Goal: Task Accomplishment & Management: Manage account settings

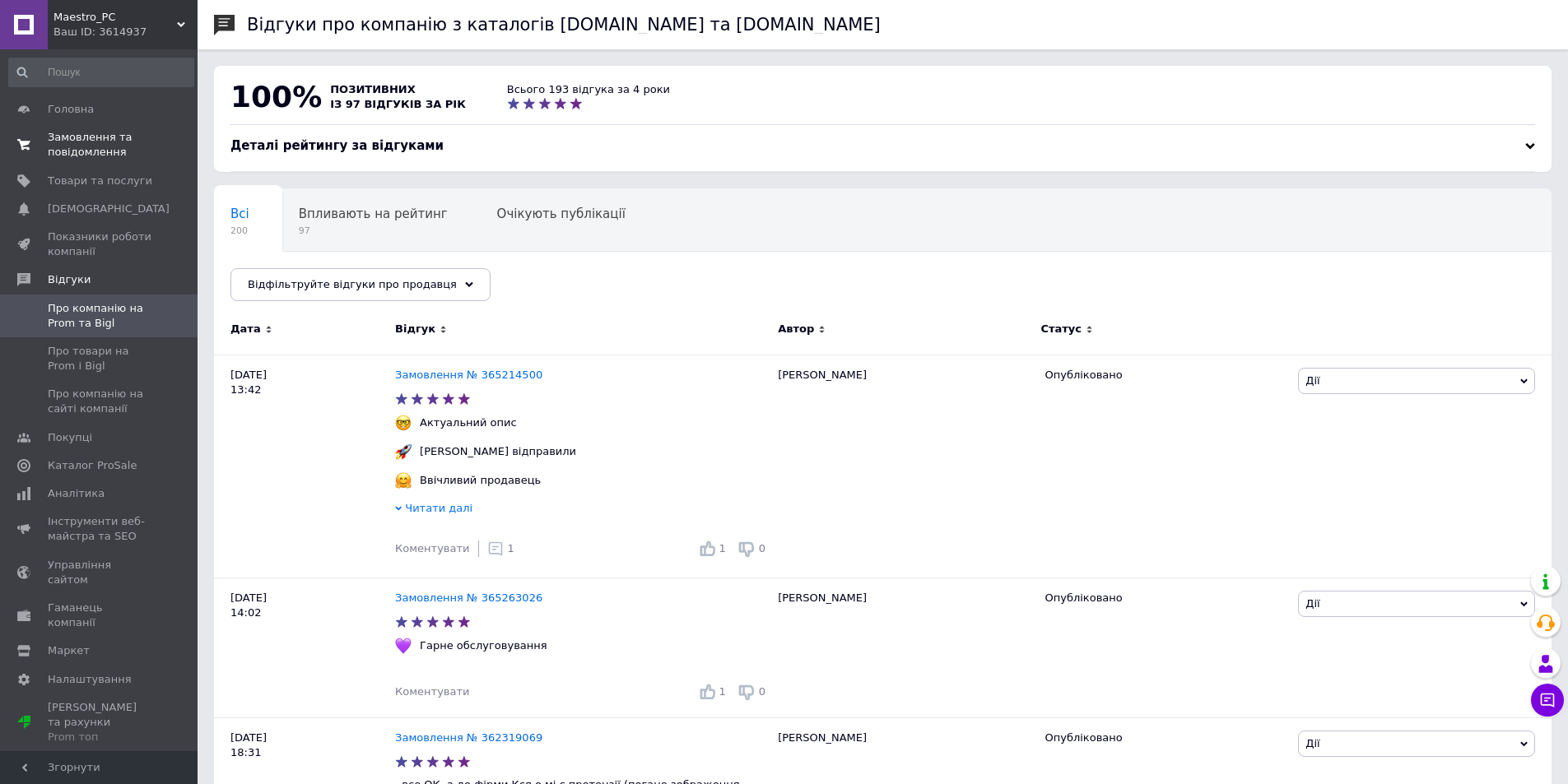
click at [81, 138] on span "Замовлення та повідомлення" at bounding box center [99, 145] width 104 height 29
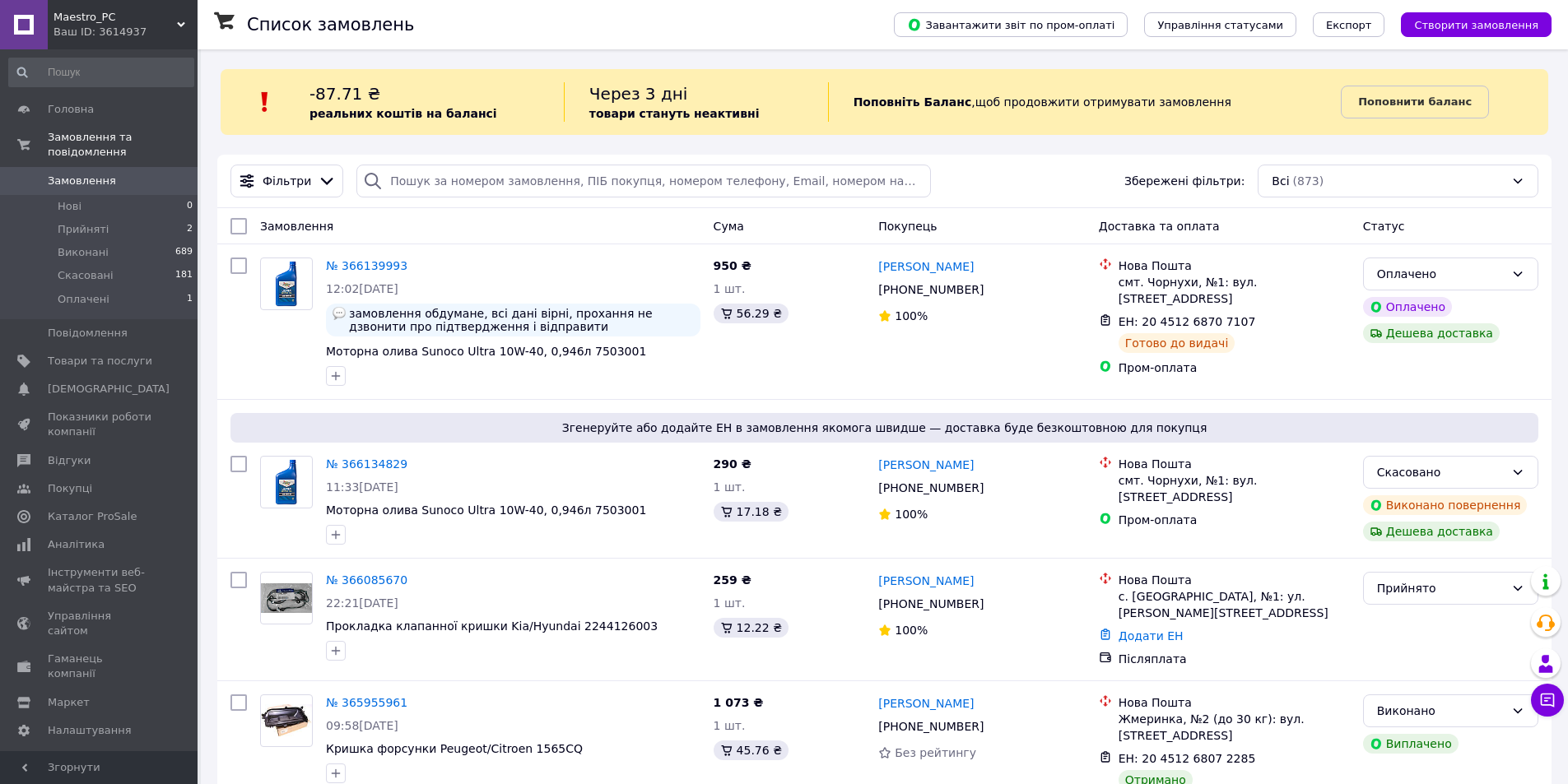
drag, startPoint x: 516, startPoint y: 293, endPoint x: 554, endPoint y: 241, distance: 64.4
drag, startPoint x: 582, startPoint y: 226, endPoint x: 467, endPoint y: 230, distance: 115.1
click at [467, 230] on div "Замовлення" at bounding box center [480, 226] width 453 height 29
click at [124, 537] on span "Аналітика" at bounding box center [99, 544] width 104 height 15
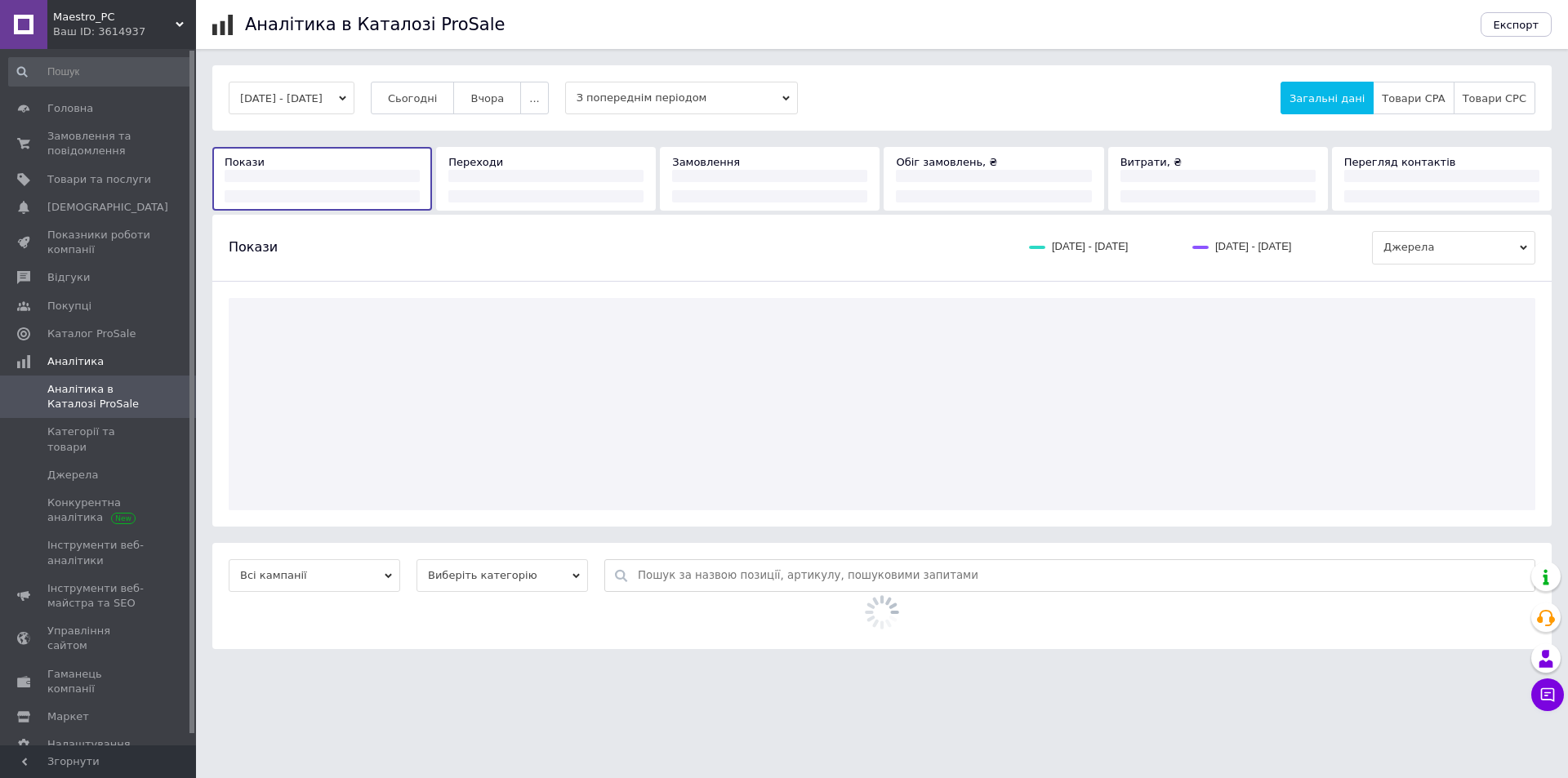
click at [434, 73] on div "06.10.2025 - 12.10.2025 Сьогодні Вчора ... З попереднім періодом Загальні дані …" at bounding box center [882, 98] width 1339 height 65
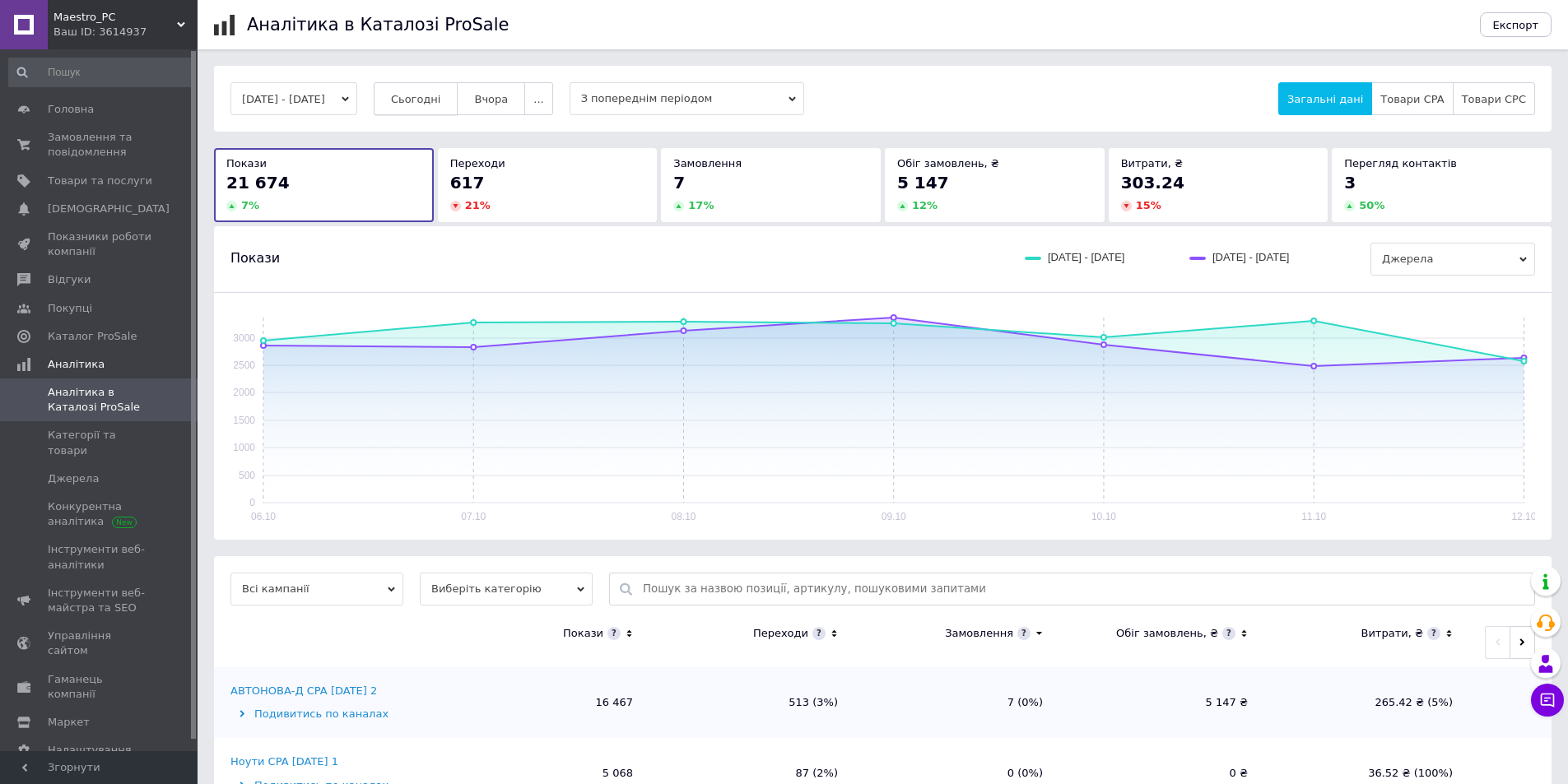
click at [438, 97] on button "Сьогодні" at bounding box center [416, 98] width 85 height 33
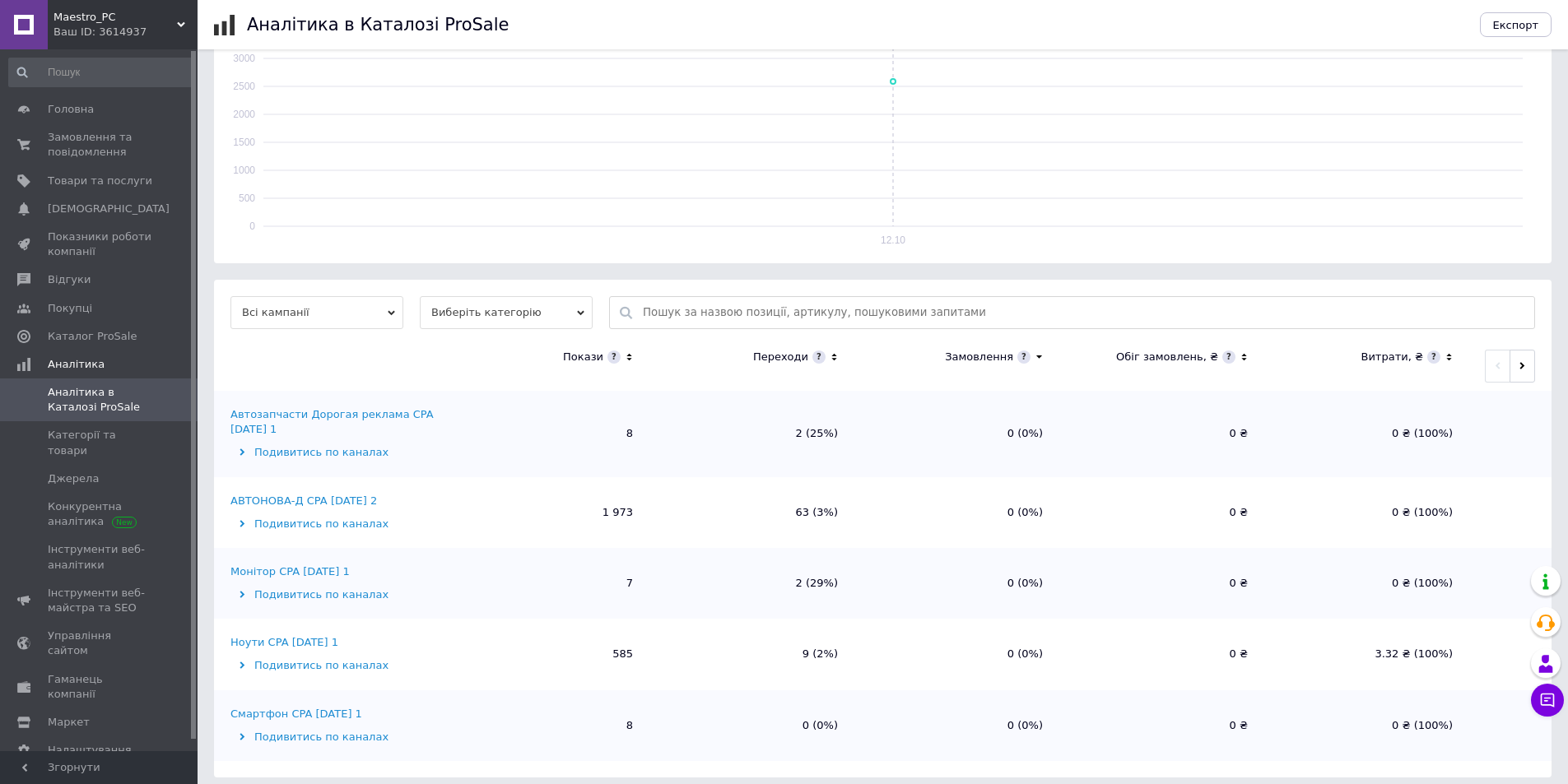
scroll to position [286, 0]
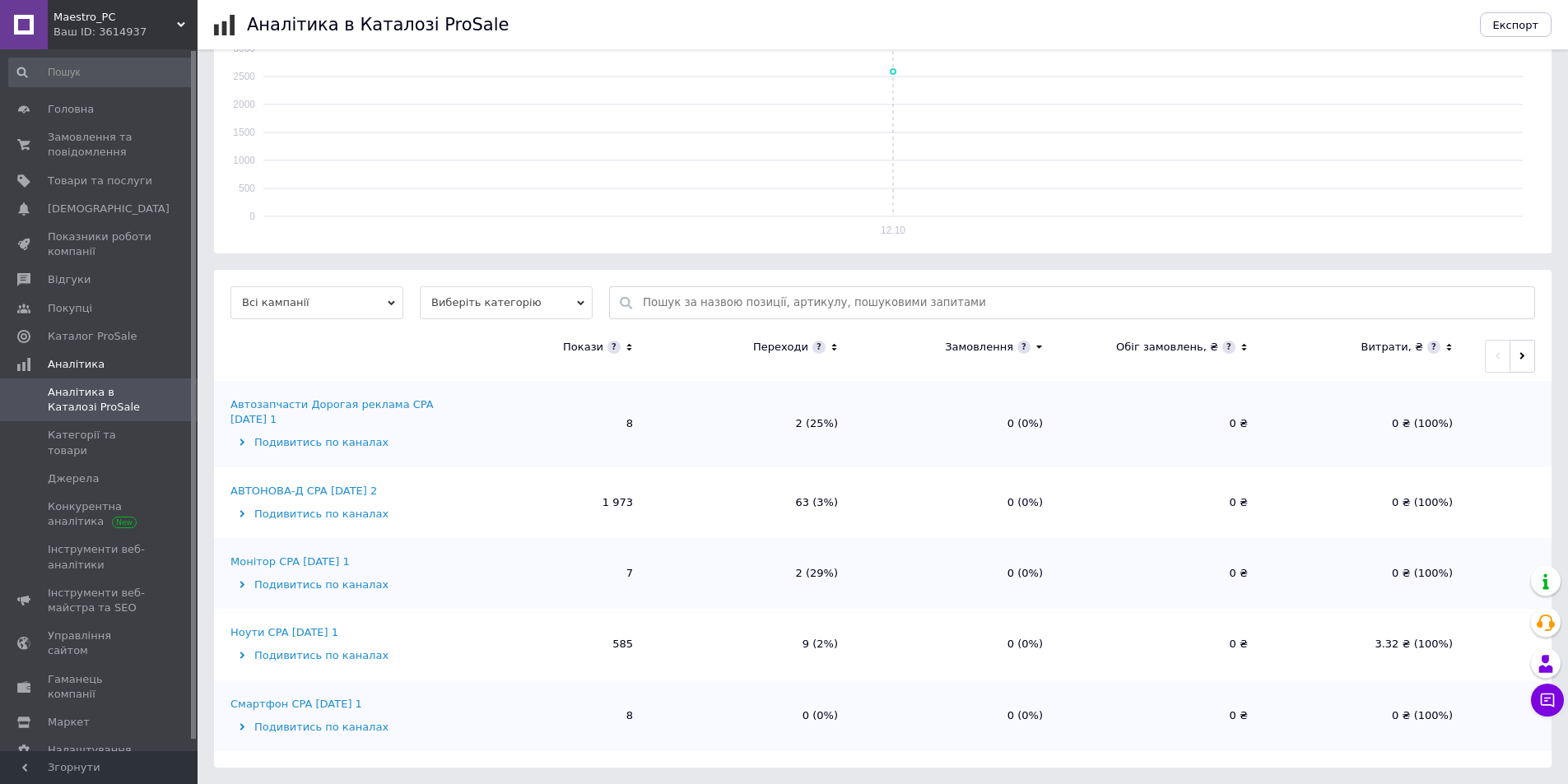
click at [302, 484] on div "АВТОНОВА-Д CPA 15.10.2024 2" at bounding box center [304, 491] width 147 height 15
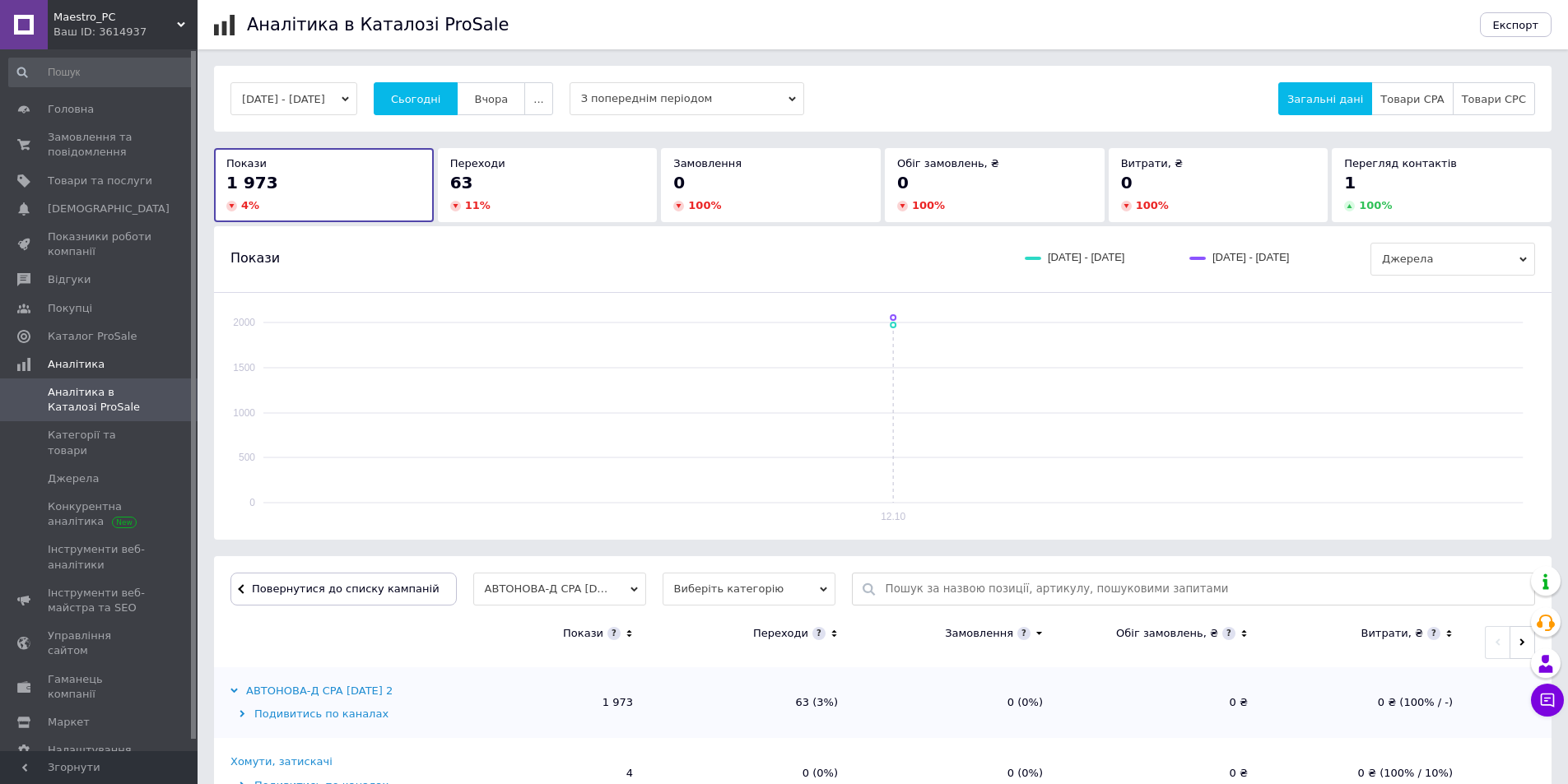
drag, startPoint x: 317, startPoint y: 583, endPoint x: 331, endPoint y: 522, distance: 62.6
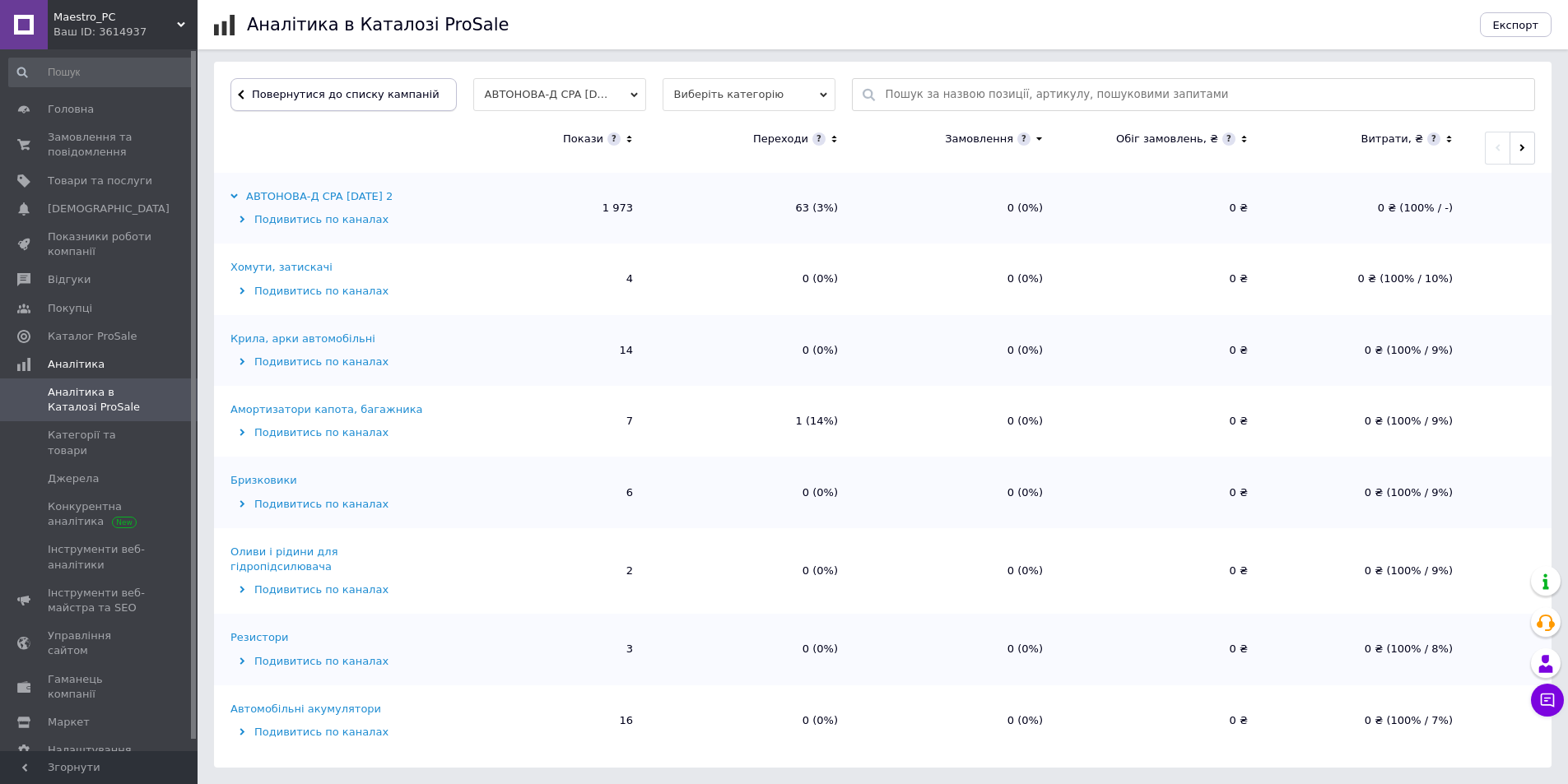
click at [331, 88] on span "Повернутися до списку кампаній" at bounding box center [345, 94] width 187 height 12
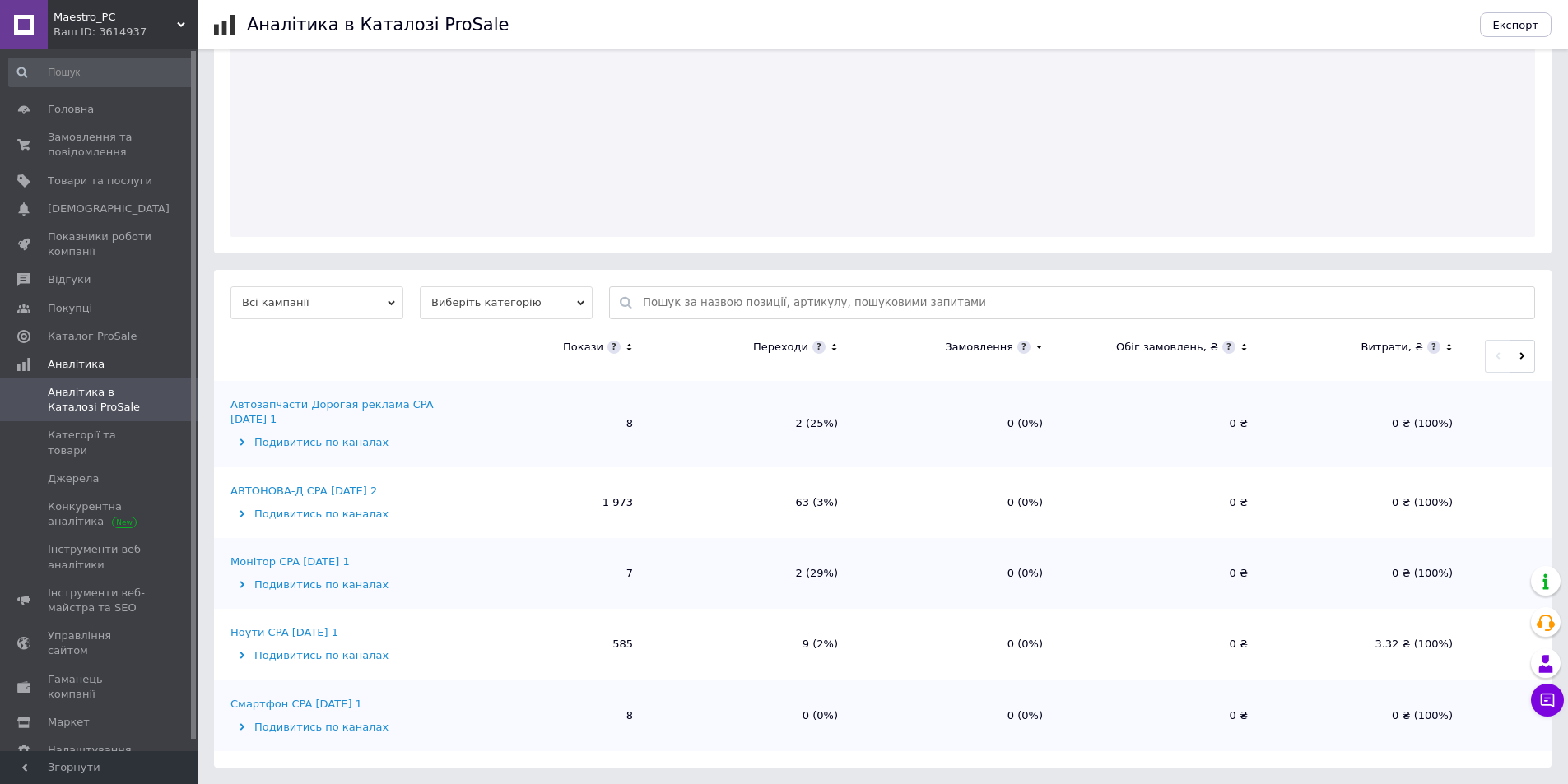
scroll to position [286, 0]
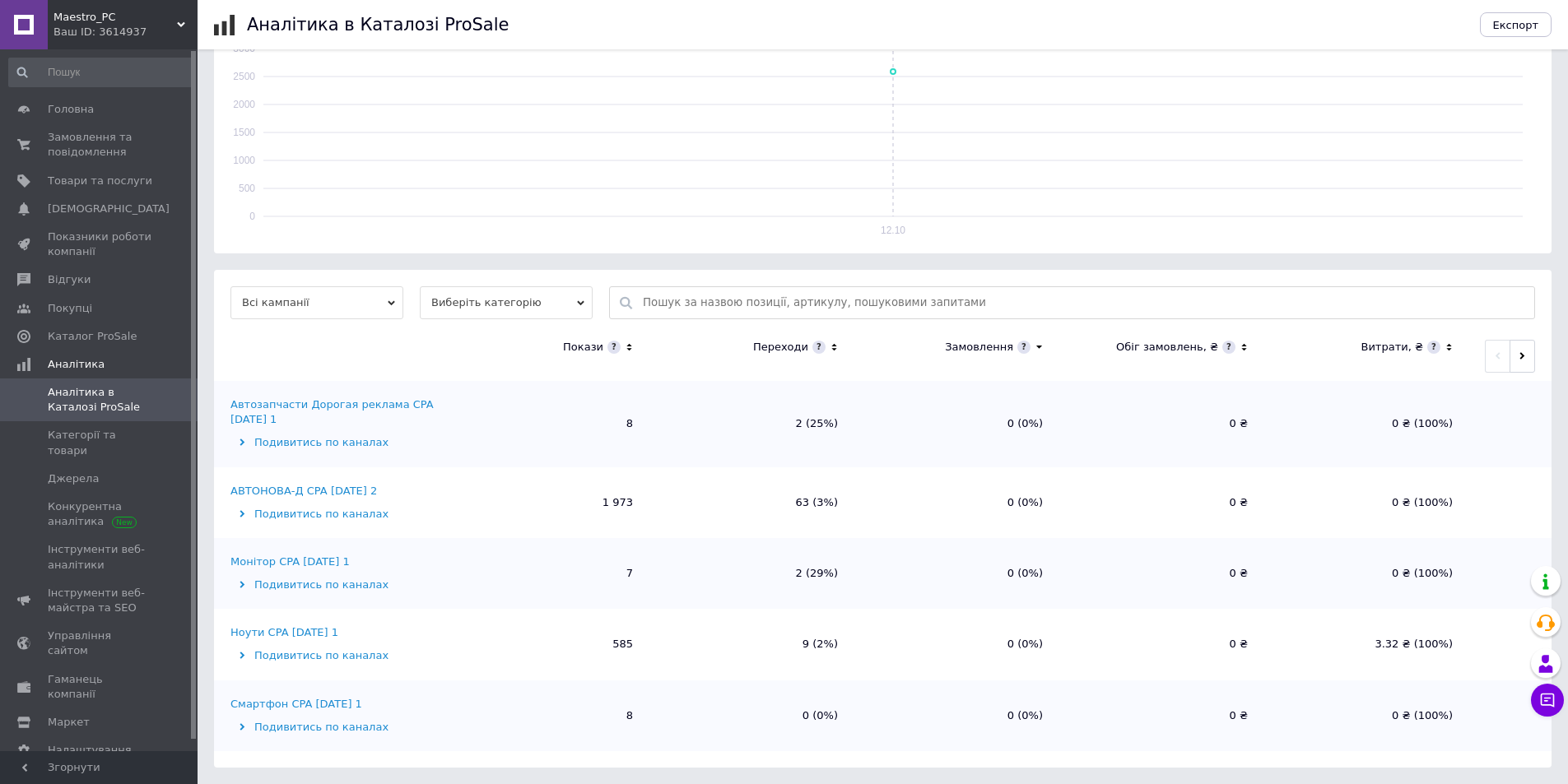
click at [304, 409] on div "Автозапчасти Дорогая реклама CPA 02.10.2025 1" at bounding box center [335, 412] width 210 height 29
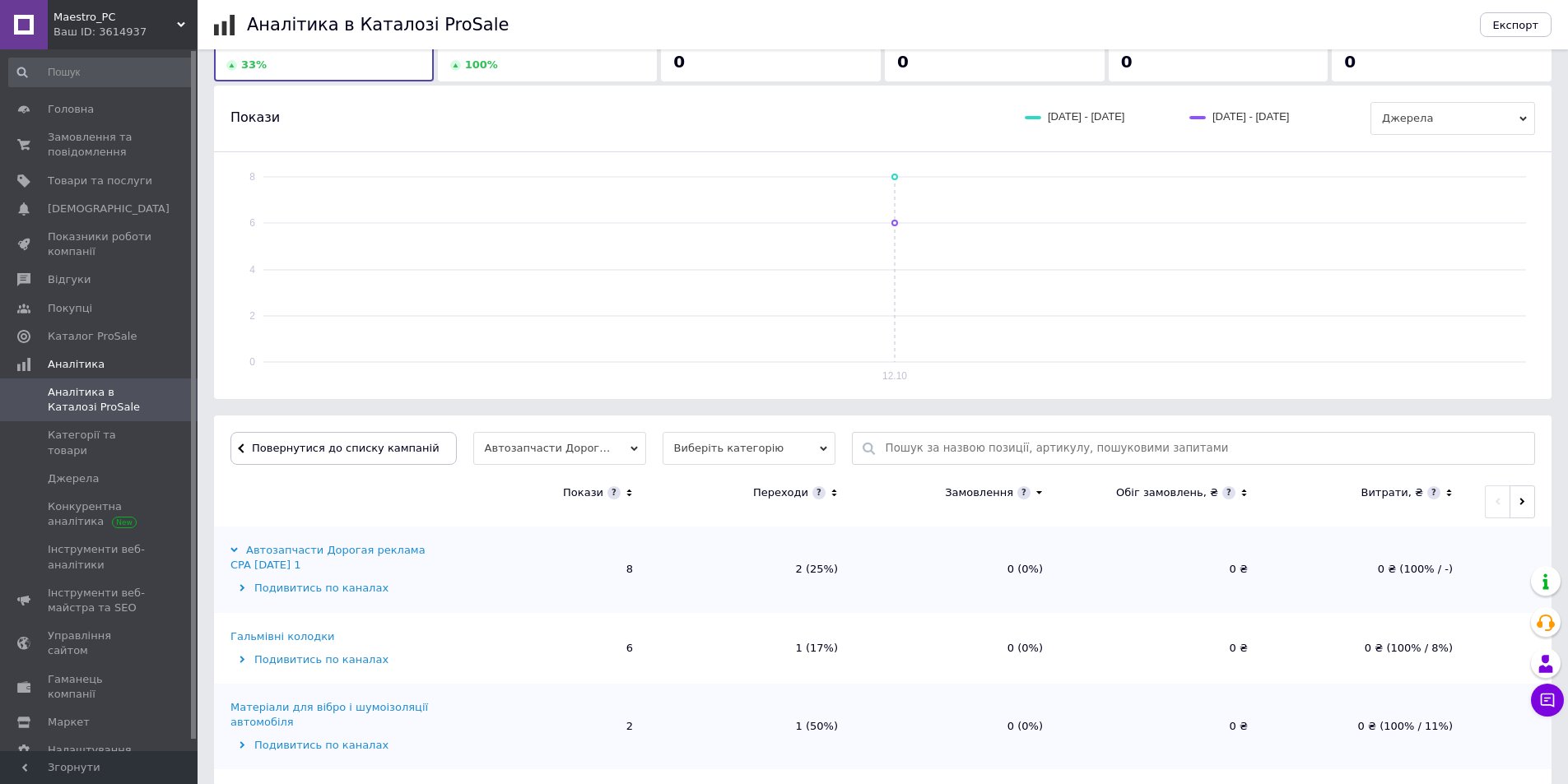
scroll to position [159, 0]
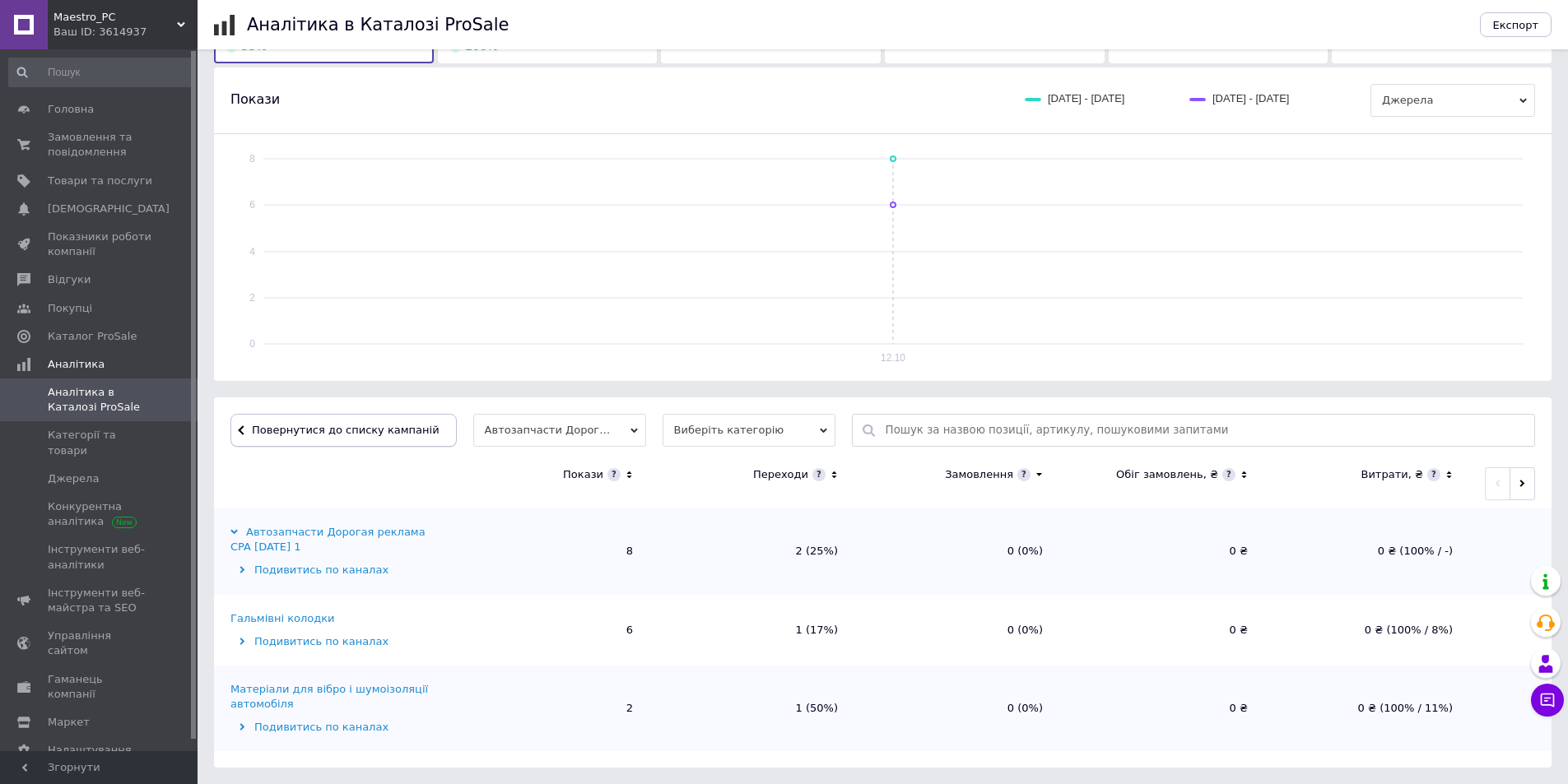
click at [311, 436] on span "Повернутися до списку кампаній" at bounding box center [345, 430] width 187 height 12
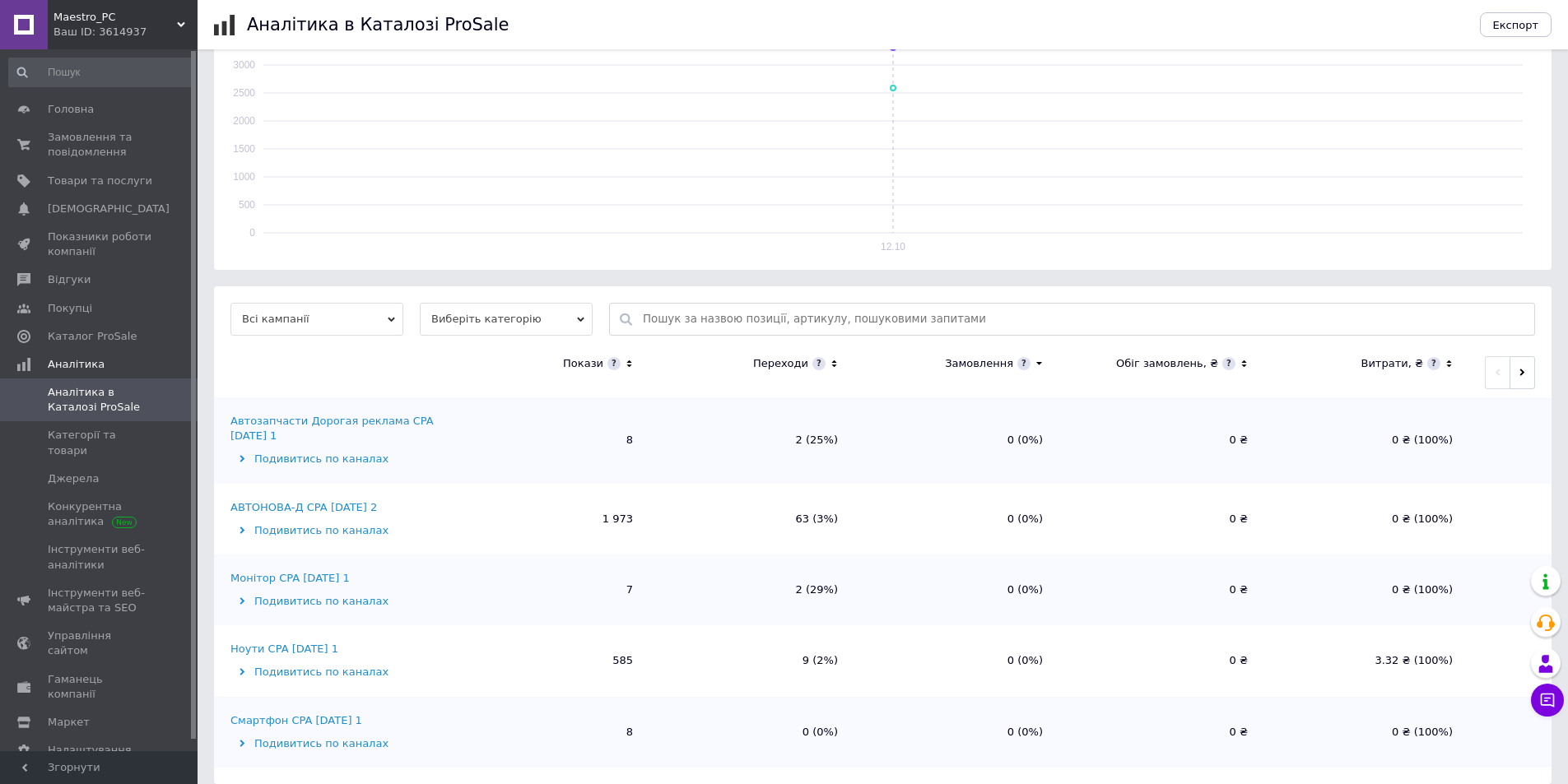
scroll to position [286, 0]
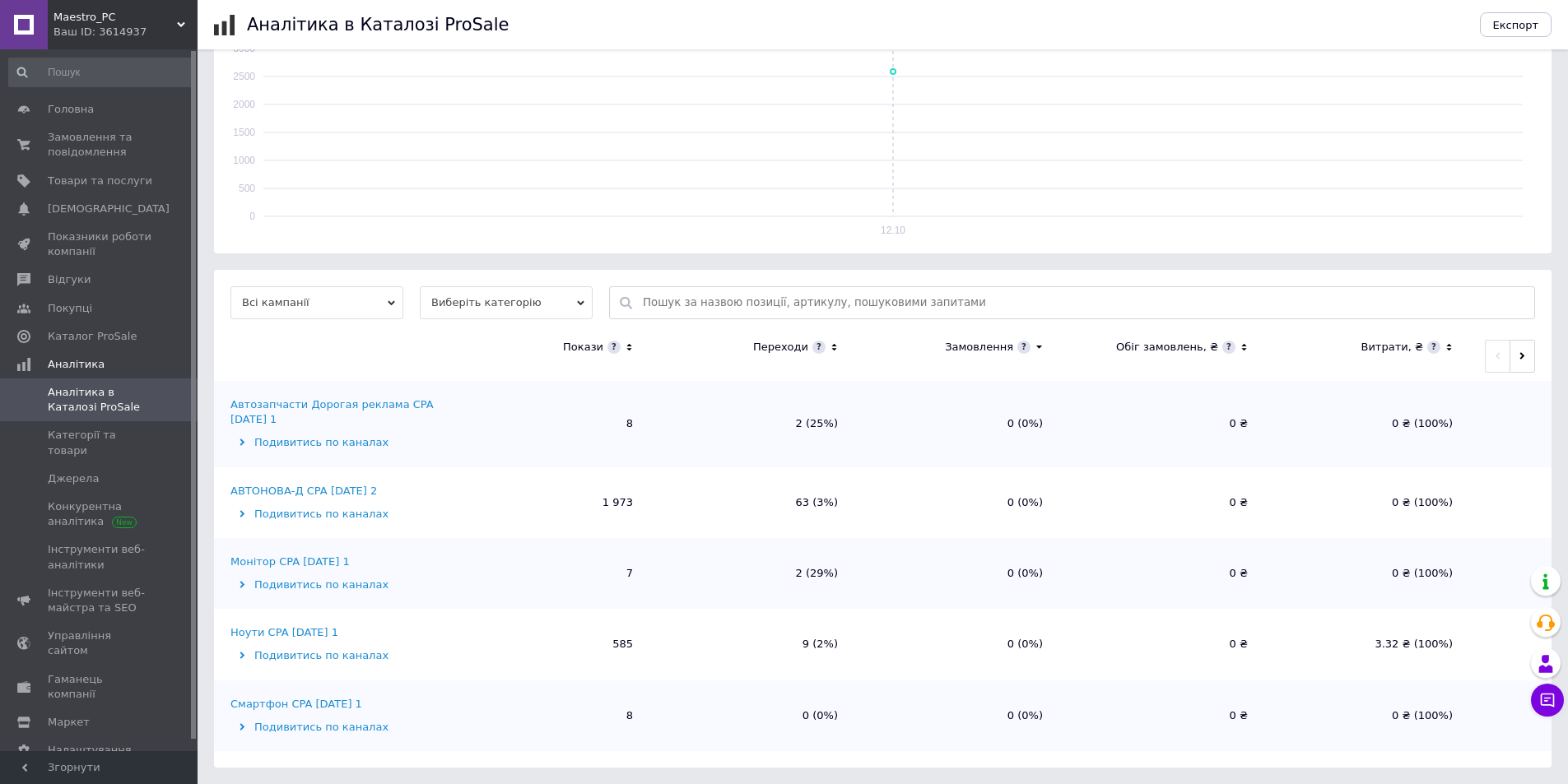
click at [337, 707] on div "Cмартфон CPA 27.08.2025 1" at bounding box center [296, 704] width 132 height 15
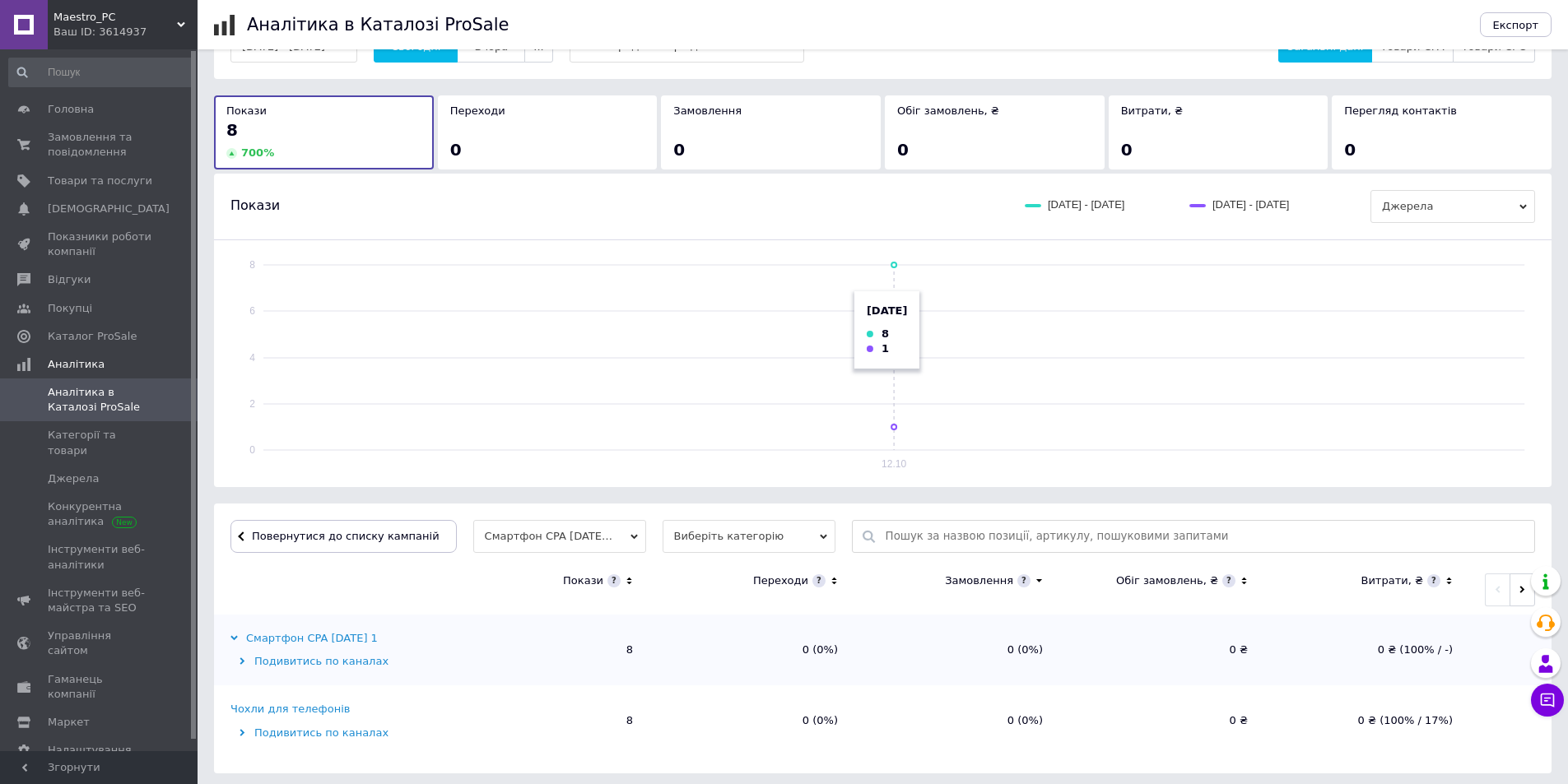
scroll to position [59, 0]
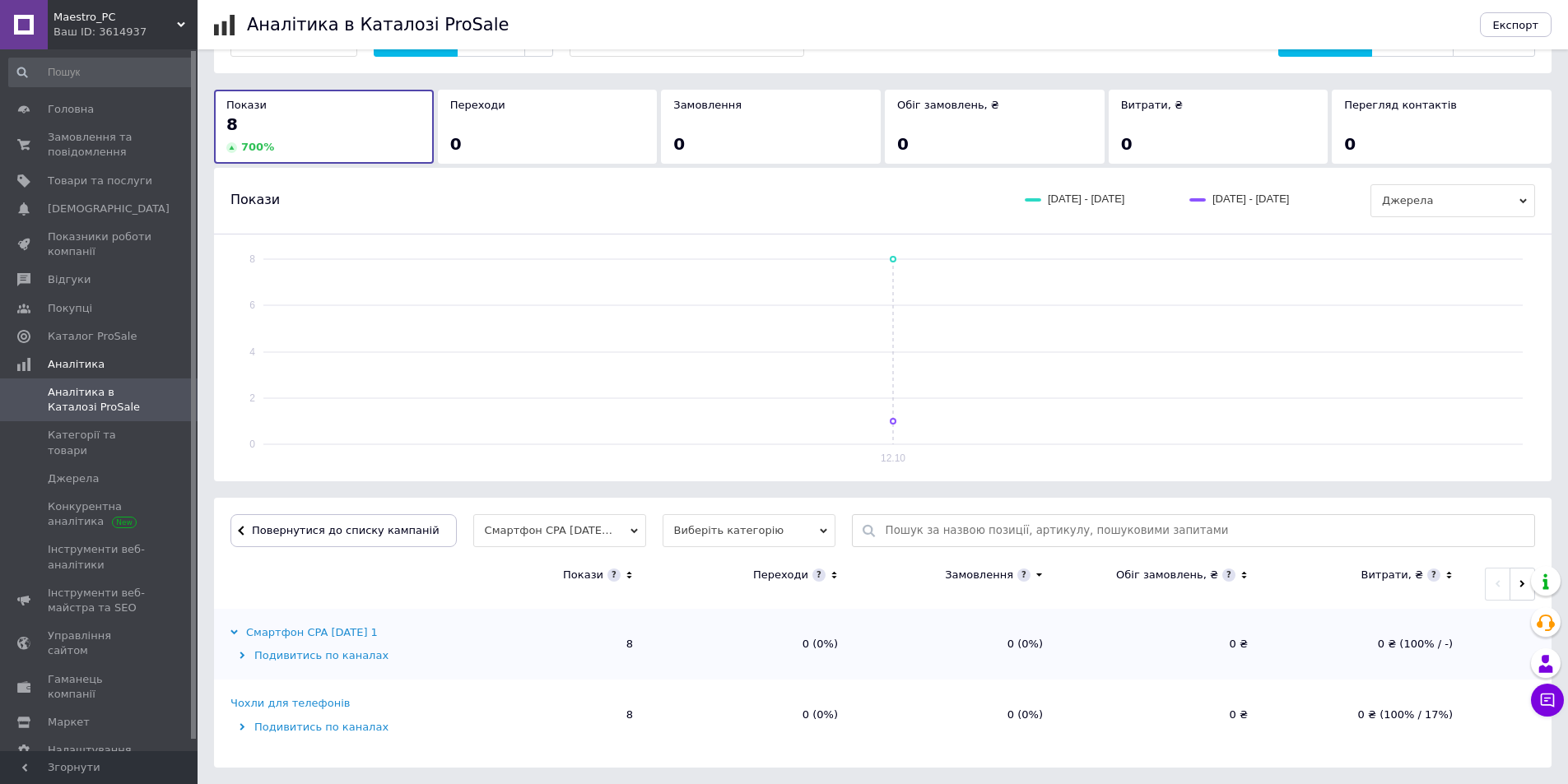
drag, startPoint x: 276, startPoint y: 704, endPoint x: 382, endPoint y: 515, distance: 216.7
click at [275, 703] on div "Чохли для телефонів" at bounding box center [290, 703] width 119 height 15
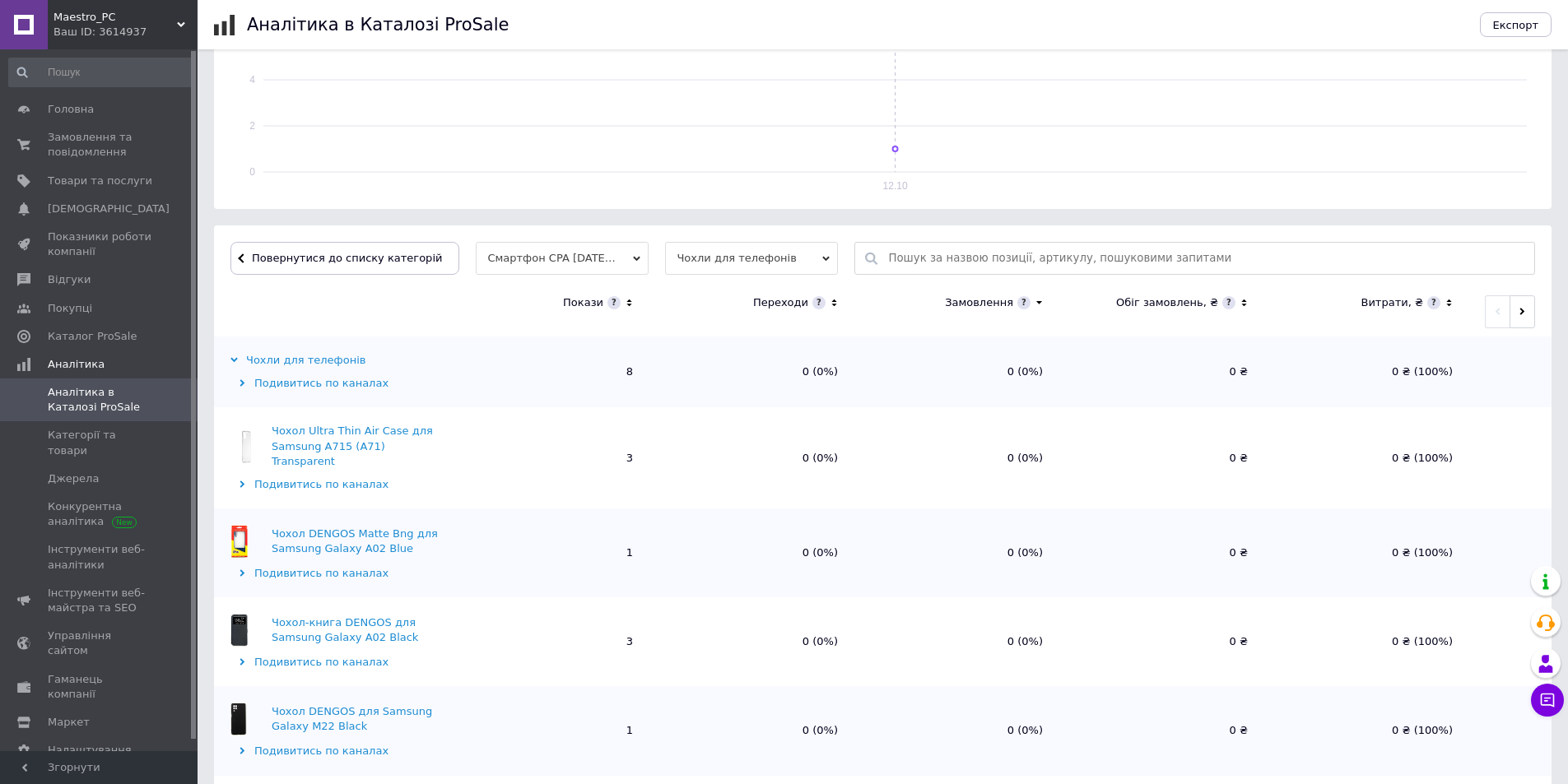
scroll to position [343, 0]
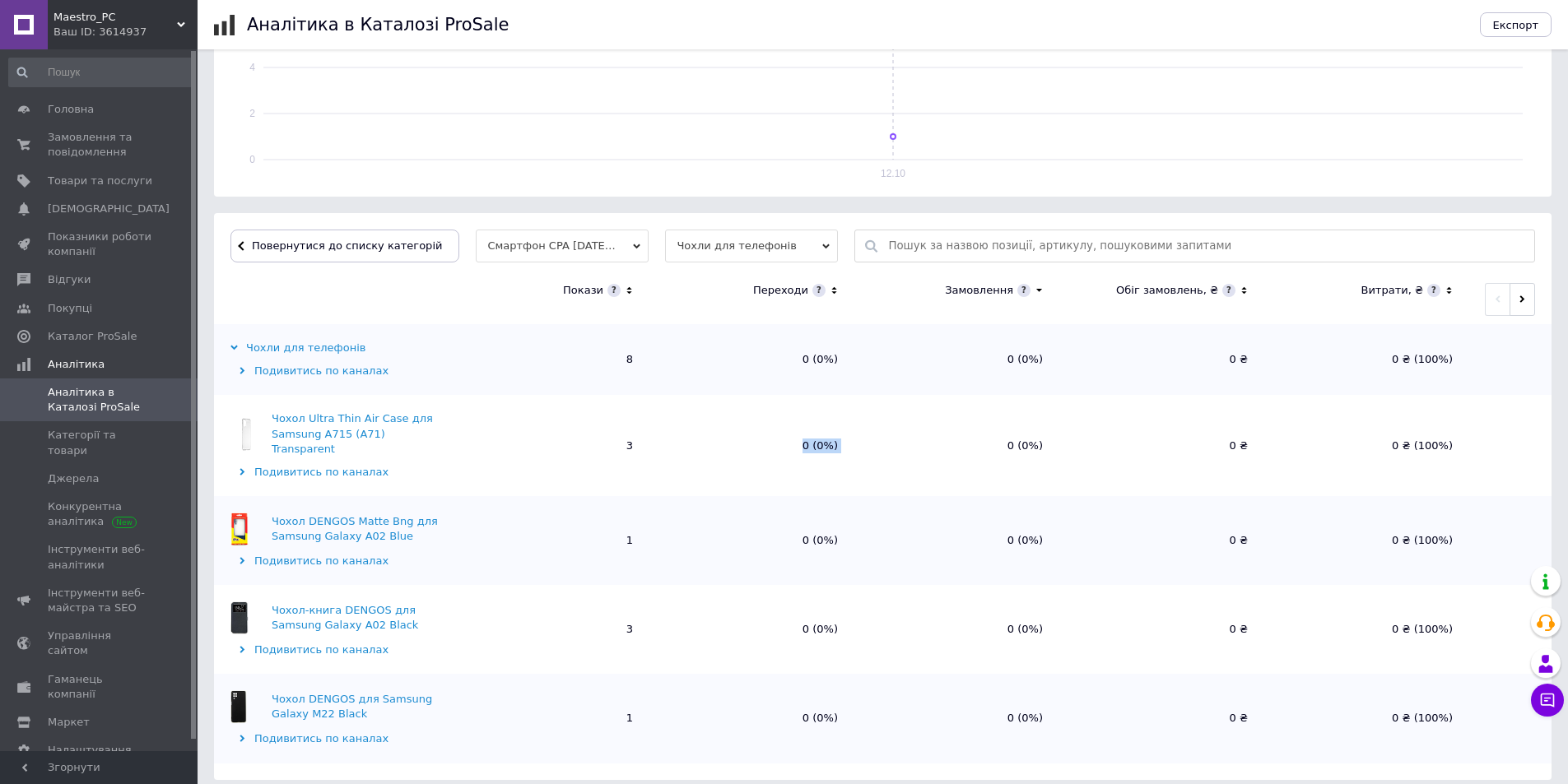
drag, startPoint x: 942, startPoint y: 442, endPoint x: 792, endPoint y: 467, distance: 152.1
click at [787, 446] on tr "Чохол Ultra Thin Air Case для Samsung A715 (A71) Transparent Подивитись по кана…" at bounding box center [883, 445] width 1338 height 101
click at [796, 496] on td "0 (0%)" at bounding box center [751, 540] width 205 height 89
drag, startPoint x: 874, startPoint y: 623, endPoint x: 808, endPoint y: 620, distance: 66.1
click at [808, 620] on tr "Чохол-книга DENGOS для Samsung Galaxy A02 Black Подивитись по каналах 3 0 (0%) …" at bounding box center [883, 629] width 1338 height 89
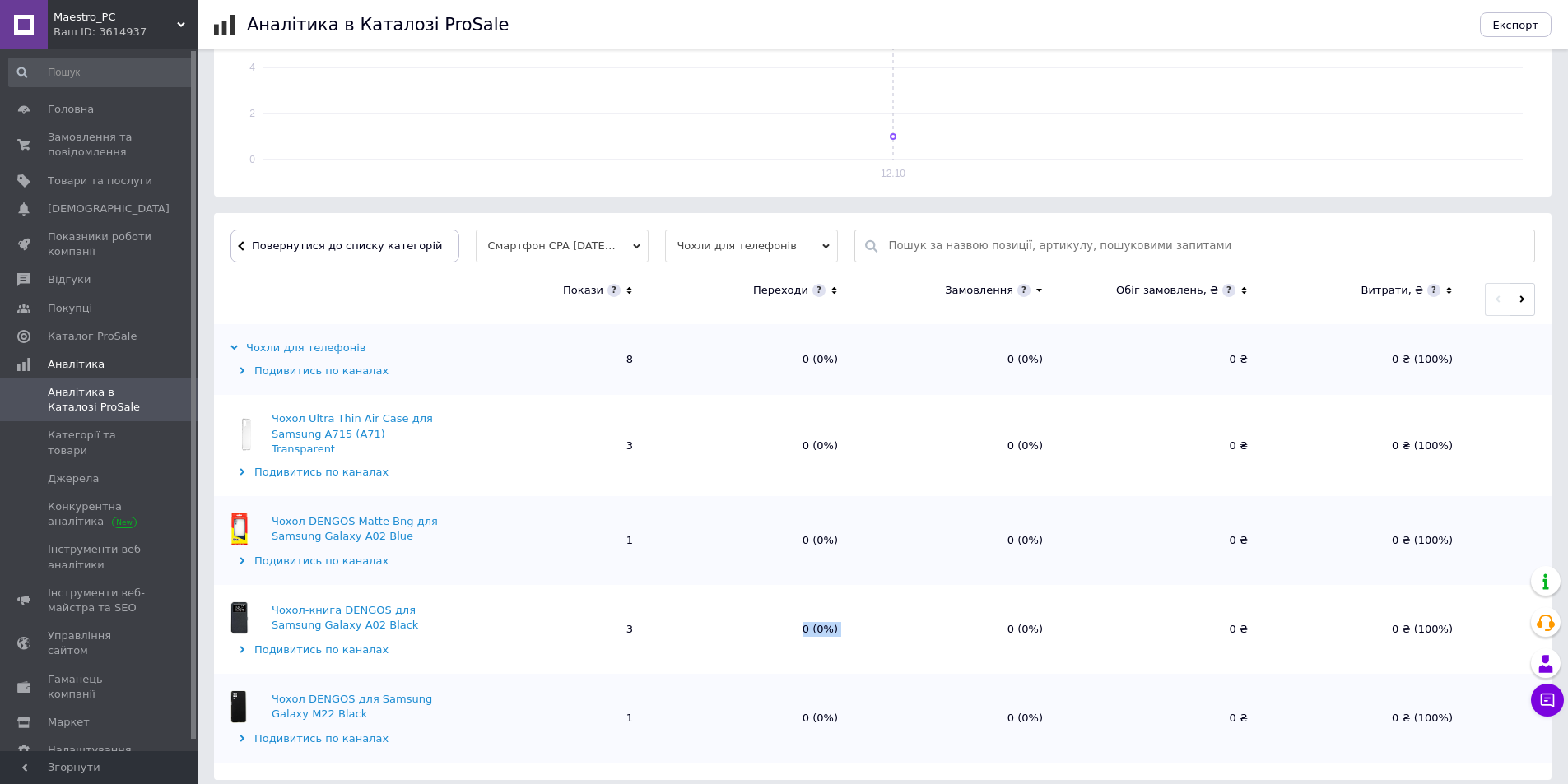
click at [821, 639] on td "0 (0%)" at bounding box center [751, 629] width 205 height 89
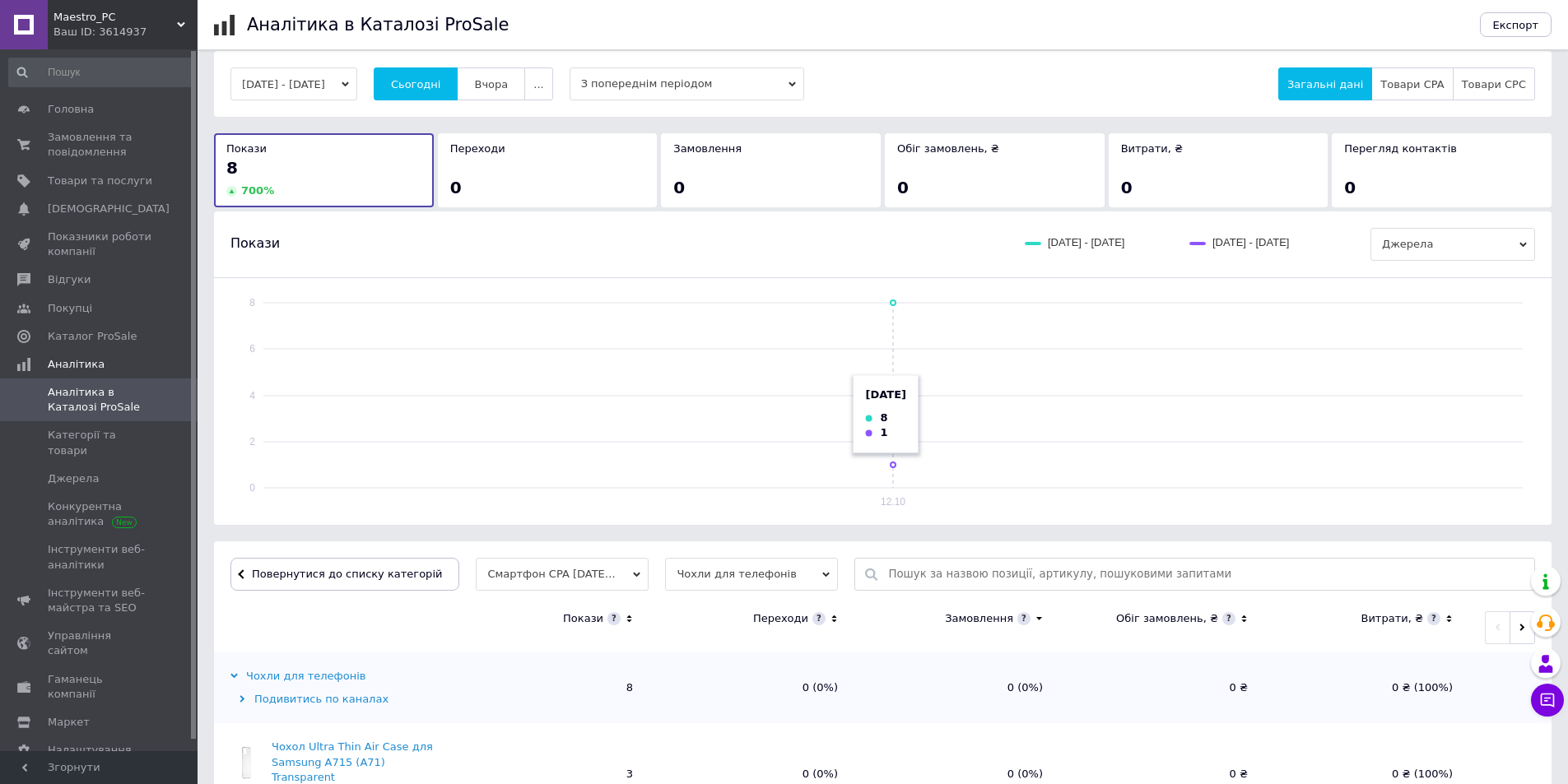
scroll to position [14, 0]
click at [344, 538] on div "12.10.2025 - 12.10.2025 Сьогодні Вчора ... З попереднім періодом Загальні дані …" at bounding box center [883, 580] width 1338 height 1057
click at [349, 584] on button "Повернутися до списку категорій" at bounding box center [344, 575] width 229 height 33
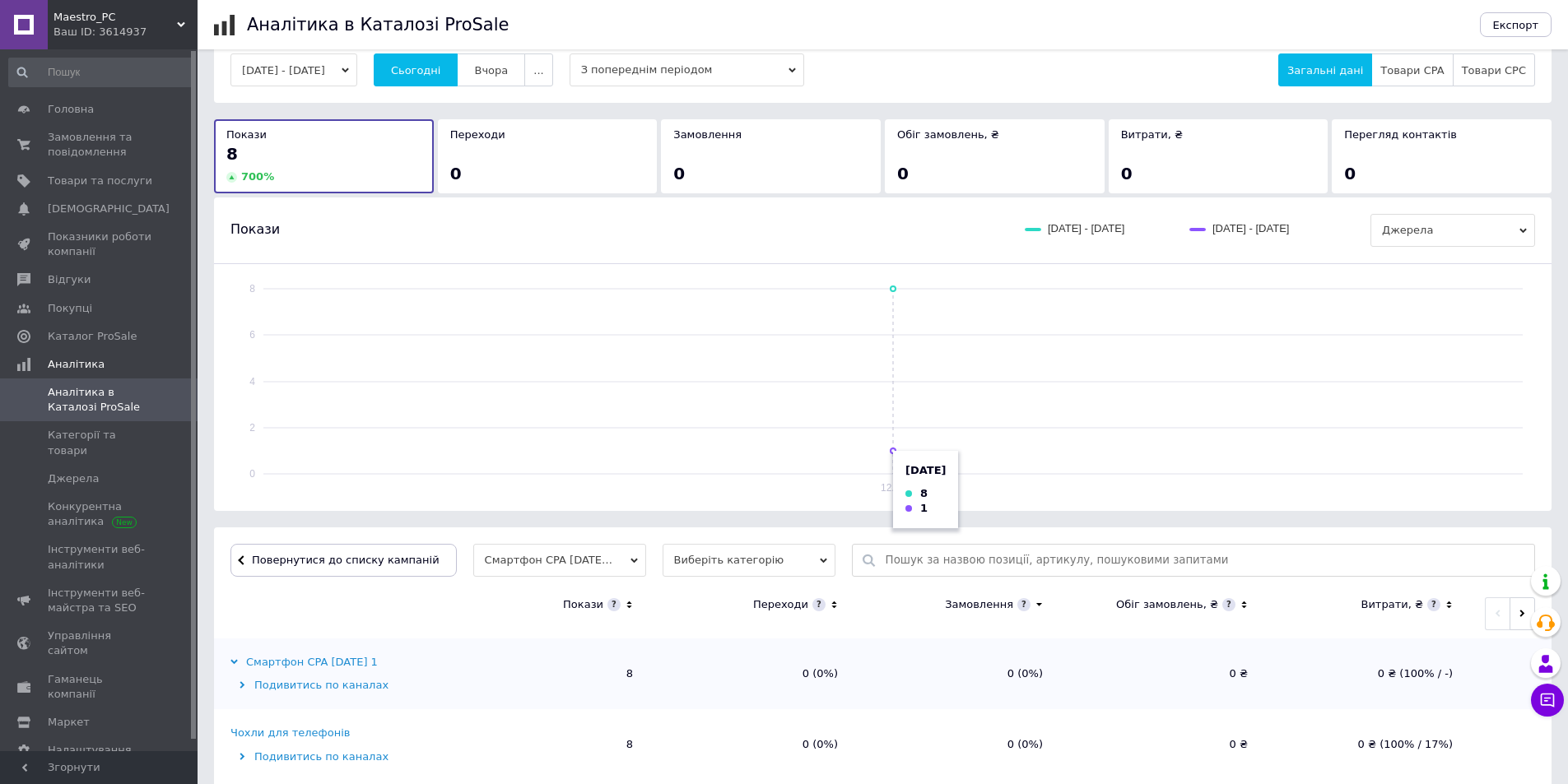
scroll to position [59, 0]
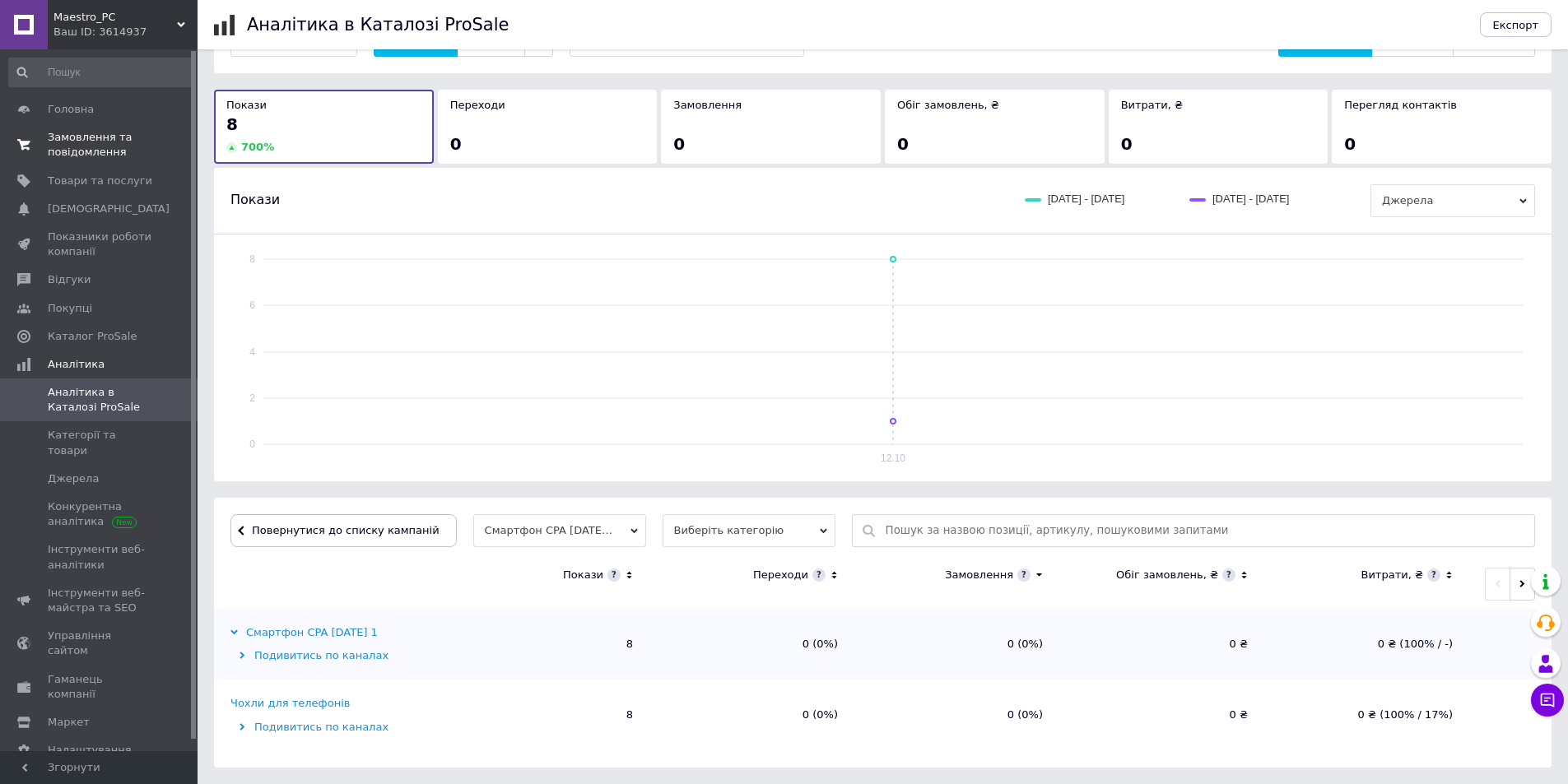
click at [111, 164] on link "Замовлення та повідомлення 0 0" at bounding box center [101, 145] width 203 height 43
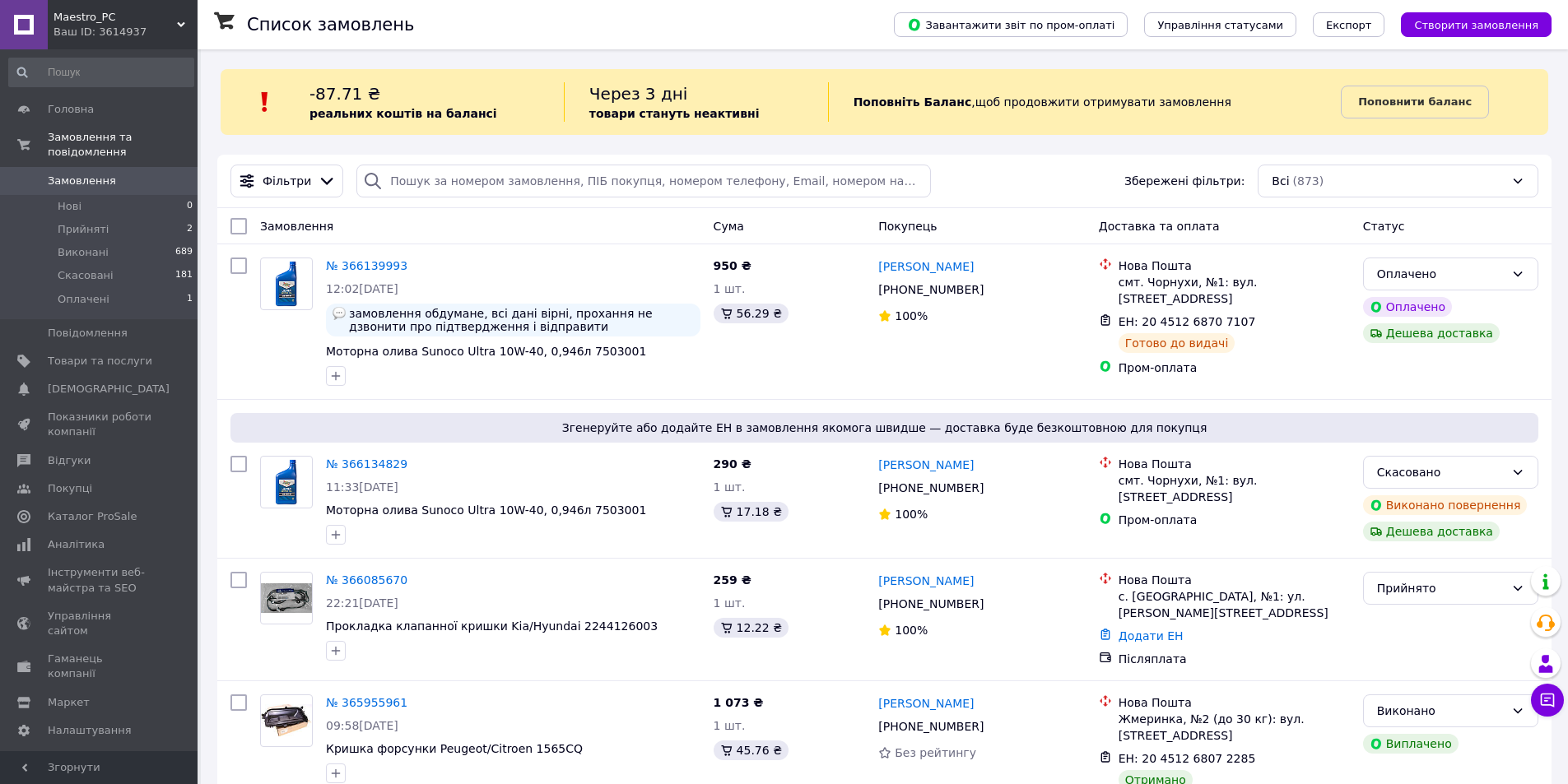
click at [518, 244] on div "Замовлення Cума Покупець Доставка та оплата Статус" at bounding box center [885, 226] width 1334 height 36
drag, startPoint x: 497, startPoint y: 232, endPoint x: 421, endPoint y: 213, distance: 78.3
click at [413, 211] on div "Замовлення" at bounding box center [480, 226] width 453 height 29
click at [439, 311] on span "замовлення обдумане, всі дані вірні, прохання не дзвонити про підтвердження і в…" at bounding box center [521, 320] width 345 height 27
click at [563, 323] on span "замовлення обдумане, всі дані вірні, прохання не дзвонити про підтвердження і в…" at bounding box center [521, 320] width 345 height 27
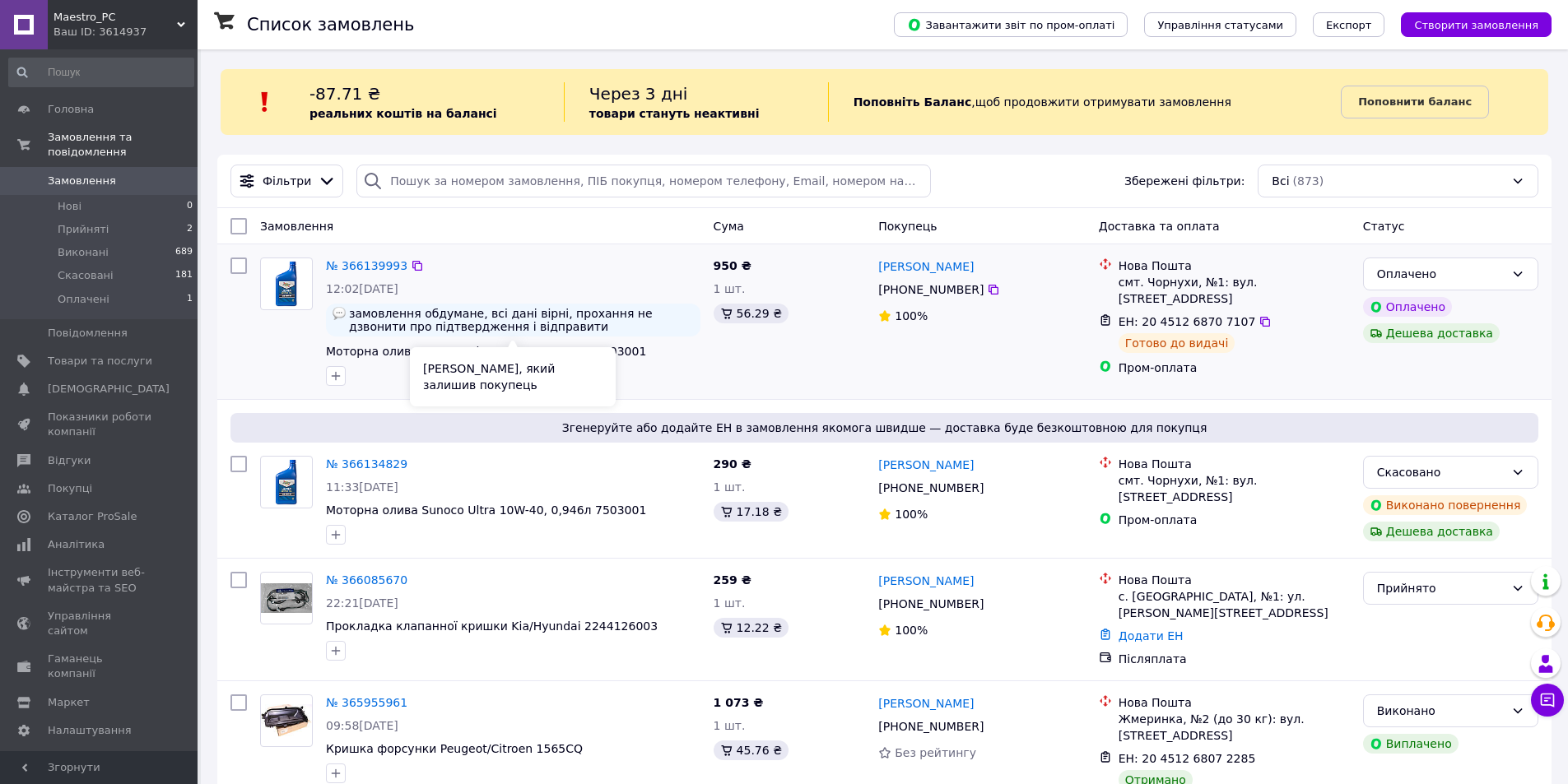
click at [563, 323] on span "замовлення обдумане, всі дані вірні, прохання не дзвонити про підтвердження і в…" at bounding box center [521, 320] width 345 height 27
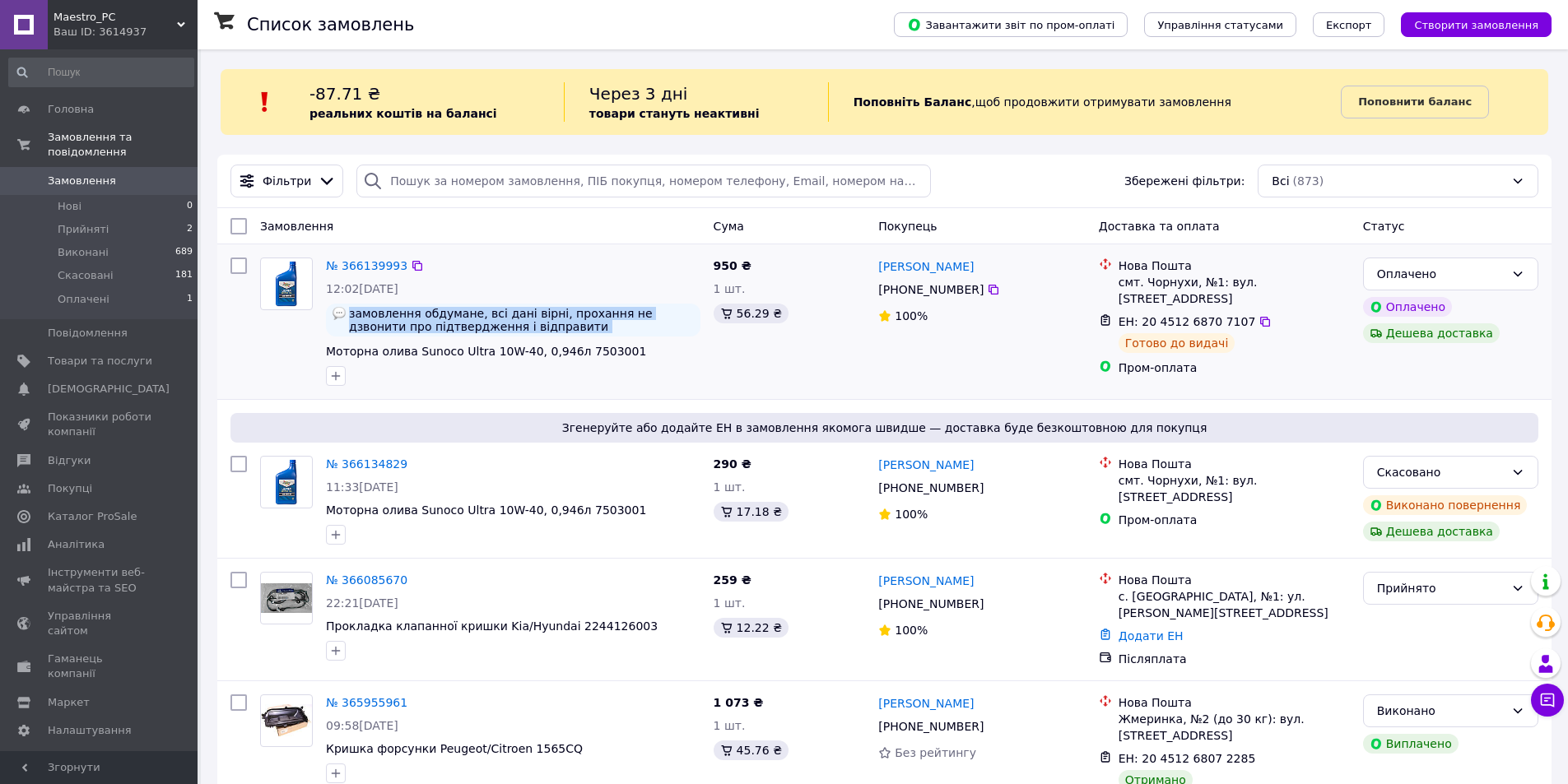
click at [563, 323] on span "замовлення обдумане, всі дані вірні, прохання не дзвонити про підтвердження і в…" at bounding box center [521, 320] width 345 height 27
click at [611, 317] on span "замовлення обдумане, всі дані вірні, прохання не дзвонити про підтвердження і в…" at bounding box center [521, 320] width 345 height 27
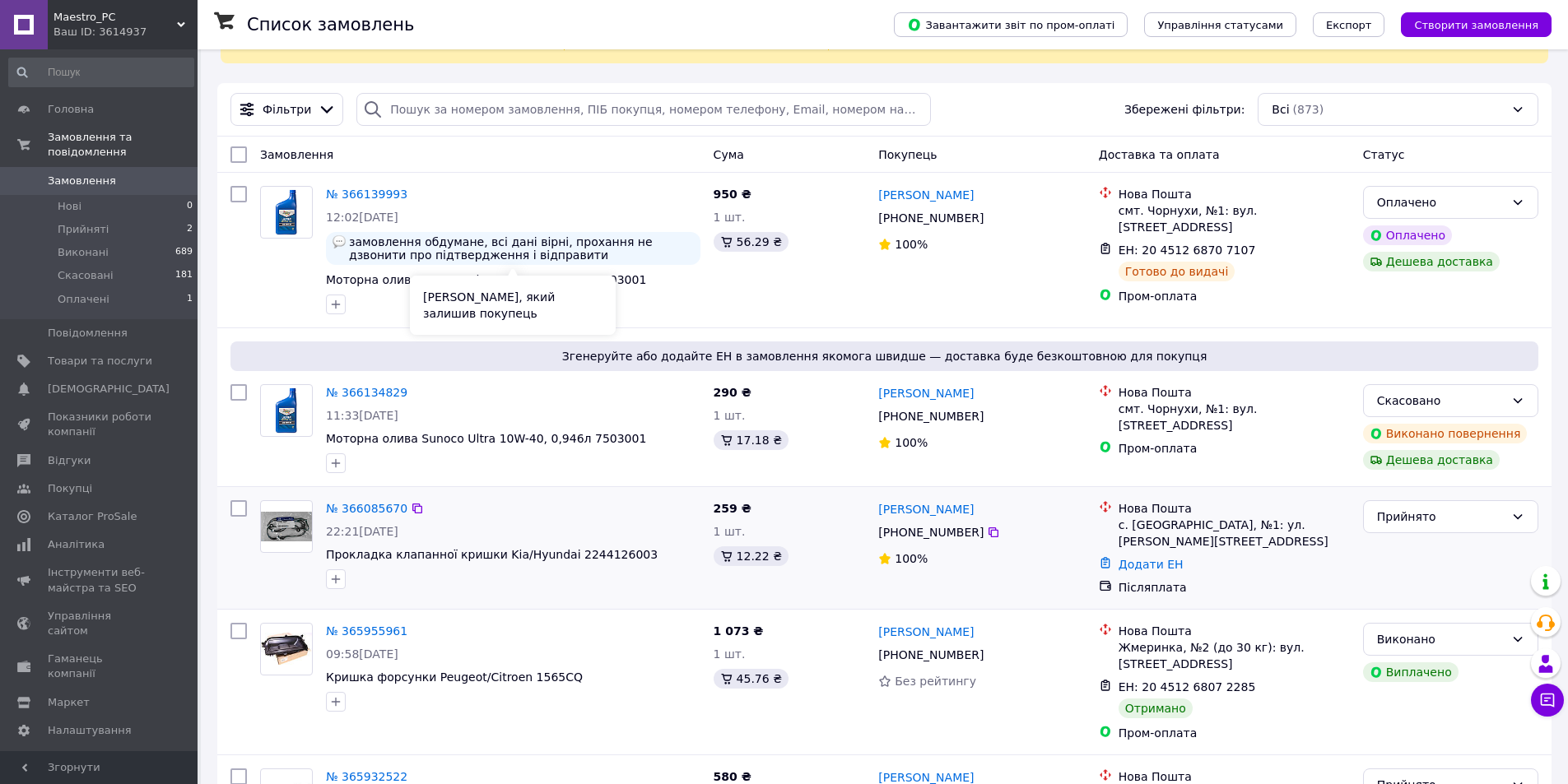
scroll to position [329, 0]
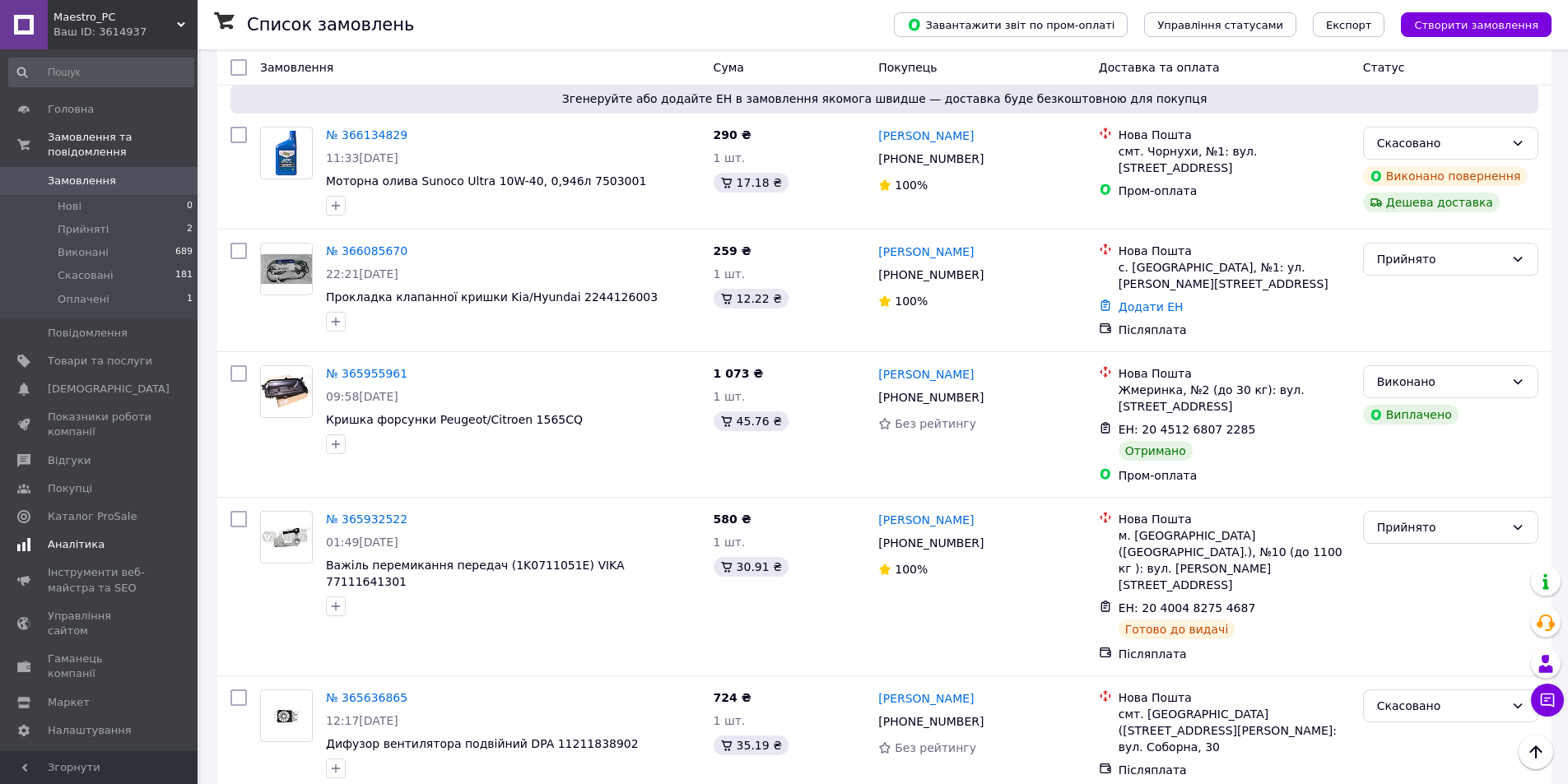
click at [77, 537] on span "Аналітика" at bounding box center [76, 544] width 57 height 15
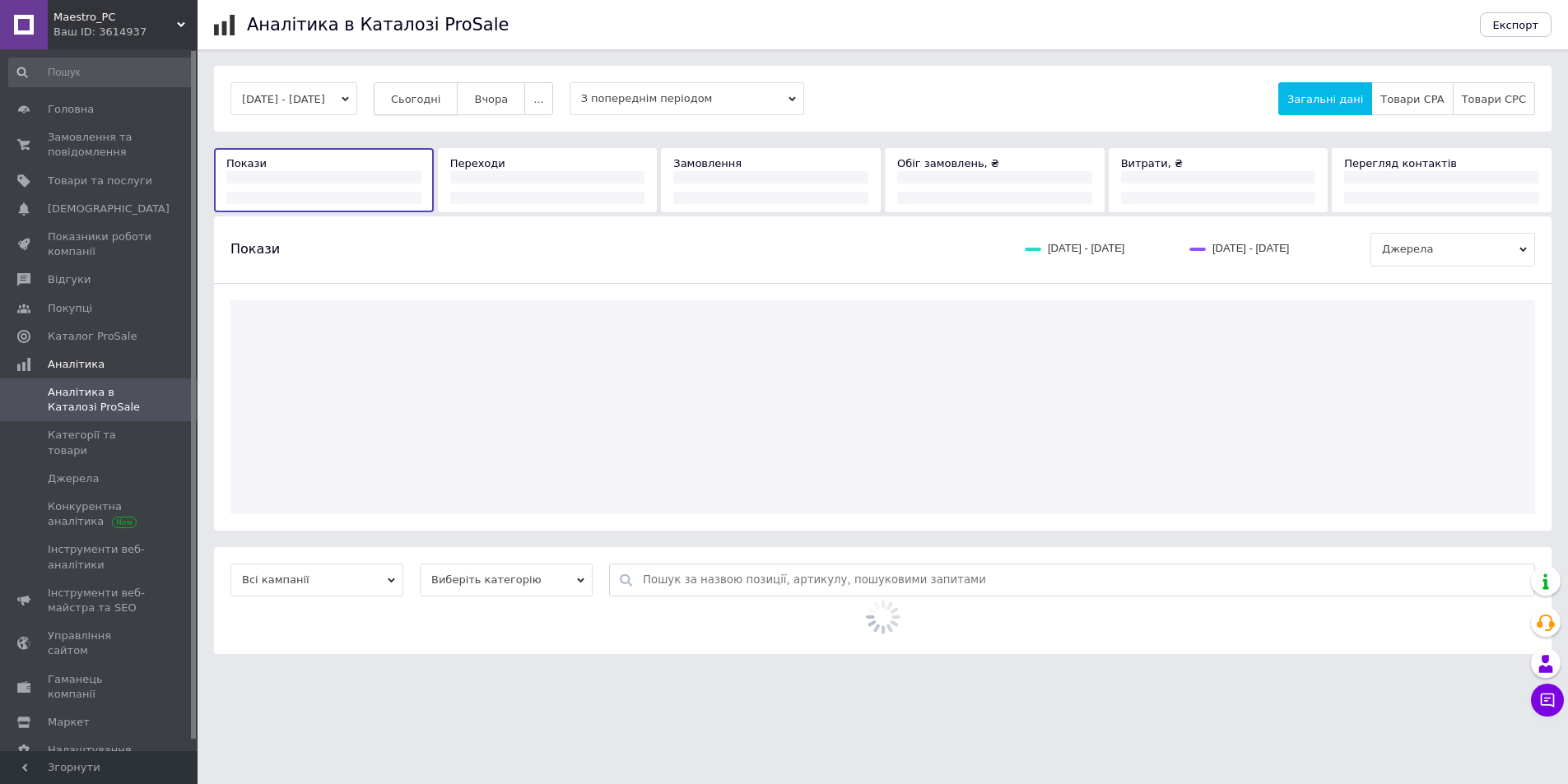
click at [441, 102] on span "Сьогодні" at bounding box center [416, 99] width 50 height 12
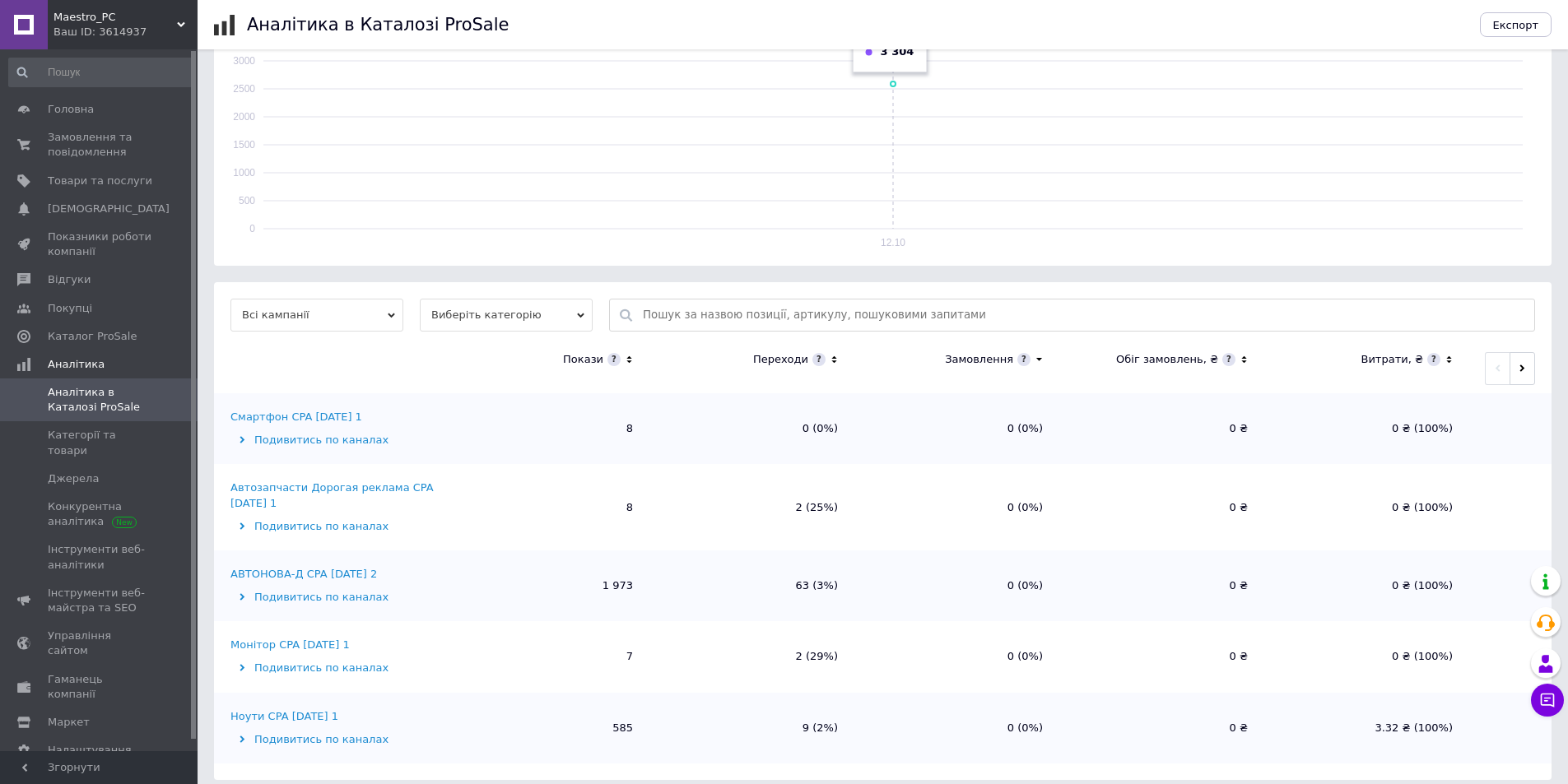
scroll to position [286, 0]
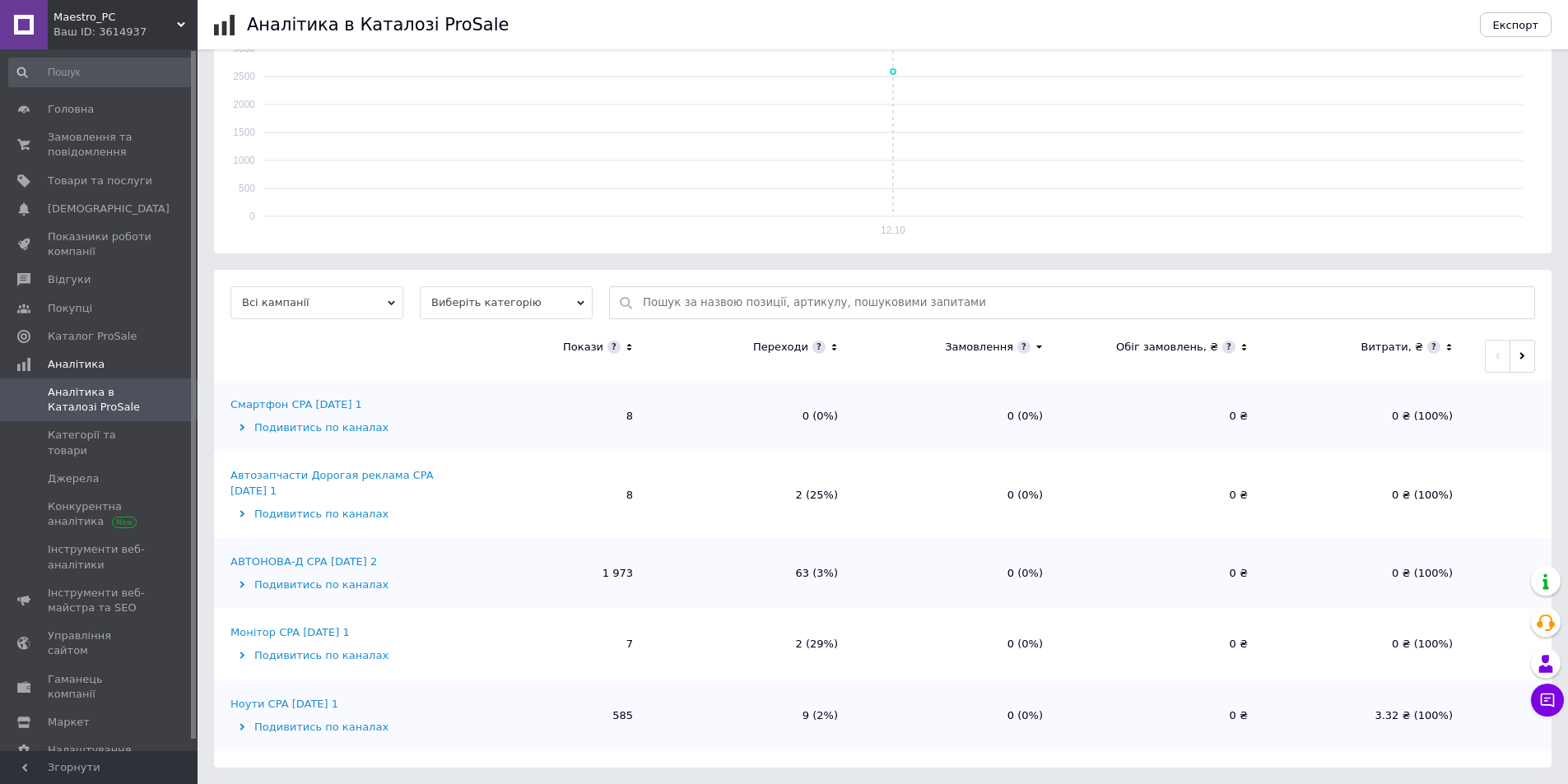
drag, startPoint x: 999, startPoint y: 589, endPoint x: 960, endPoint y: 724, distance: 140.5
click at [950, 724] on td "0 (0%)" at bounding box center [956, 716] width 205 height 71
click at [283, 702] on div "Ноути CPA 29.06.2025 1" at bounding box center [284, 704] width 108 height 15
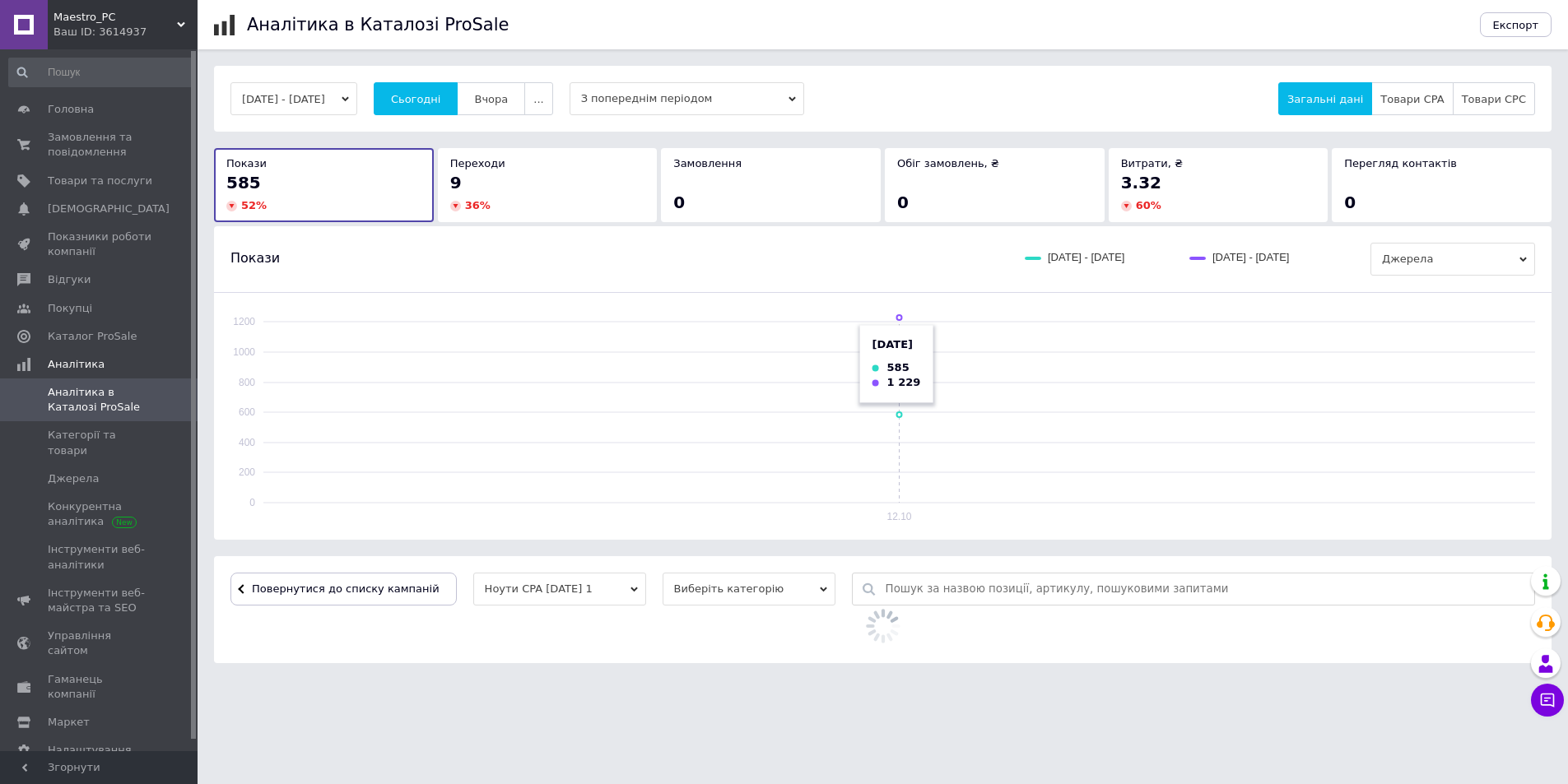
scroll to position [129, 0]
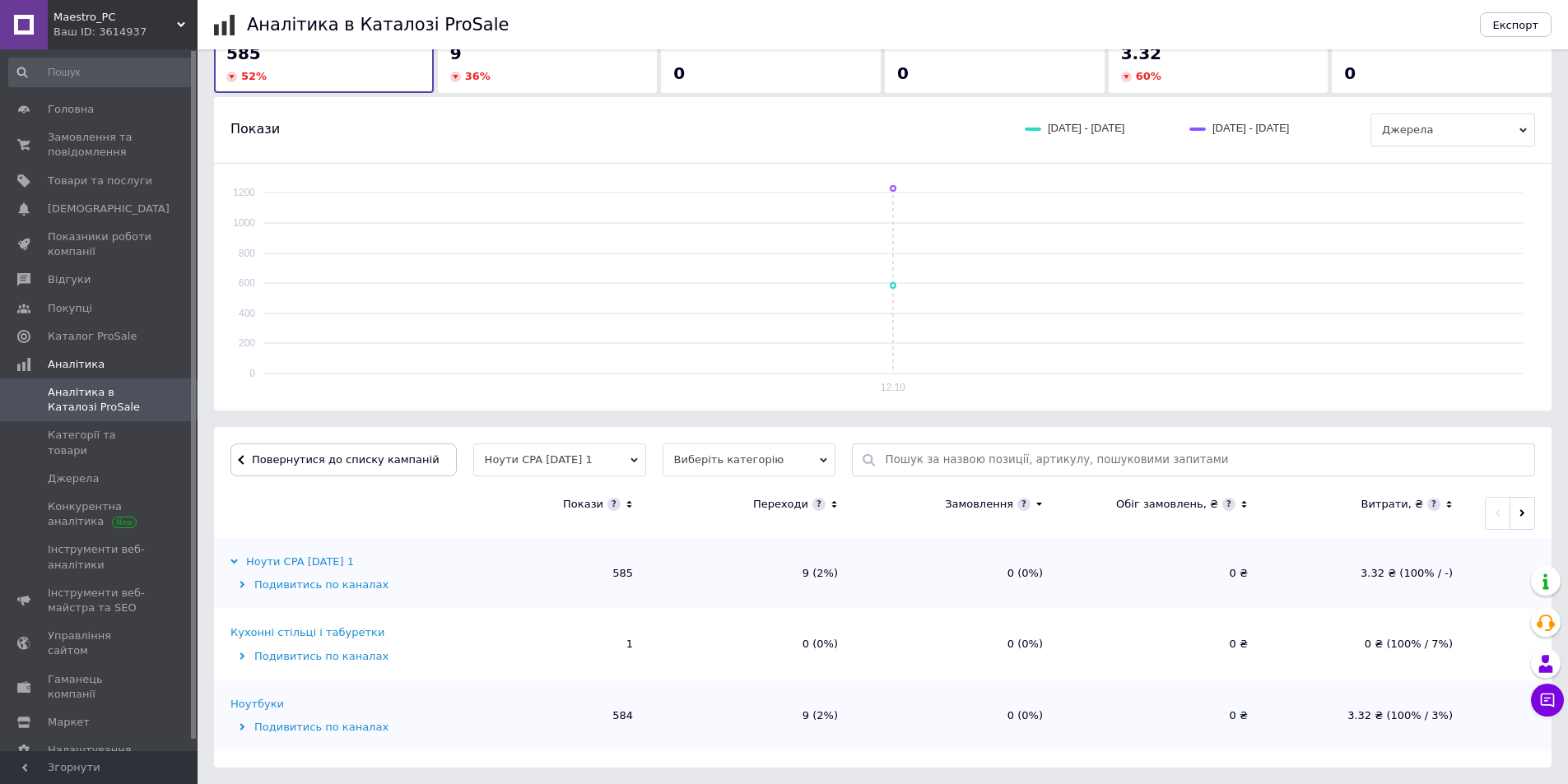
click at [239, 700] on div "Ноутбуки" at bounding box center [257, 704] width 54 height 15
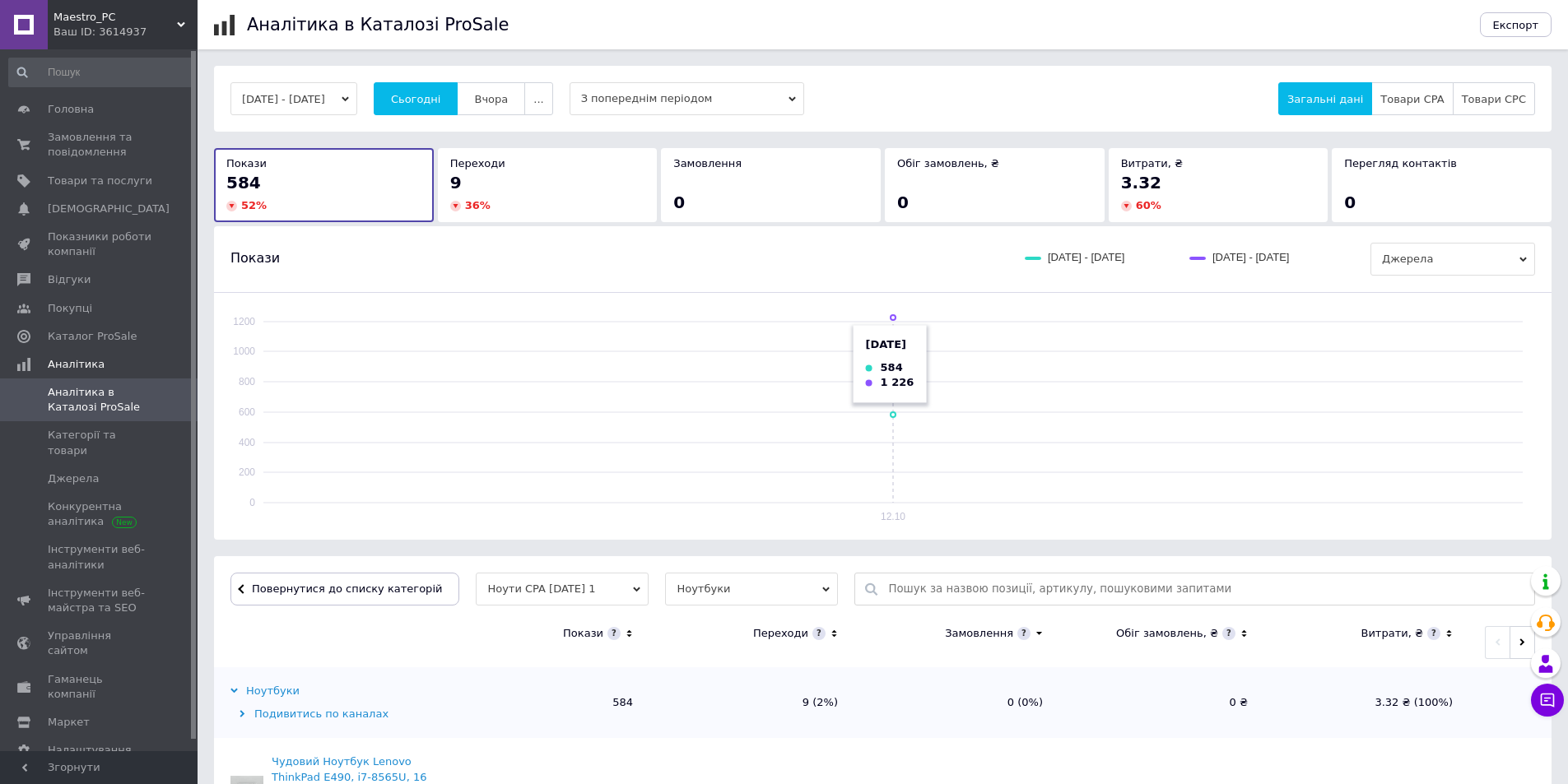
scroll to position [494, 0]
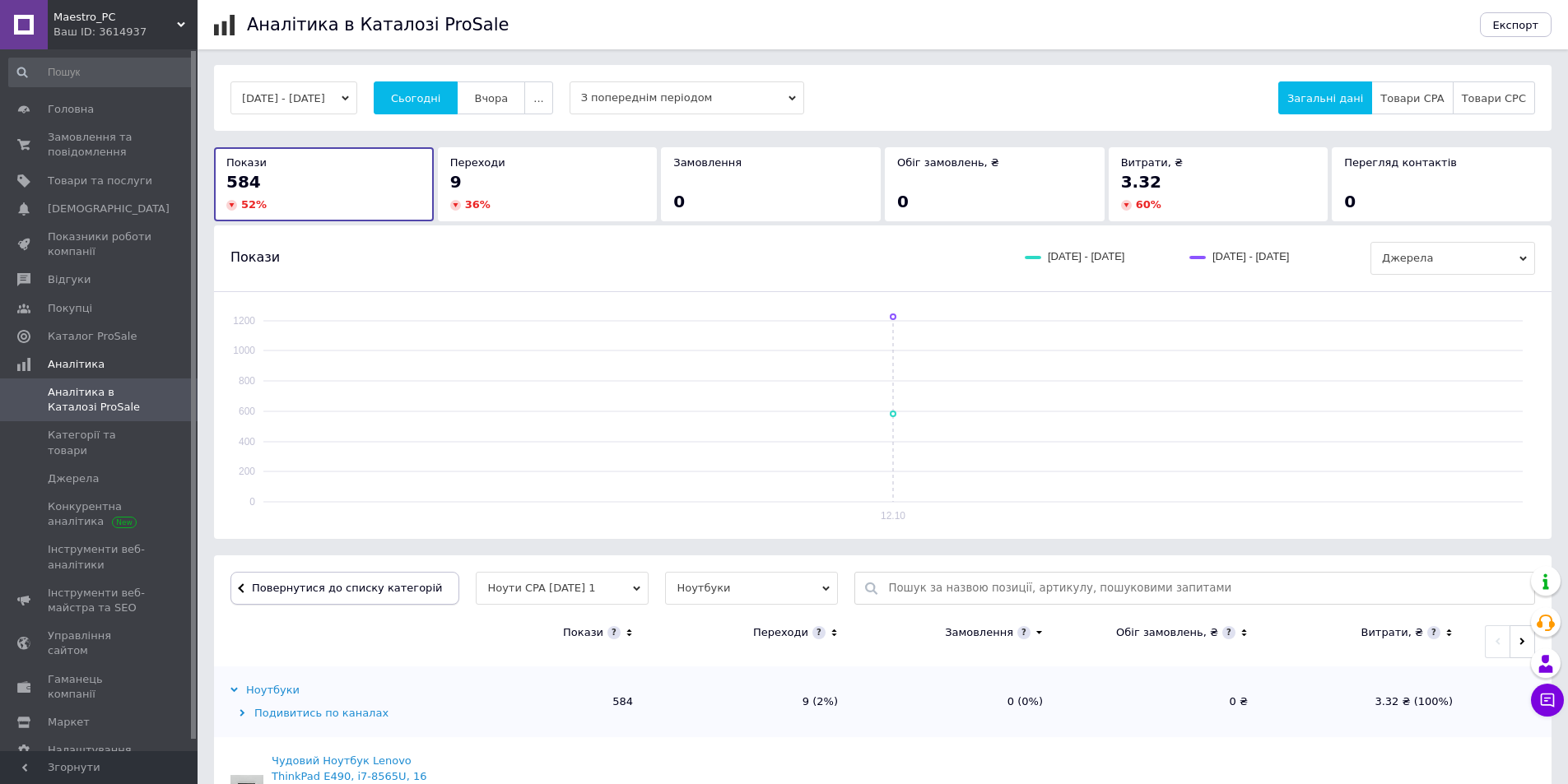
click at [274, 591] on span "Повернутися до списку категорій" at bounding box center [344, 587] width 194 height 12
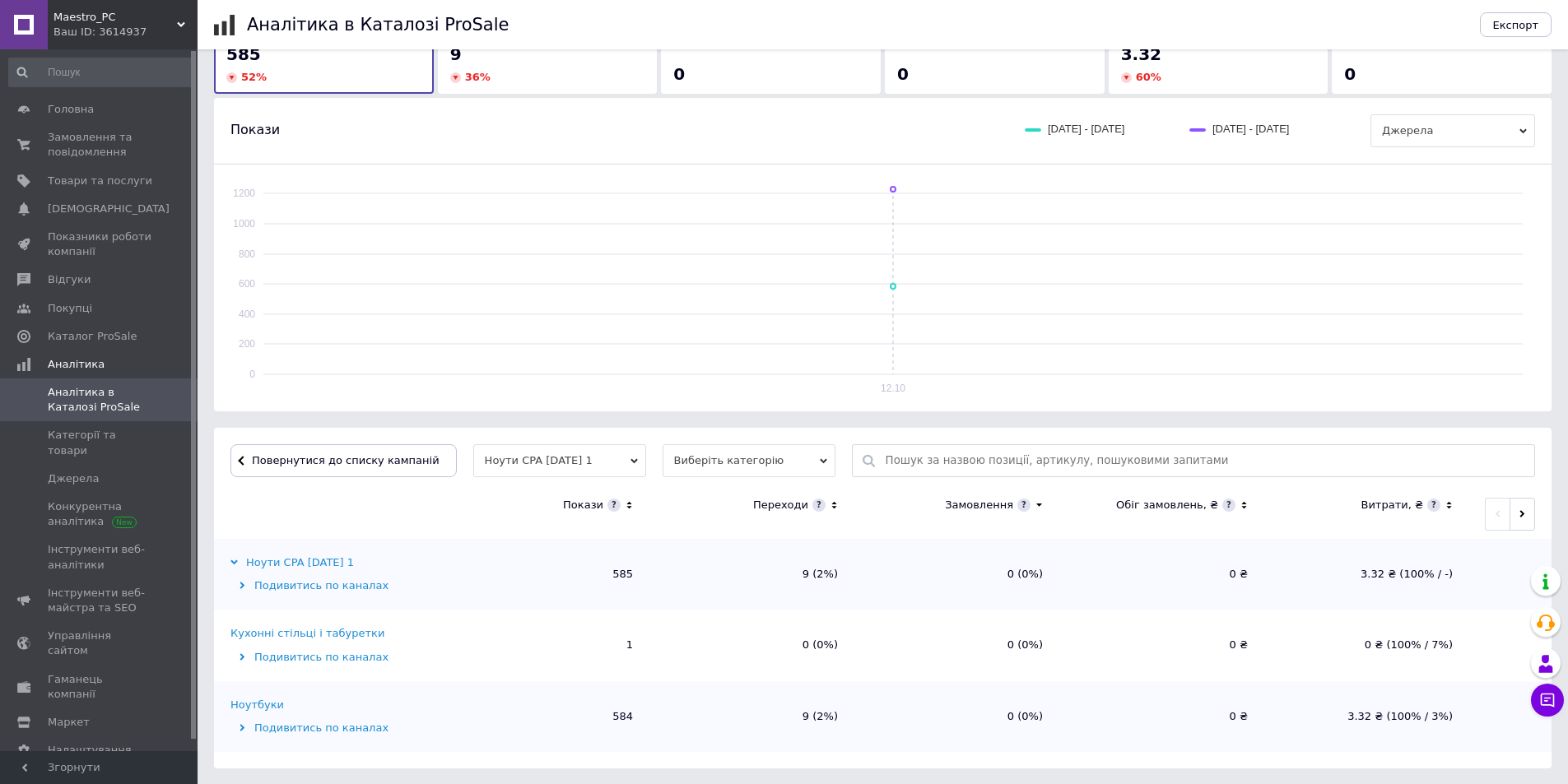
scroll to position [129, 0]
click at [276, 457] on span "Повернутися до списку кампаній" at bounding box center [345, 459] width 187 height 12
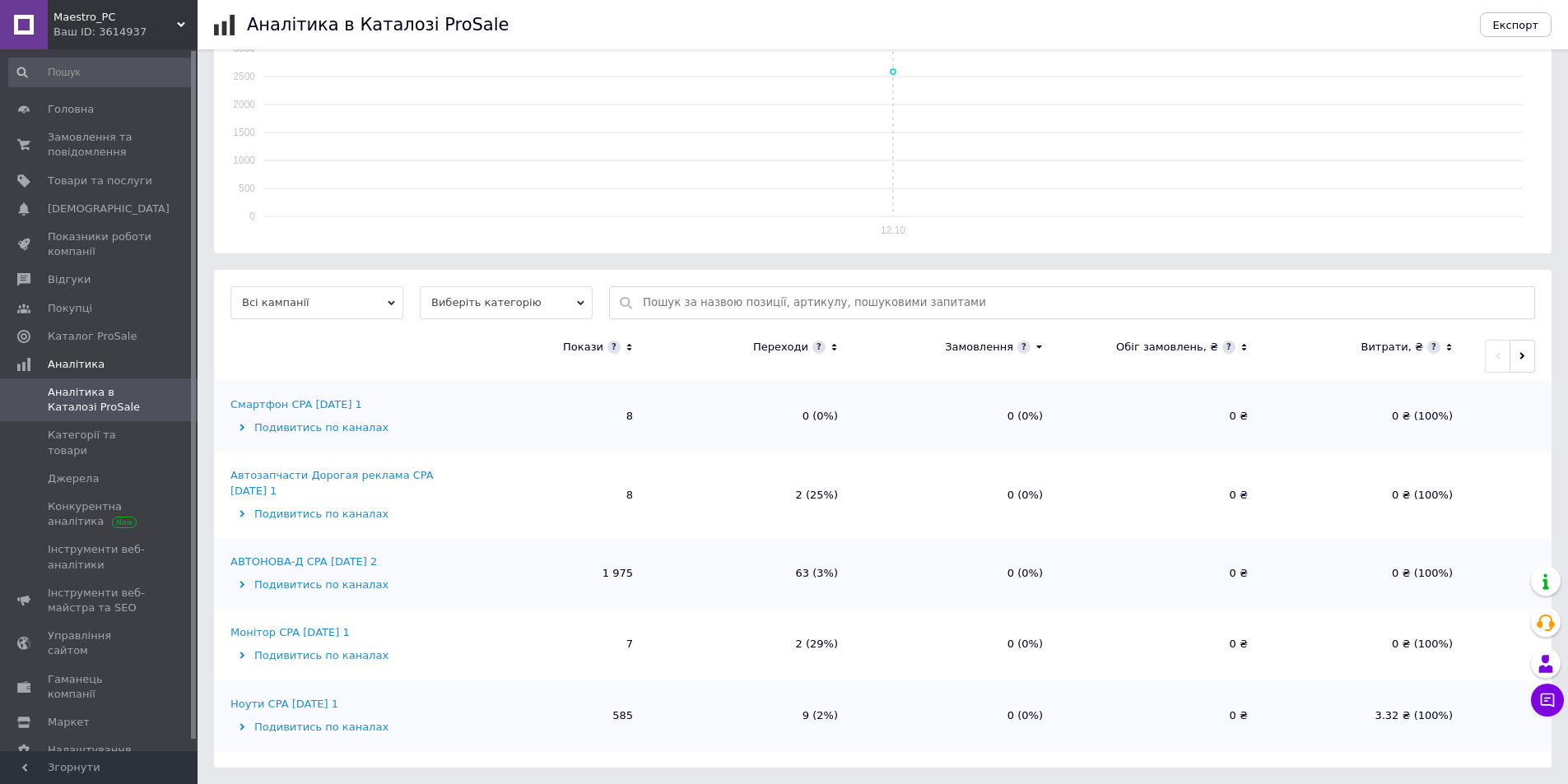
scroll to position [286, 0]
click at [315, 562] on div "АВТОНОВА-Д CPA [DATE] 2" at bounding box center [304, 561] width 147 height 15
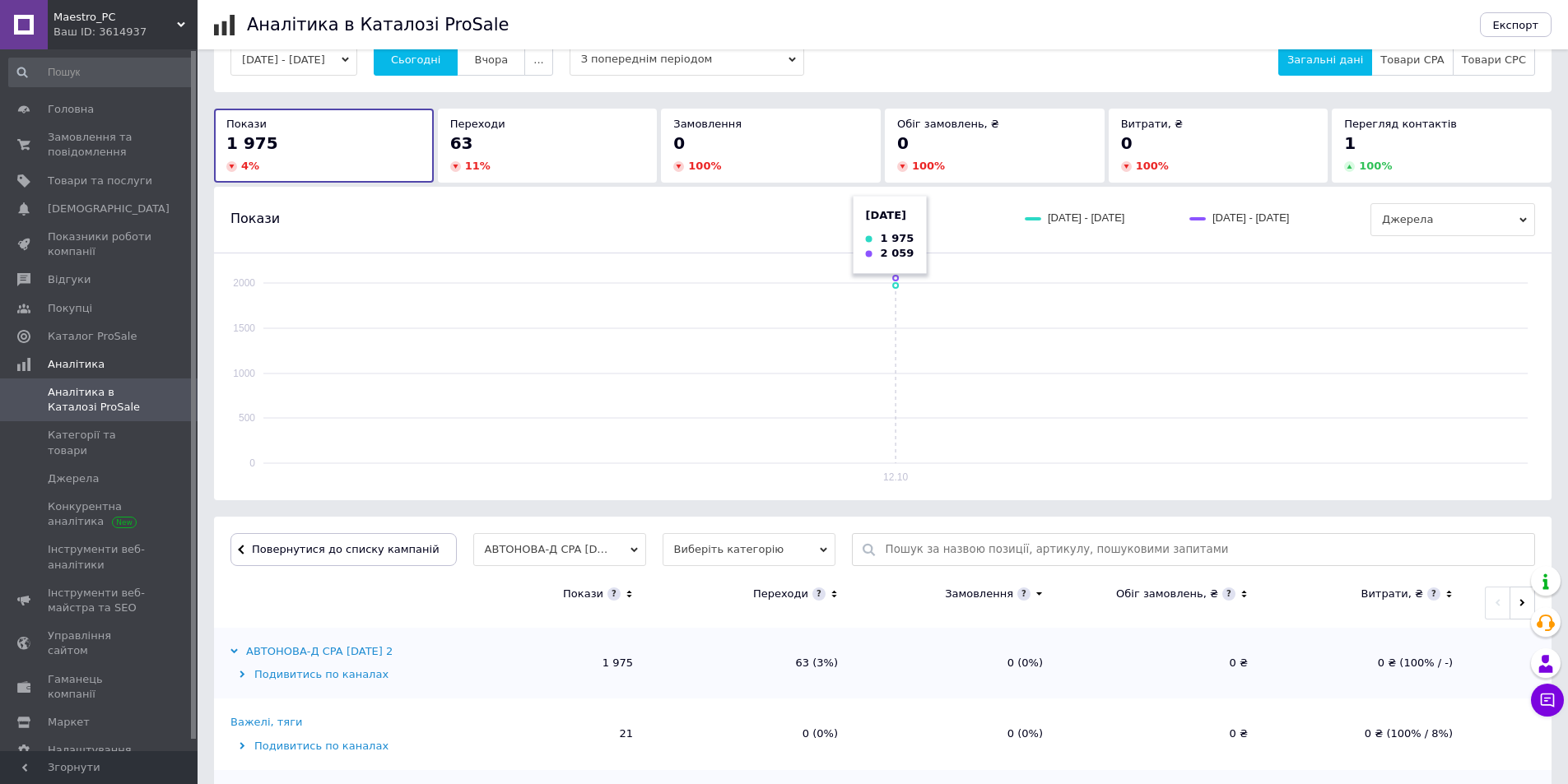
scroll to position [165, 0]
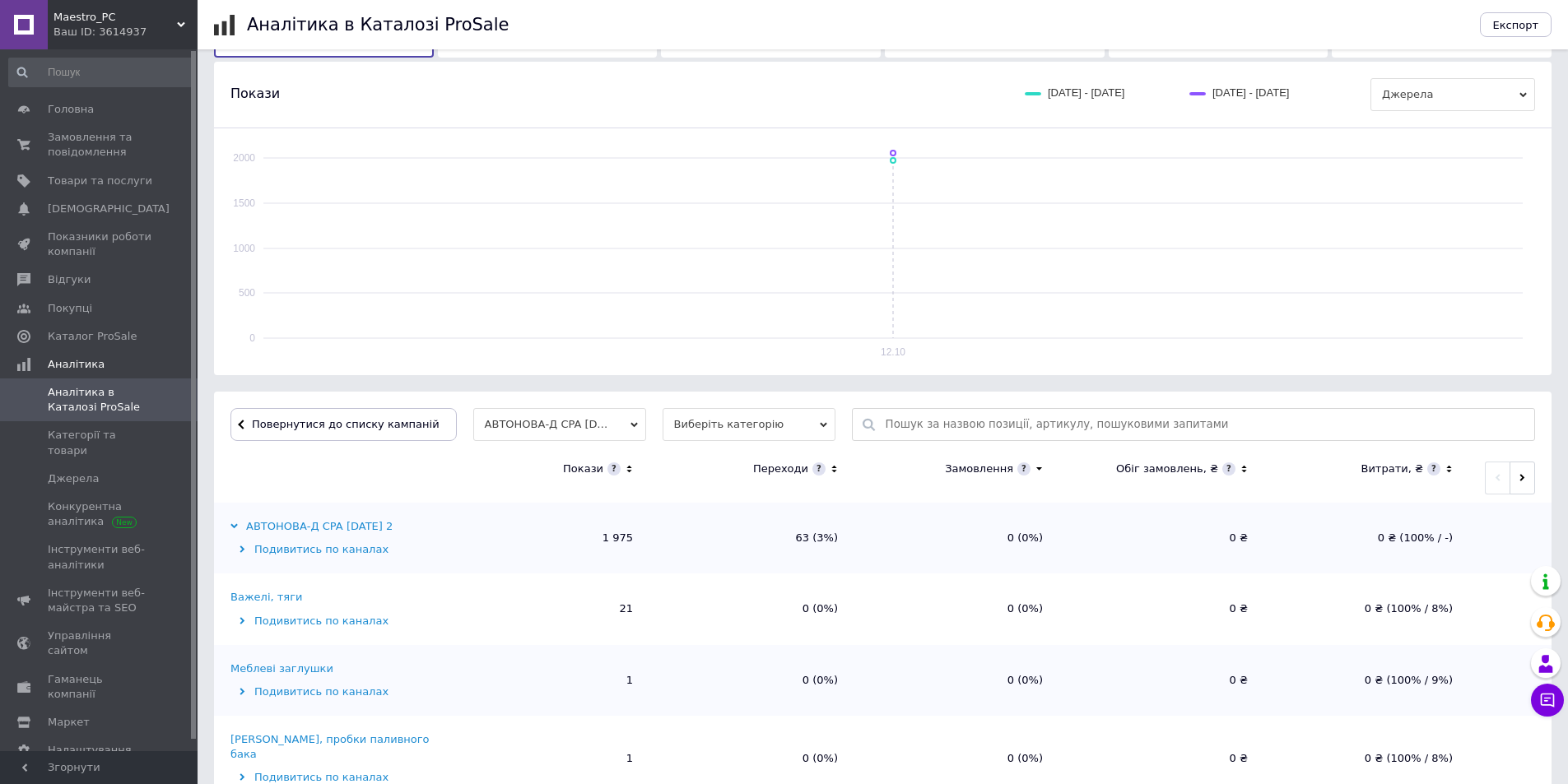
click at [828, 469] on icon at bounding box center [834, 469] width 10 height 14
click at [830, 467] on icon at bounding box center [834, 469] width 10 height 14
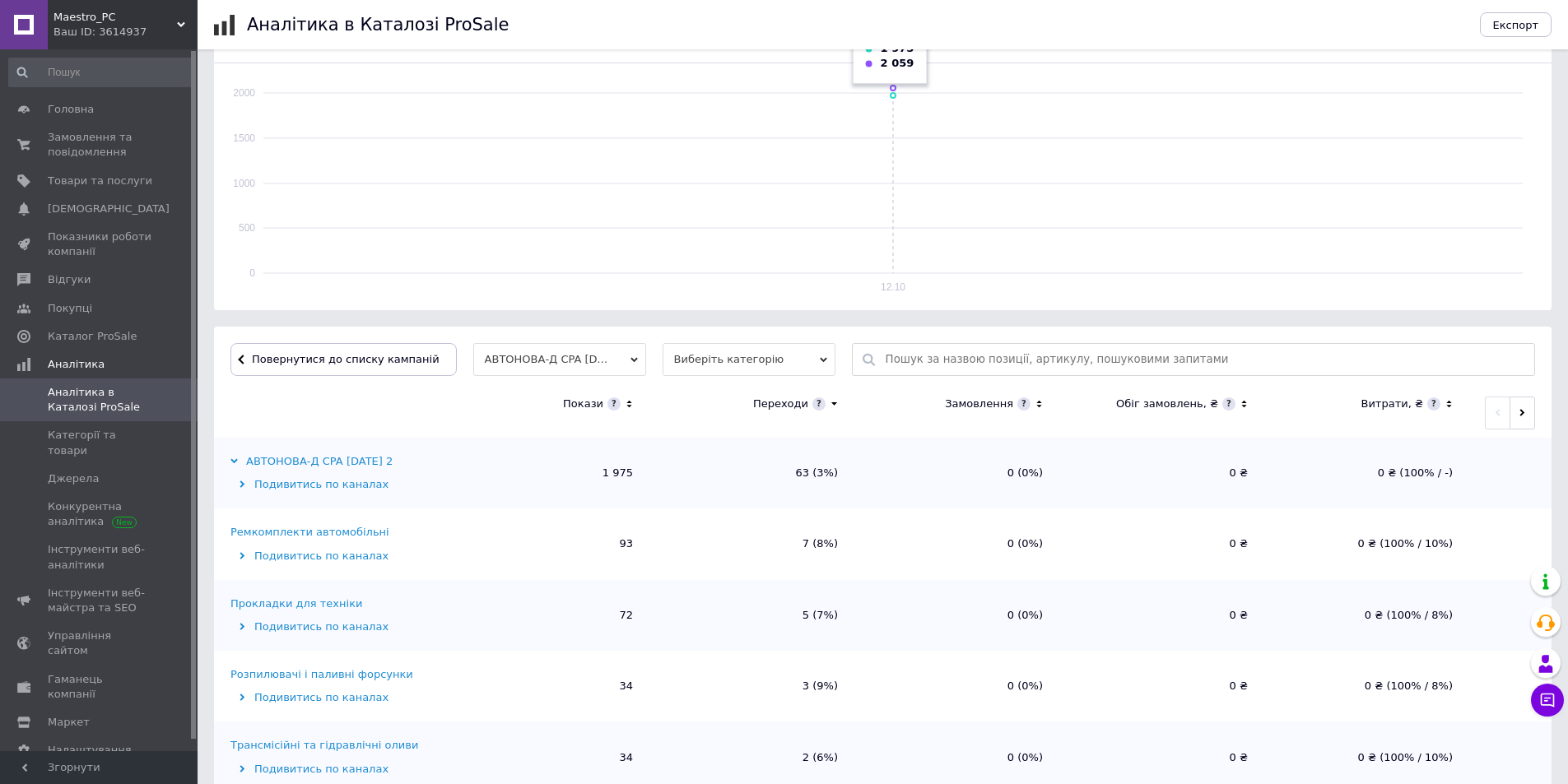
scroll to position [494, 0]
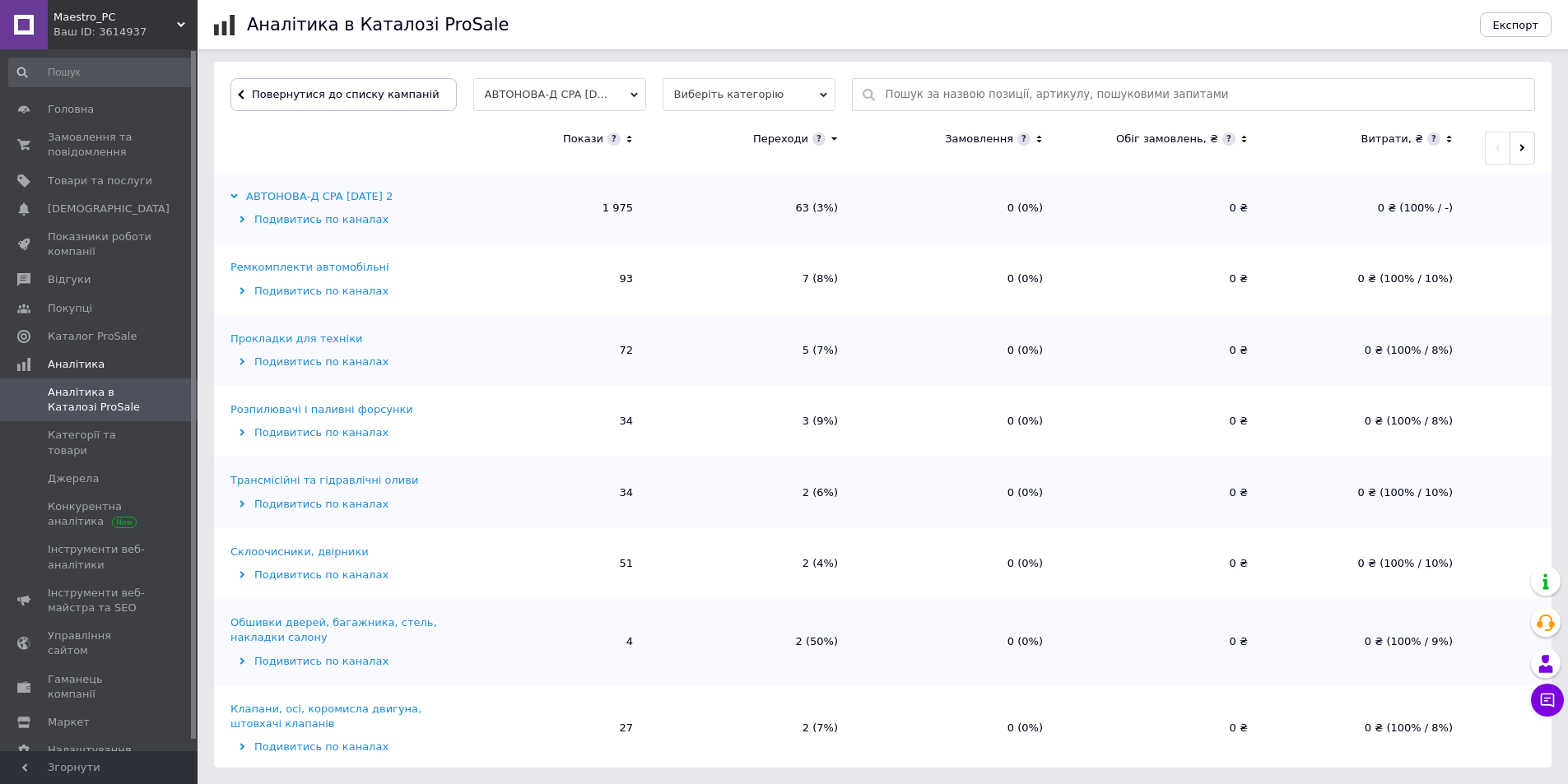
click at [312, 260] on div "Ремкомплекти автомобільні" at bounding box center [310, 267] width 159 height 15
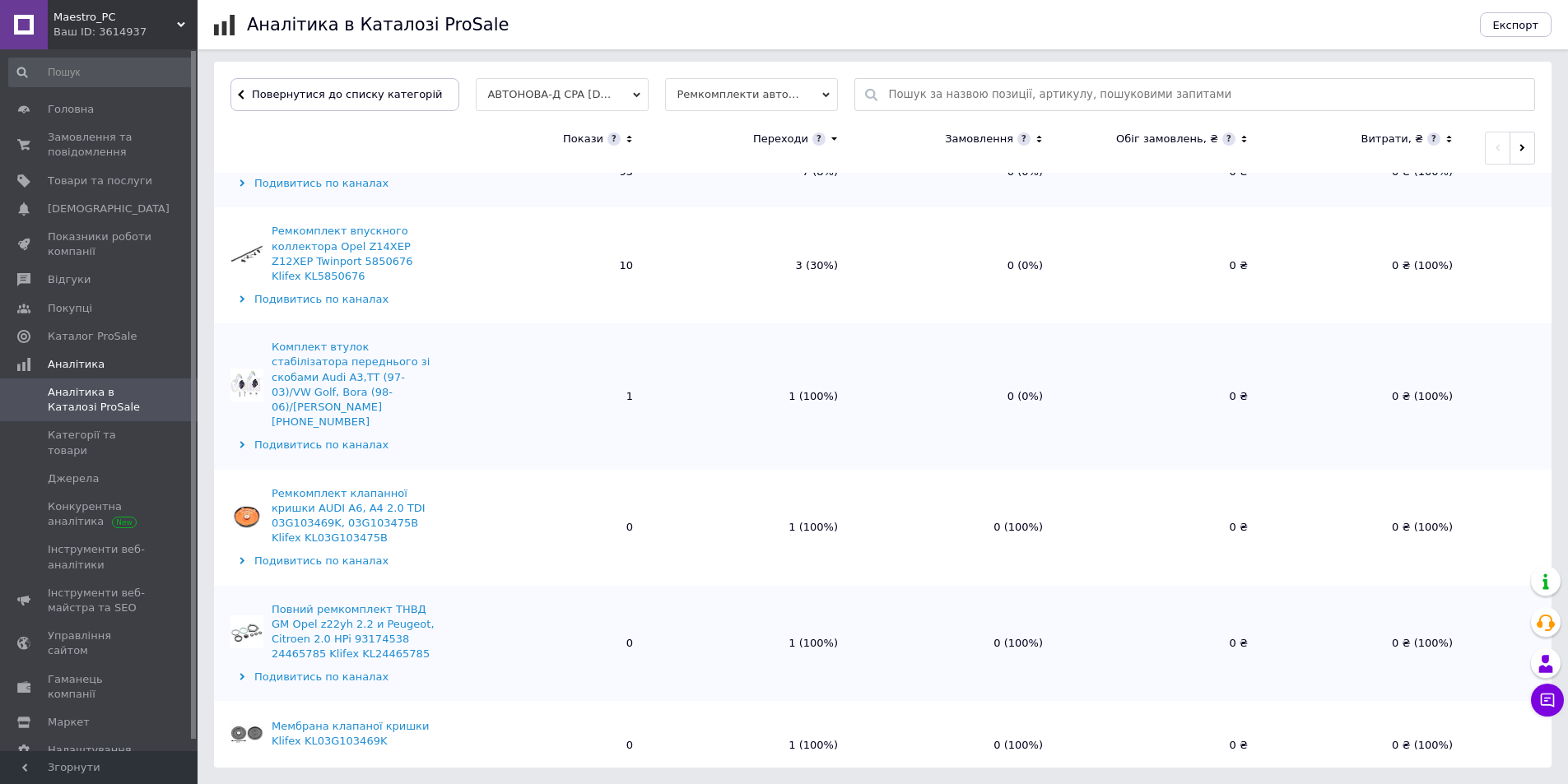
scroll to position [0, 0]
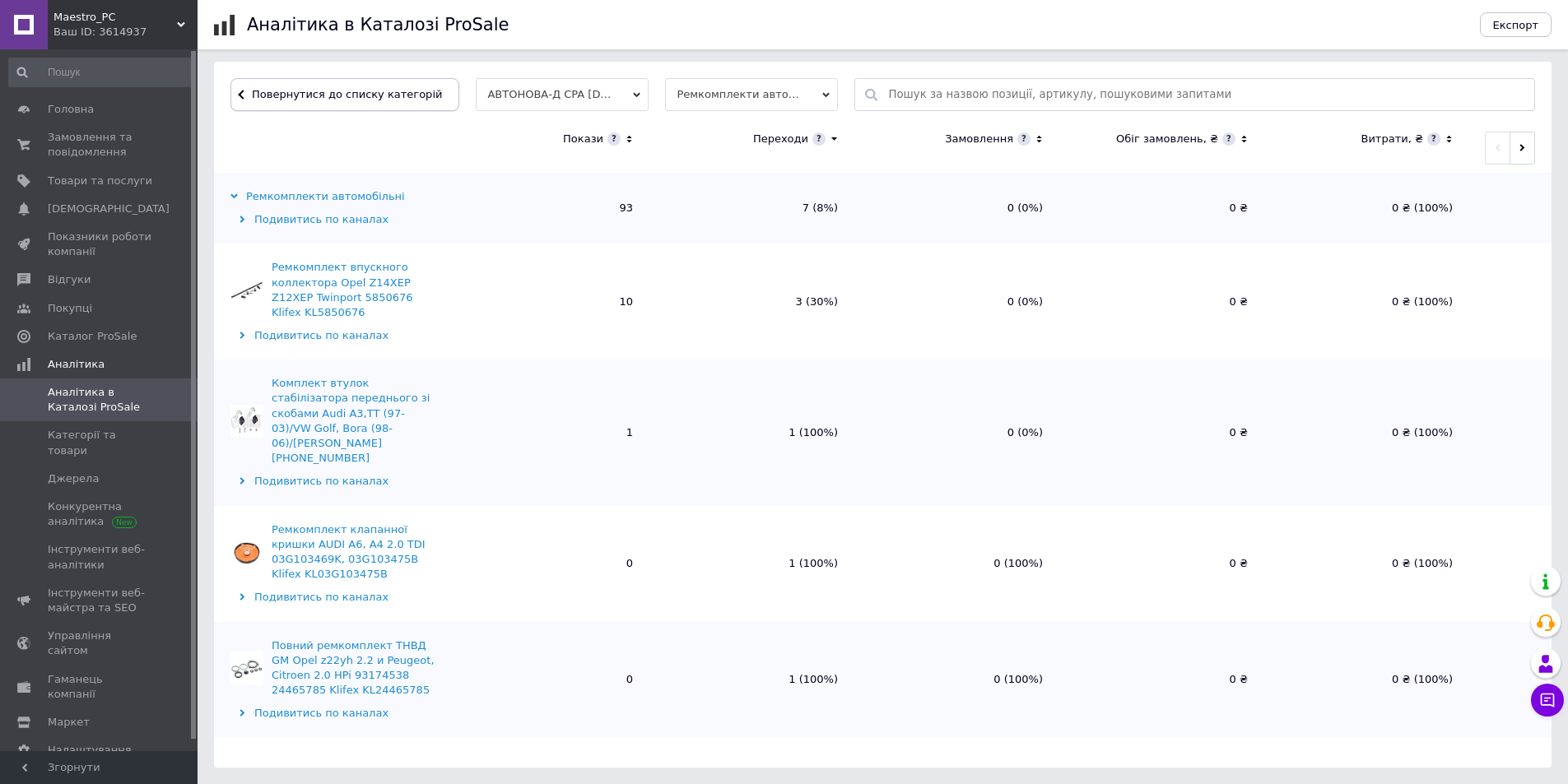
click at [328, 97] on span "Повернутися до списку категорій" at bounding box center [344, 94] width 194 height 12
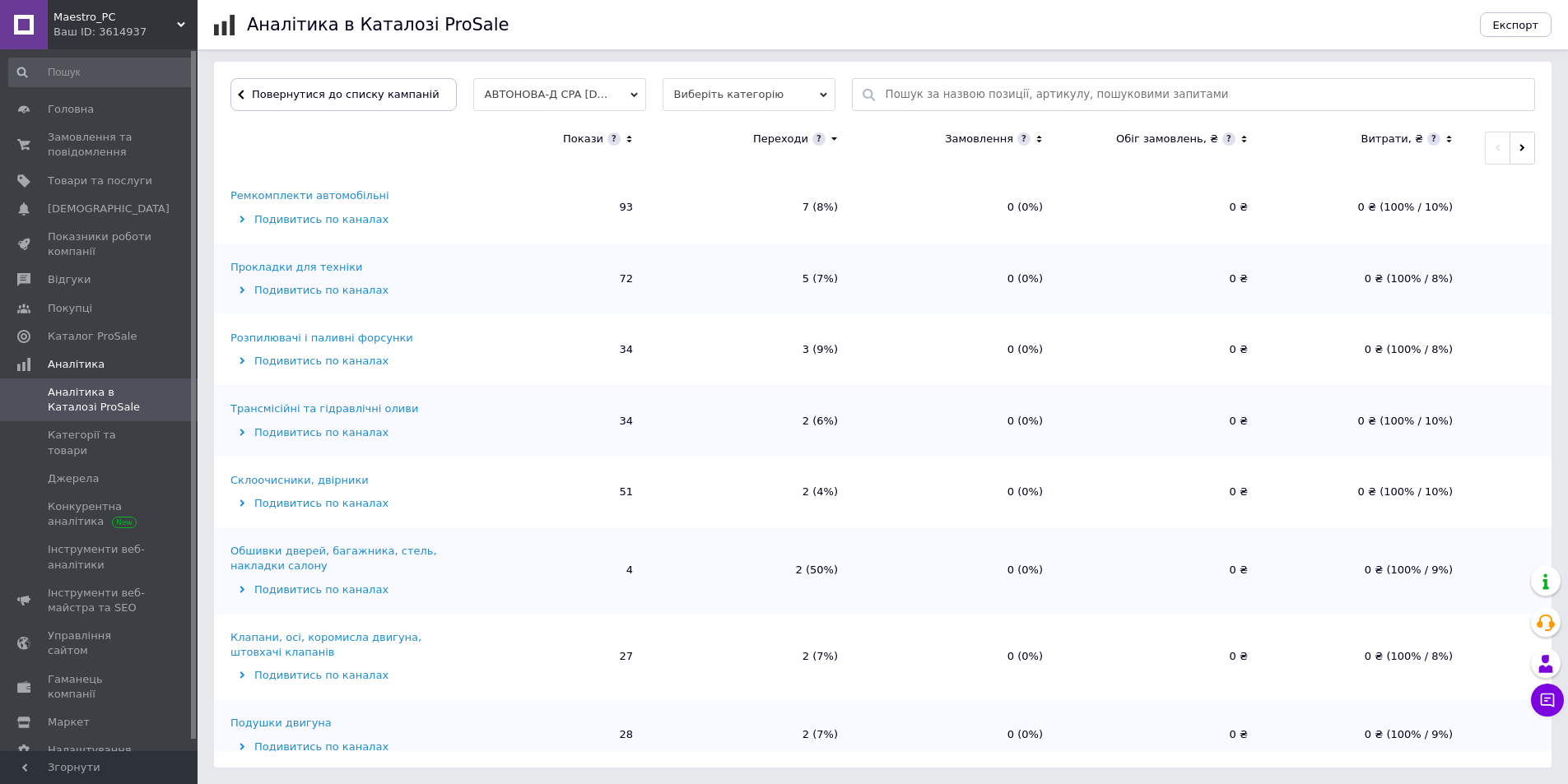
scroll to position [82, 0]
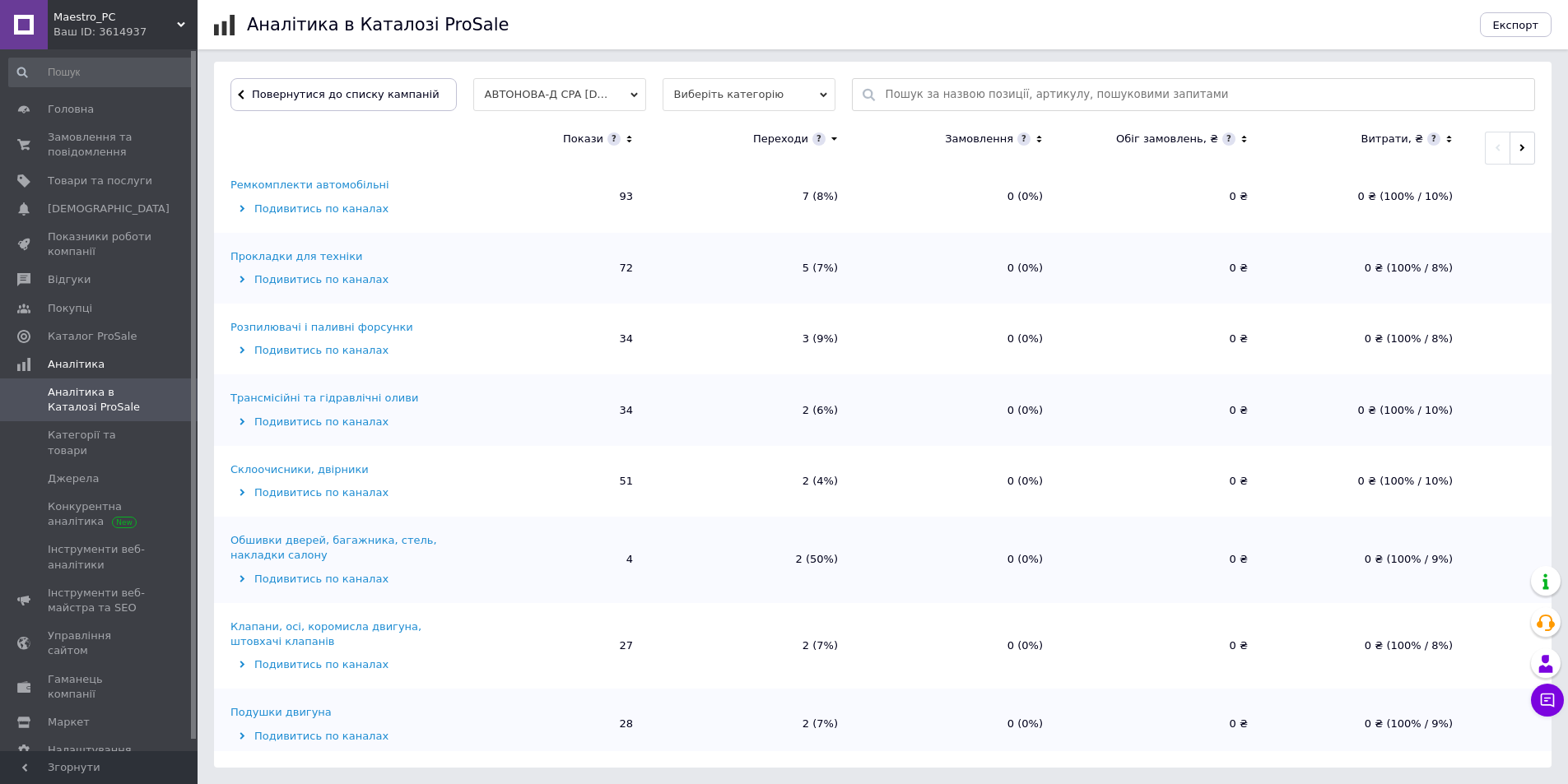
click at [312, 330] on div "Розпилювачі і паливні форсунки" at bounding box center [322, 327] width 183 height 15
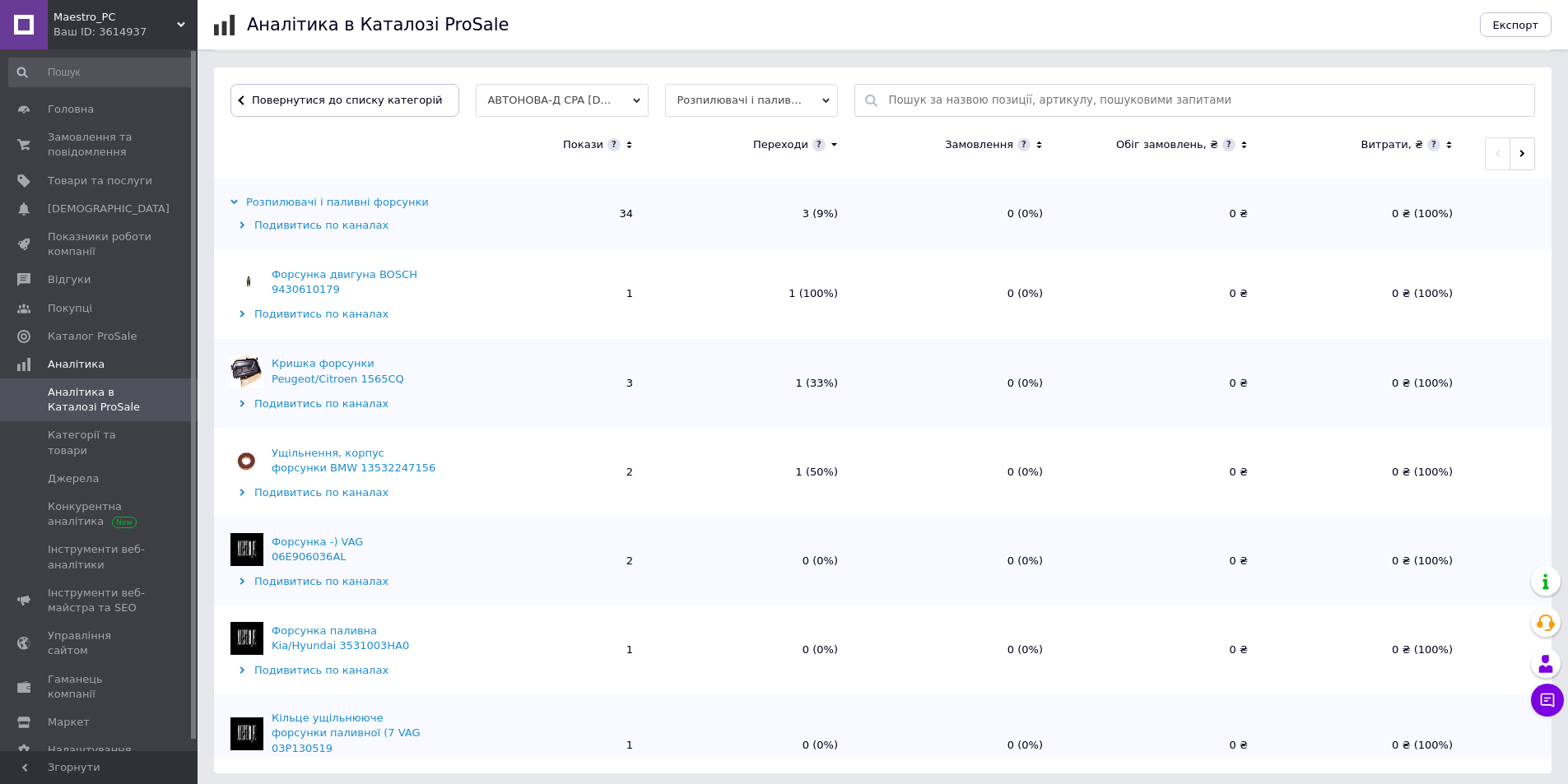
scroll to position [494, 0]
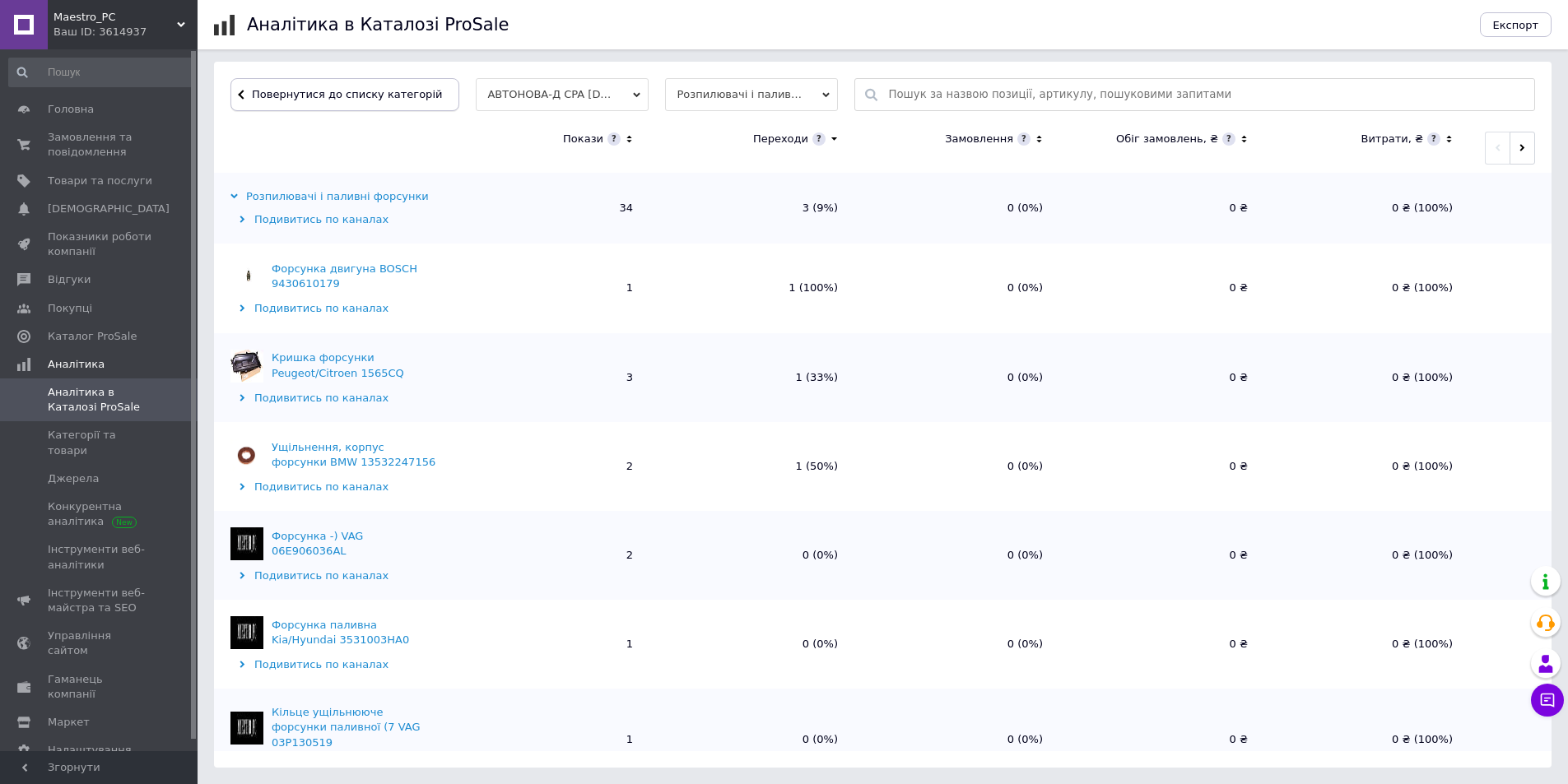
click at [357, 96] on span "Повернутися до списку категорій" at bounding box center [344, 94] width 194 height 12
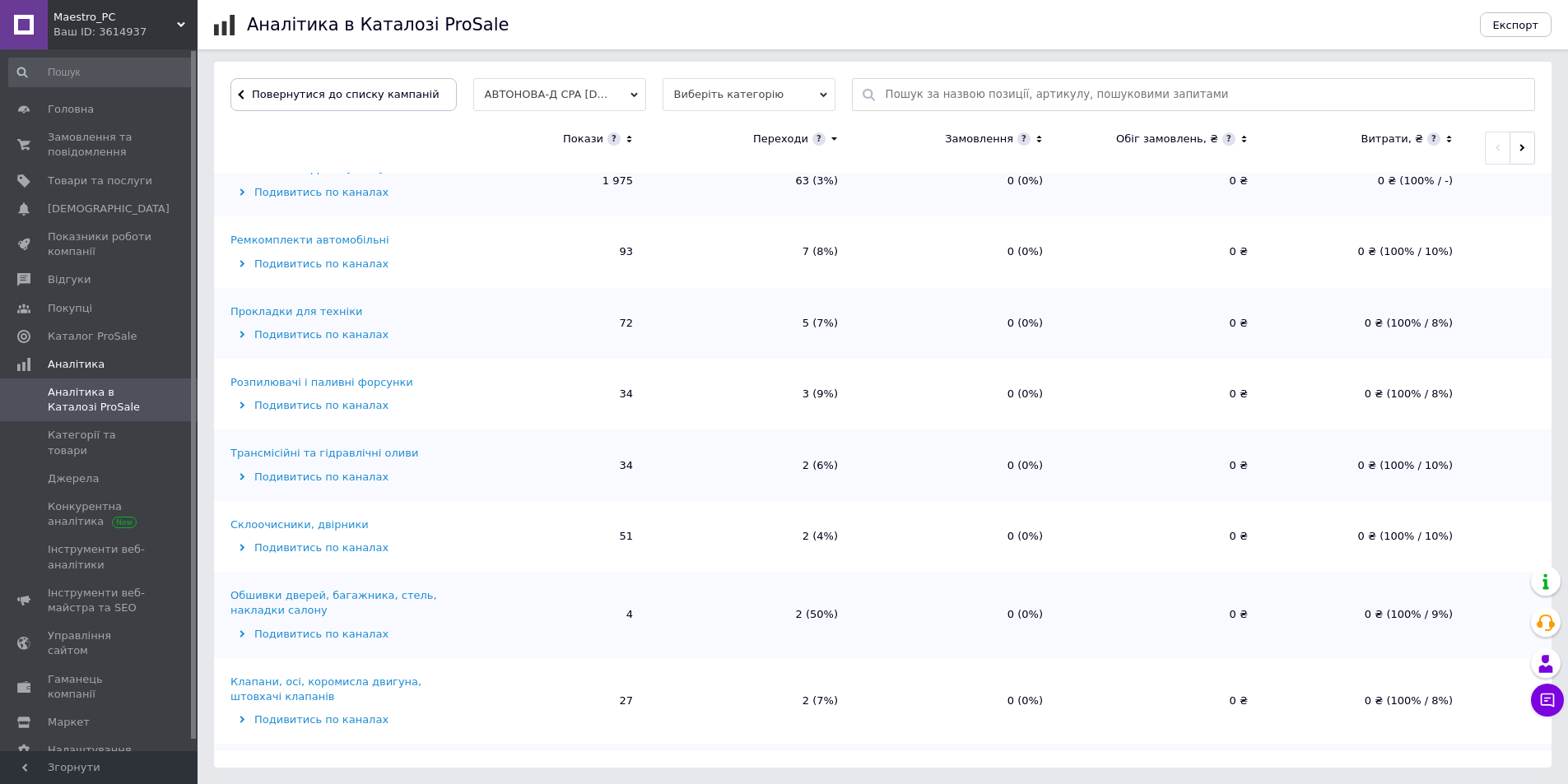
scroll to position [82, 0]
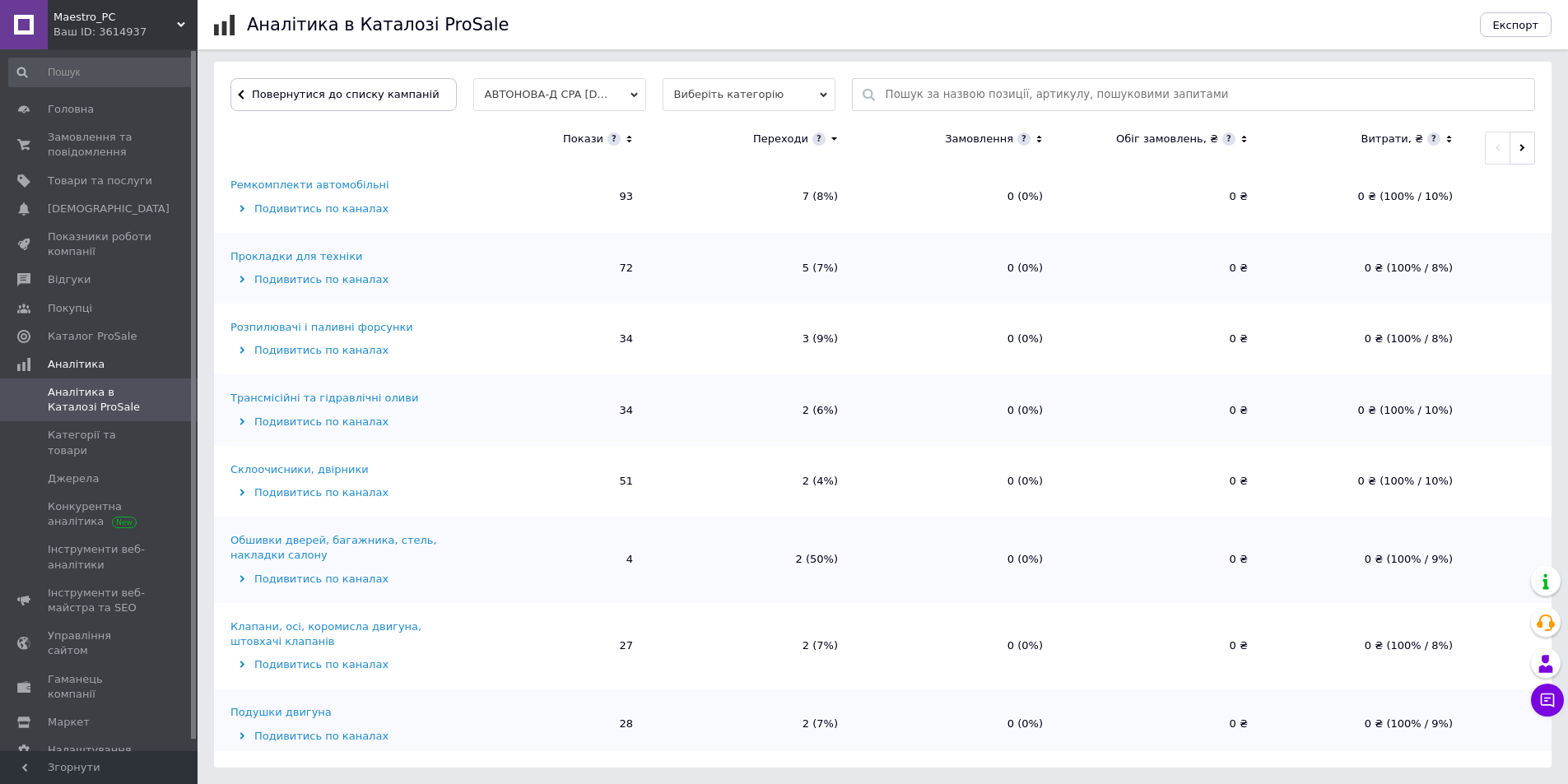
click at [358, 393] on div "Трансмісійні та гідравлічні оливи" at bounding box center [324, 398] width 187 height 15
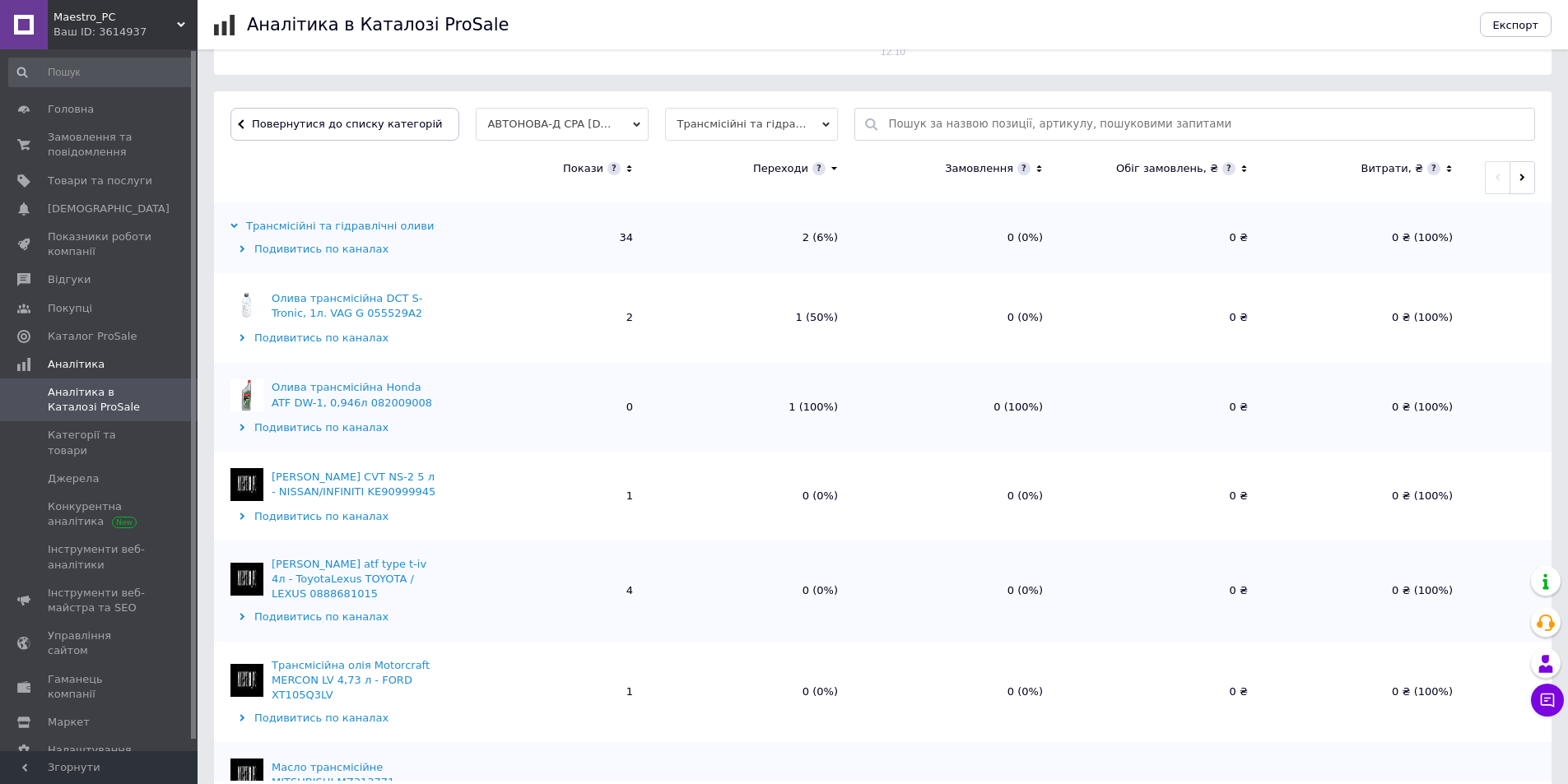
scroll to position [494, 0]
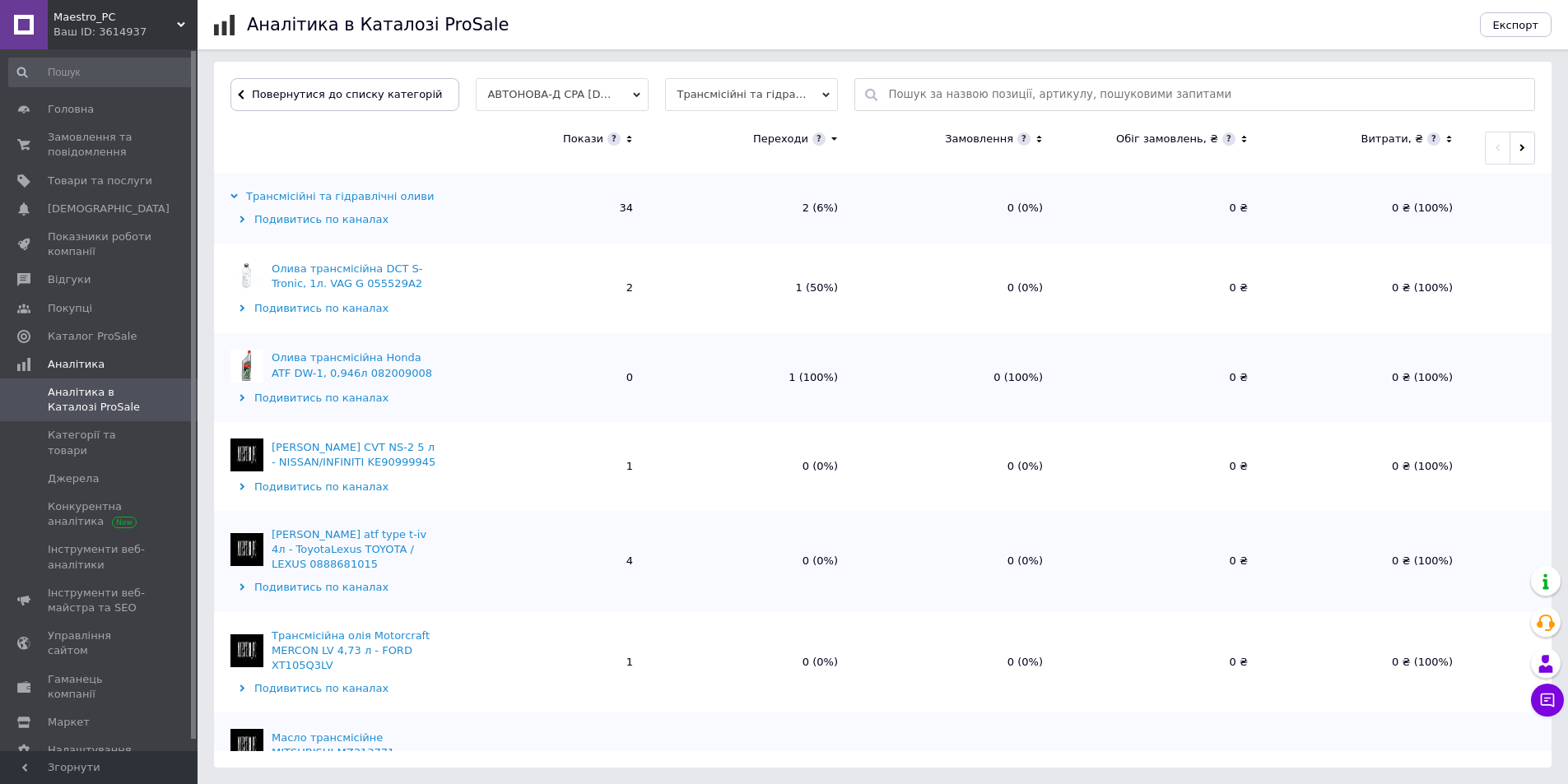
click at [316, 122] on div "Повернутися до списку категорій АВТОНОВА-Д CPA 15.10.2024 2 Трансмісійні та гід…" at bounding box center [883, 415] width 1338 height 706
click at [333, 95] on span "Повернутися до списку категорій" at bounding box center [344, 94] width 194 height 12
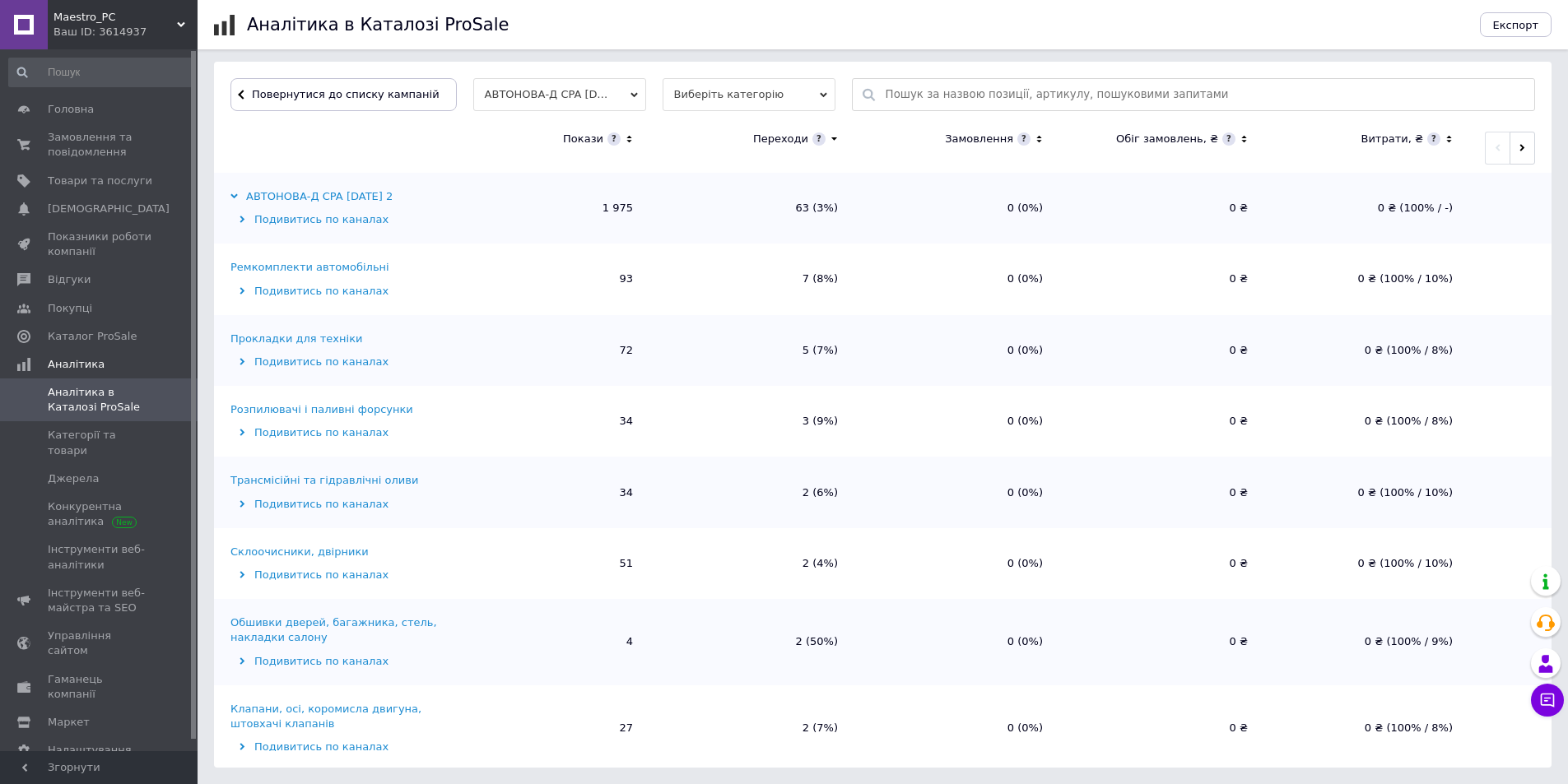
scroll to position [0, 0]
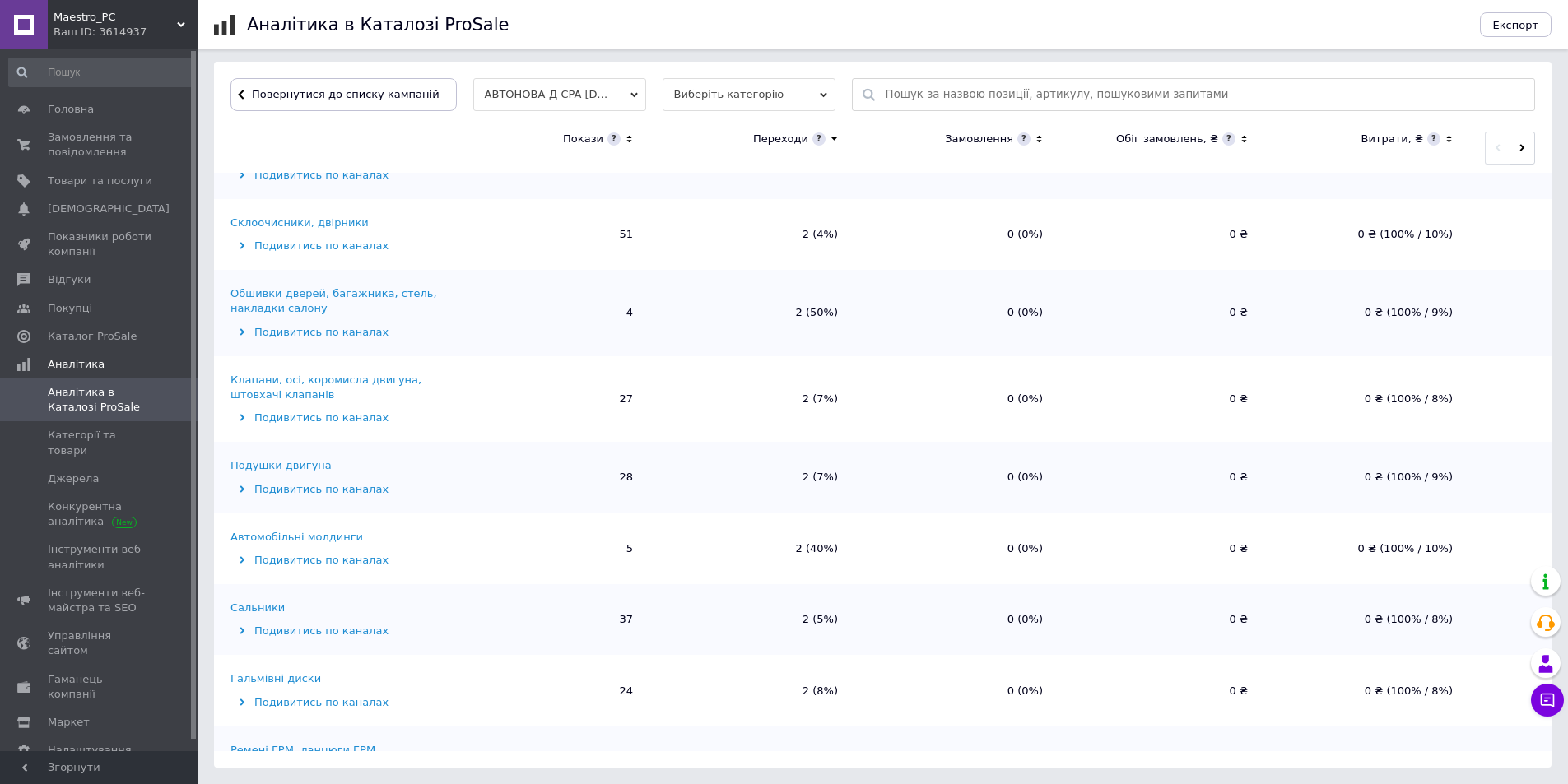
click at [293, 216] on div "Склоочисники, двірники" at bounding box center [299, 223] width 138 height 15
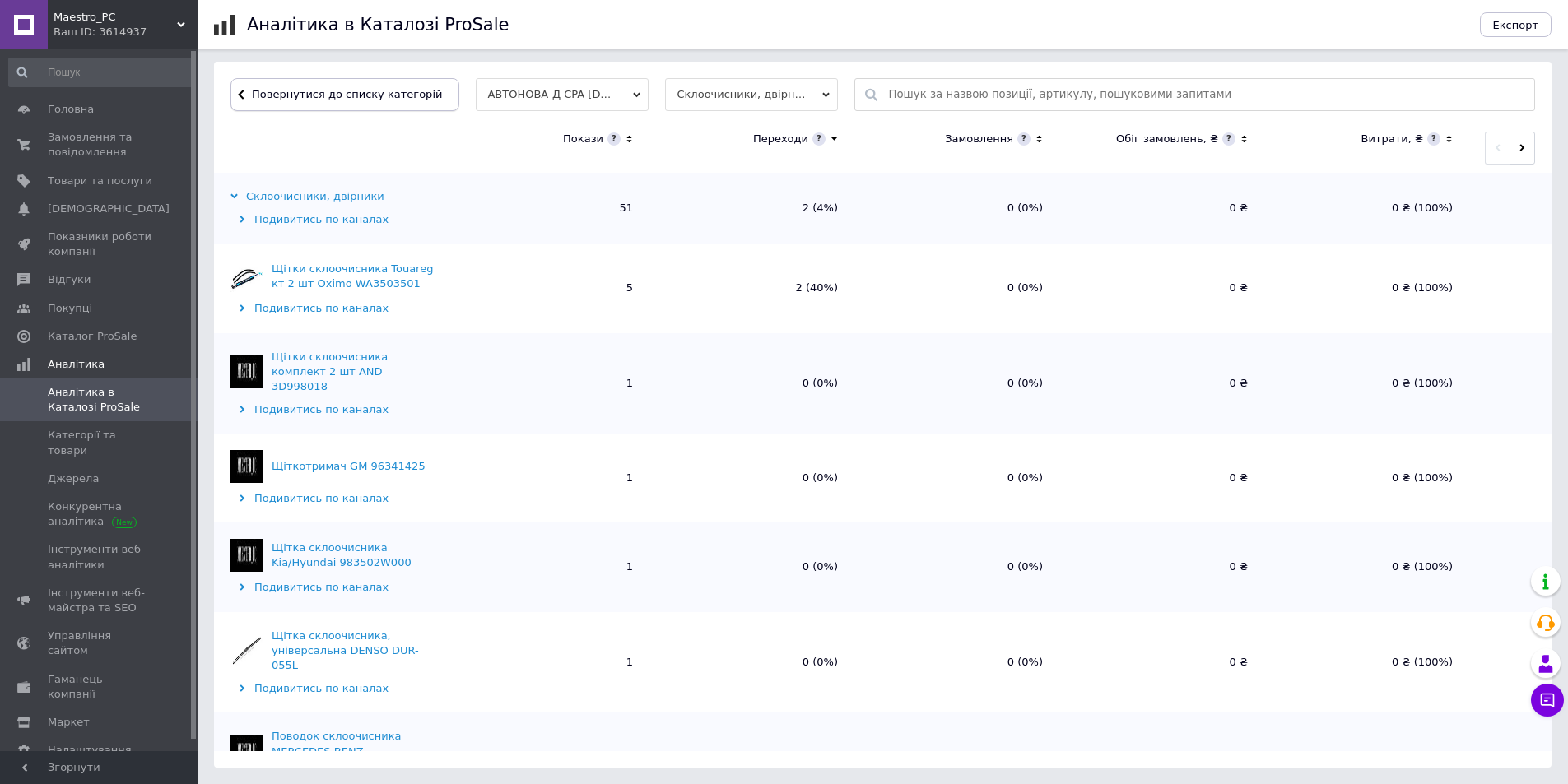
click at [312, 100] on span "Повернутися до списку категорій" at bounding box center [344, 94] width 194 height 12
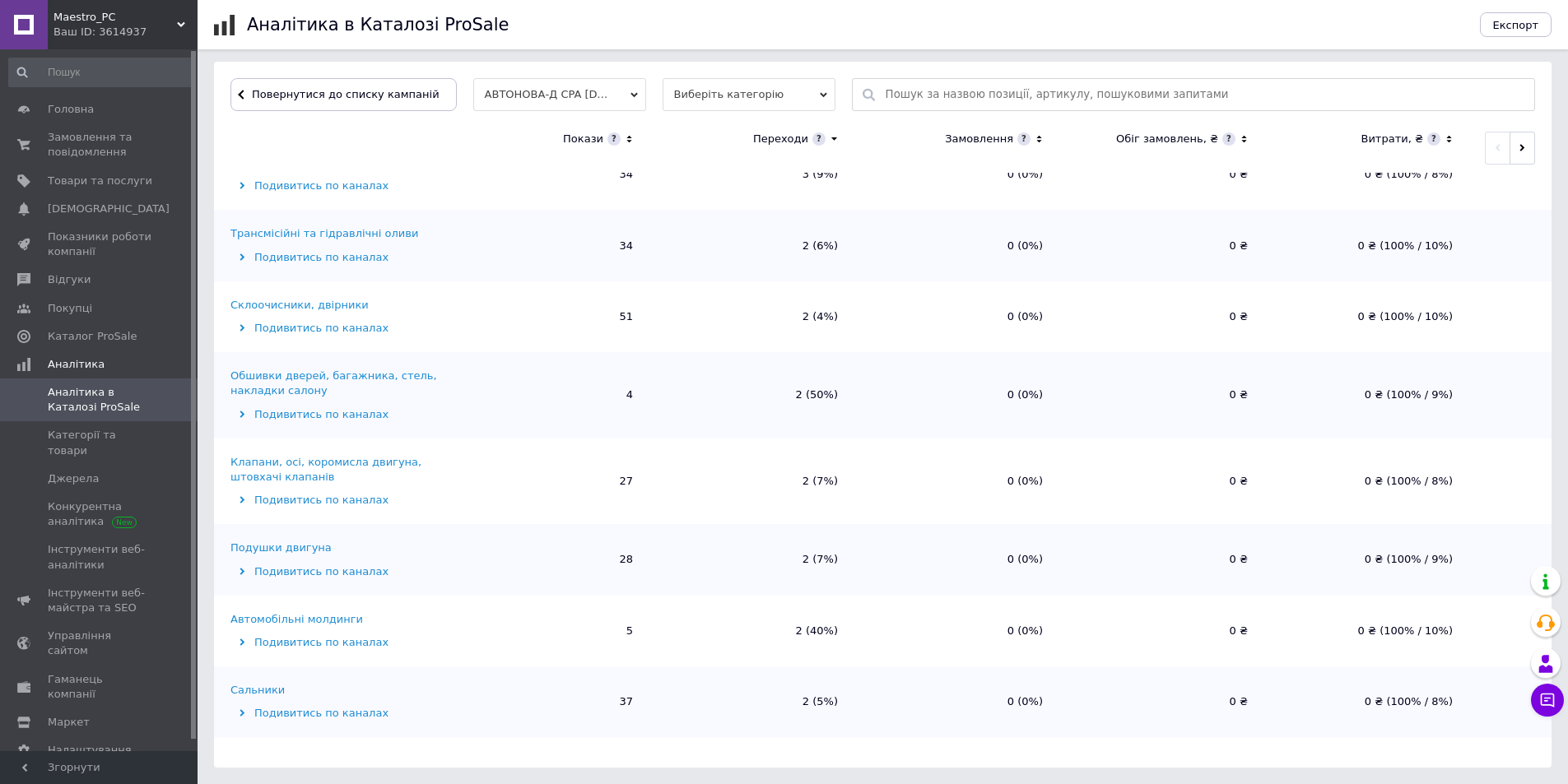
click at [312, 375] on div "Обшивки дверей, багажника, стель, накладки салону" at bounding box center [335, 383] width 210 height 29
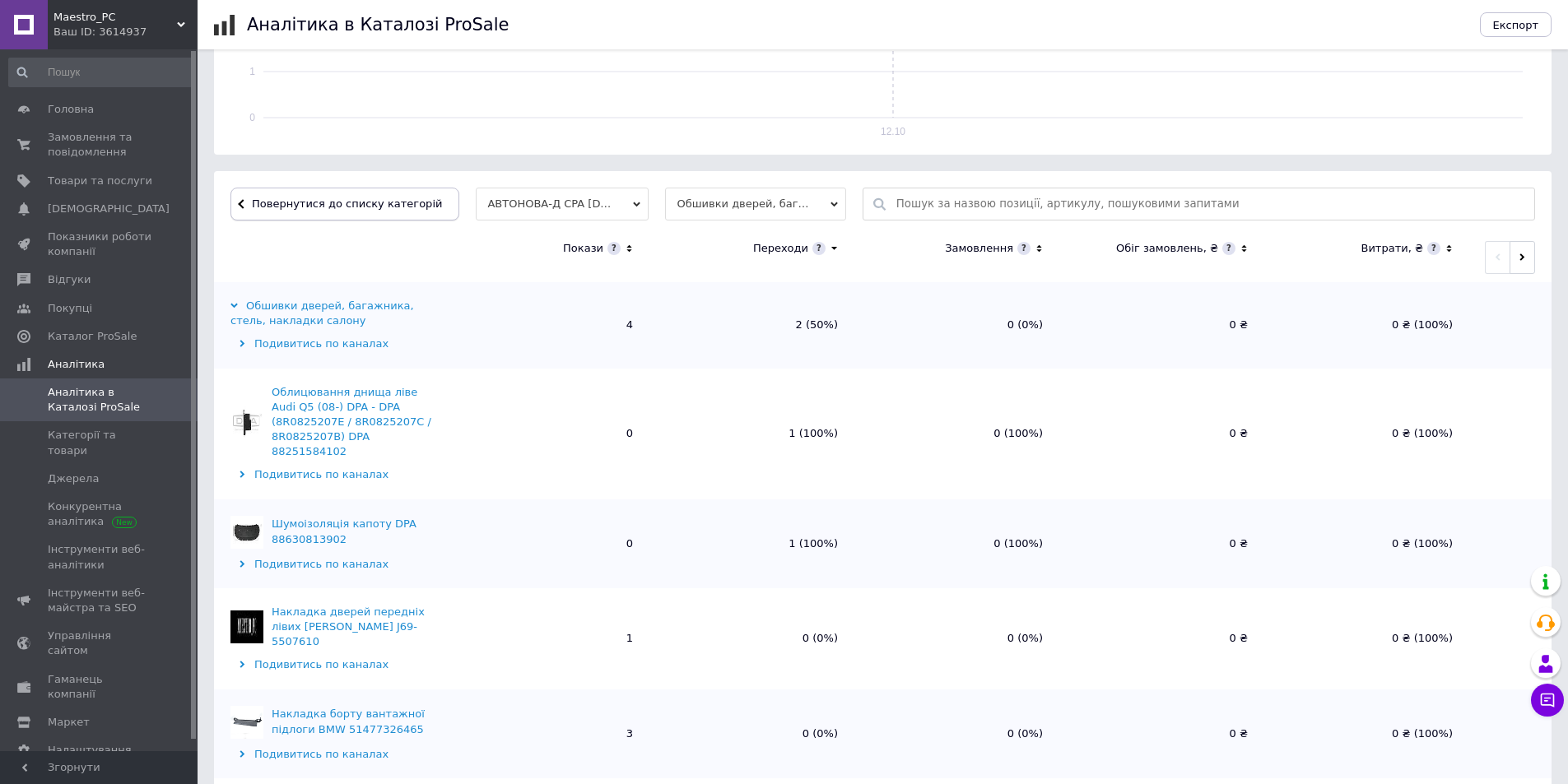
click at [313, 218] on button "Повернутися до списку категорій" at bounding box center [344, 204] width 229 height 33
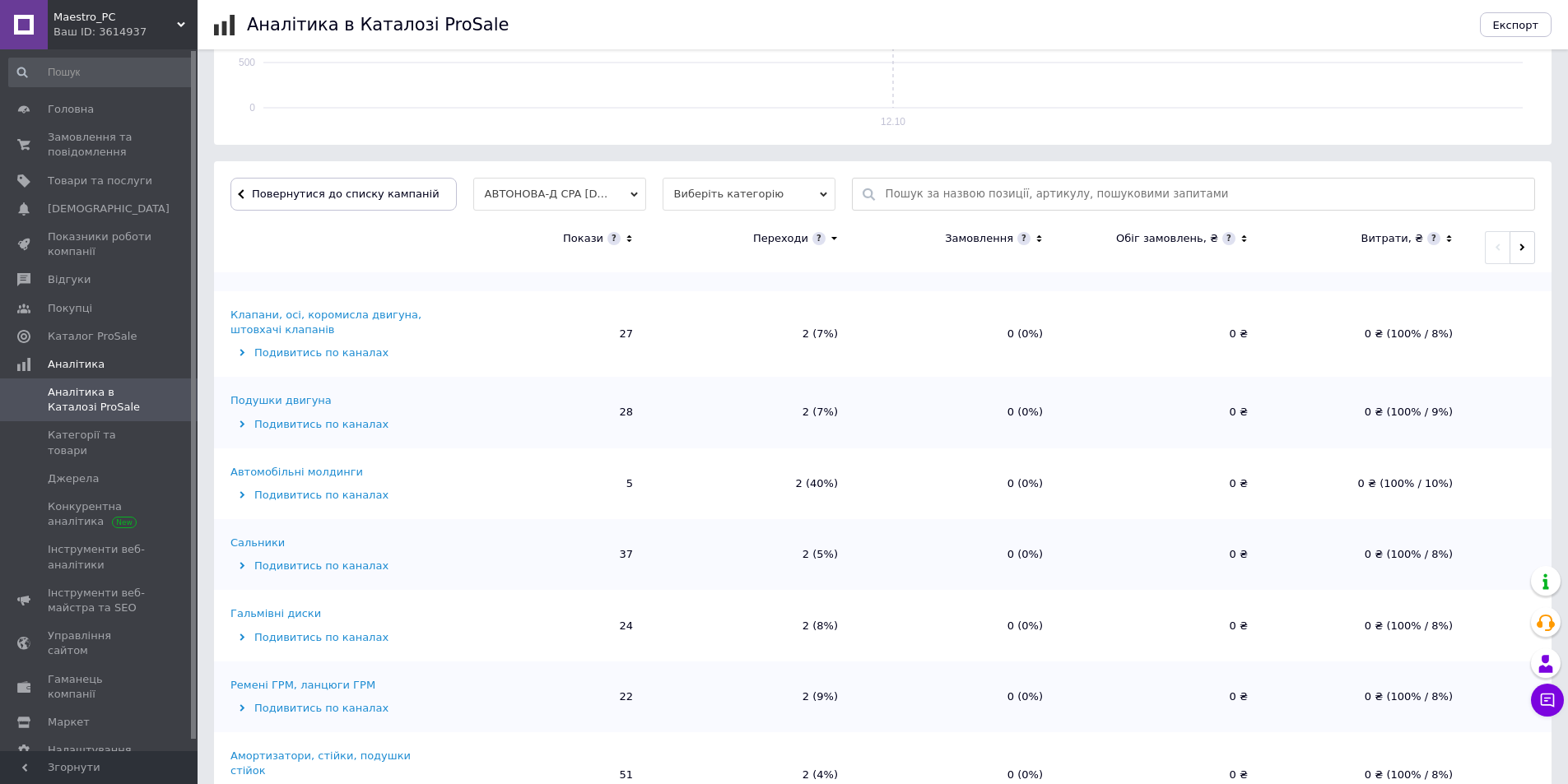
click at [313, 330] on div "Клапани, осі, коромисла двигуна, штовхачі клапанів" at bounding box center [335, 323] width 210 height 29
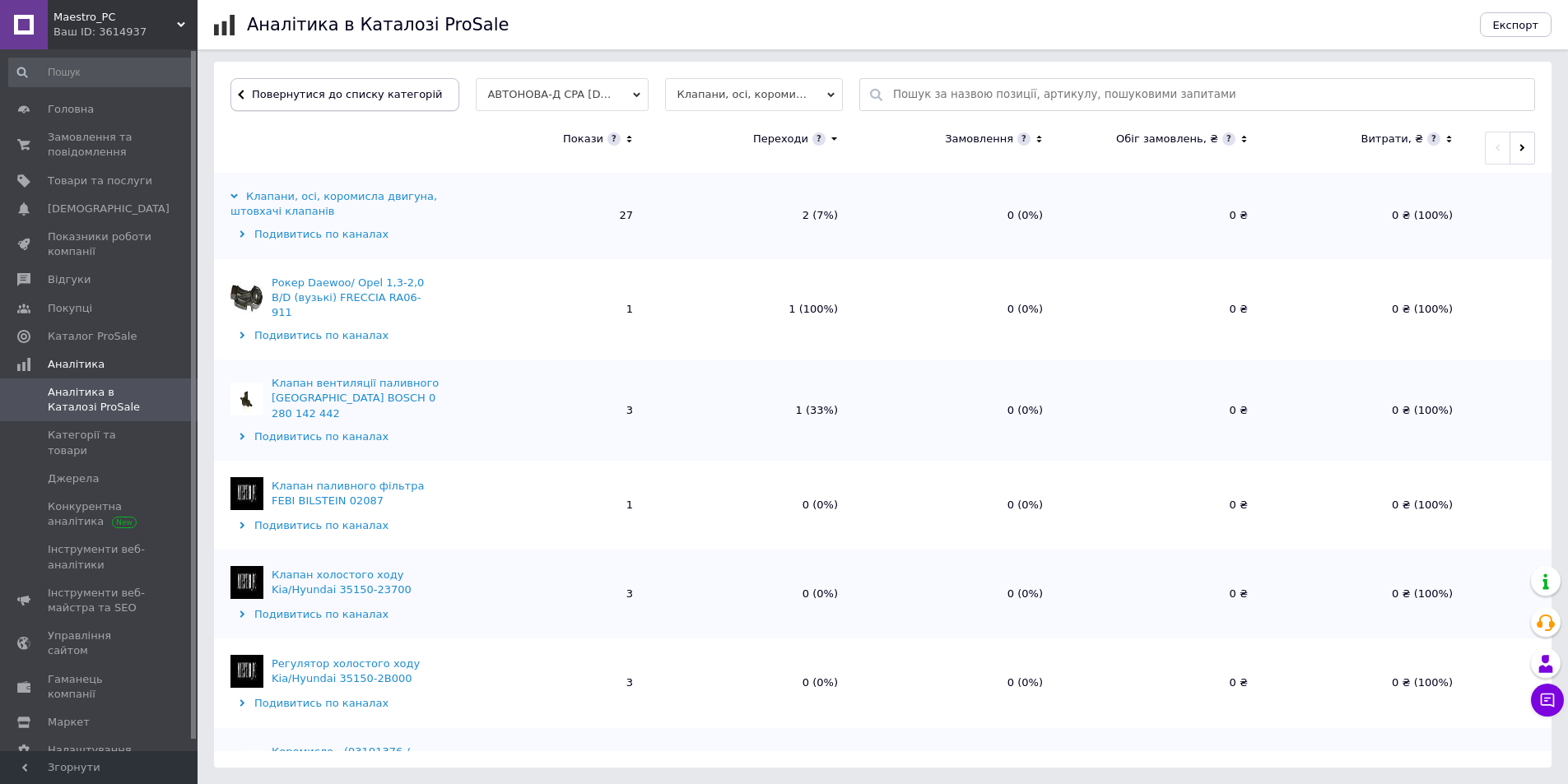
click at [346, 89] on span "Повернутися до списку категорій" at bounding box center [344, 94] width 194 height 12
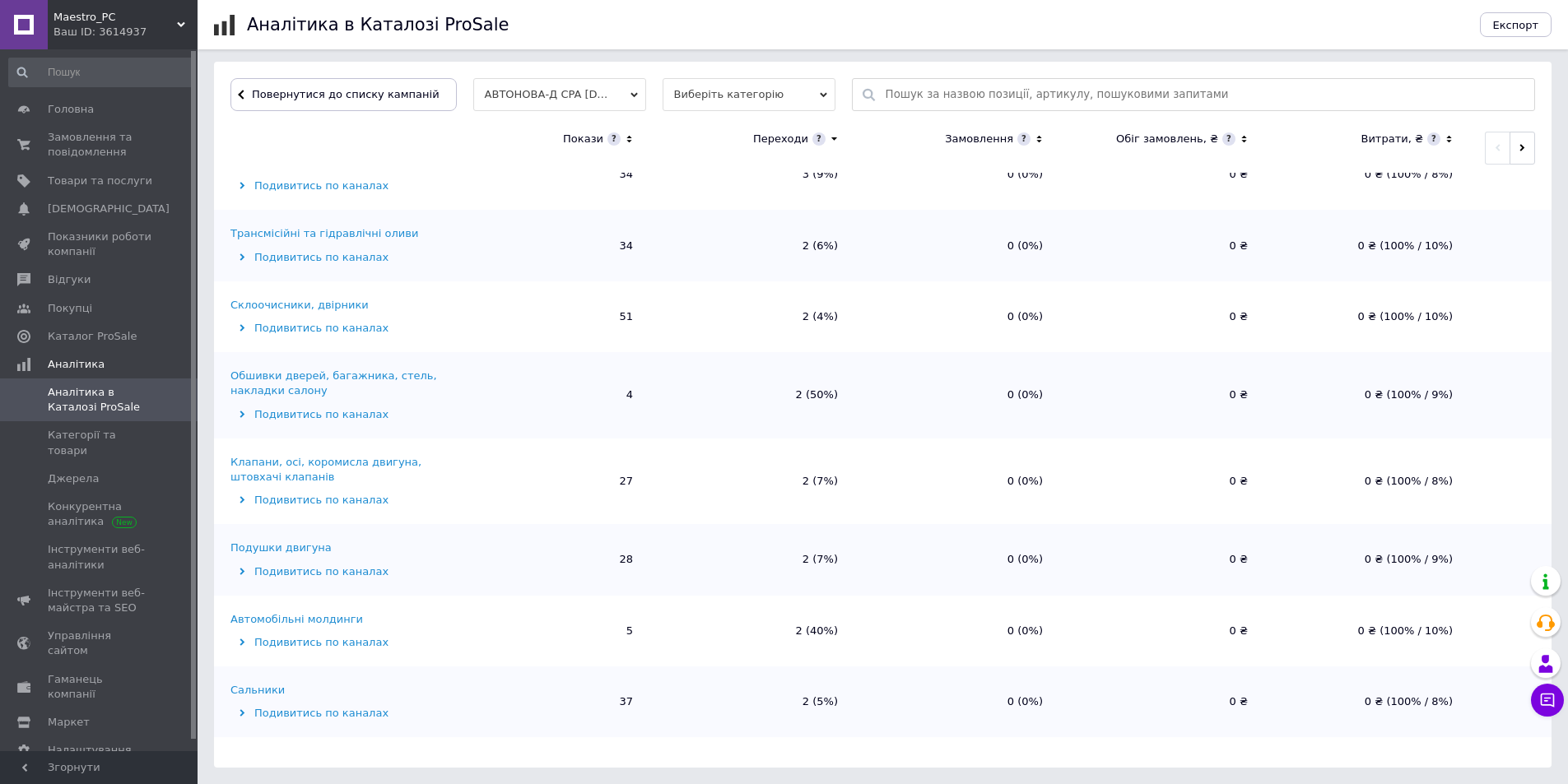
click at [522, 420] on td "4" at bounding box center [546, 395] width 205 height 86
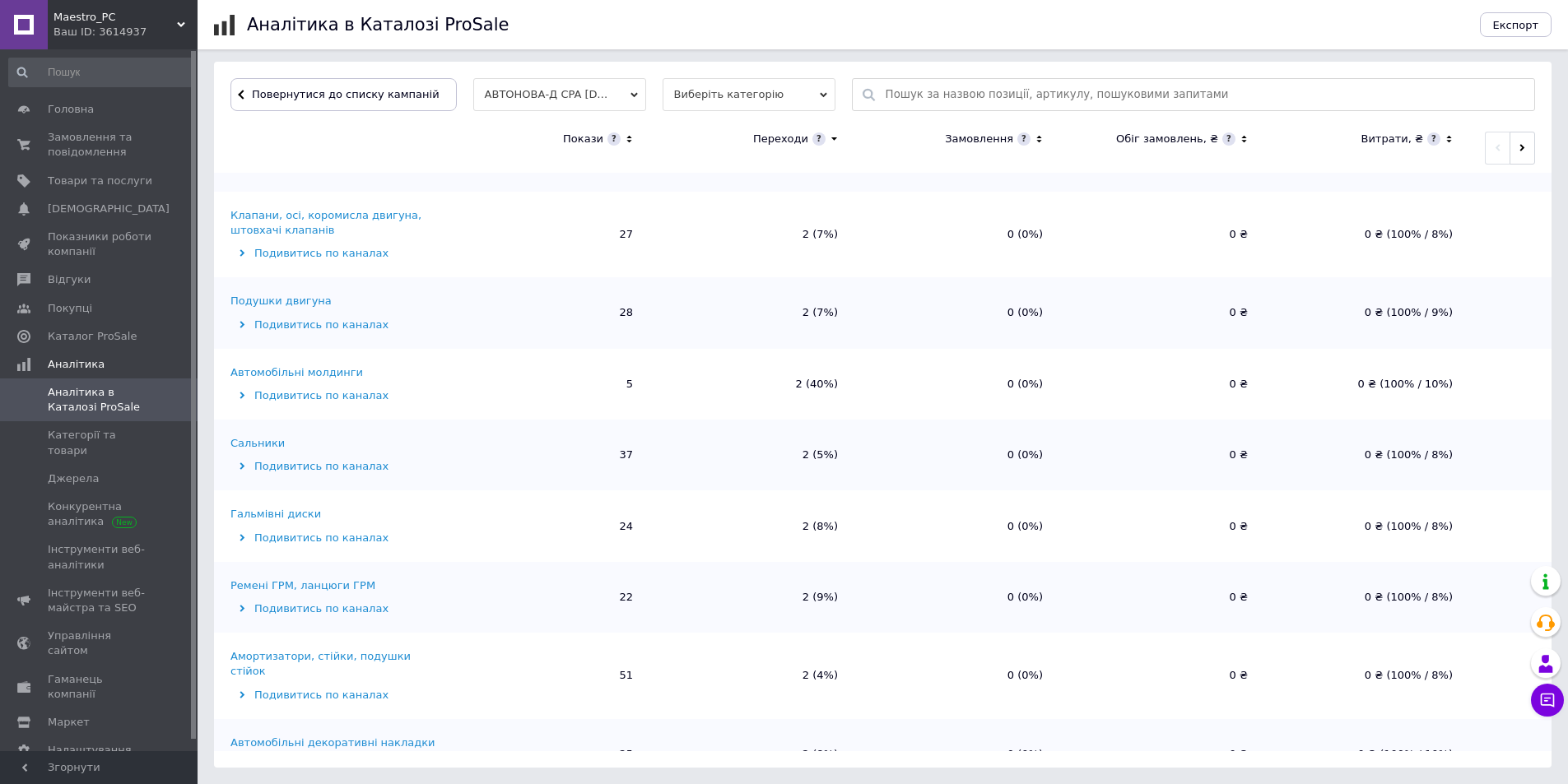
click at [304, 301] on div "Подушки двигуна" at bounding box center [280, 300] width 101 height 15
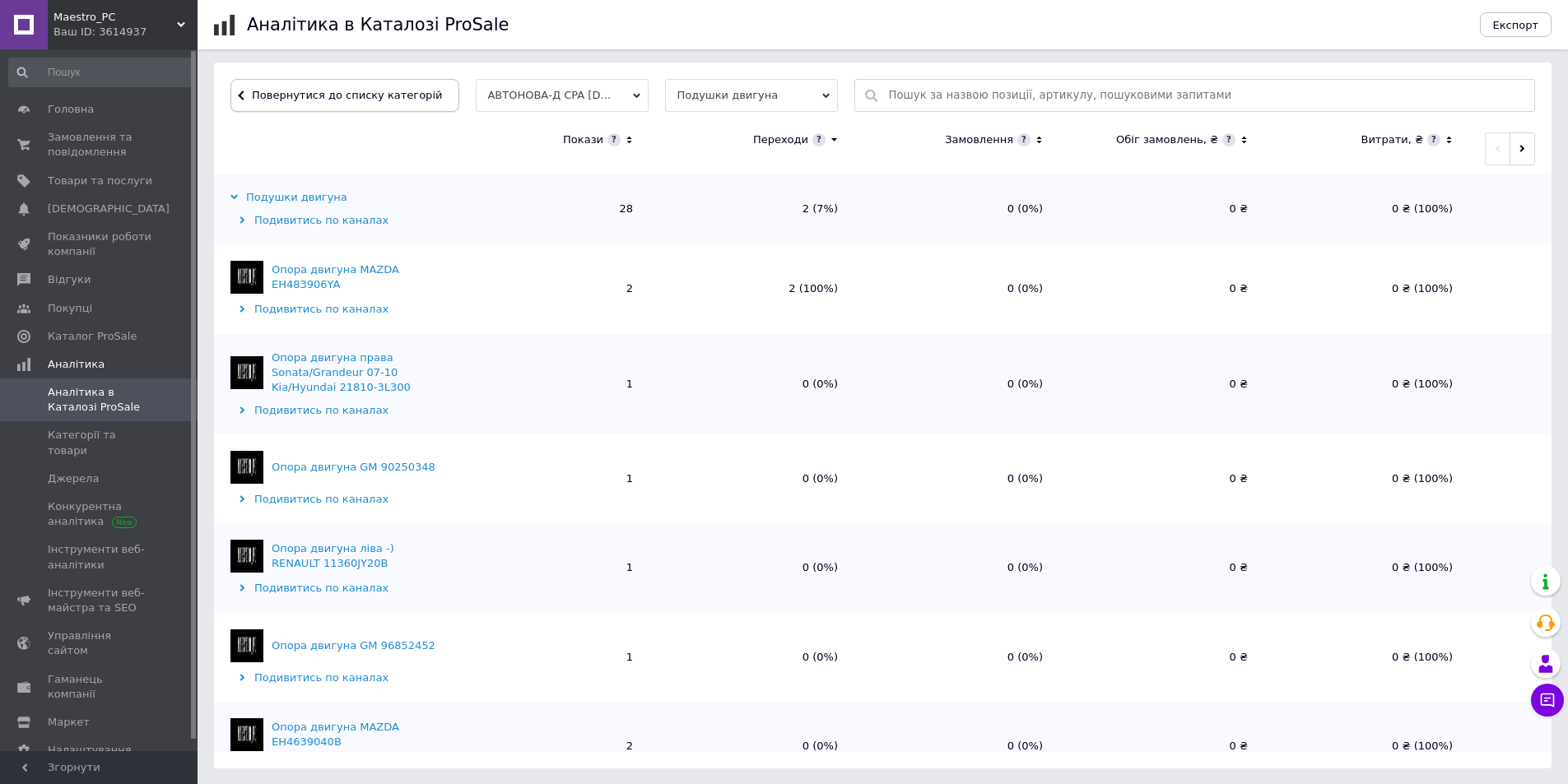
click at [355, 91] on span "Повернутися до списку категорій" at bounding box center [344, 95] width 194 height 12
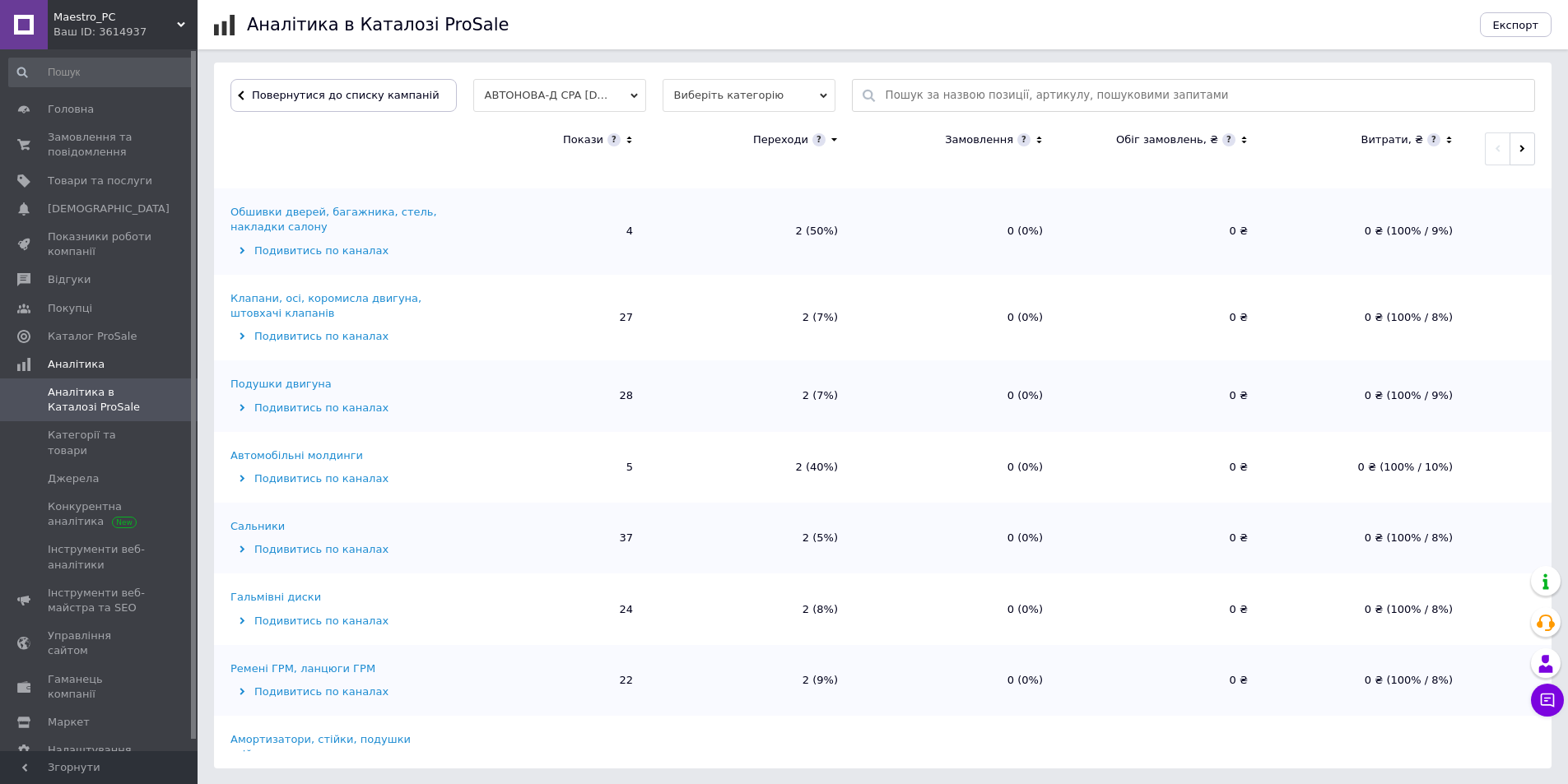
drag, startPoint x: 472, startPoint y: 763, endPoint x: 479, endPoint y: 783, distance: 21.2
click at [472, 769] on div "Аналітика в Каталозі ProSale Експорт 12.10.2025 - 12.10.2025 Сьогодні Вчора ...…" at bounding box center [883, 146] width 1370 height 1278
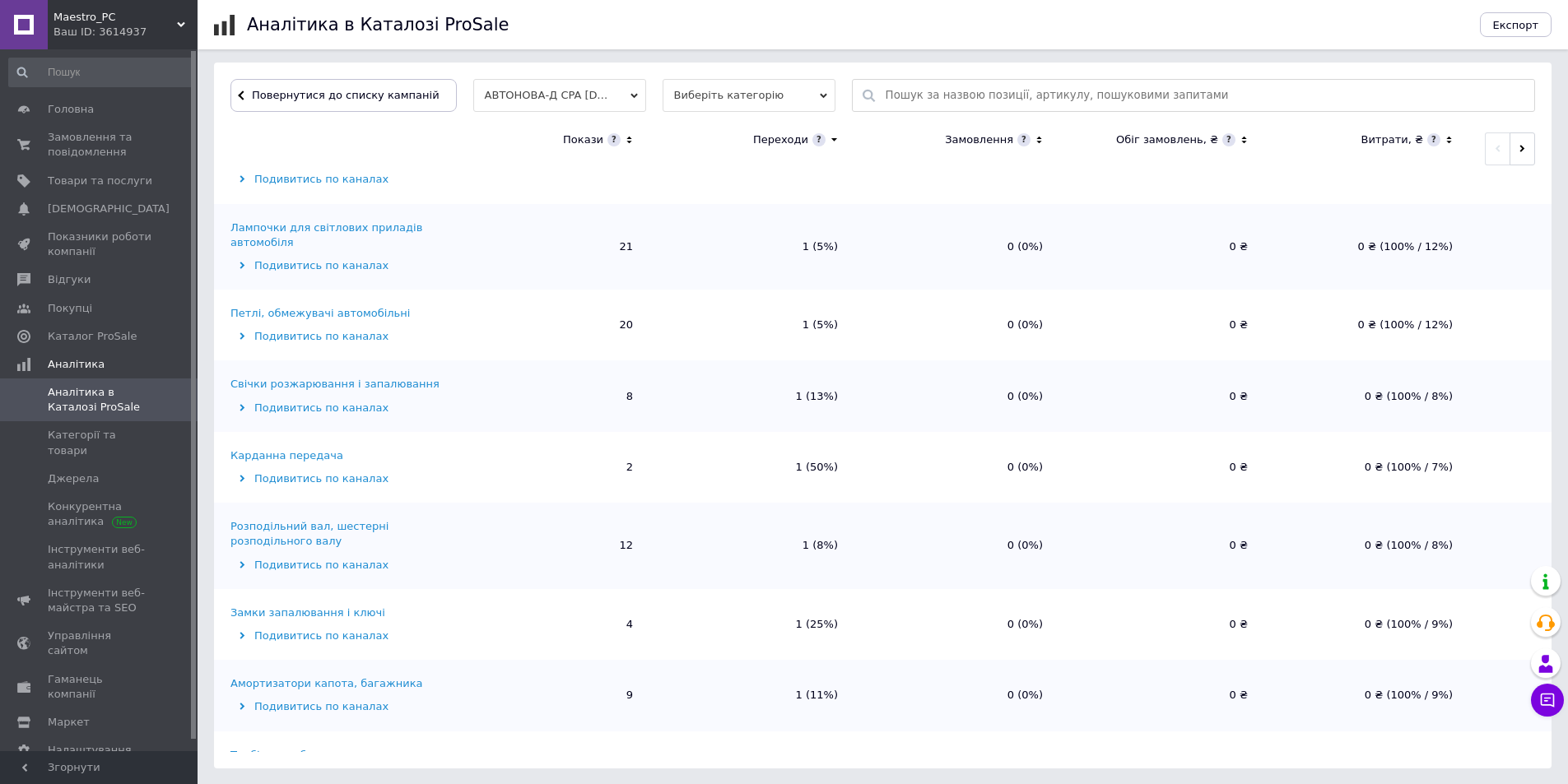
click at [312, 448] on div "Карданна передача" at bounding box center [287, 455] width 113 height 15
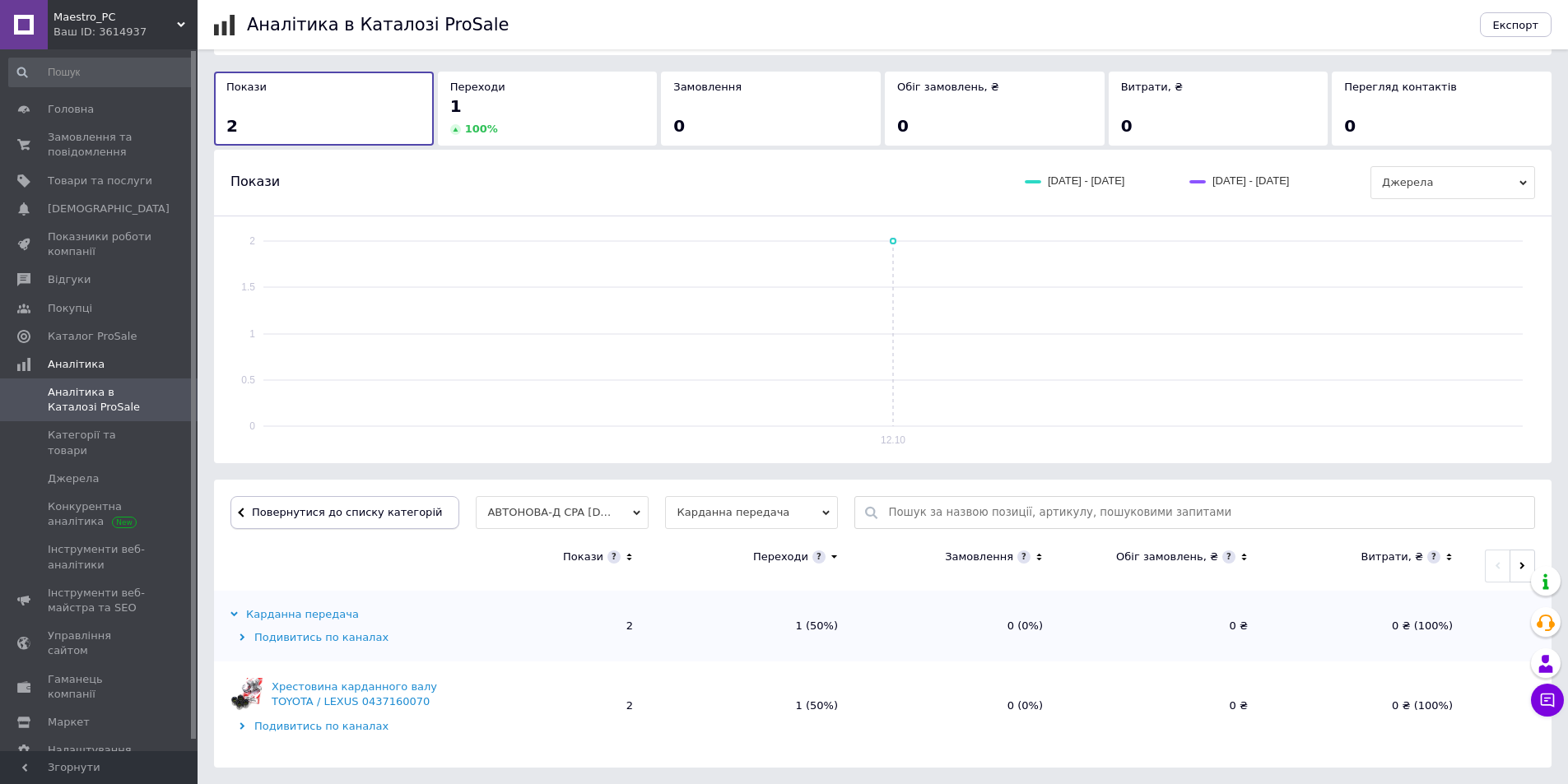
click at [346, 510] on span "Повернутися до списку категорій" at bounding box center [344, 511] width 194 height 12
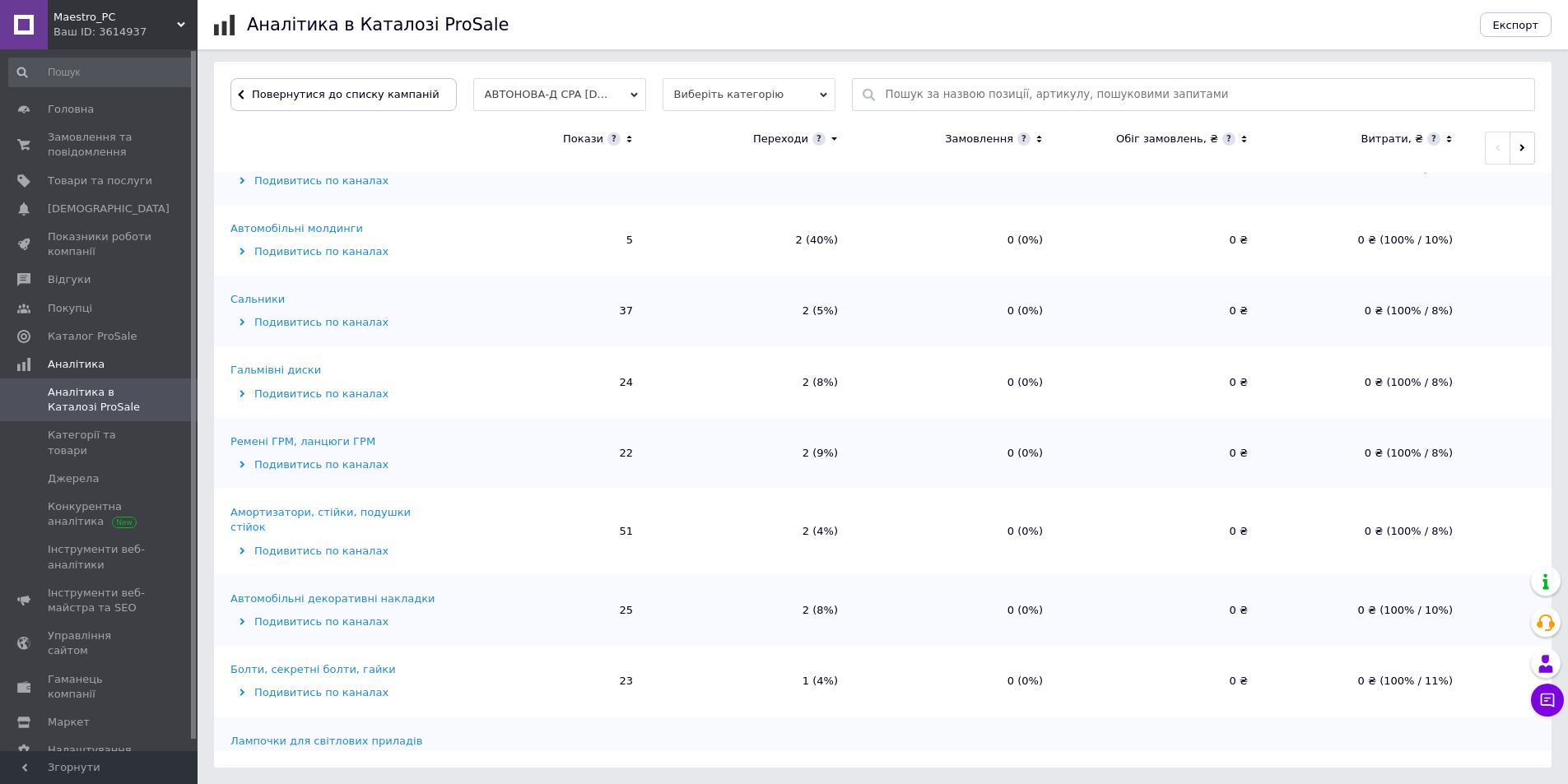
scroll to position [658, 0]
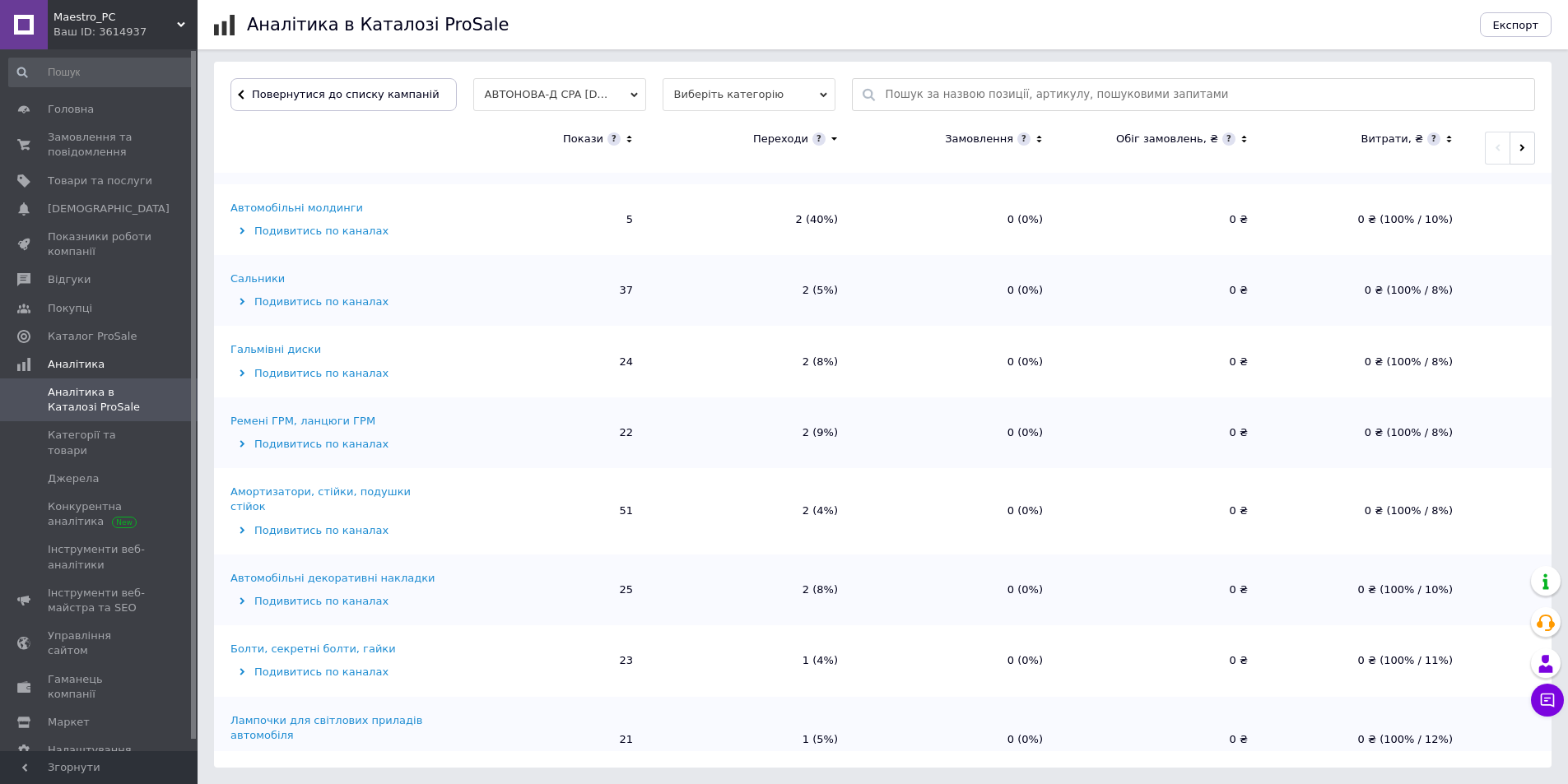
click at [262, 342] on div "Гальмівні диски" at bounding box center [275, 349] width 91 height 15
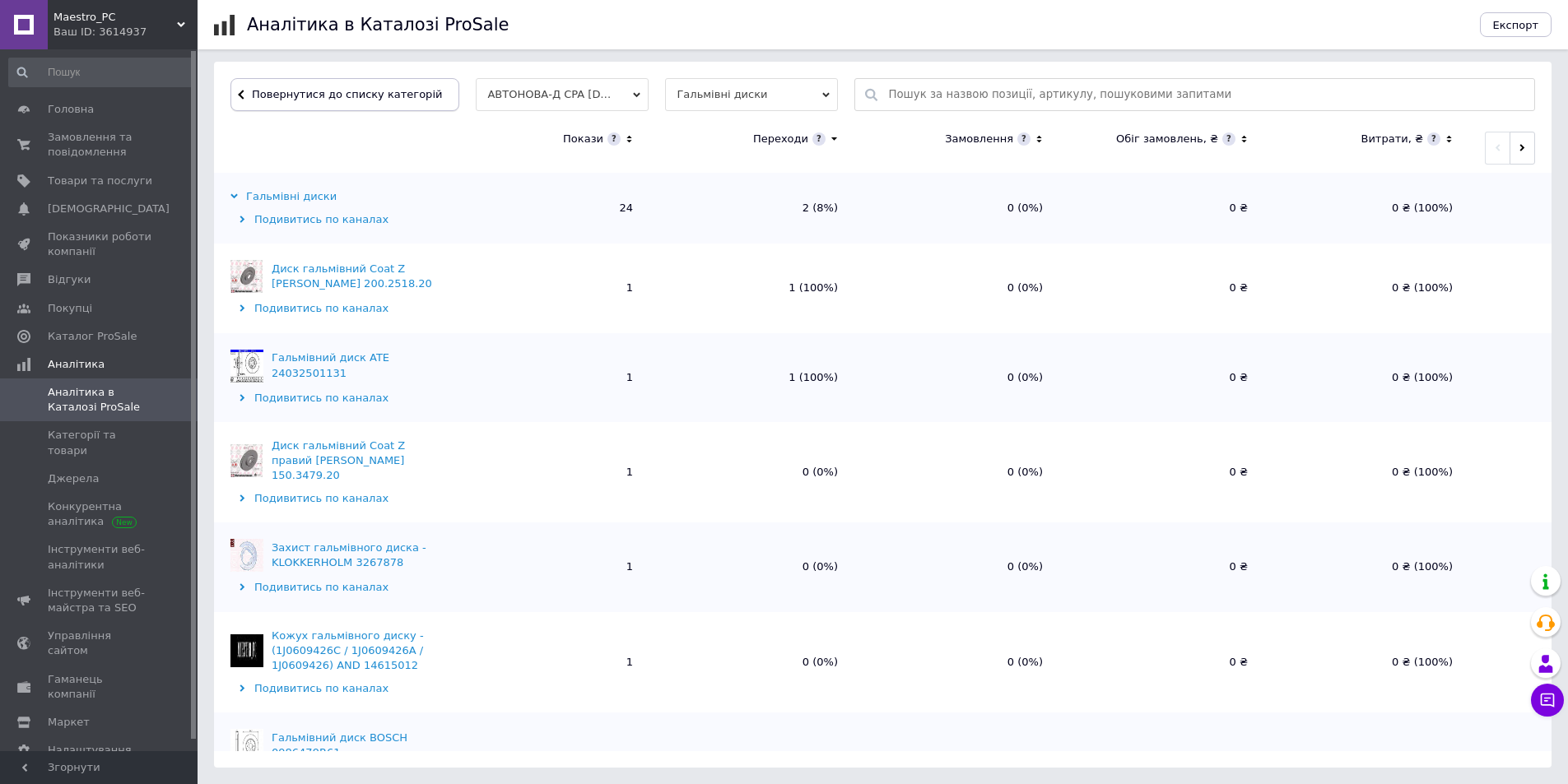
click at [285, 95] on span "Повернутися до списку категорій" at bounding box center [344, 94] width 194 height 12
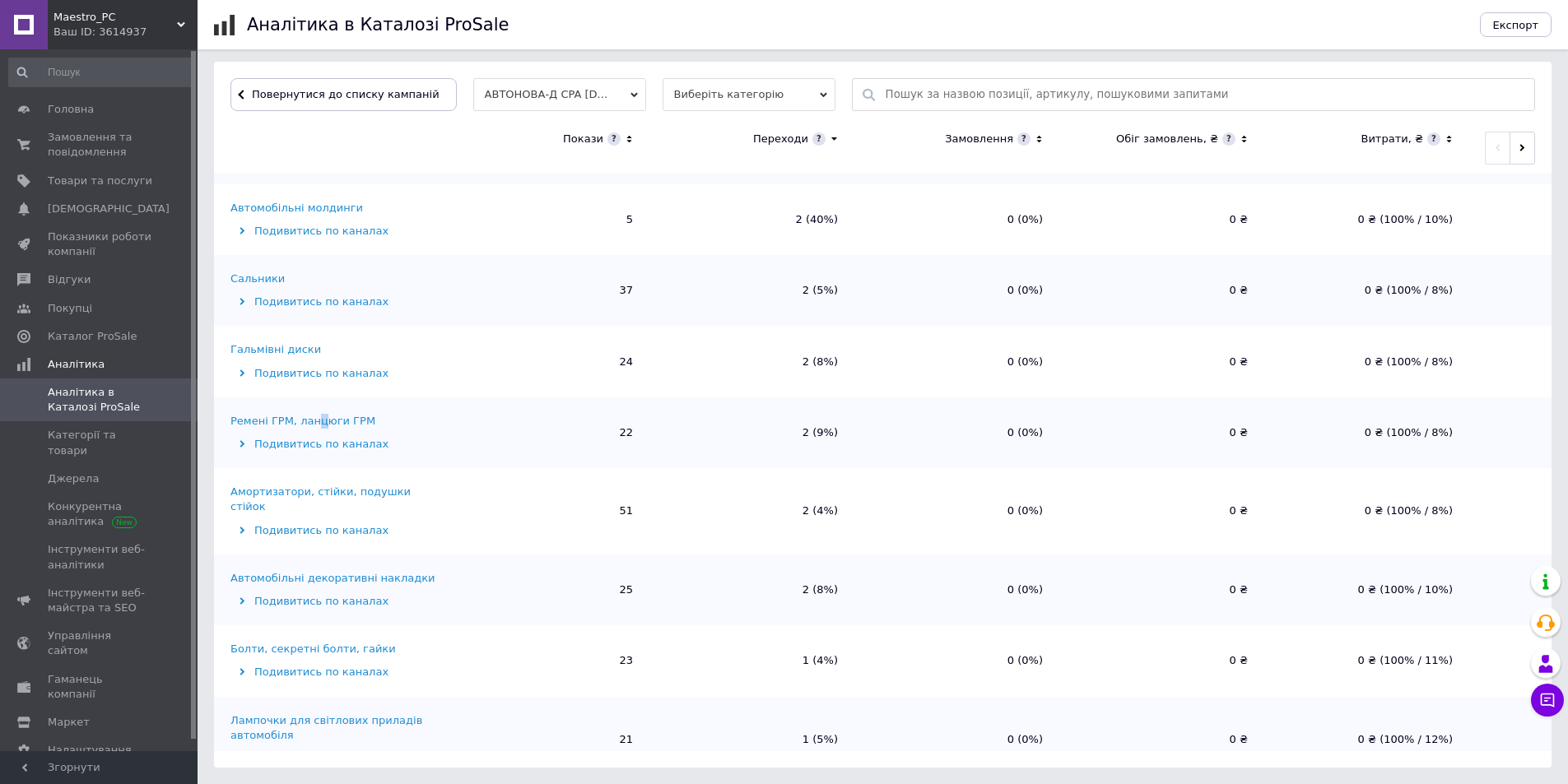
click at [316, 419] on div "Ремені ГРМ, ланцюги ГРМ" at bounding box center [303, 421] width 145 height 15
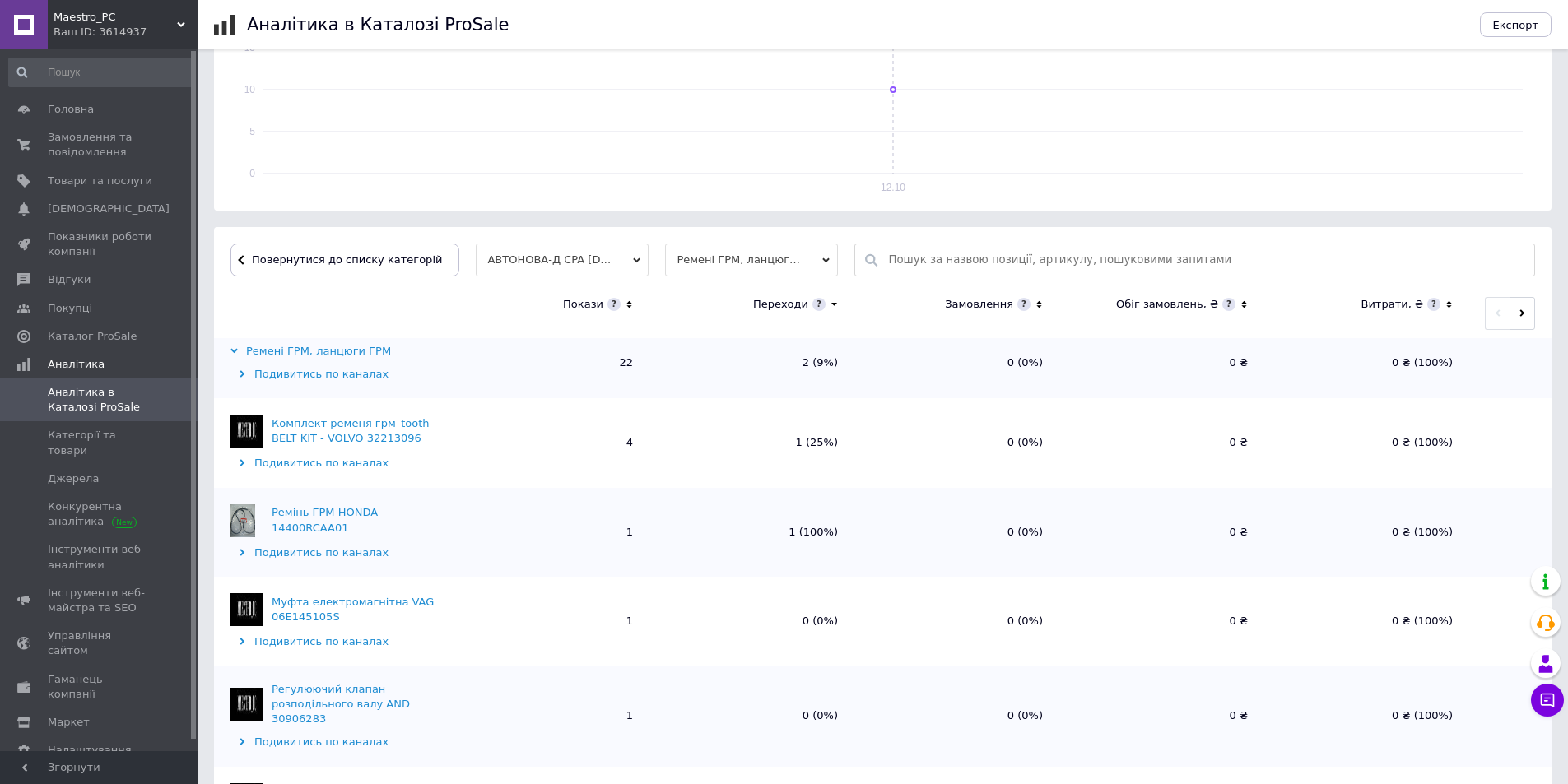
scroll to position [0, 0]
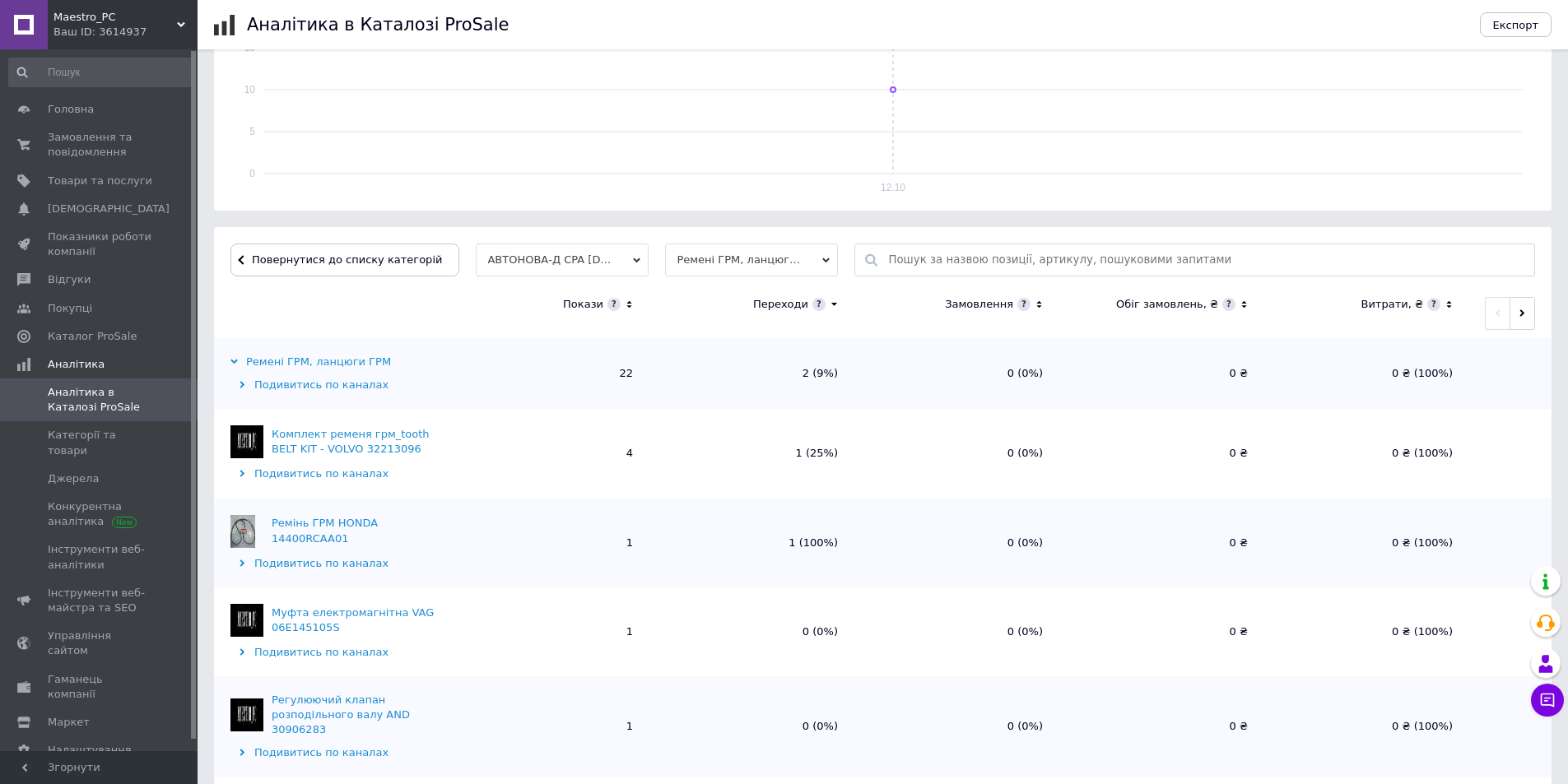
click at [390, 298] on th at bounding box center [329, 313] width 230 height 49
click at [355, 254] on span "Повернутися до списку категорій" at bounding box center [344, 260] width 194 height 12
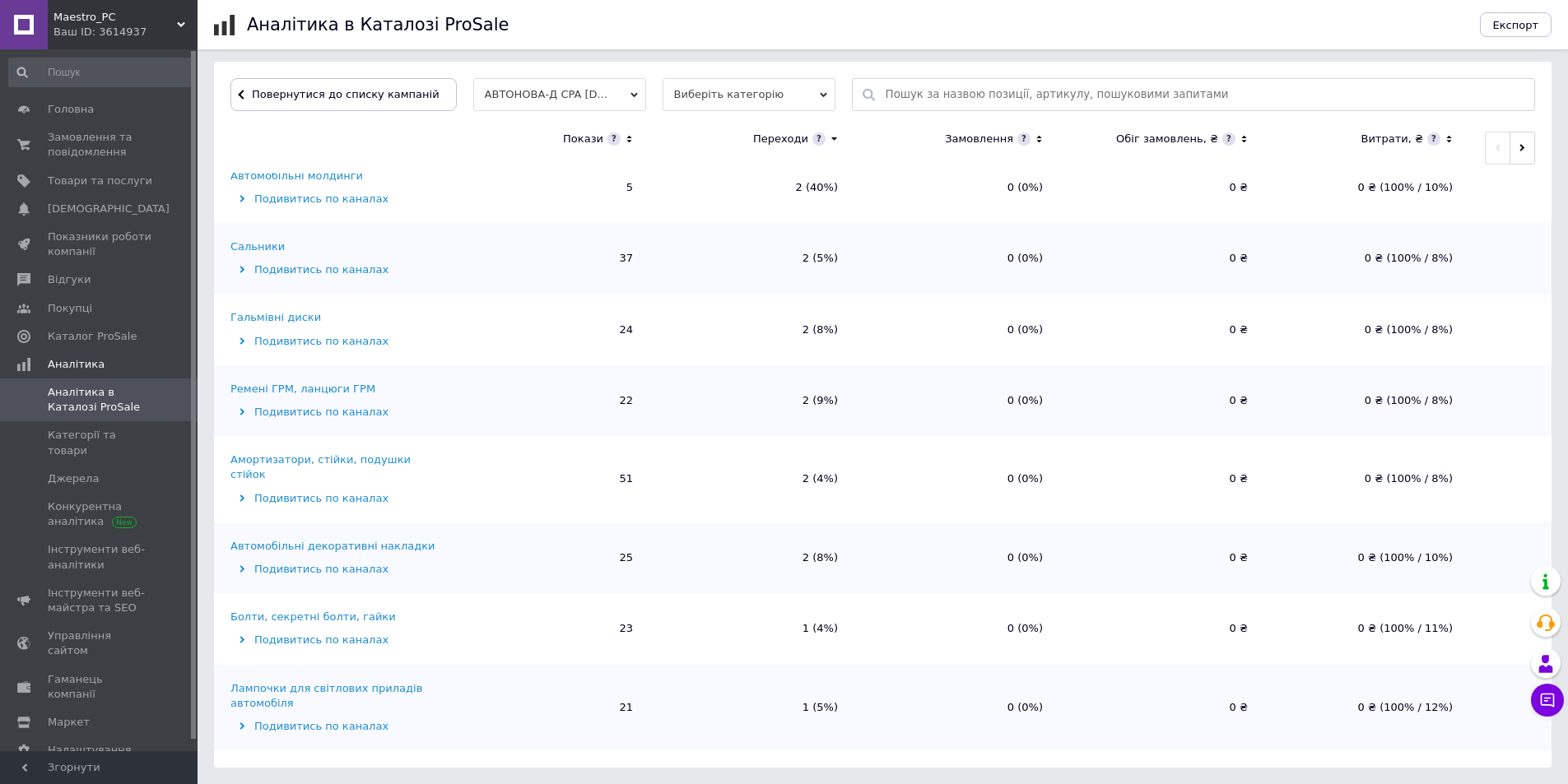
scroll to position [740, 0]
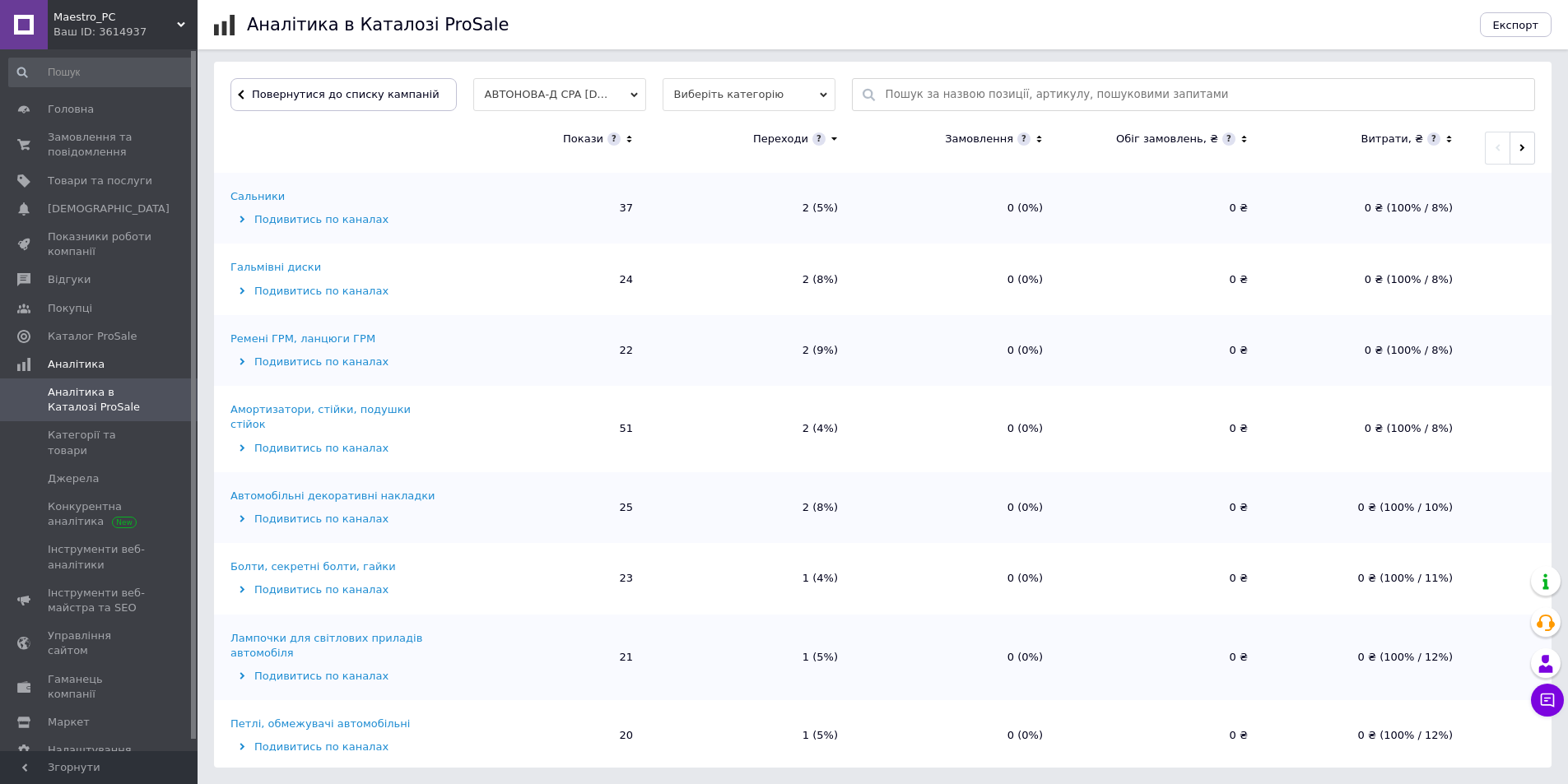
click at [325, 412] on div "Амортизатори, стійки, подушки стійок" at bounding box center [335, 417] width 210 height 29
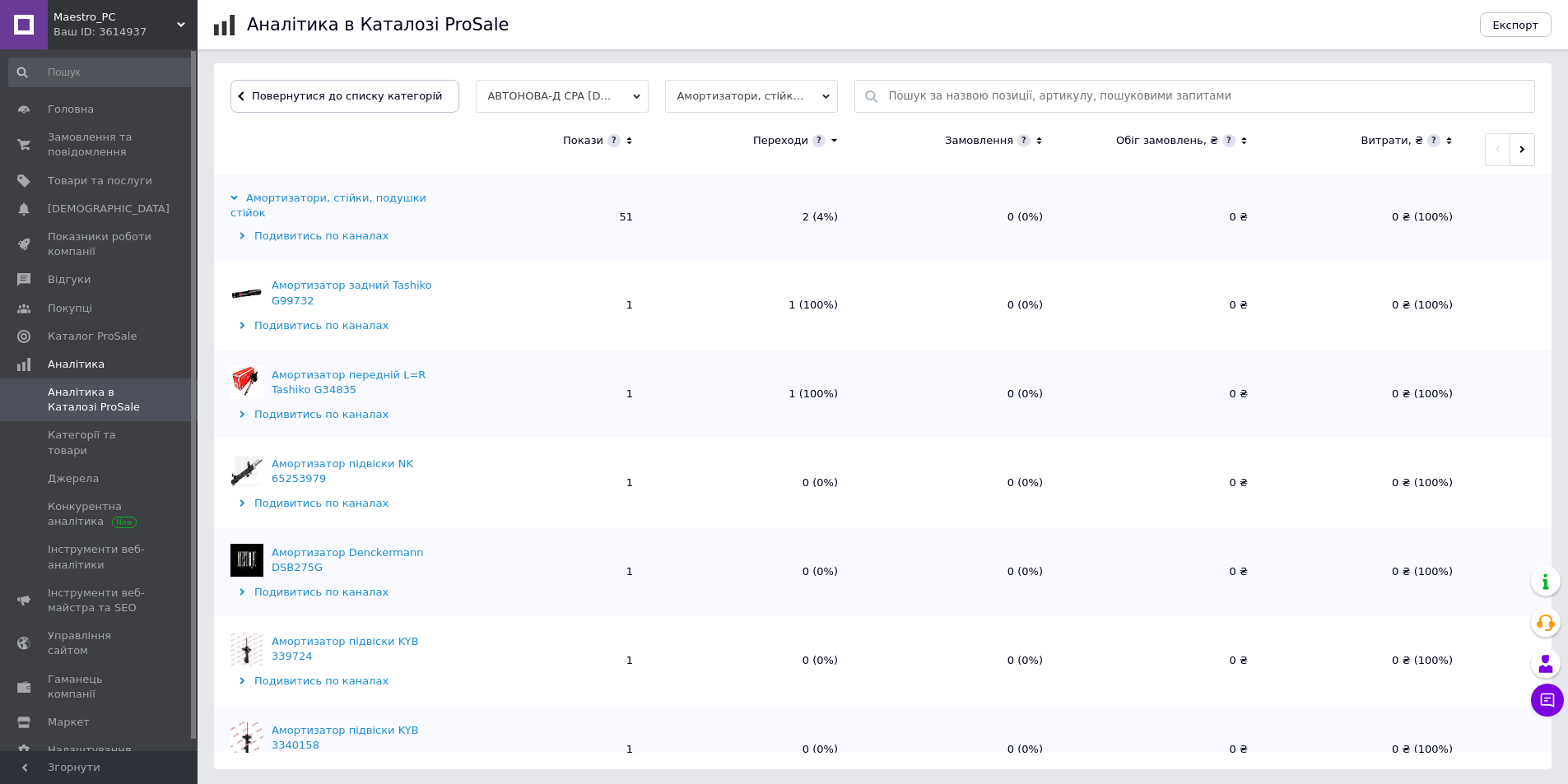
scroll to position [493, 0]
click at [336, 97] on span "Повернутися до списку категорій" at bounding box center [344, 95] width 194 height 12
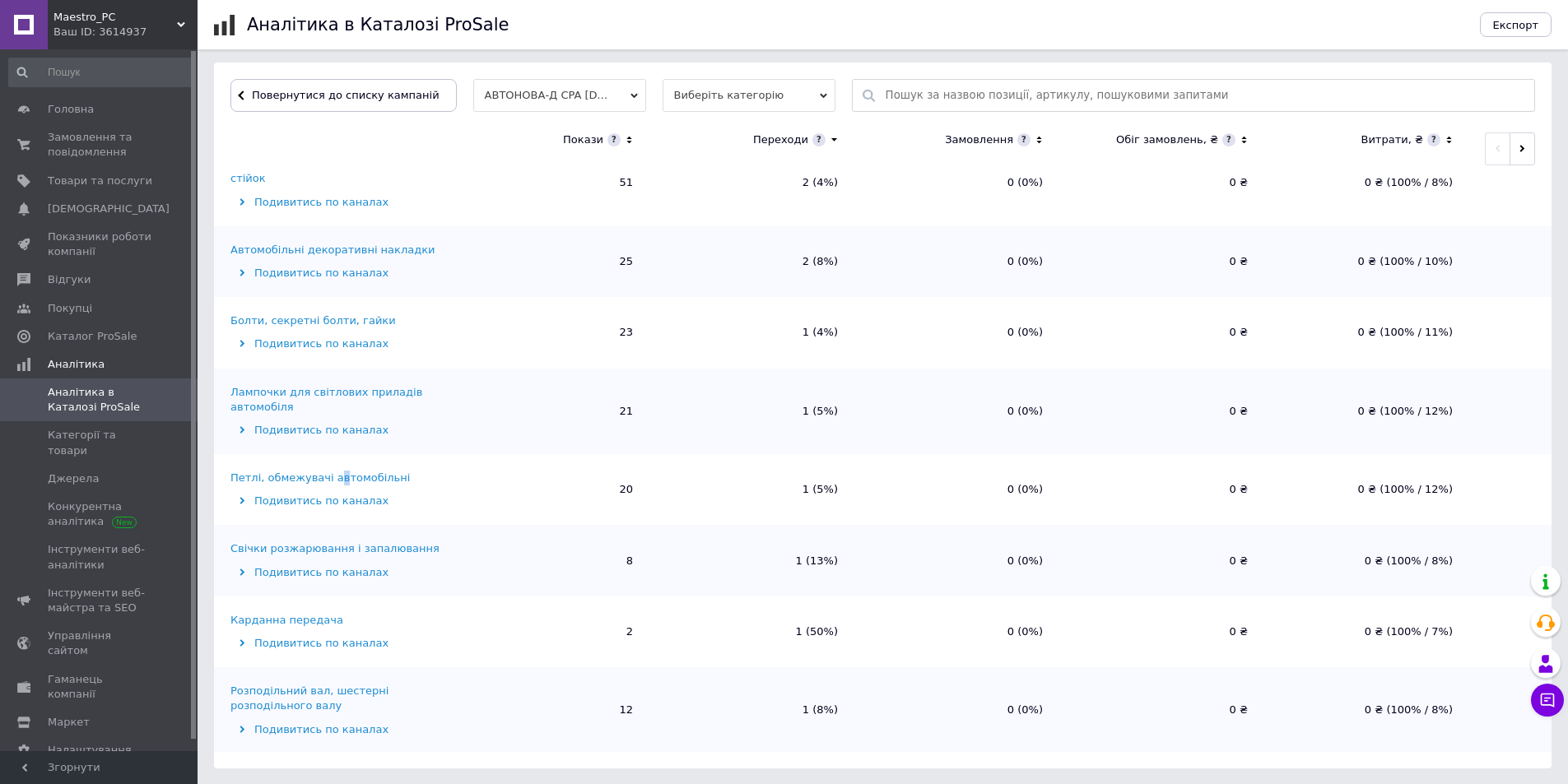
drag, startPoint x: 331, startPoint y: 459, endPoint x: 425, endPoint y: 443, distance: 95.4
click at [336, 470] on div "Петлі, обмежувачі автомобільні" at bounding box center [320, 477] width 179 height 15
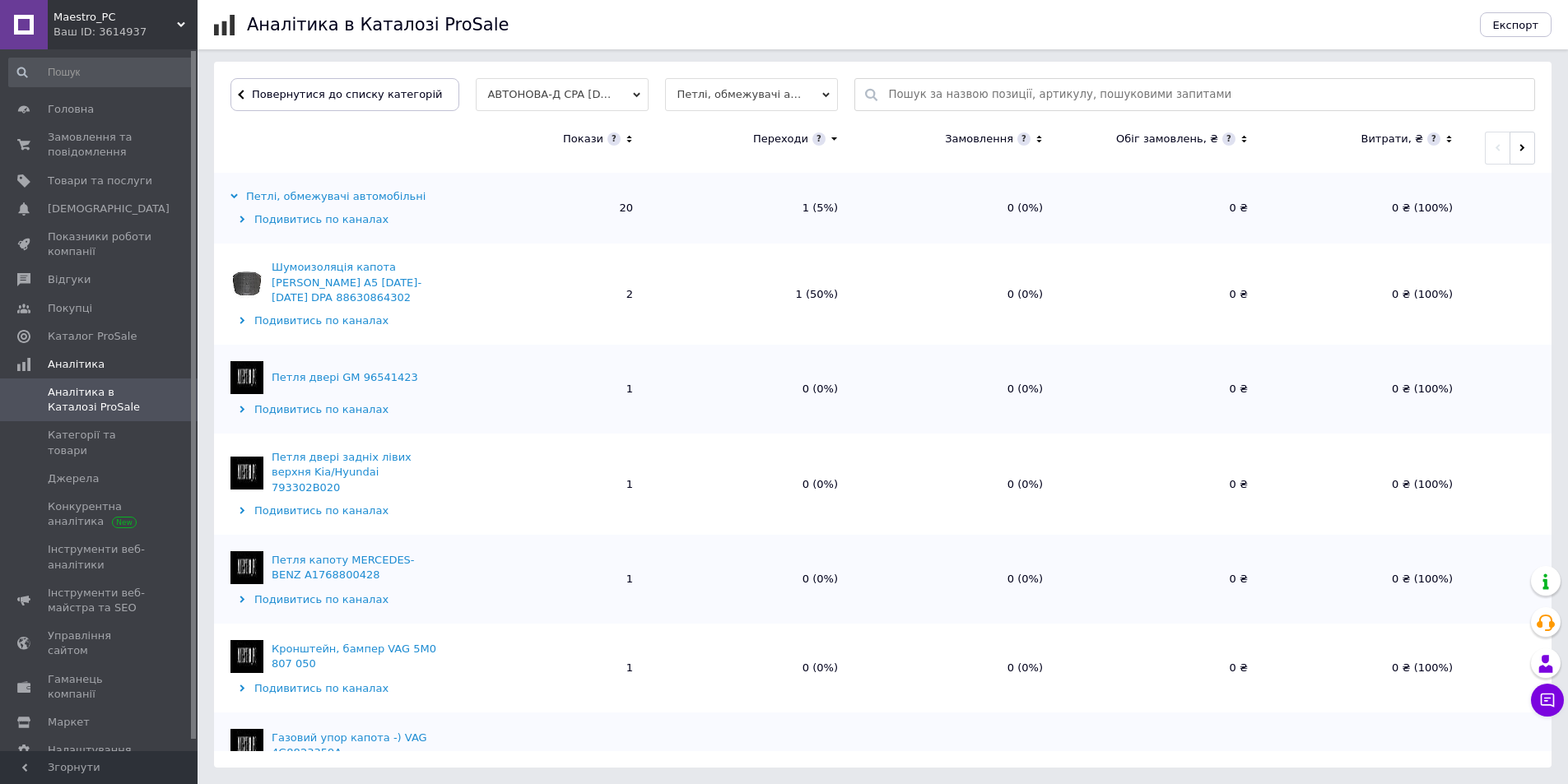
click at [279, 54] on div "12.10.2025 - 12.10.2025 Сьогодні Вчора ... З попереднім періодом Загальні дані …" at bounding box center [883, 169] width 1338 height 1196
click at [360, 83] on button "Повернутися до списку категорій" at bounding box center [344, 95] width 229 height 33
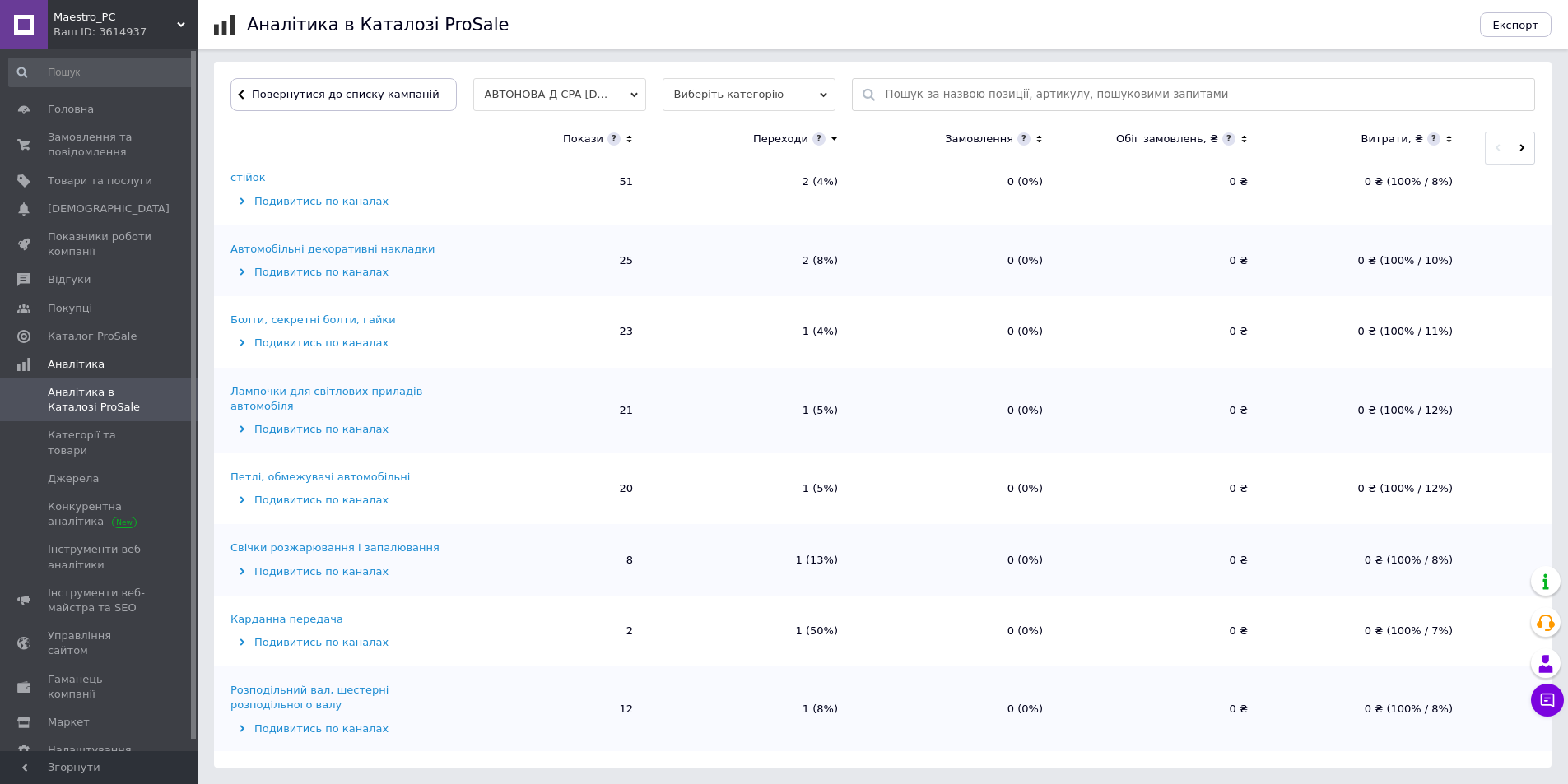
click at [294, 312] on div "Болти, секретні болти, гайки" at bounding box center [313, 319] width 166 height 15
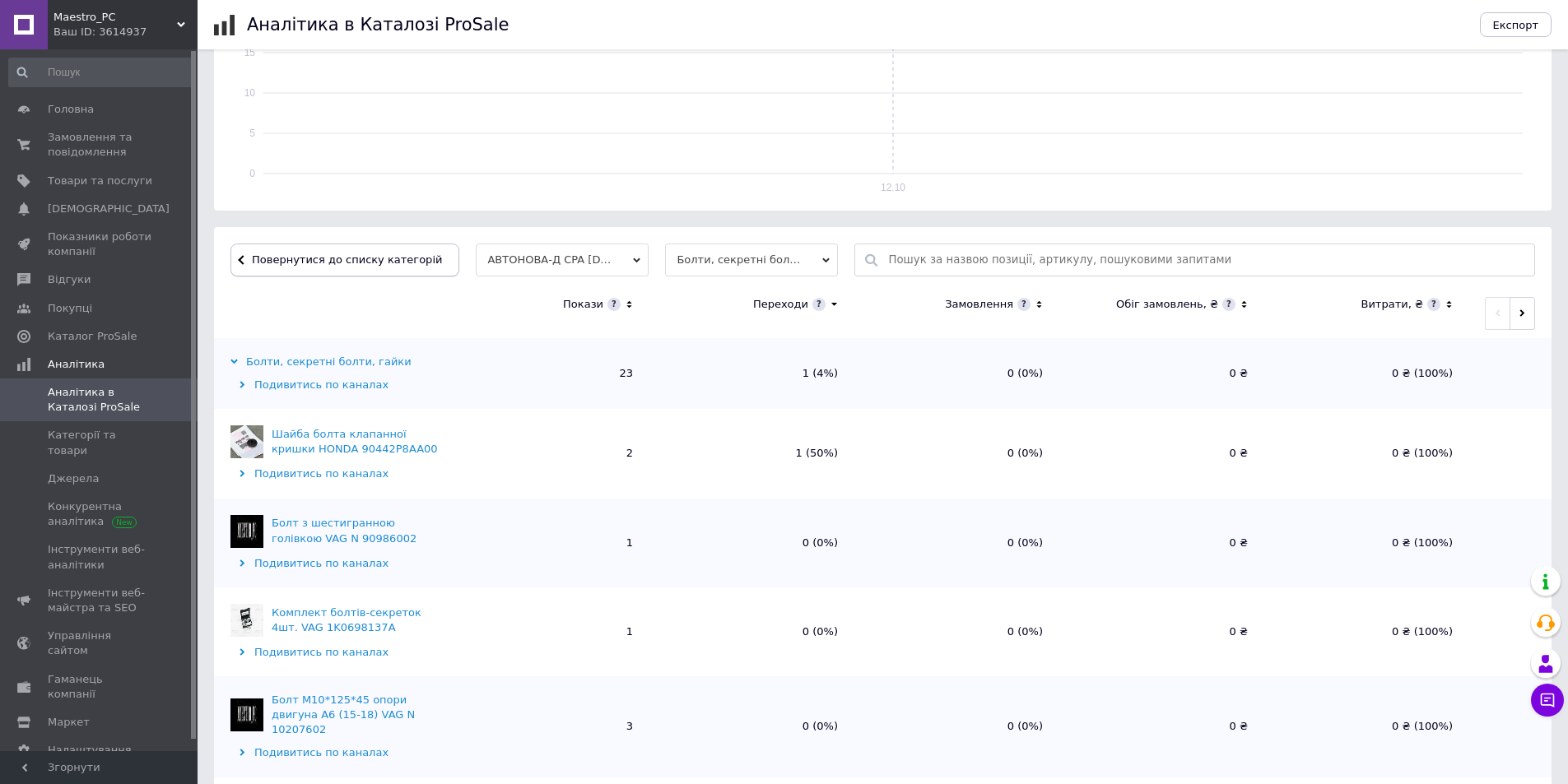
click at [301, 261] on span "Повернутися до списку категорій" at bounding box center [344, 260] width 194 height 12
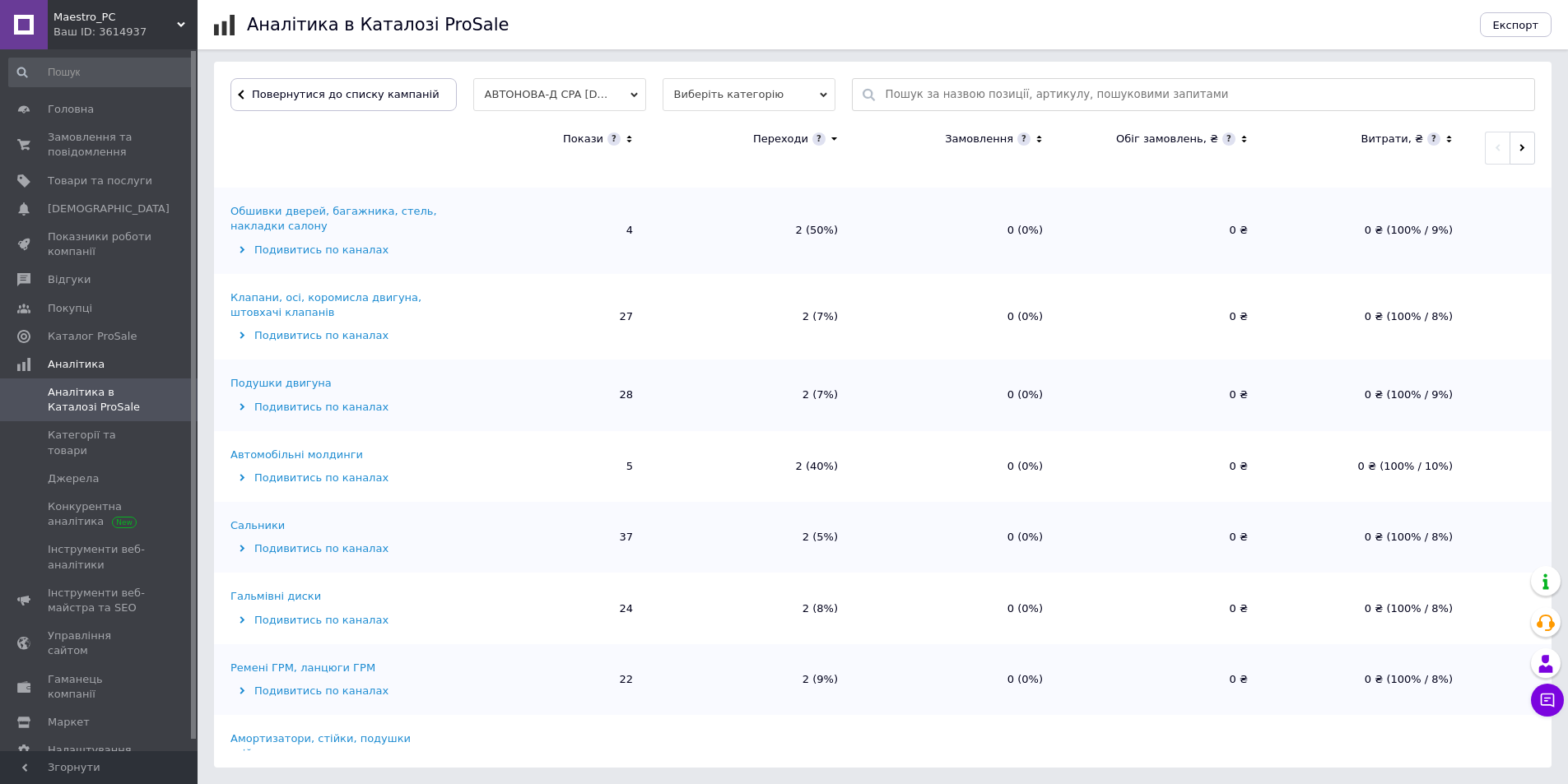
click at [308, 448] on div "Автомобільні молдинги" at bounding box center [297, 455] width 133 height 15
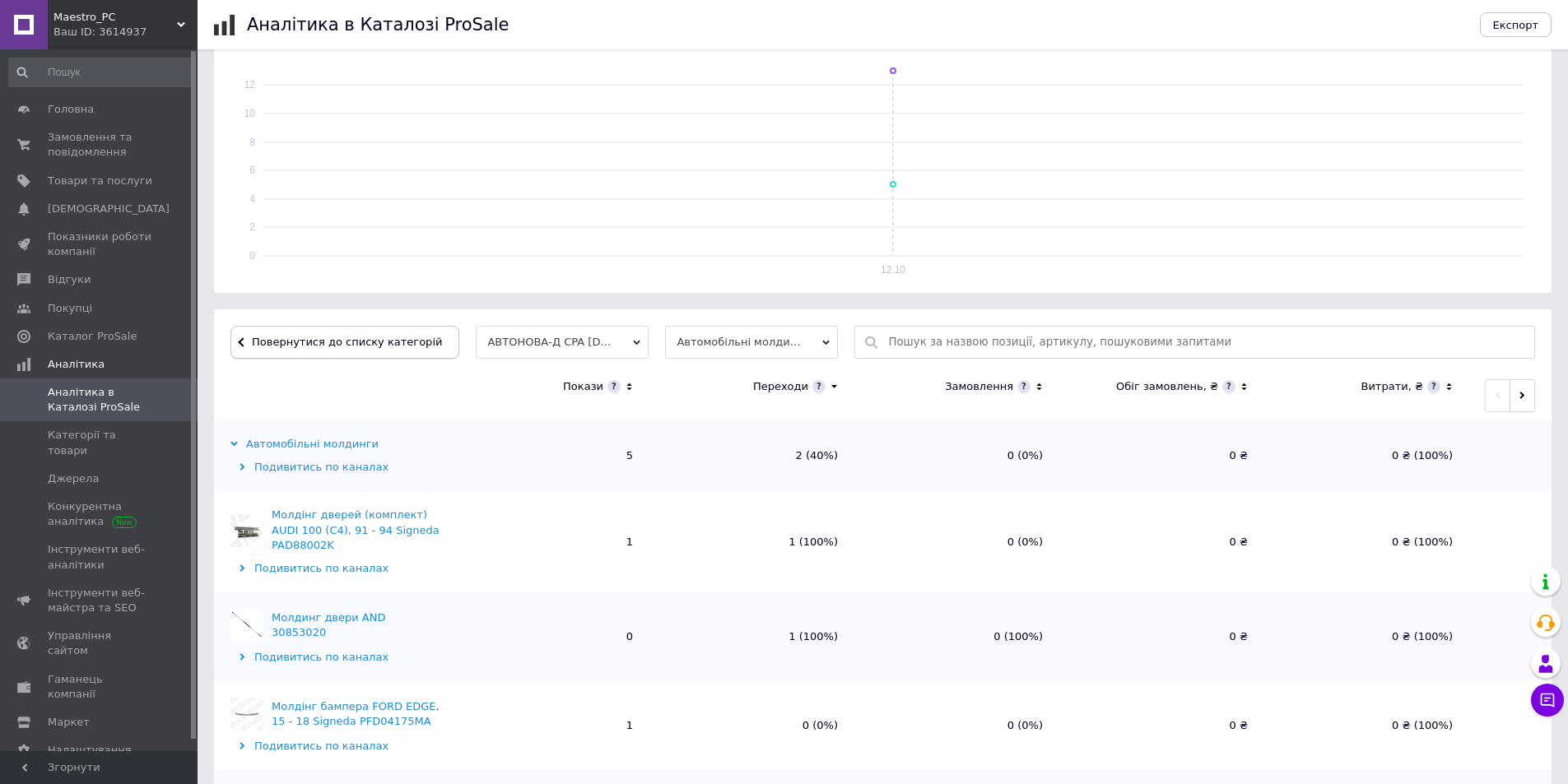
click at [320, 336] on span "Повернутися до списку категорій" at bounding box center [344, 342] width 194 height 12
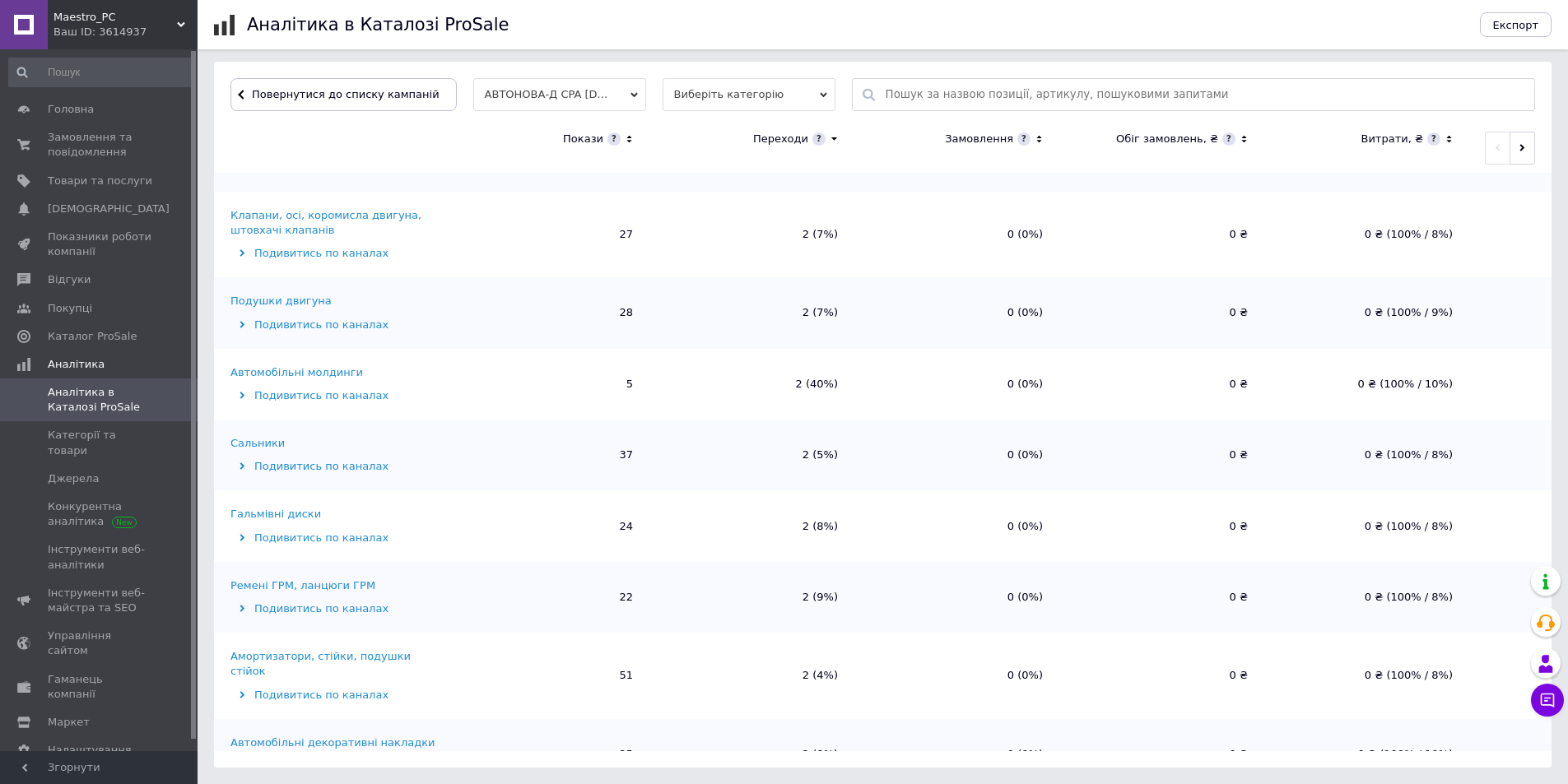
click at [293, 373] on div "Автомобільні молдинги" at bounding box center [297, 372] width 133 height 15
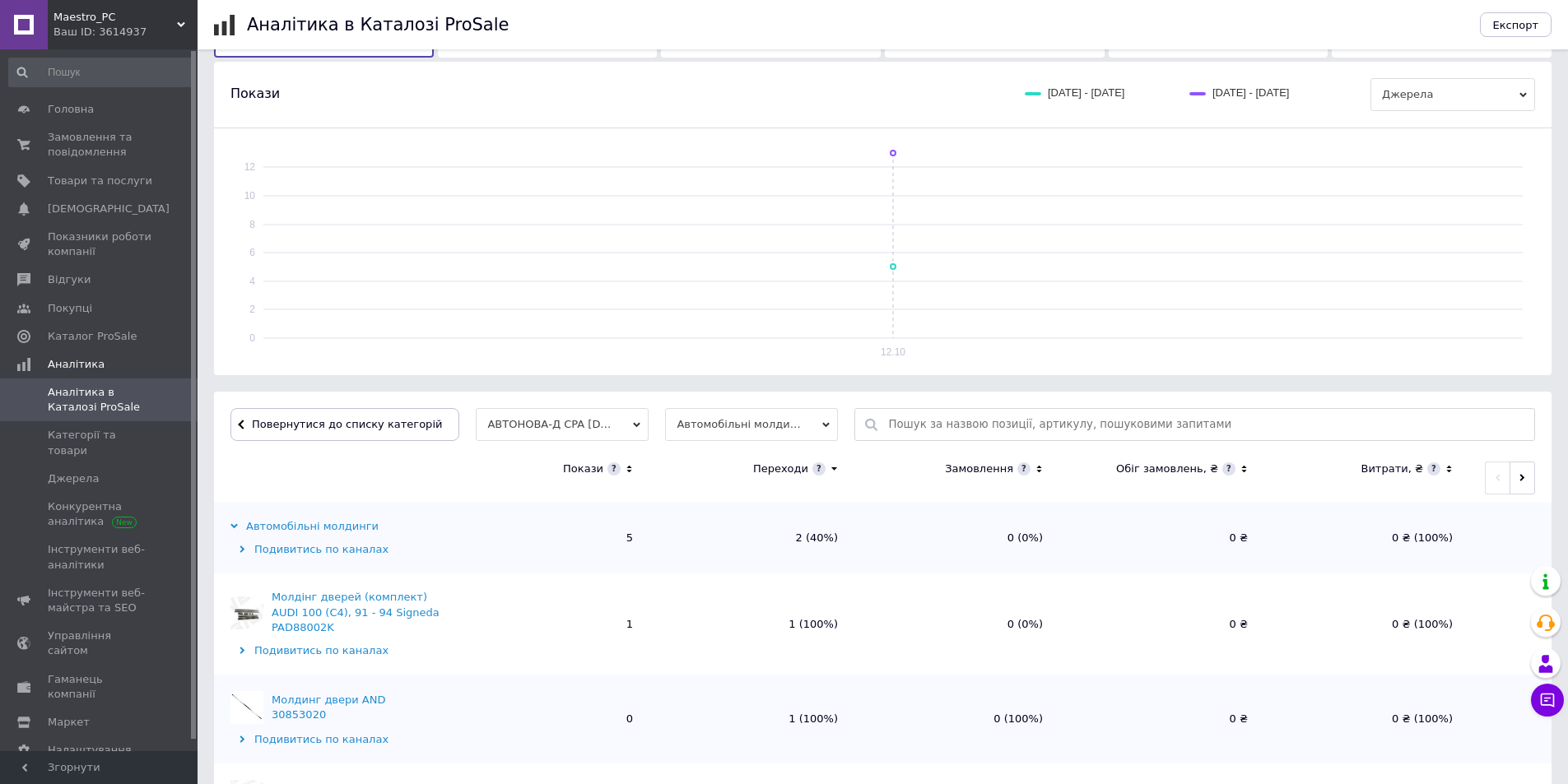
click at [307, 428] on span "Повернутися до списку категорій" at bounding box center [344, 423] width 194 height 12
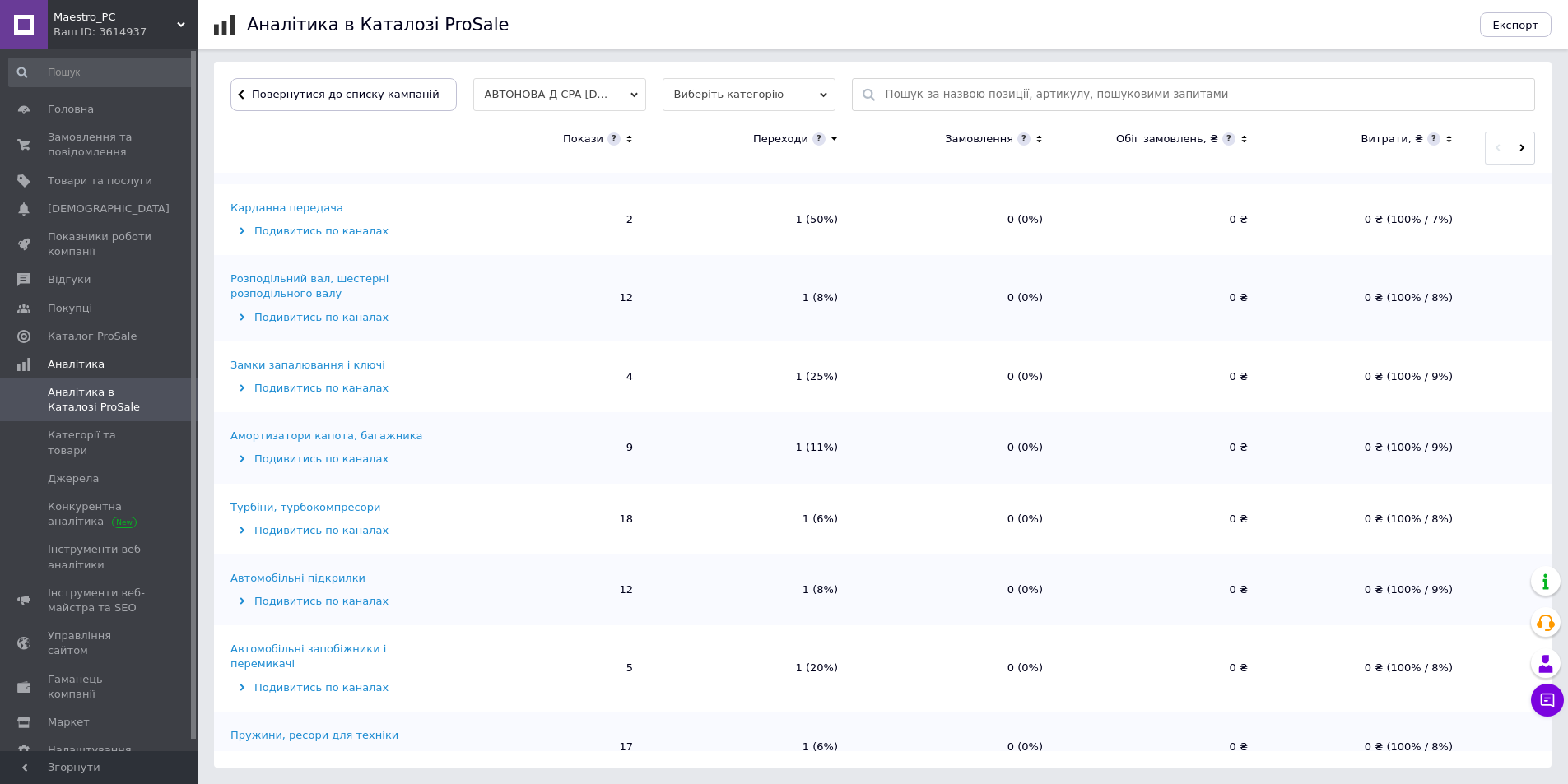
click at [268, 277] on div "Розподільний вал, шестерні розподільного валу" at bounding box center [335, 286] width 210 height 29
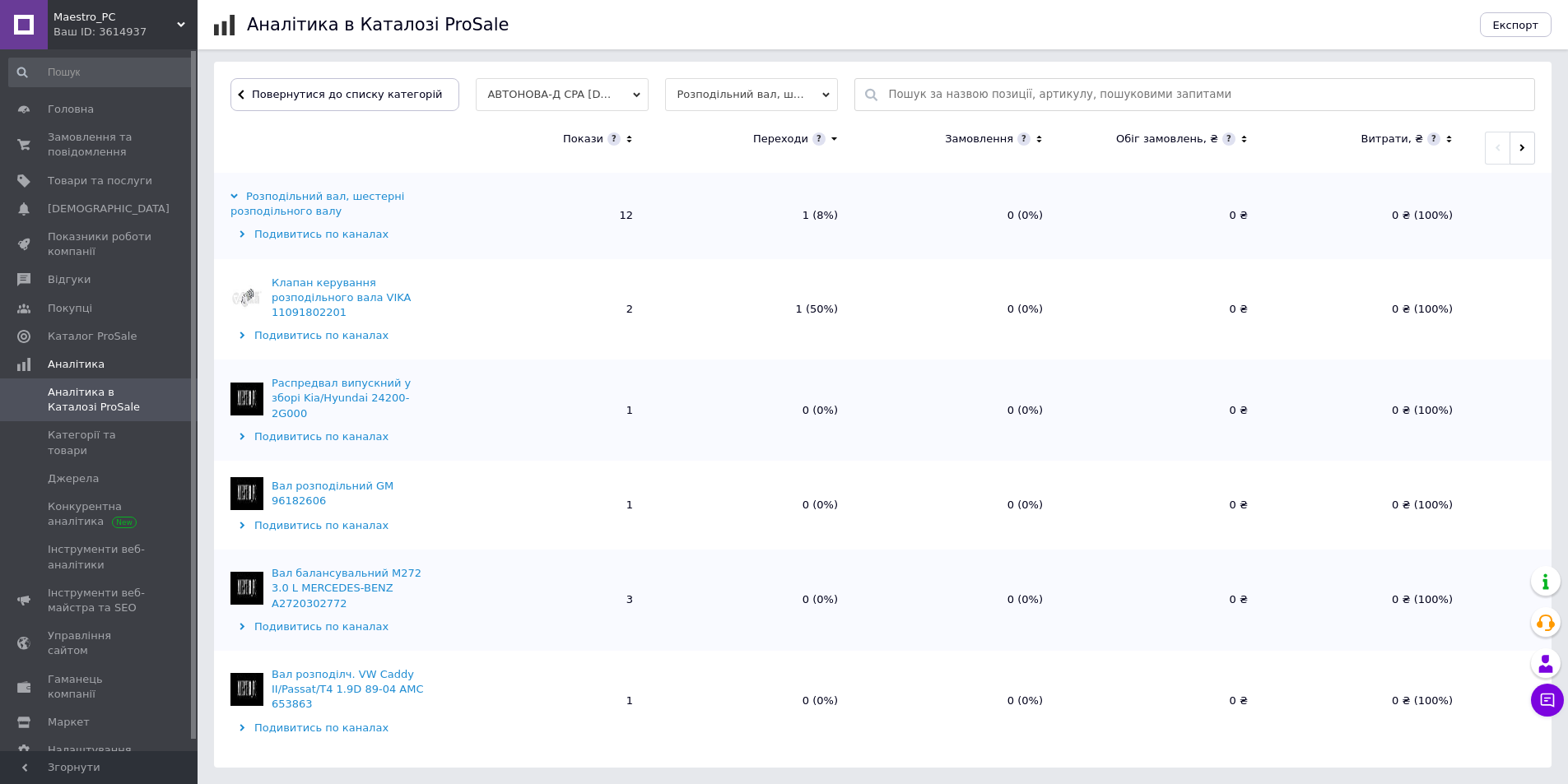
drag, startPoint x: 329, startPoint y: 98, endPoint x: 340, endPoint y: 118, distance: 22.8
click at [329, 99] on span "Повернутися до списку категорій" at bounding box center [344, 94] width 194 height 12
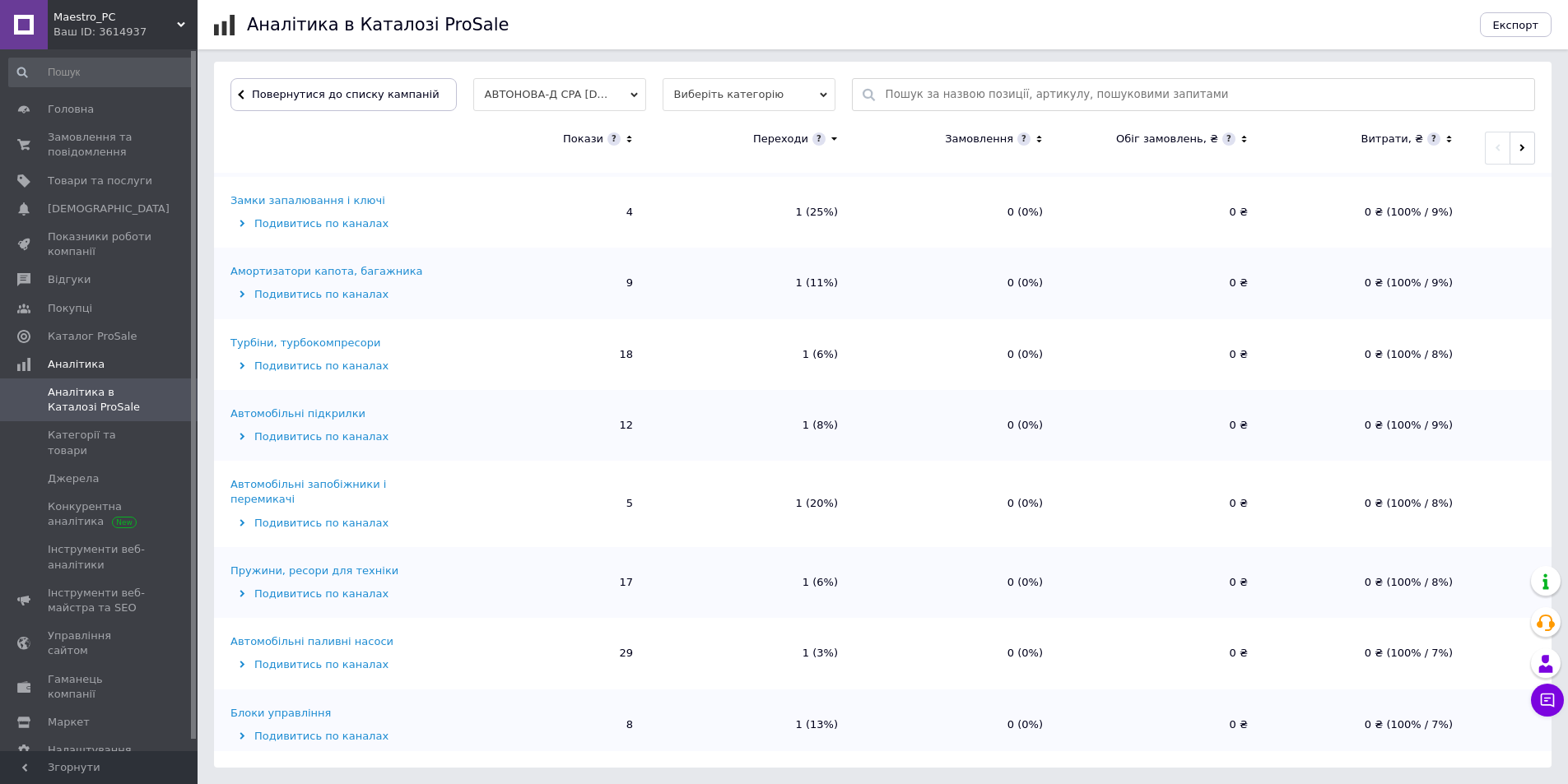
click at [319, 264] on div "Амортизатори капота, багажника" at bounding box center [326, 271] width 192 height 15
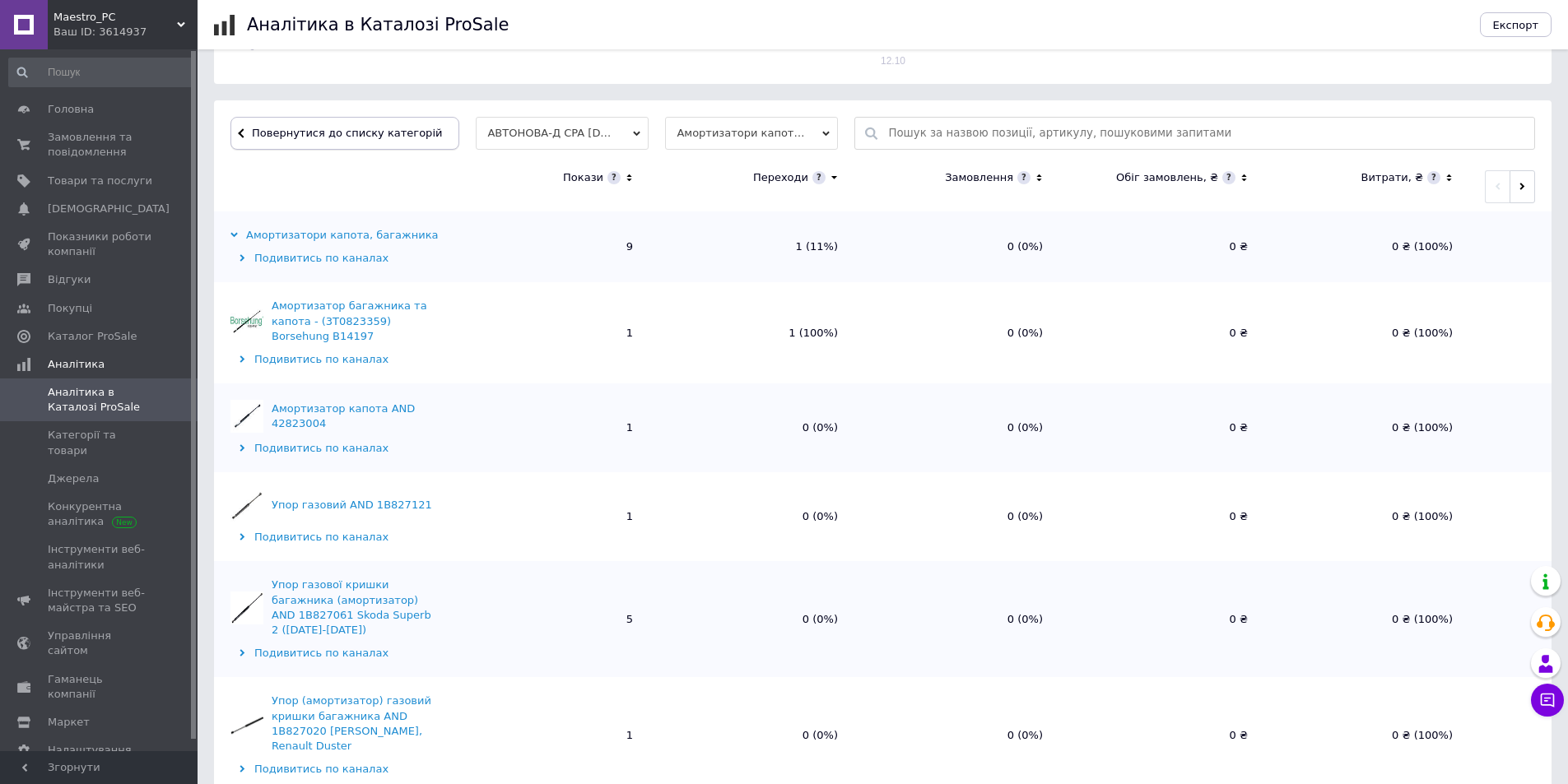
click at [337, 124] on button "Повернутися до списку категорій" at bounding box center [344, 133] width 229 height 33
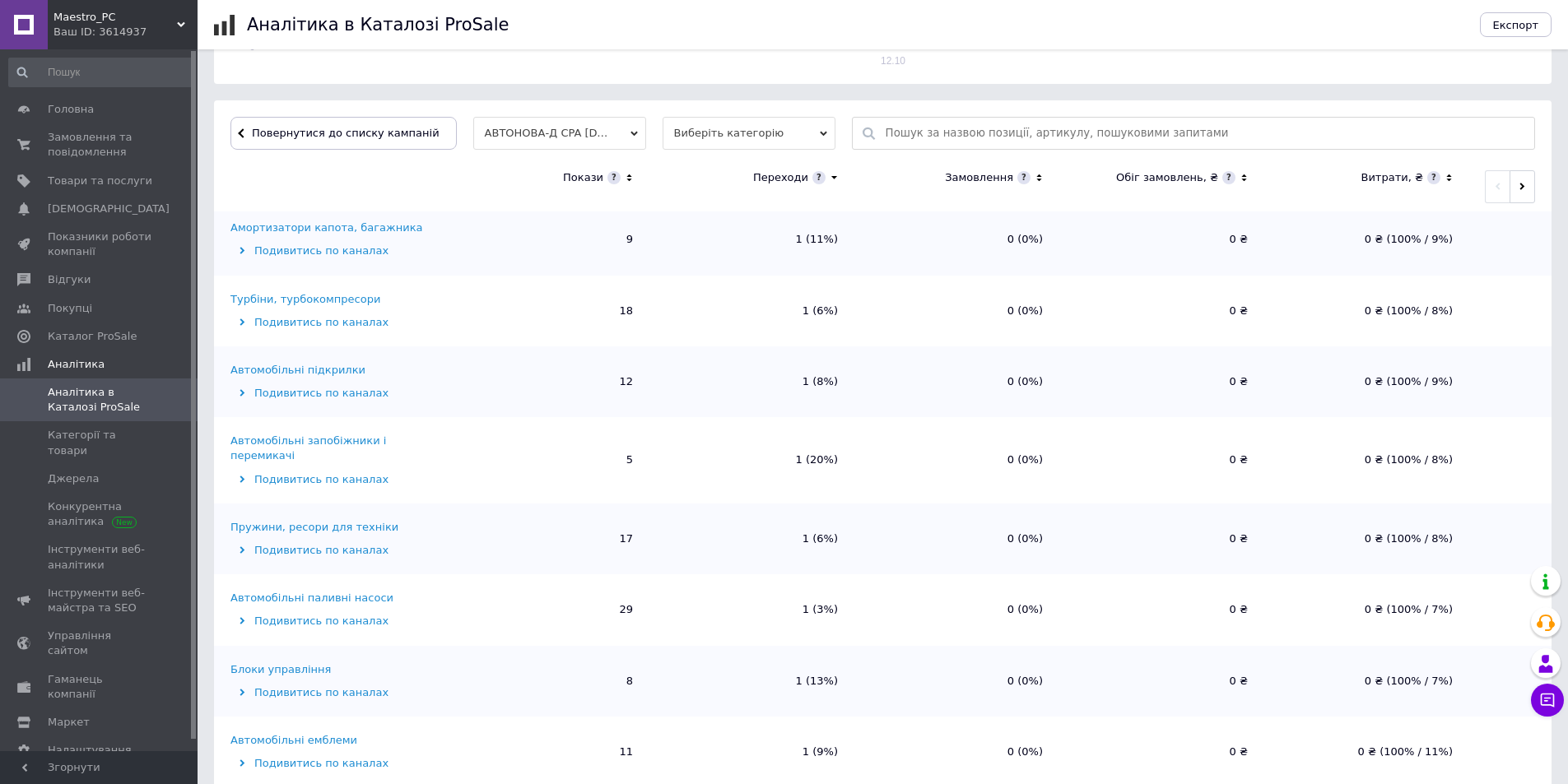
click at [281, 292] on div "Турбіни, турбокомпресори" at bounding box center [305, 299] width 150 height 15
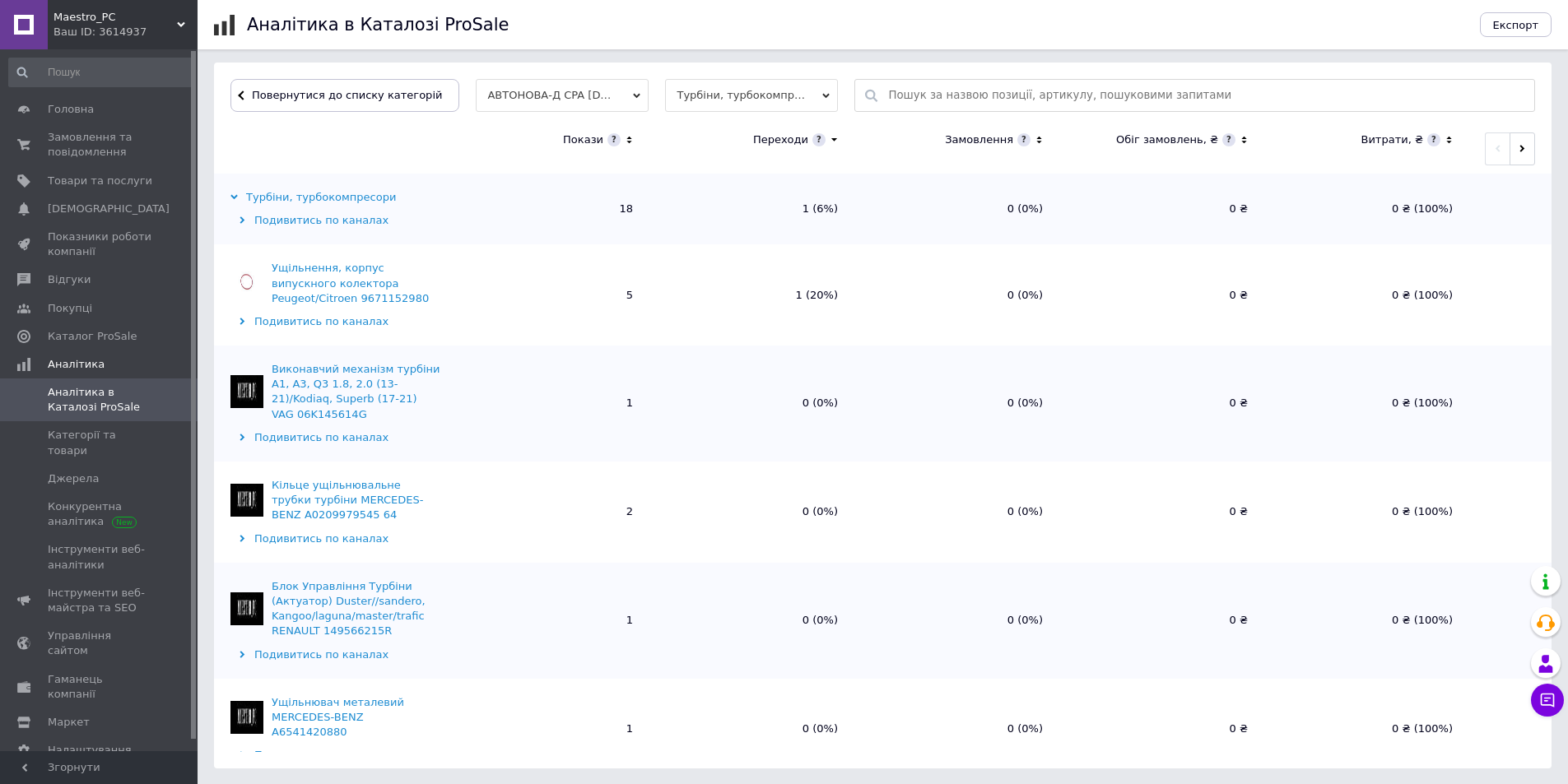
click at [342, 44] on div "Аналітика в Каталозі ProSale" at bounding box center [854, 24] width 1216 height 49
click at [349, 66] on div "Повернутися до списку категорій АВТОНОВА-Д CPA 15.10.2024 2 Турбіни, турбокомпр…" at bounding box center [883, 415] width 1338 height 706
click at [349, 85] on button "Повернутися до списку категорій" at bounding box center [344, 96] width 229 height 33
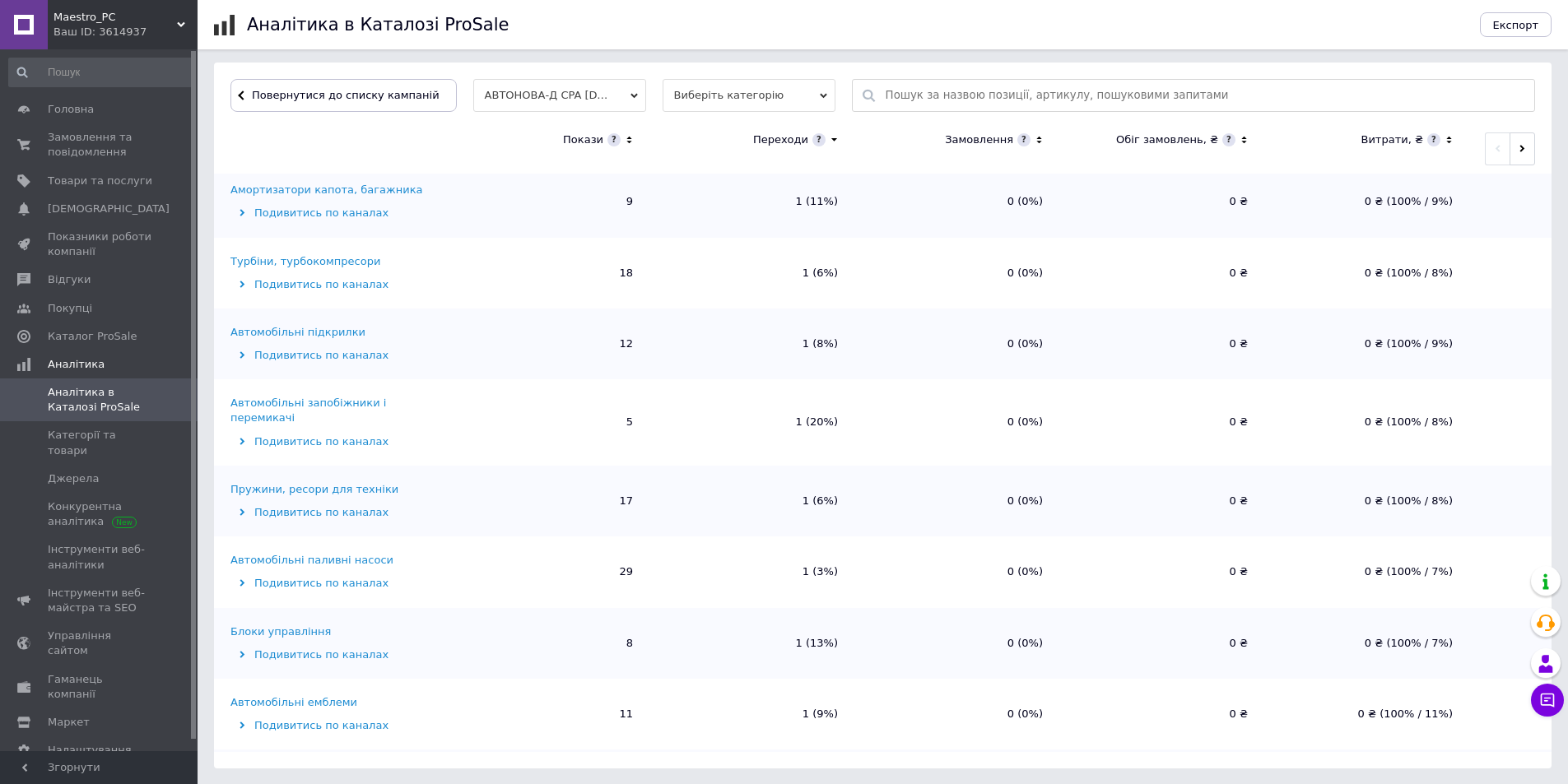
click at [291, 325] on div "Автомобільні підкрилки" at bounding box center [298, 332] width 135 height 15
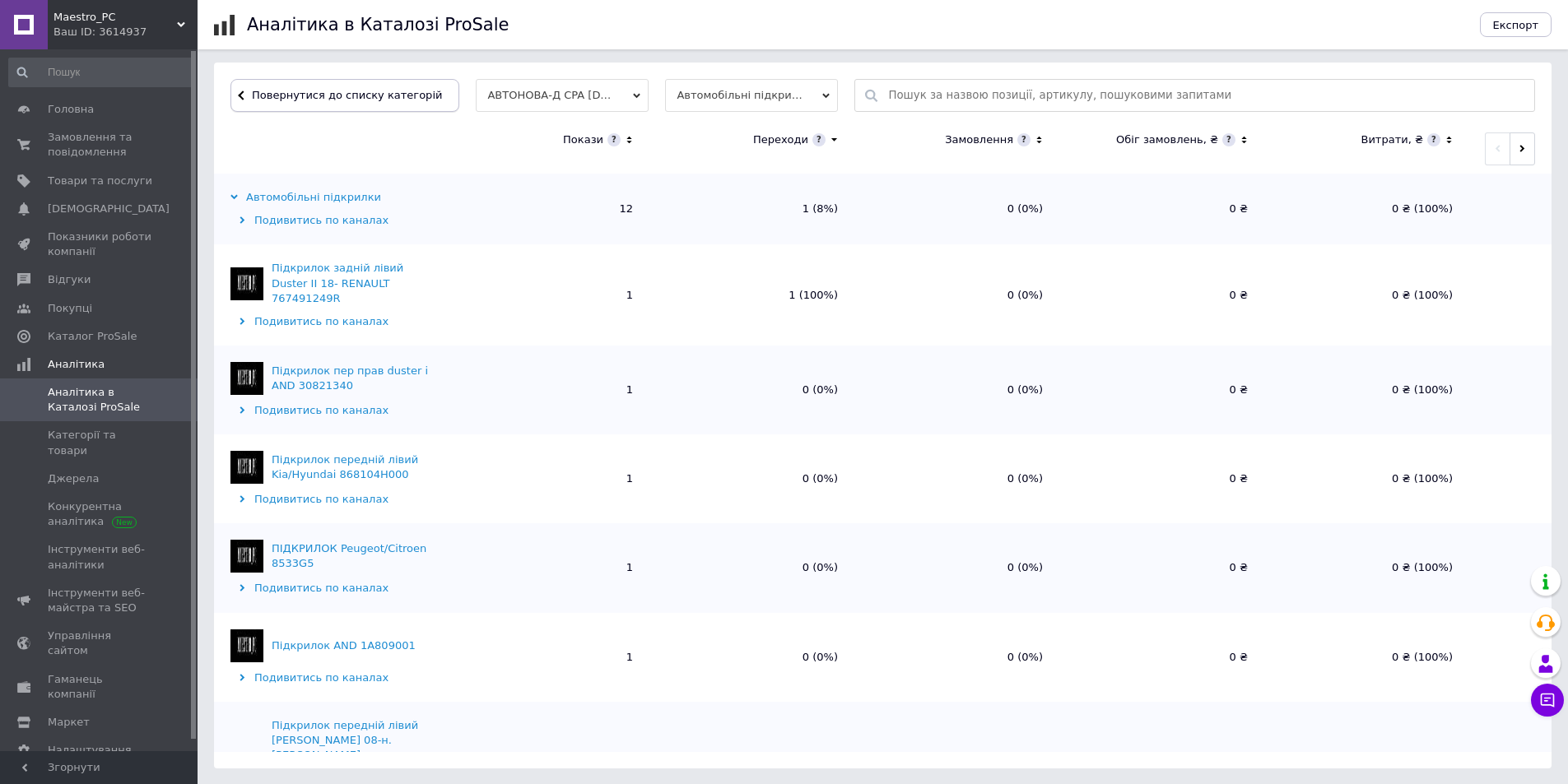
click at [355, 99] on span "Повернутися до списку категорій" at bounding box center [344, 95] width 194 height 12
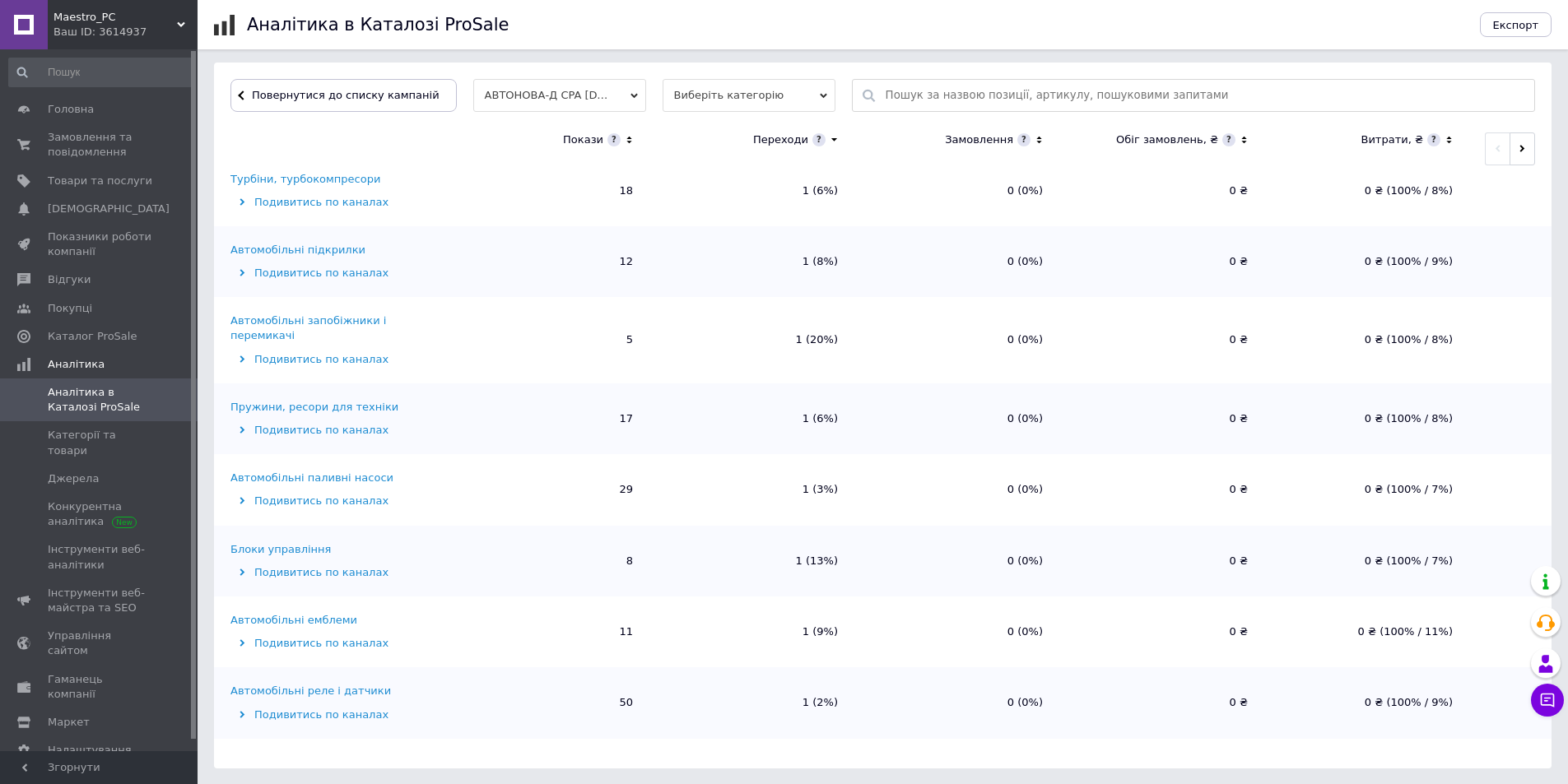
click at [260, 542] on div "Блоки управління" at bounding box center [280, 549] width 100 height 15
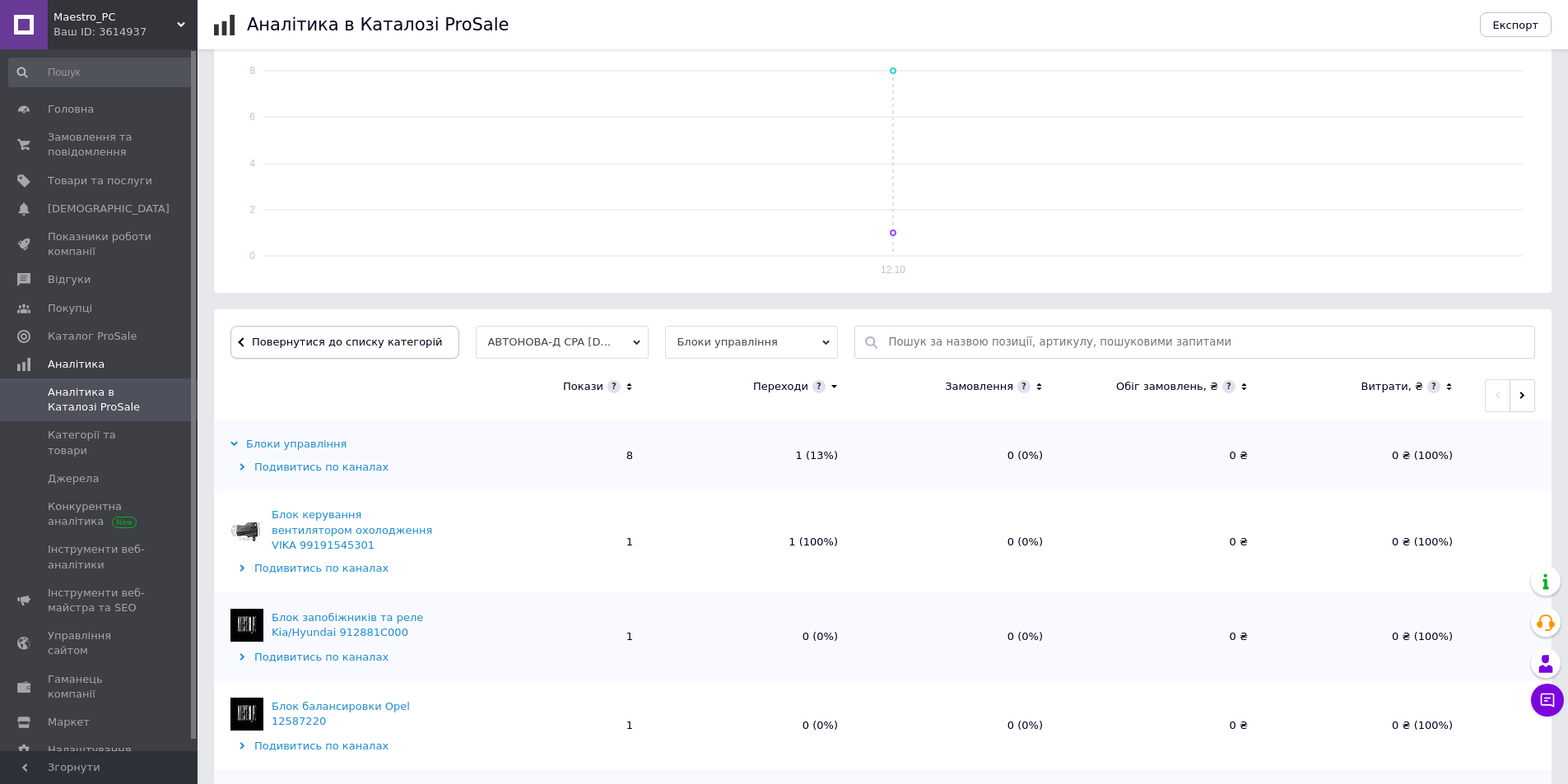
click at [366, 350] on button "Повернутися до списку категорій" at bounding box center [344, 342] width 229 height 33
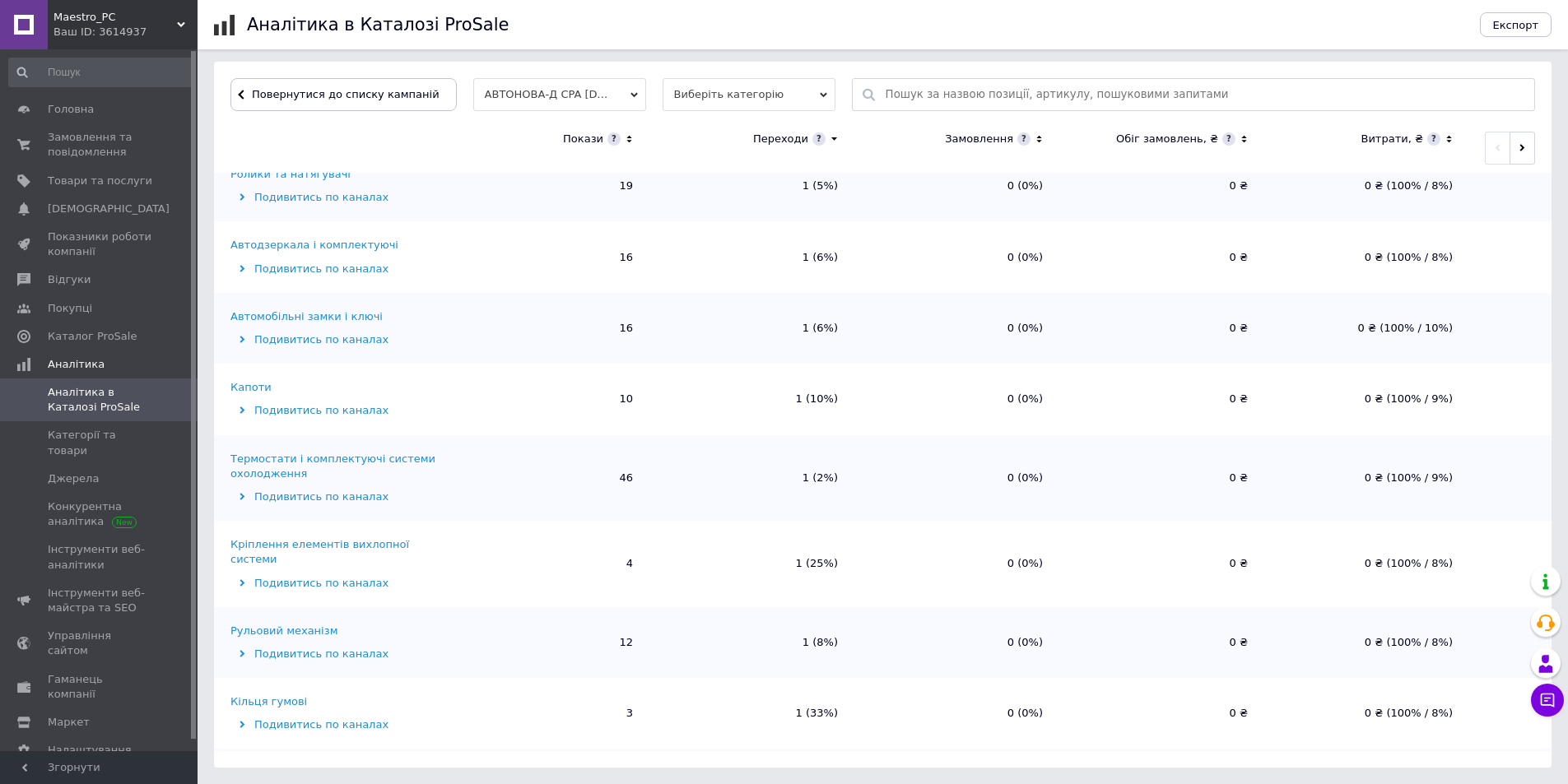
click at [242, 380] on div "Капоти" at bounding box center [251, 387] width 41 height 15
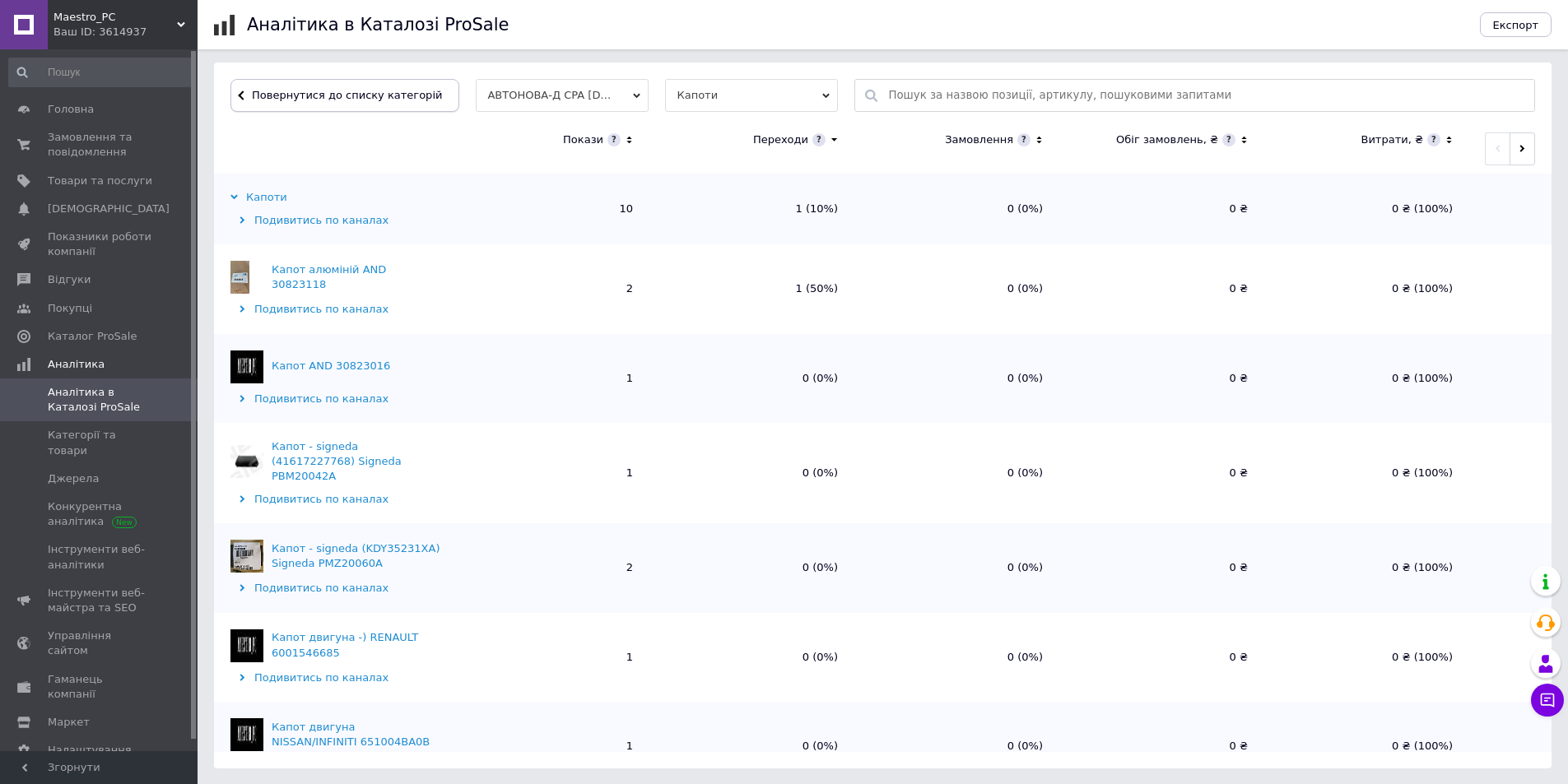
click at [338, 96] on span "Повернутися до списку категорій" at bounding box center [344, 95] width 194 height 12
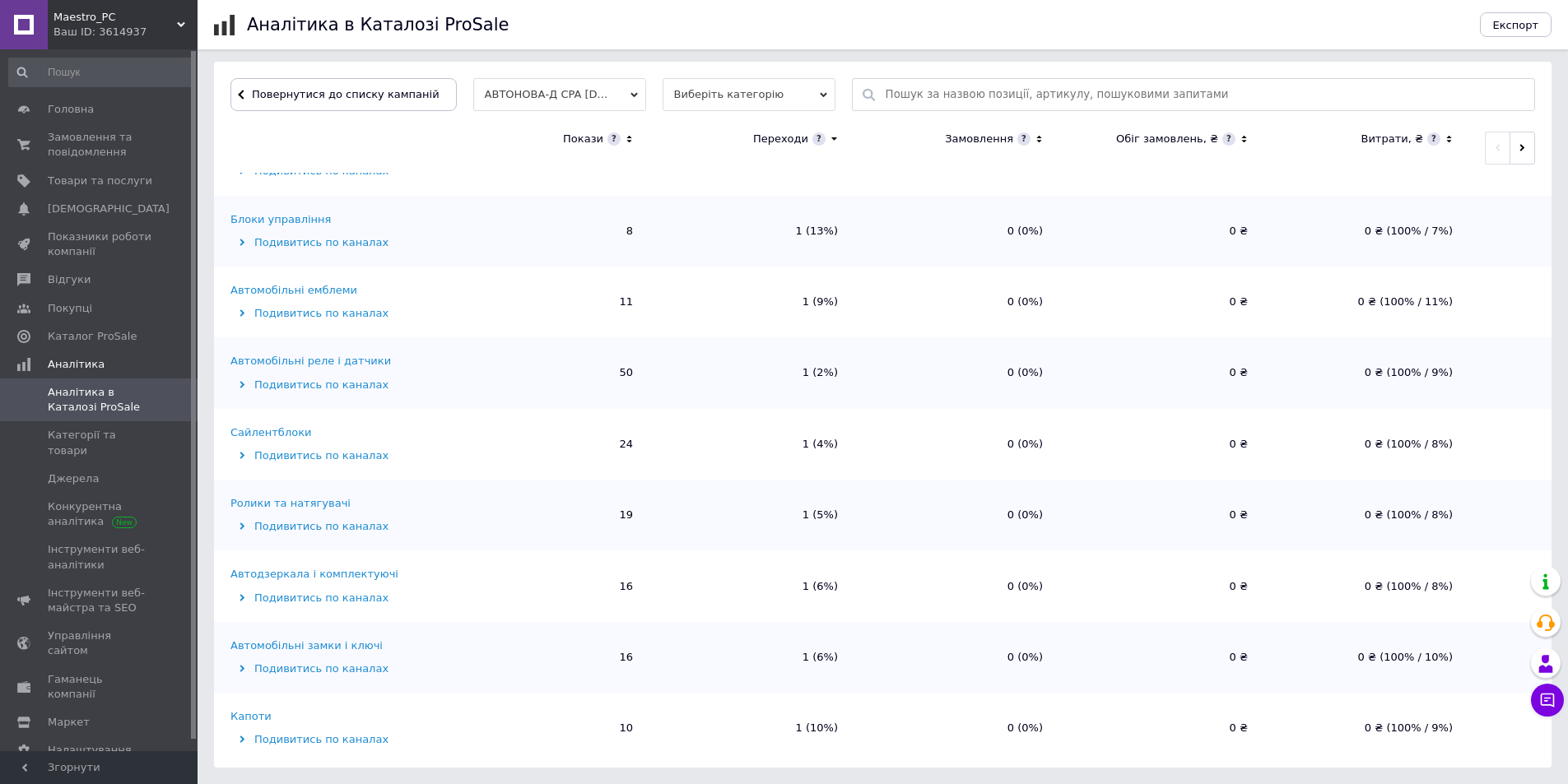
click at [268, 425] on div "Сайлентблоки" at bounding box center [270, 432] width 80 height 15
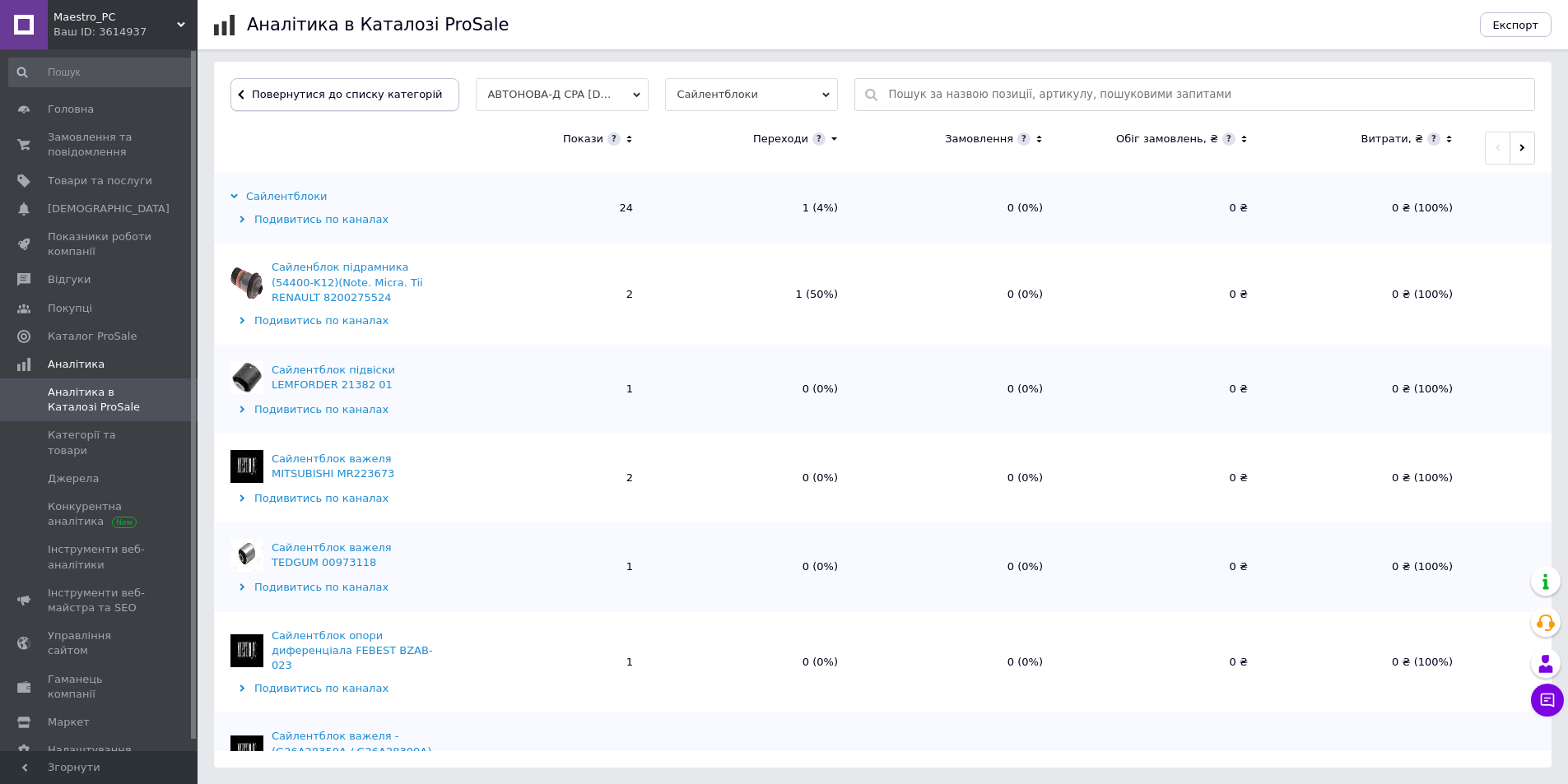
click at [355, 97] on span "Повернутися до списку категорій" at bounding box center [344, 94] width 194 height 12
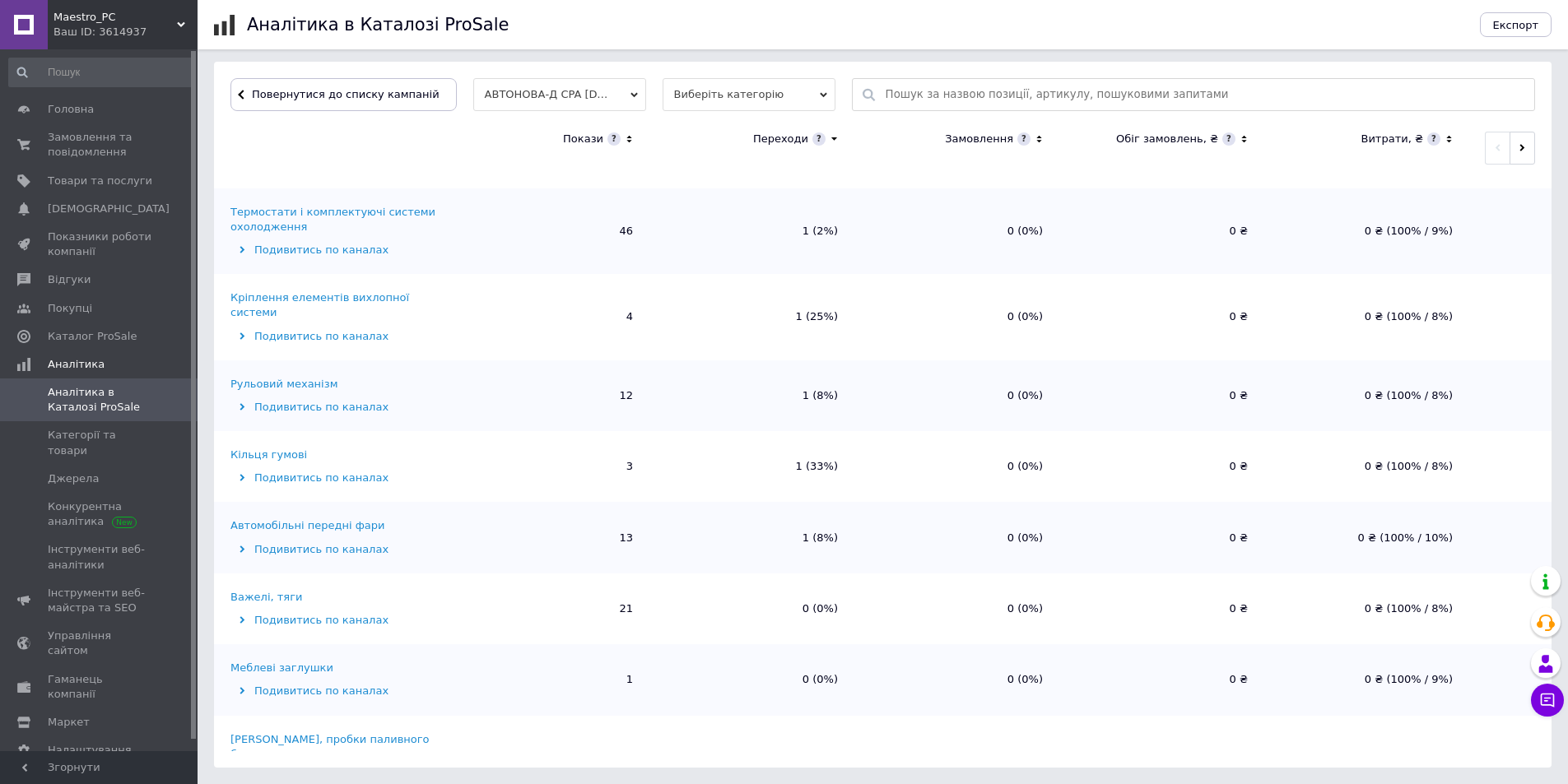
click at [304, 518] on div "Автомобільні передні фари" at bounding box center [307, 525] width 154 height 15
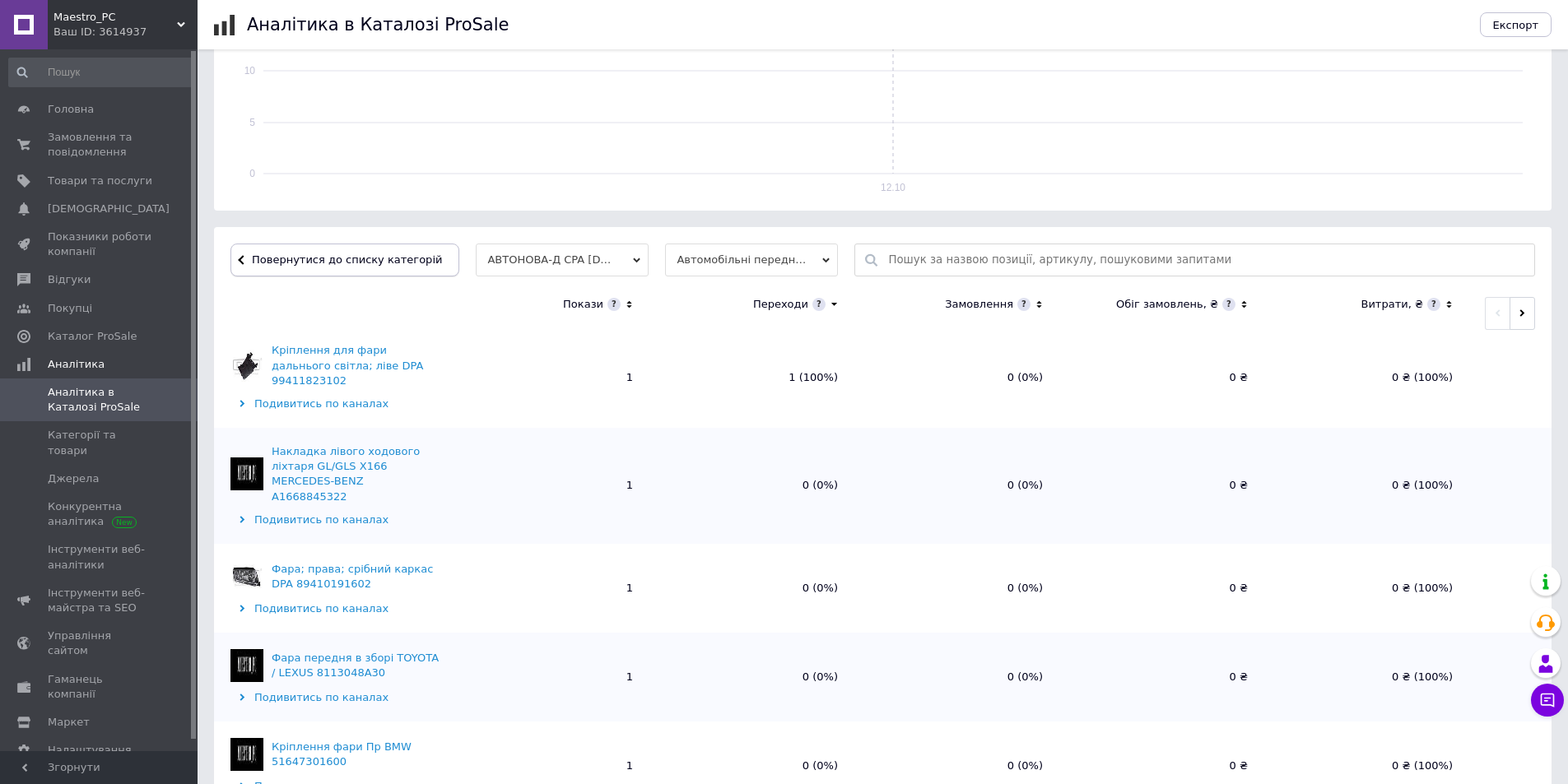
click at [334, 257] on span "Повернутися до списку категорій" at bounding box center [344, 260] width 194 height 12
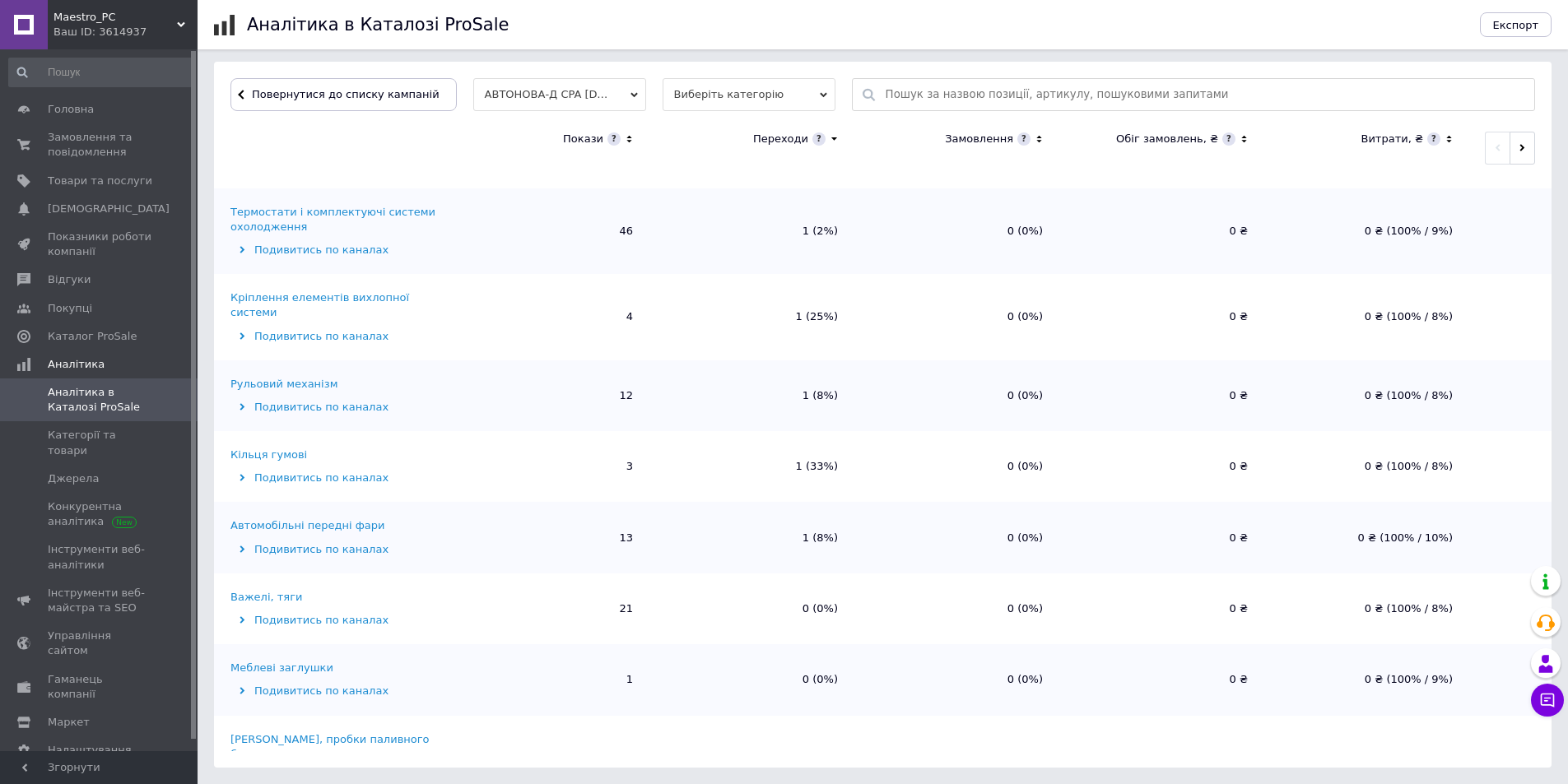
click at [297, 377] on div "Рульовий механізм" at bounding box center [284, 384] width 107 height 15
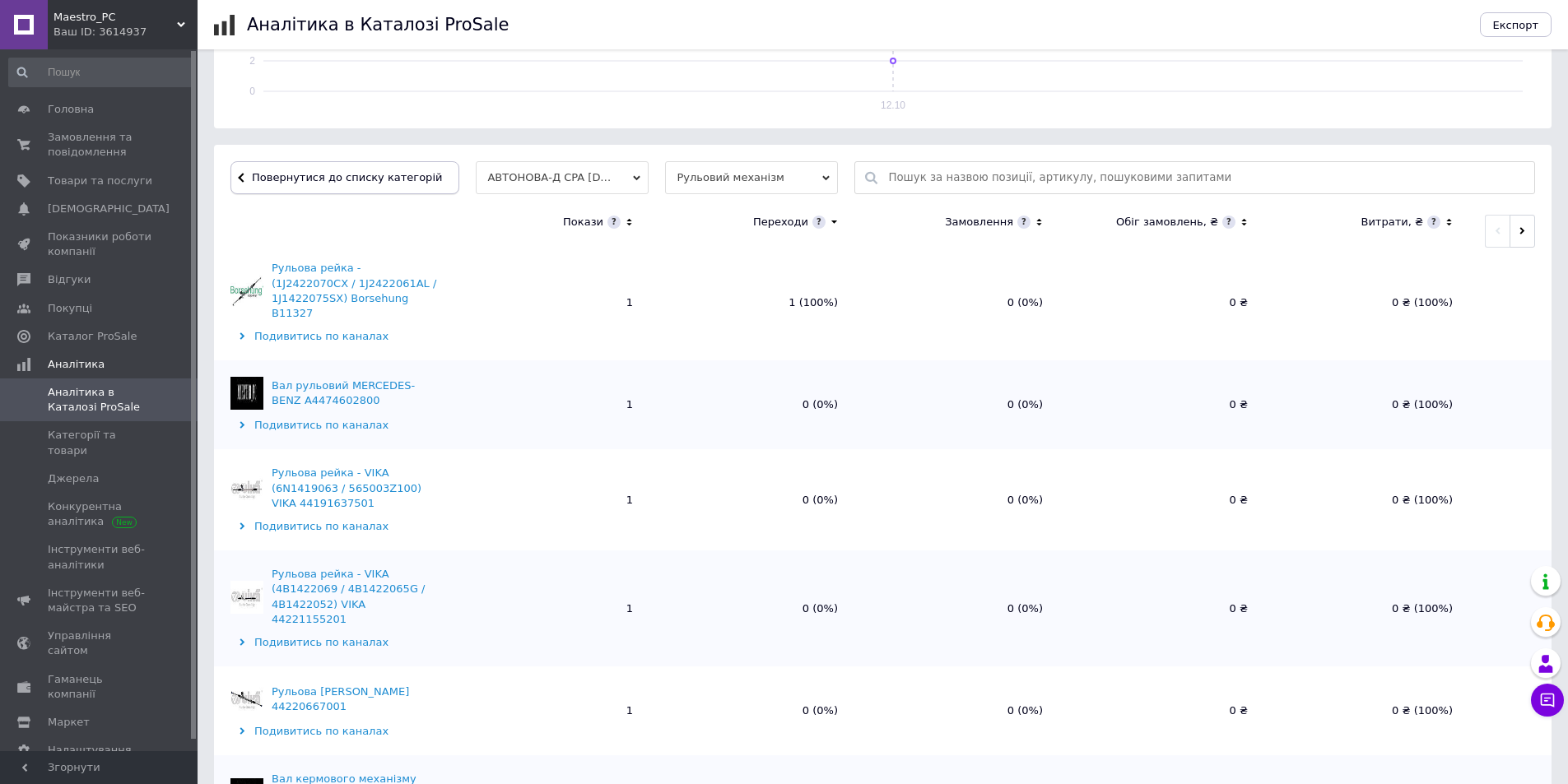
click at [350, 182] on span "Повернутися до списку категорій" at bounding box center [344, 177] width 194 height 12
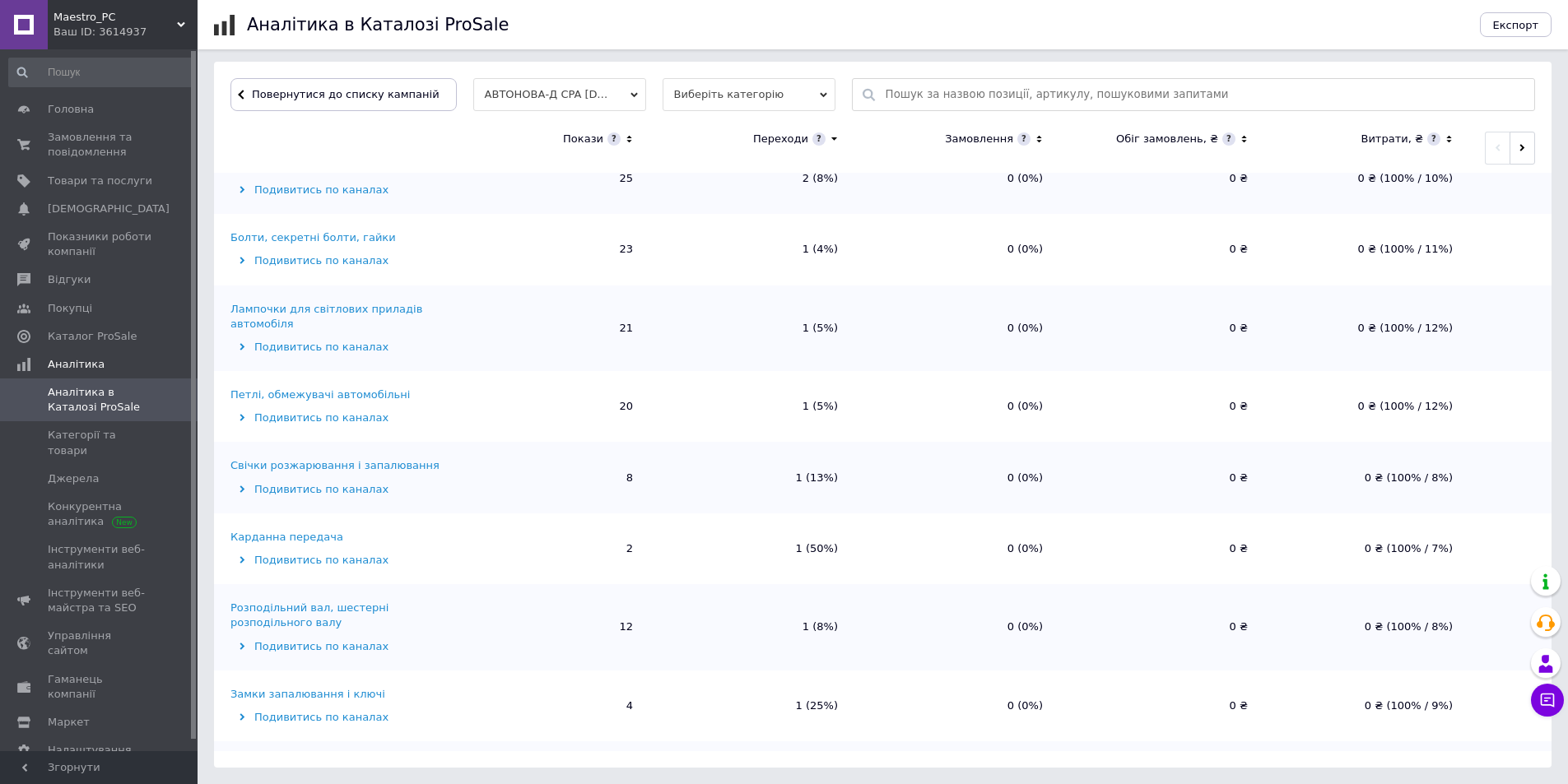
click at [311, 302] on div "Лампочки для світлових приладів автомобіля" at bounding box center [335, 317] width 210 height 29
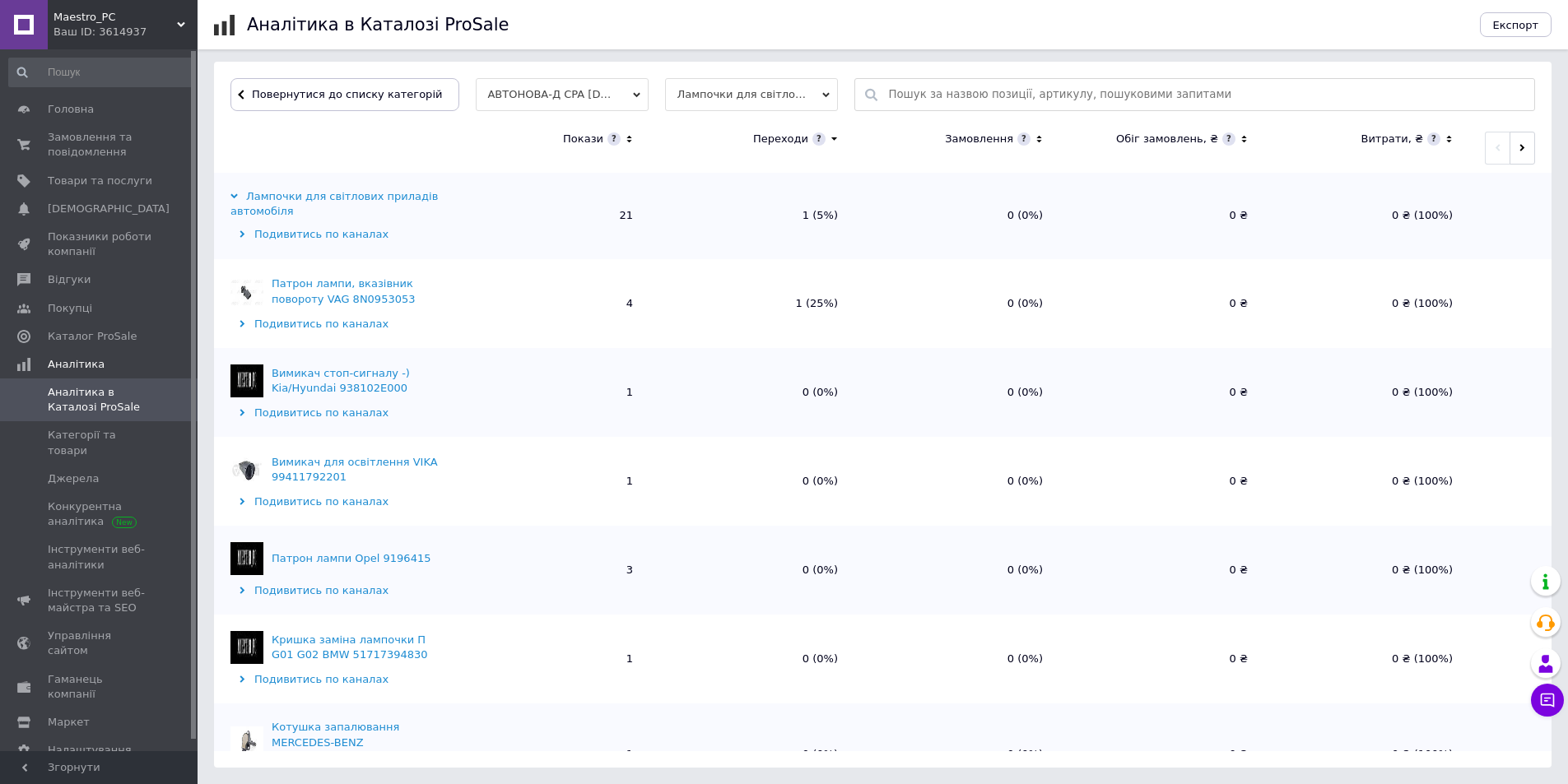
click at [360, 111] on div "Повернутися до списку категорій АВТОНОВА-Д CPA 15.10.2024 2 Лампочки для світло…" at bounding box center [883, 415] width 1338 height 706
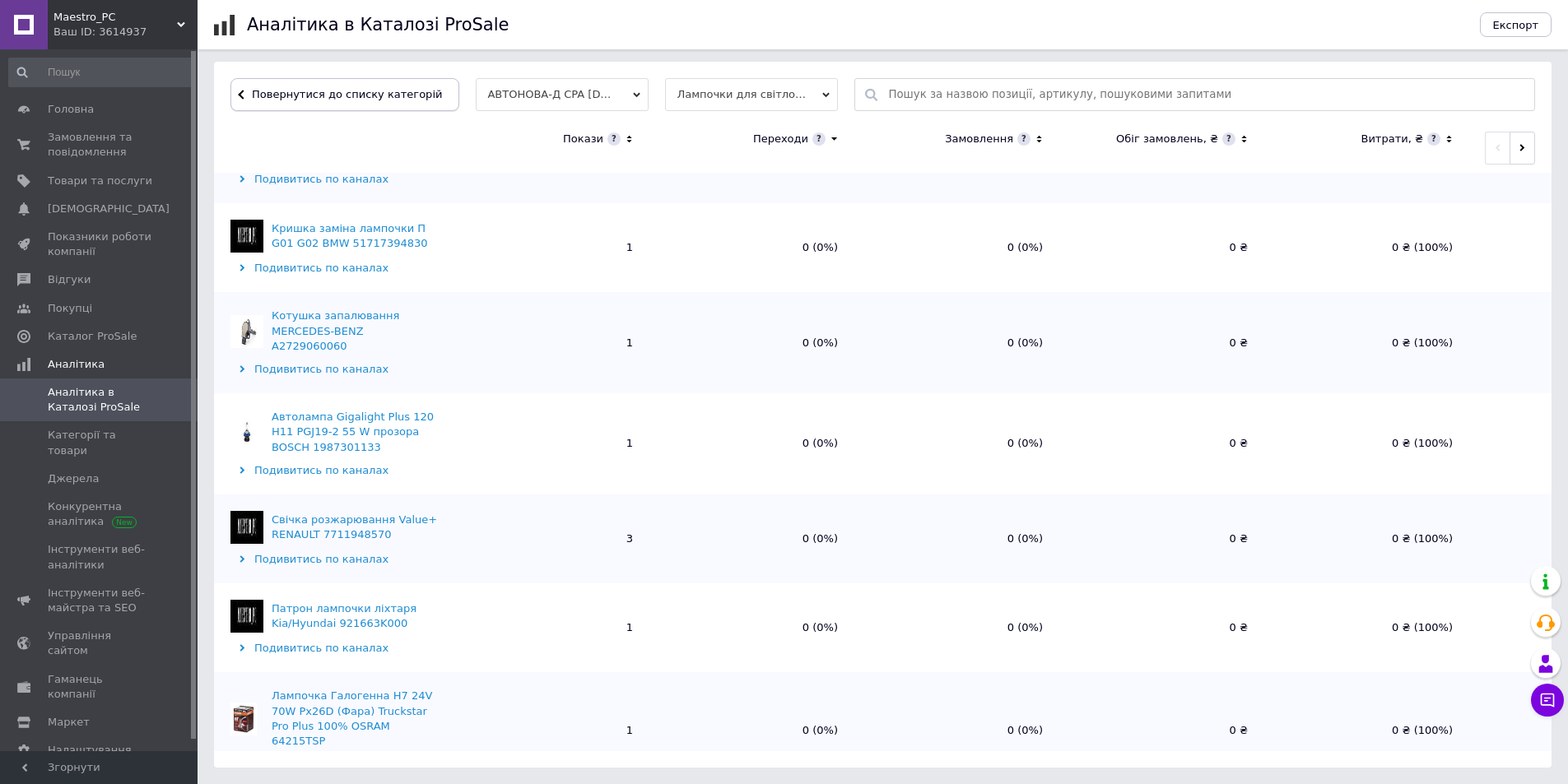
click at [374, 91] on span "Повернутися до списку категорій" at bounding box center [344, 94] width 194 height 12
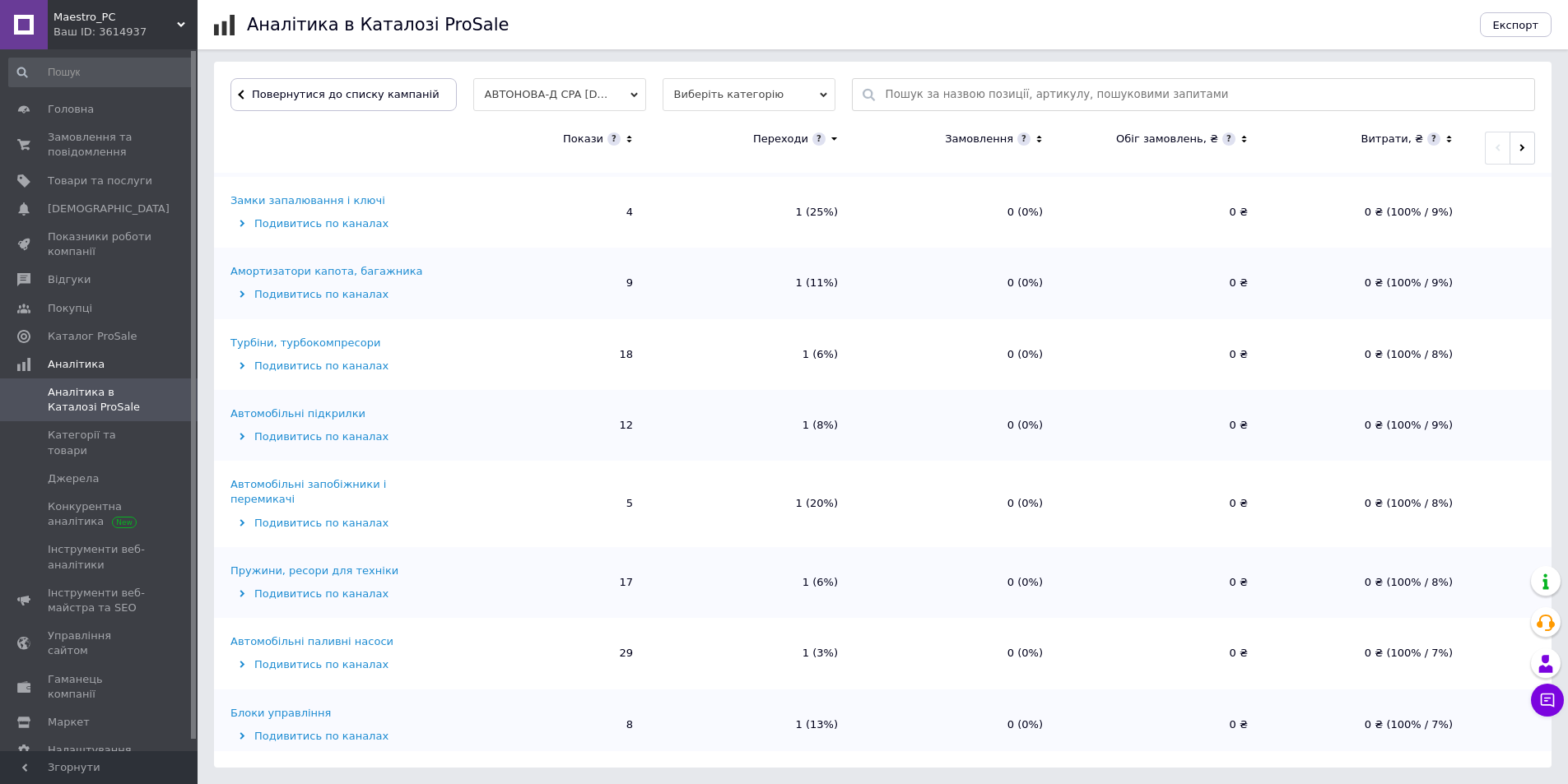
click at [366, 477] on div "Автомобільні запобіжники і перемикачі" at bounding box center [335, 492] width 210 height 29
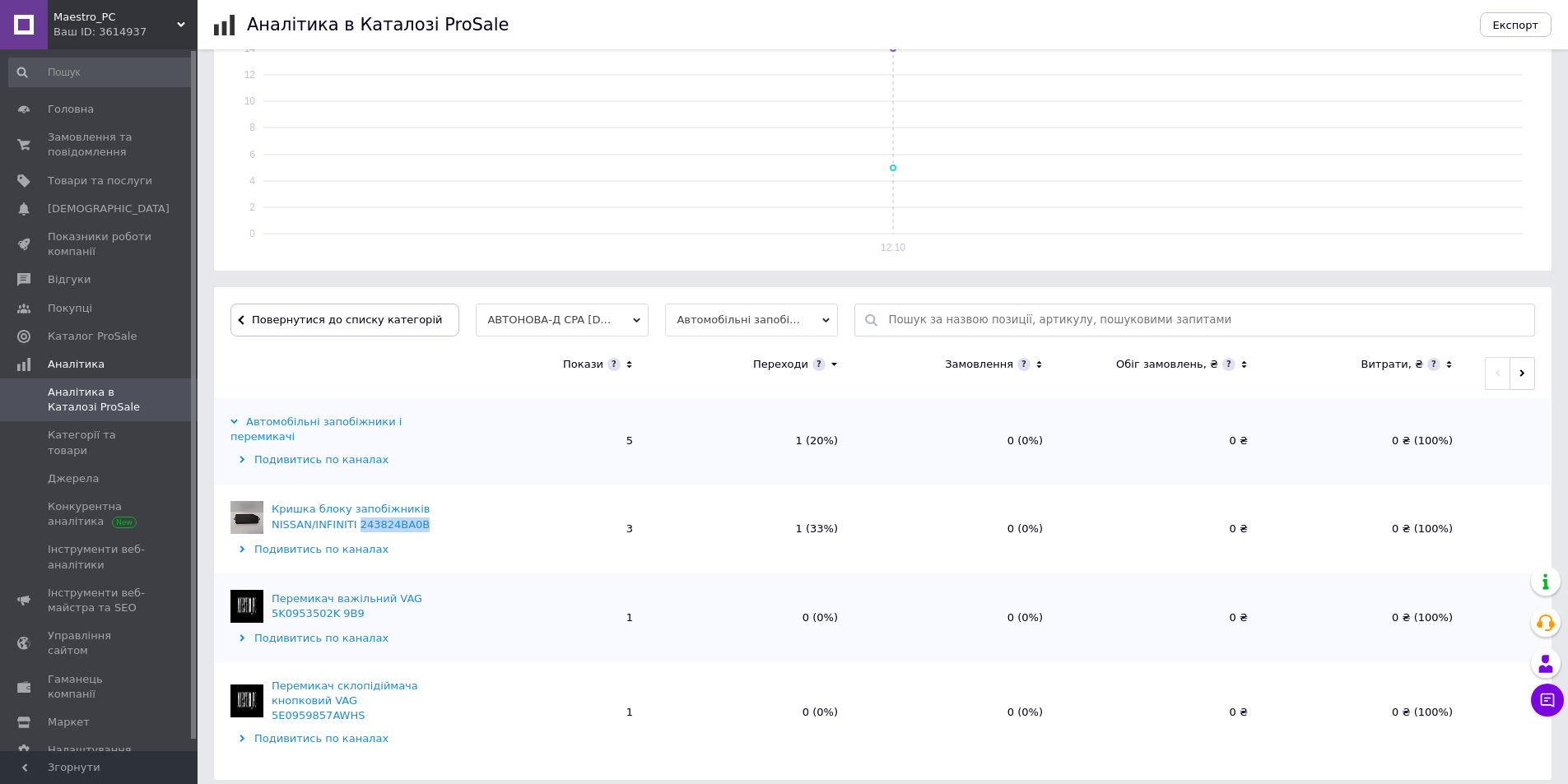
drag, startPoint x: 434, startPoint y: 532, endPoint x: 356, endPoint y: 524, distance: 78.4
click at [356, 531] on div "Кришка блоку запобіжників NISSAN/INFINITI 243824BA0B" at bounding box center [335, 517] width 210 height 33
copy div "243824BA0B"
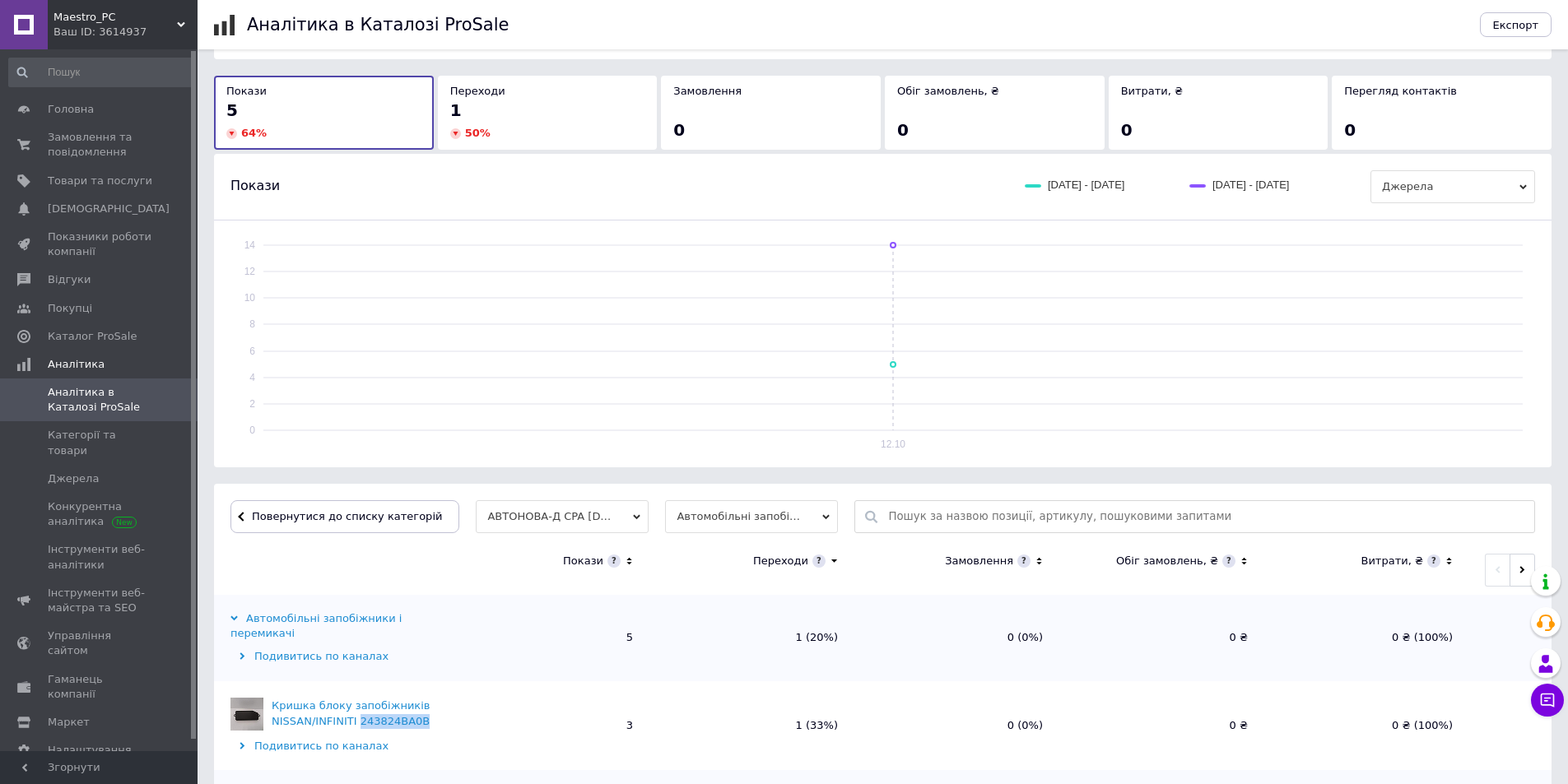
scroll to position [0, 0]
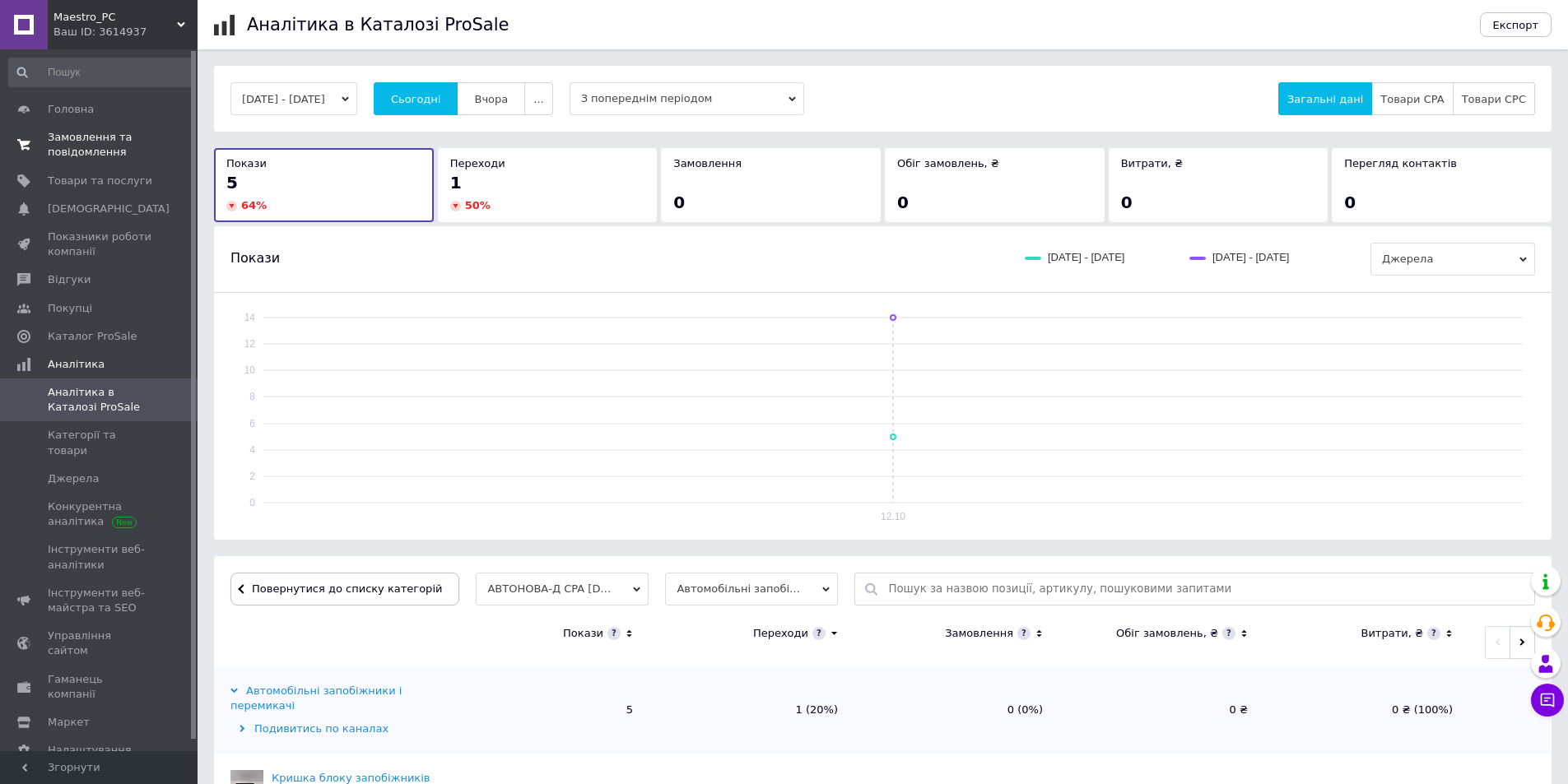
click at [62, 156] on span "Замовлення та повідомлення" at bounding box center [99, 145] width 104 height 29
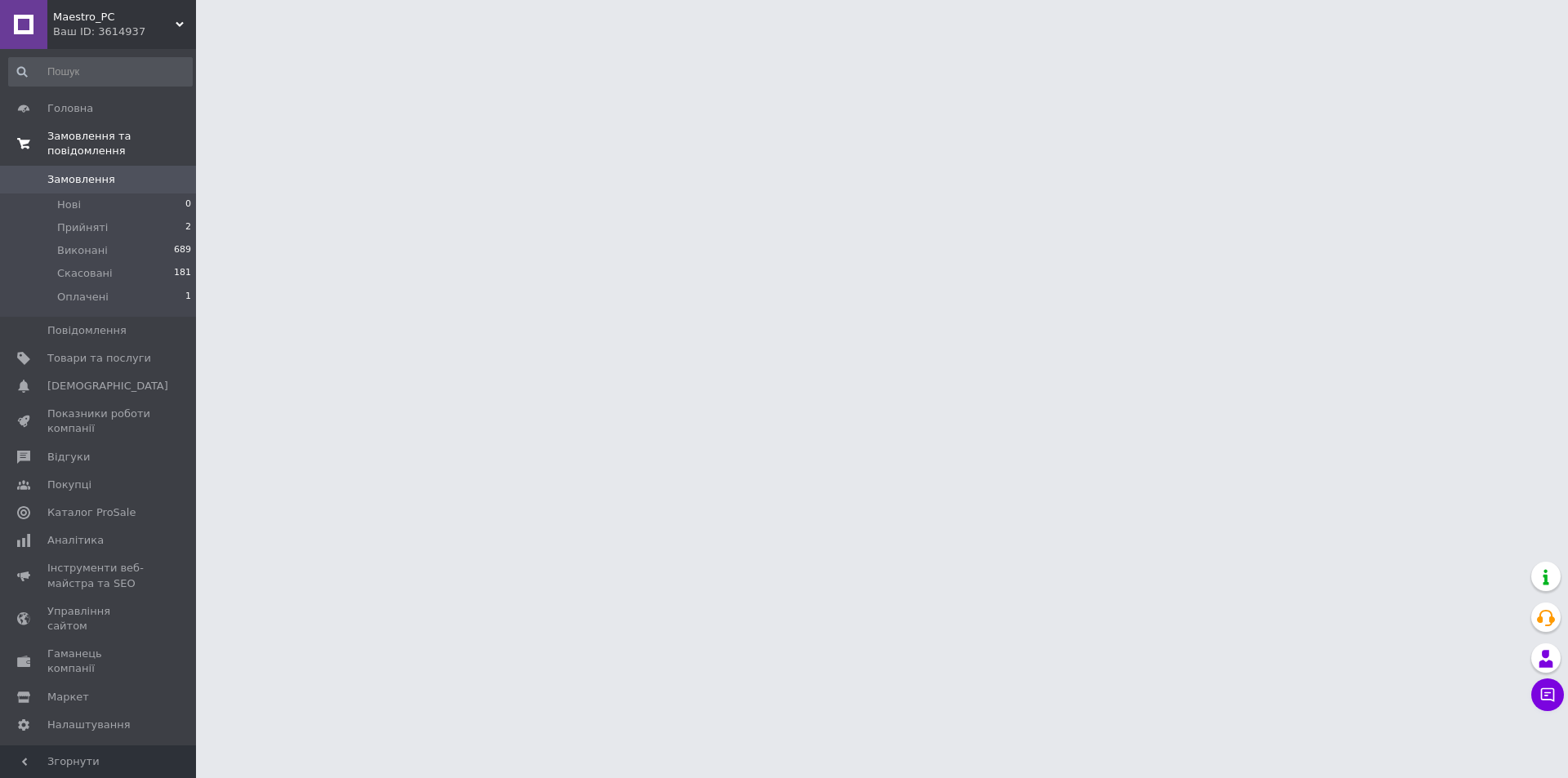
click at [110, 143] on span "Замовлення та повідомлення" at bounding box center [122, 144] width 149 height 29
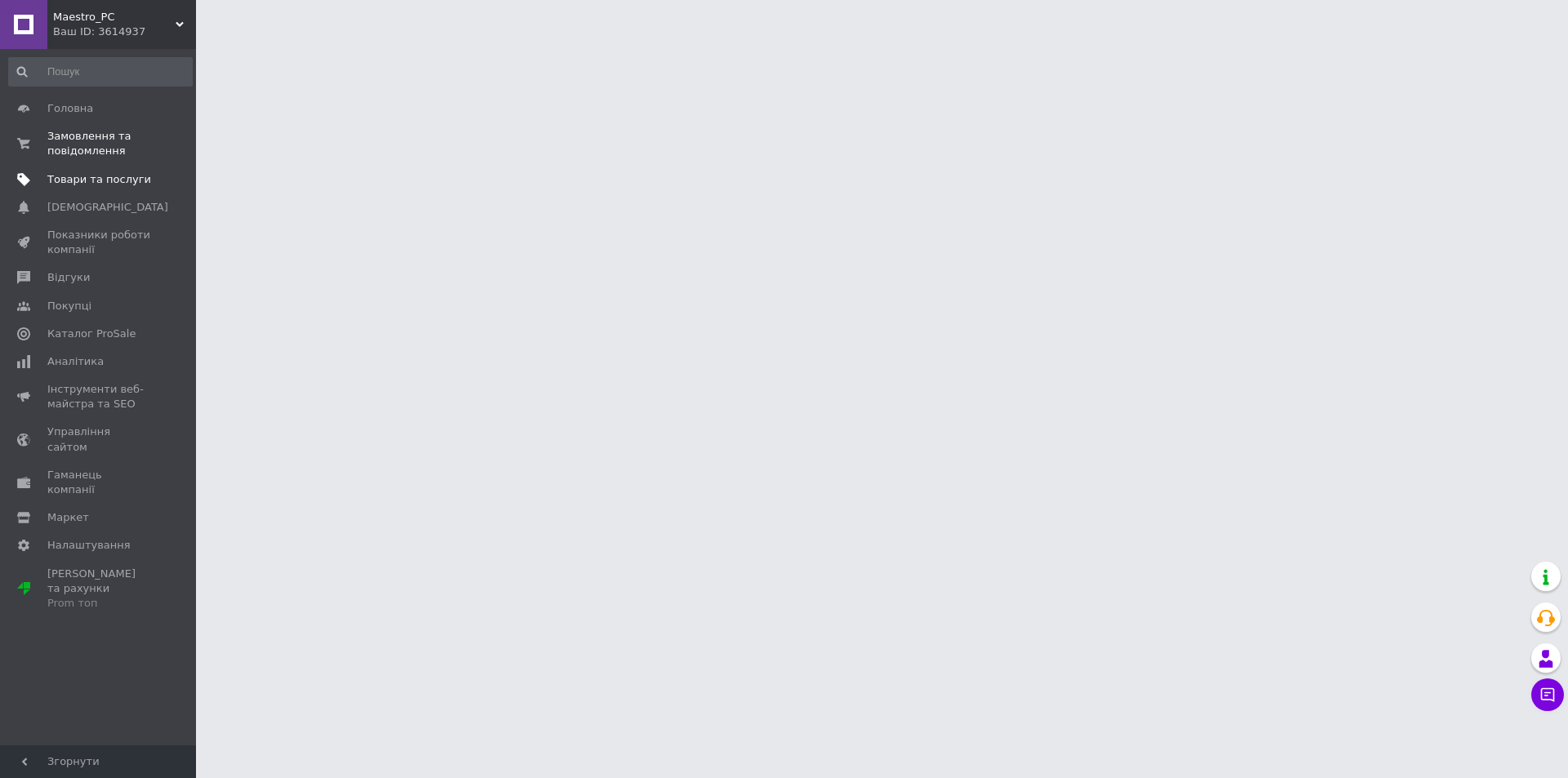
click at [76, 170] on link "Товари та послуги" at bounding box center [100, 180] width 201 height 27
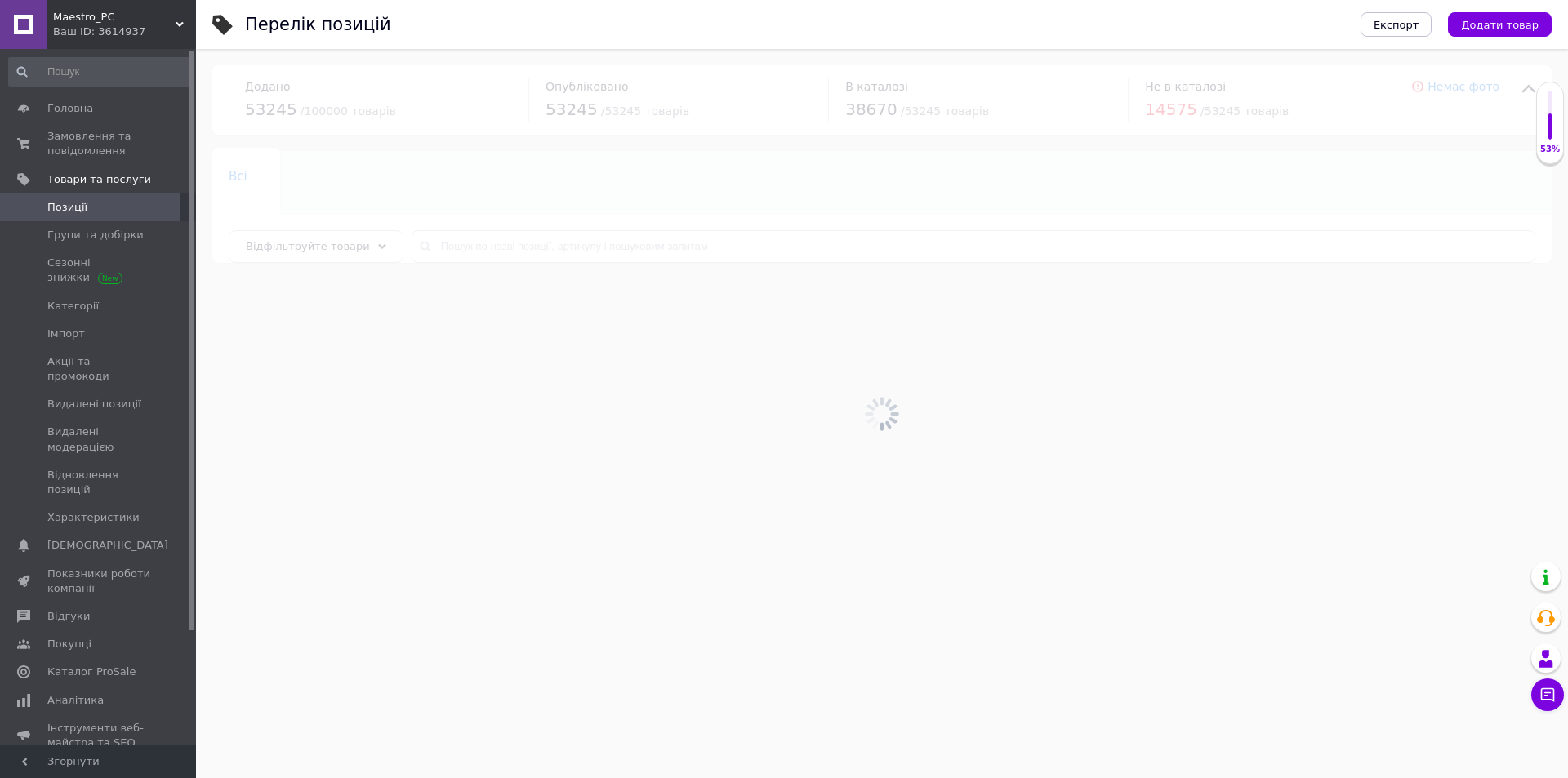
click at [486, 263] on div "Всі 0 Компьютерная техника 0 Видалити Редагувати Ok Відфільтровано... Зберегти …" at bounding box center [882, 206] width 1339 height 112
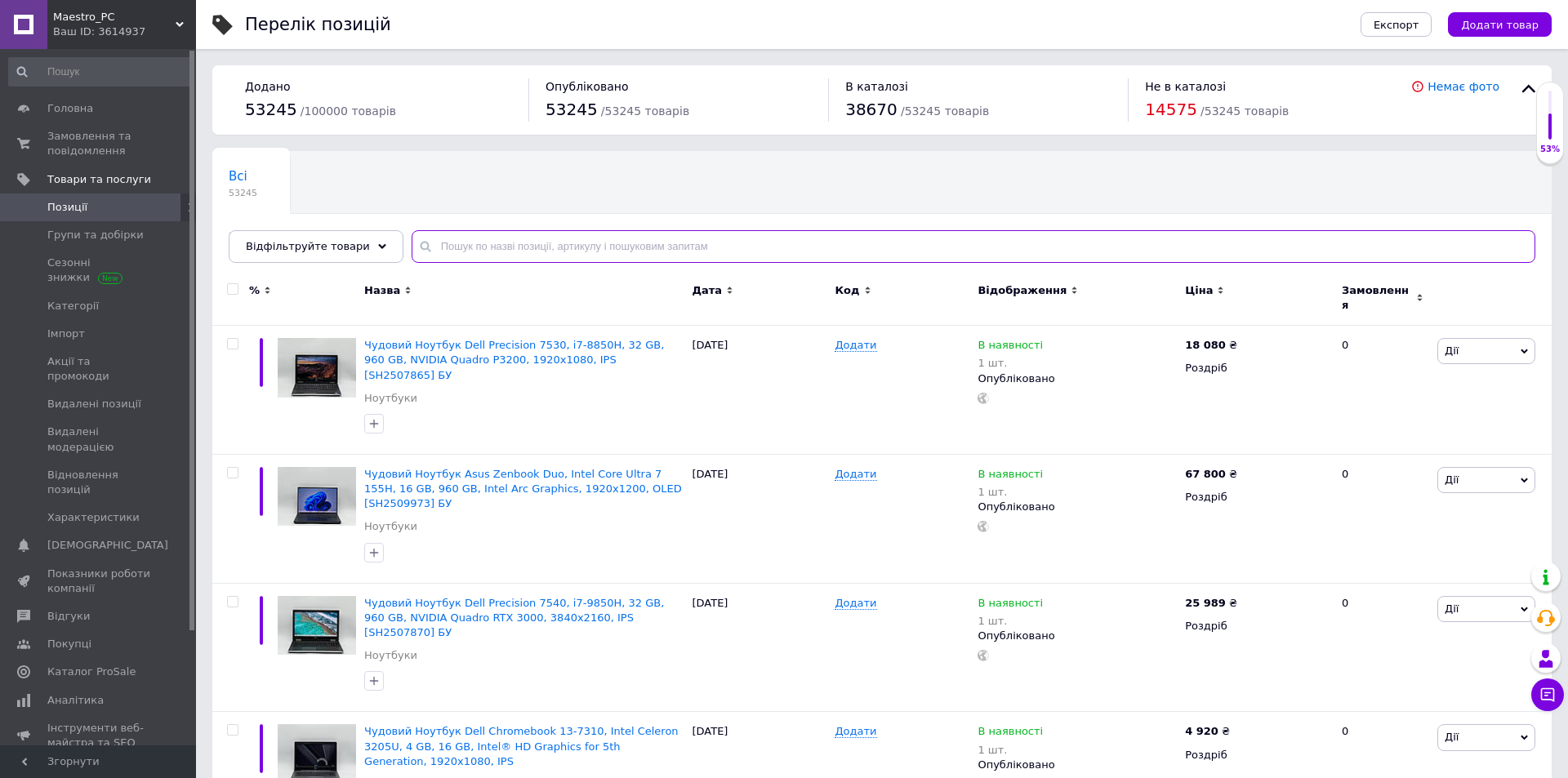
click at [422, 233] on input "text" at bounding box center [974, 246] width 1124 height 33
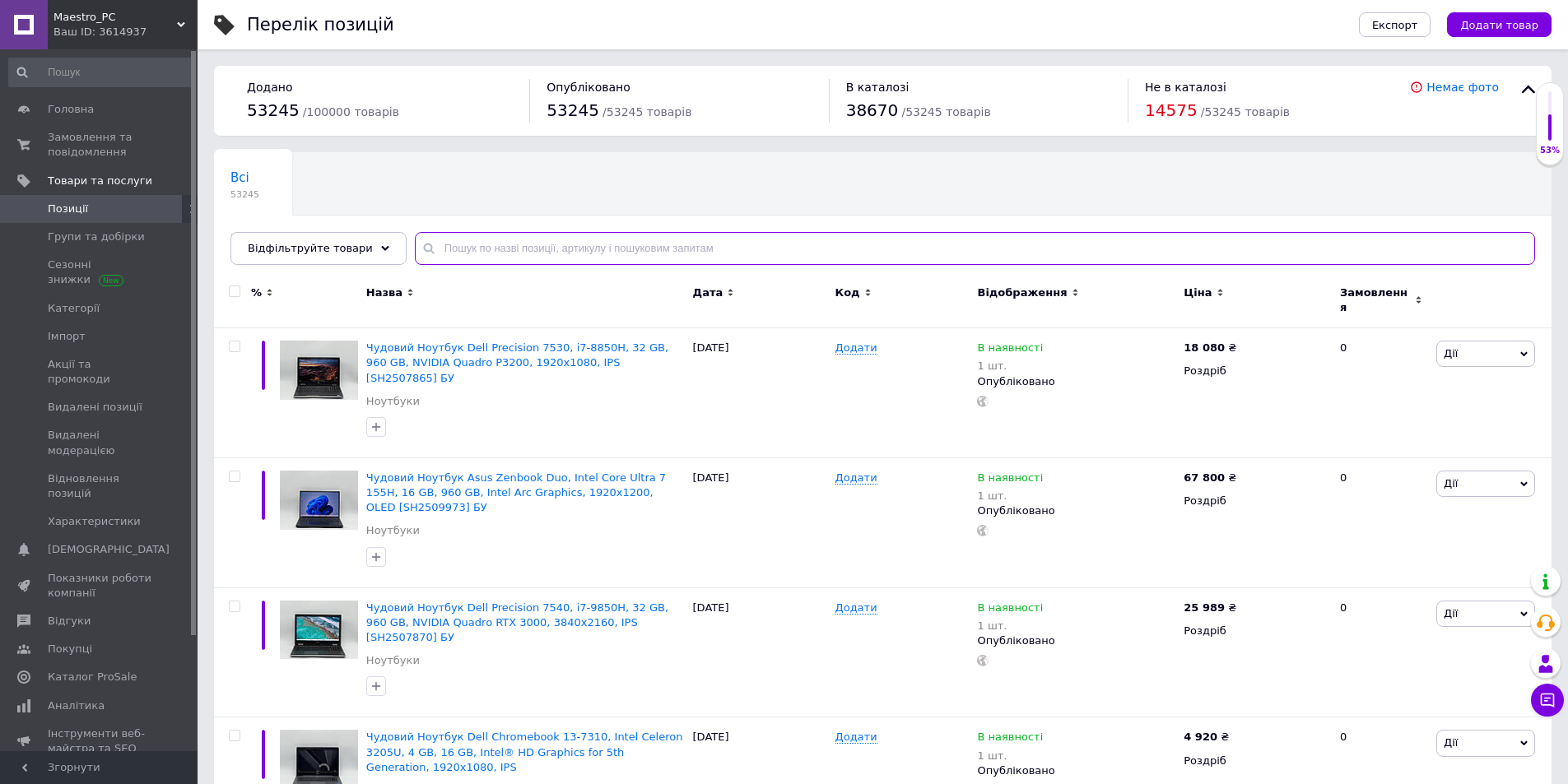
drag, startPoint x: 425, startPoint y: 235, endPoint x: 443, endPoint y: 250, distance: 23.4
click at [425, 235] on input "text" at bounding box center [975, 248] width 1120 height 33
paste input "243824BA0B"
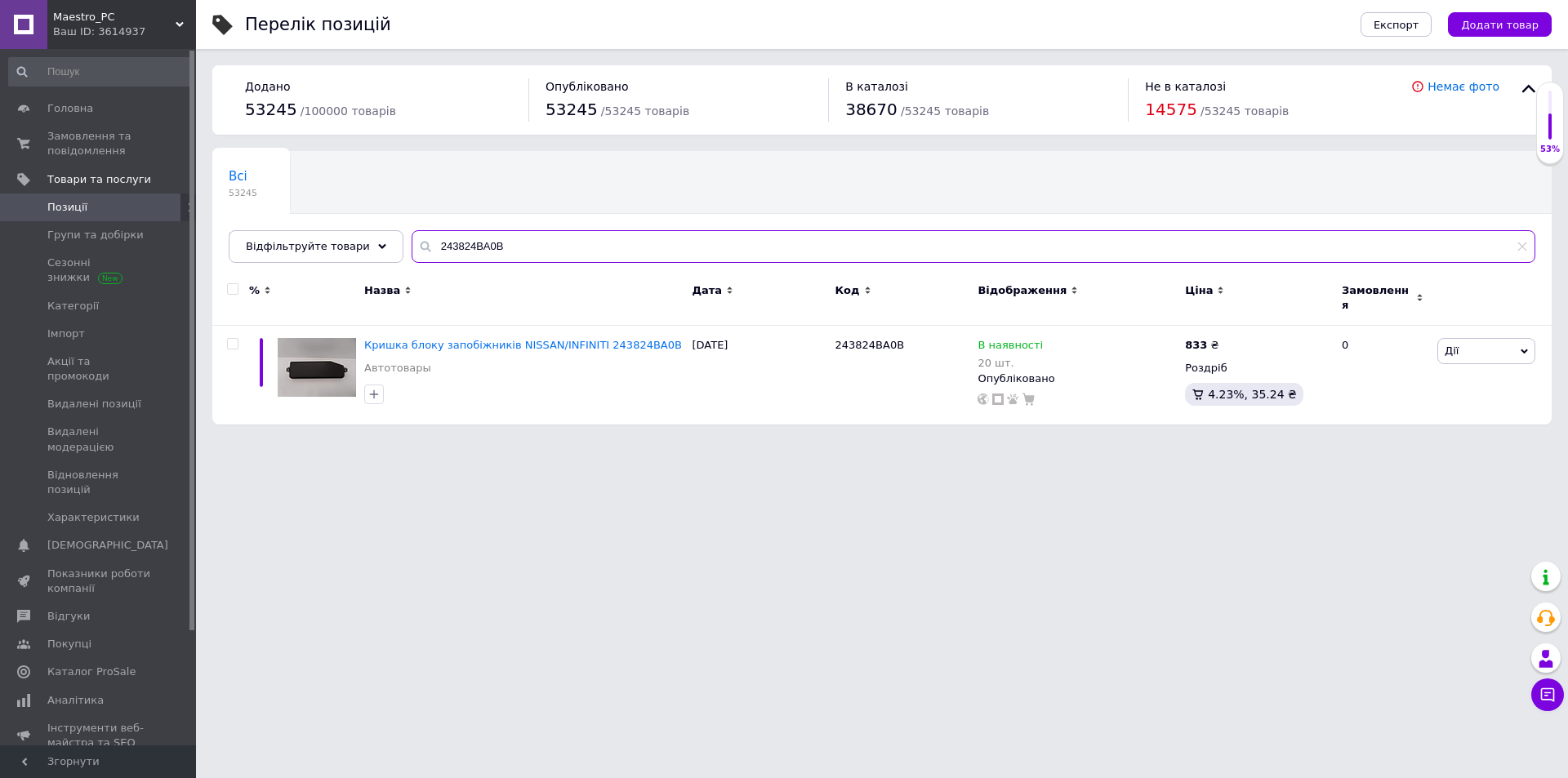
type input "243824BA0B"
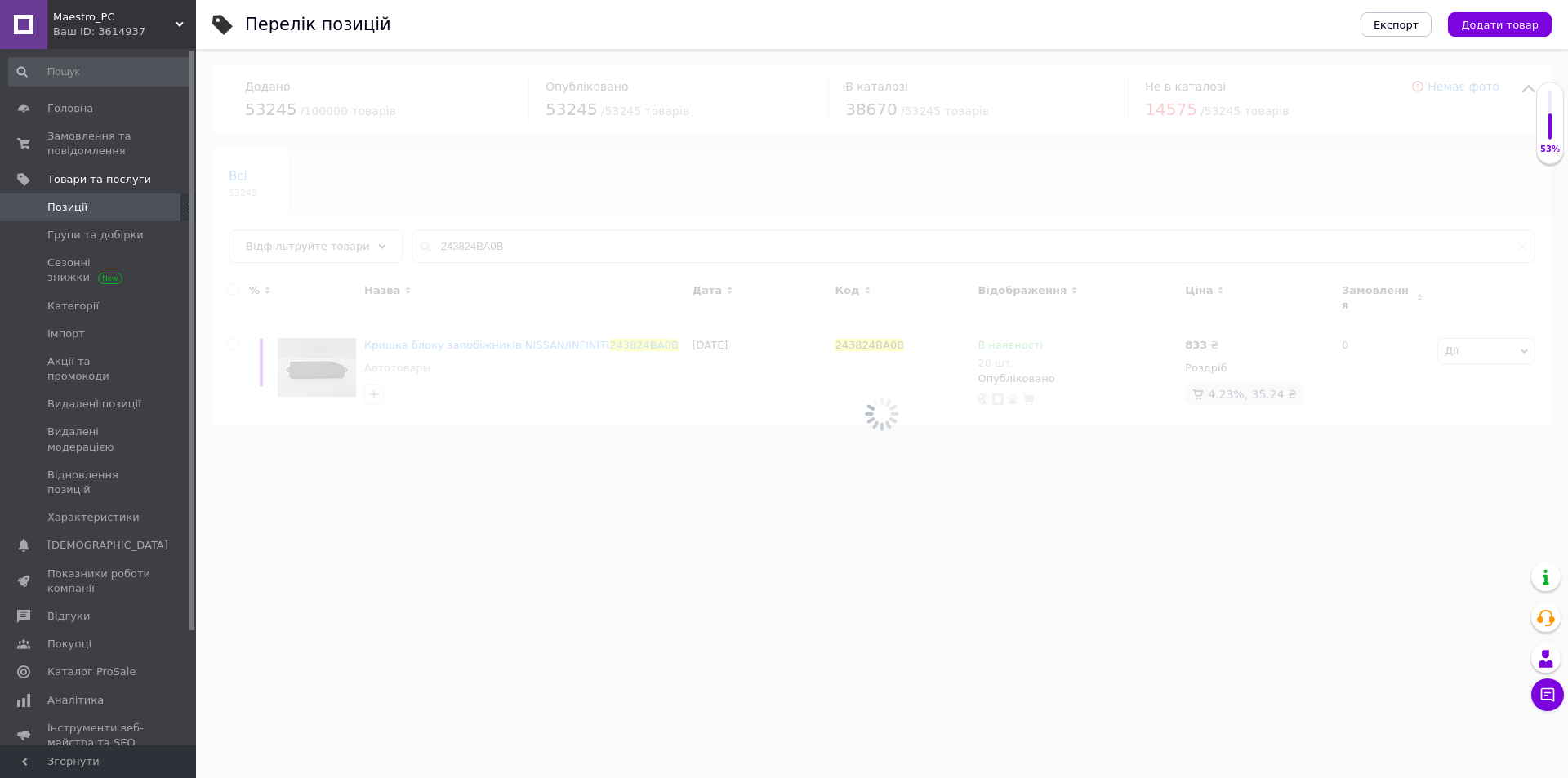
click at [559, 532] on div at bounding box center [882, 413] width 1372 height 729
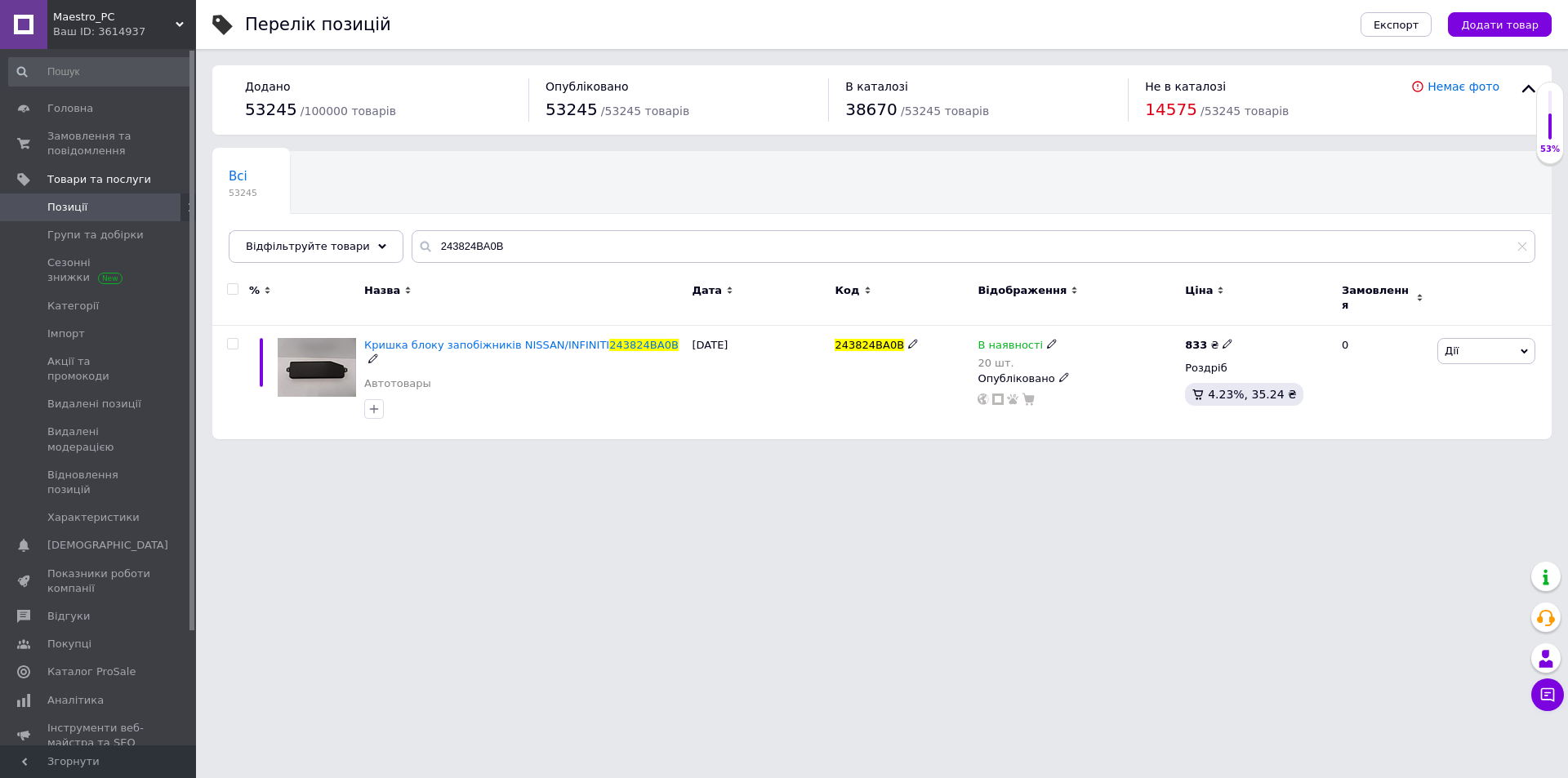
drag, startPoint x: 491, startPoint y: 478, endPoint x: 497, endPoint y: 484, distance: 8.5
click at [493, 455] on html "Maestro_PC Ваш ID: 3614937 Сайт Maestro_PC Кабінет покупця Перевірити стан сист…" at bounding box center [784, 228] width 1568 height 455
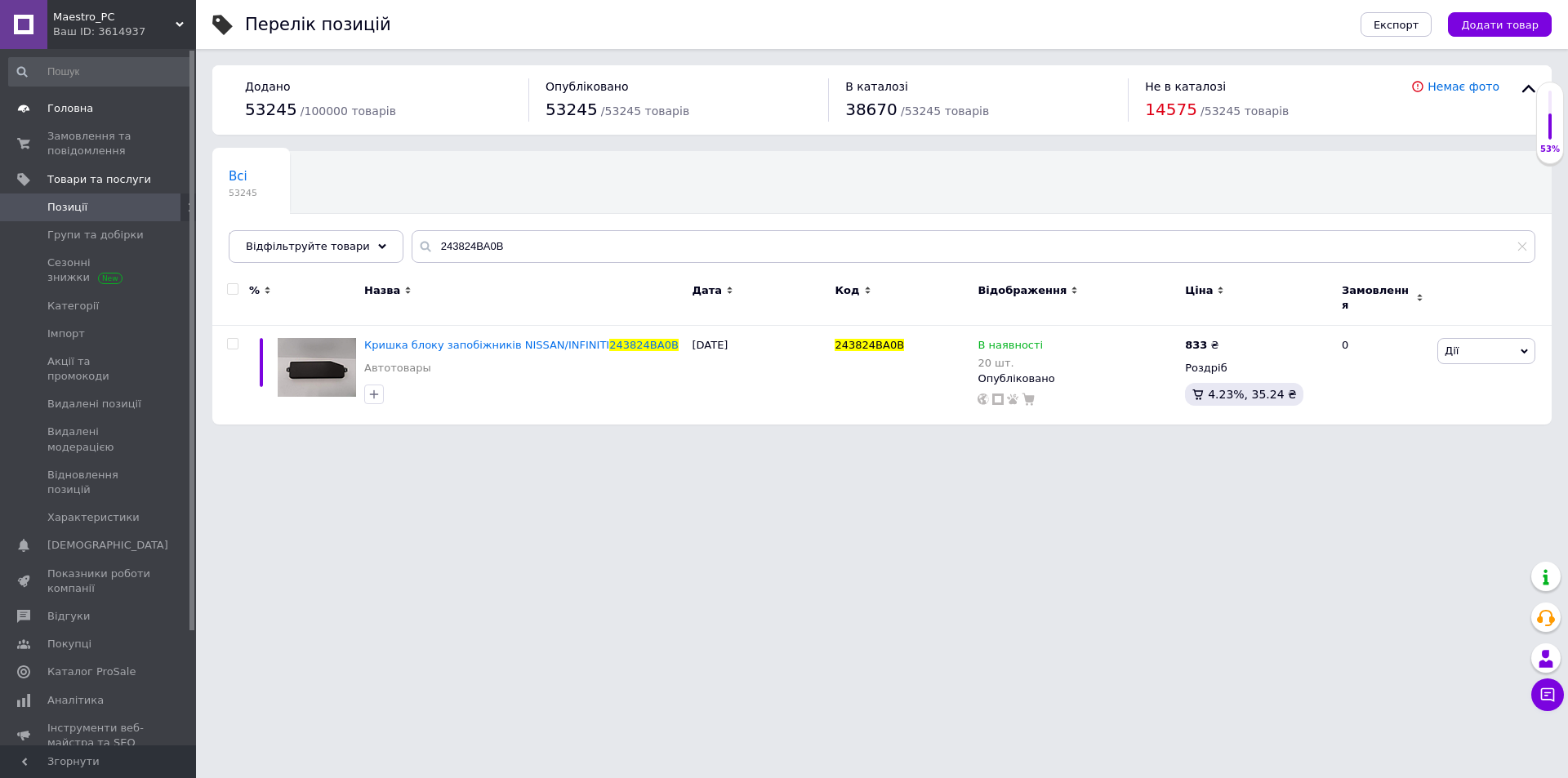
click at [71, 118] on link "Головна" at bounding box center [100, 109] width 201 height 27
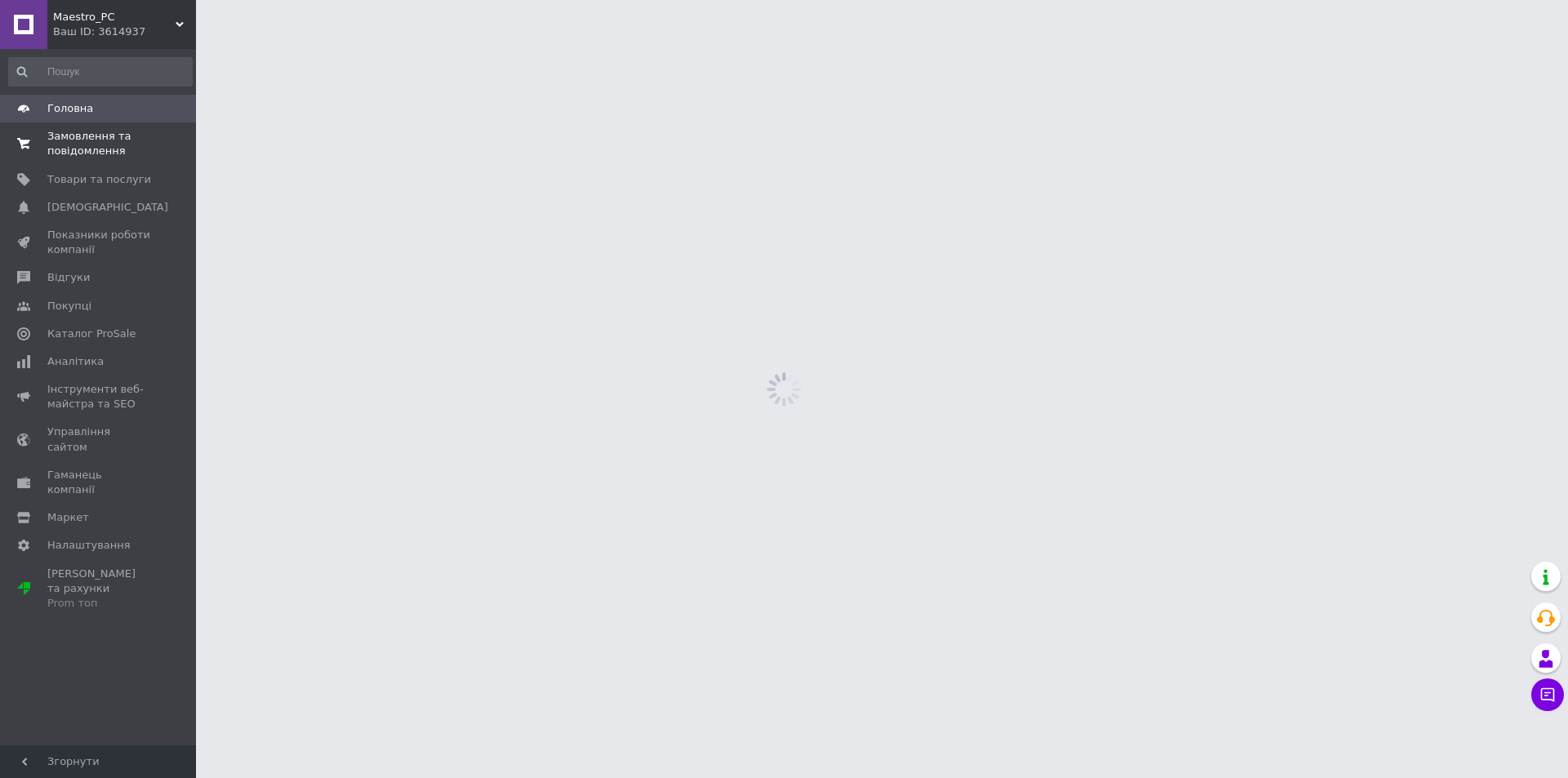
click at [92, 144] on span "Замовлення та повідомлення" at bounding box center [98, 144] width 104 height 29
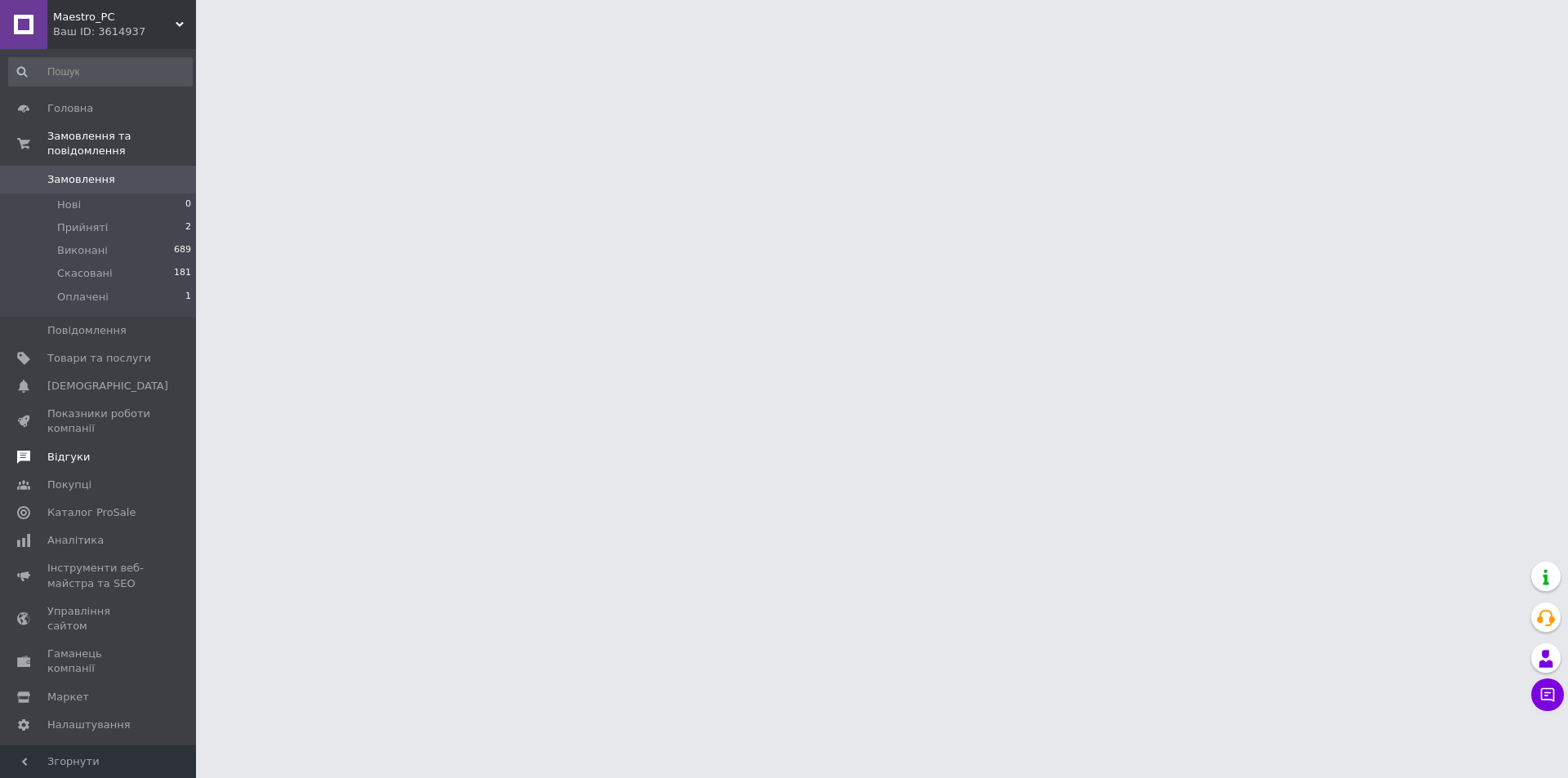
click at [72, 449] on span "Відгуки" at bounding box center [69, 456] width 43 height 15
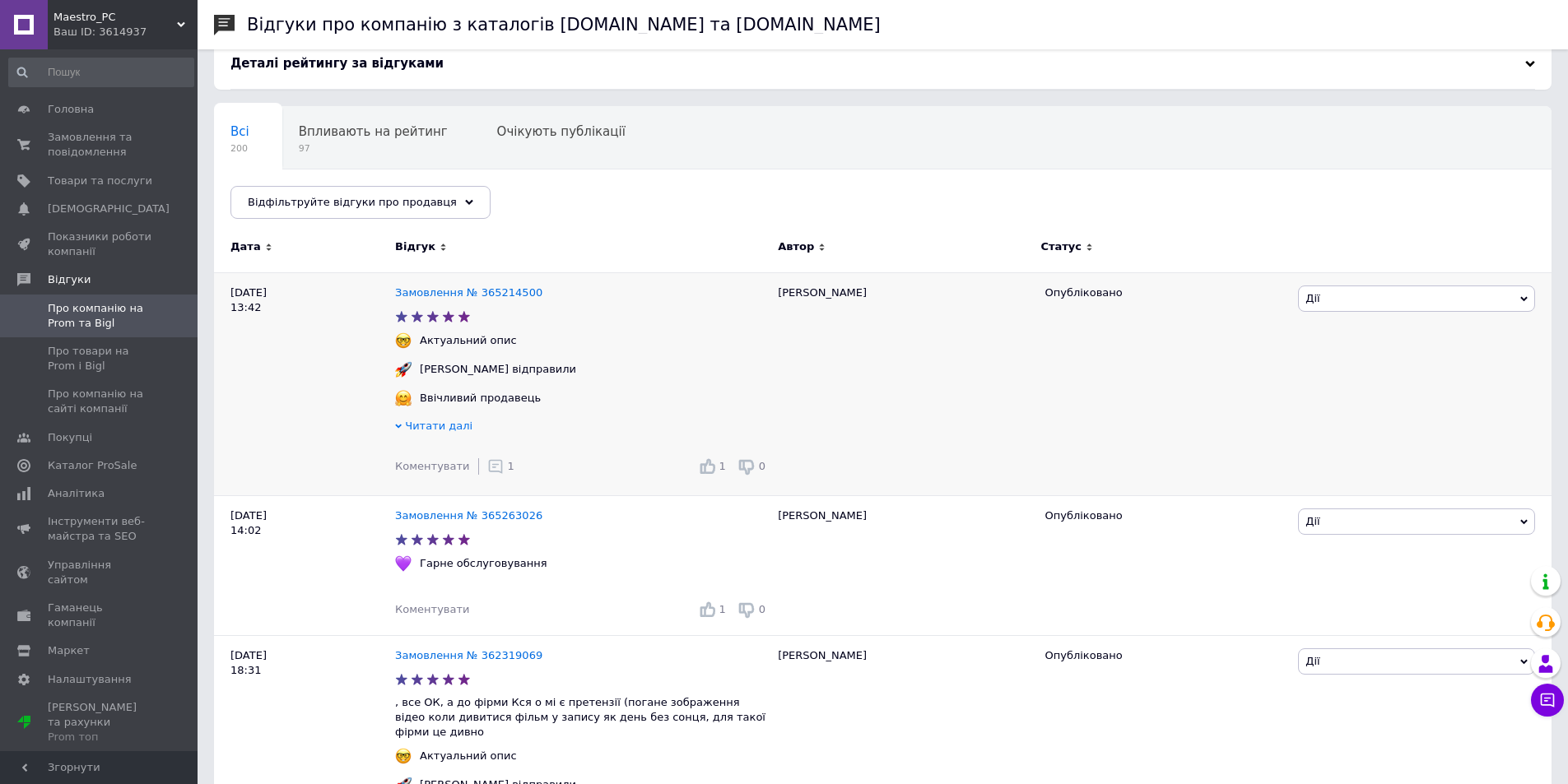
click at [433, 431] on span "Читати далі" at bounding box center [438, 425] width 67 height 12
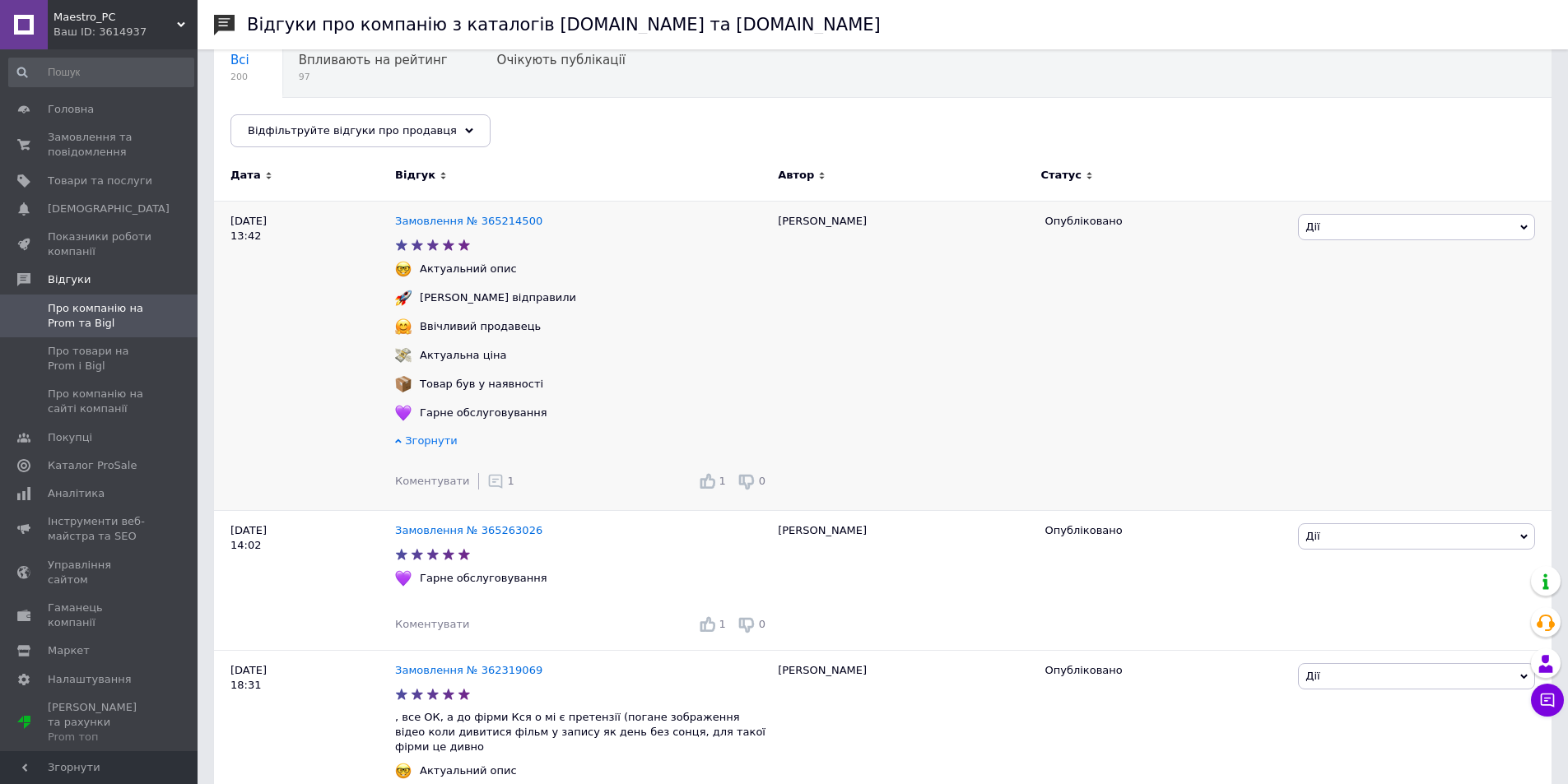
scroll to position [165, 0]
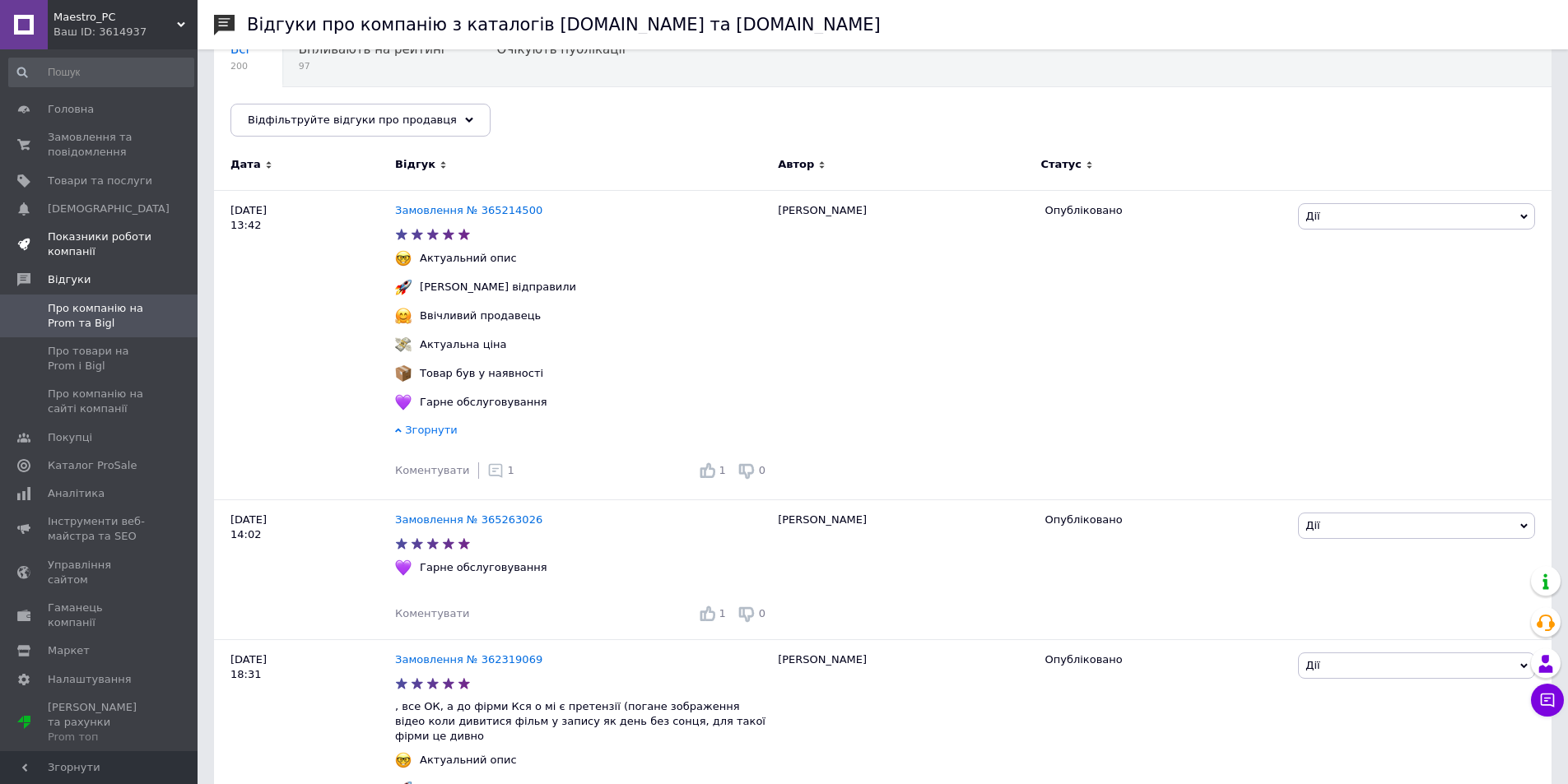
click at [120, 248] on span "Показники роботи компанії" at bounding box center [99, 244] width 104 height 29
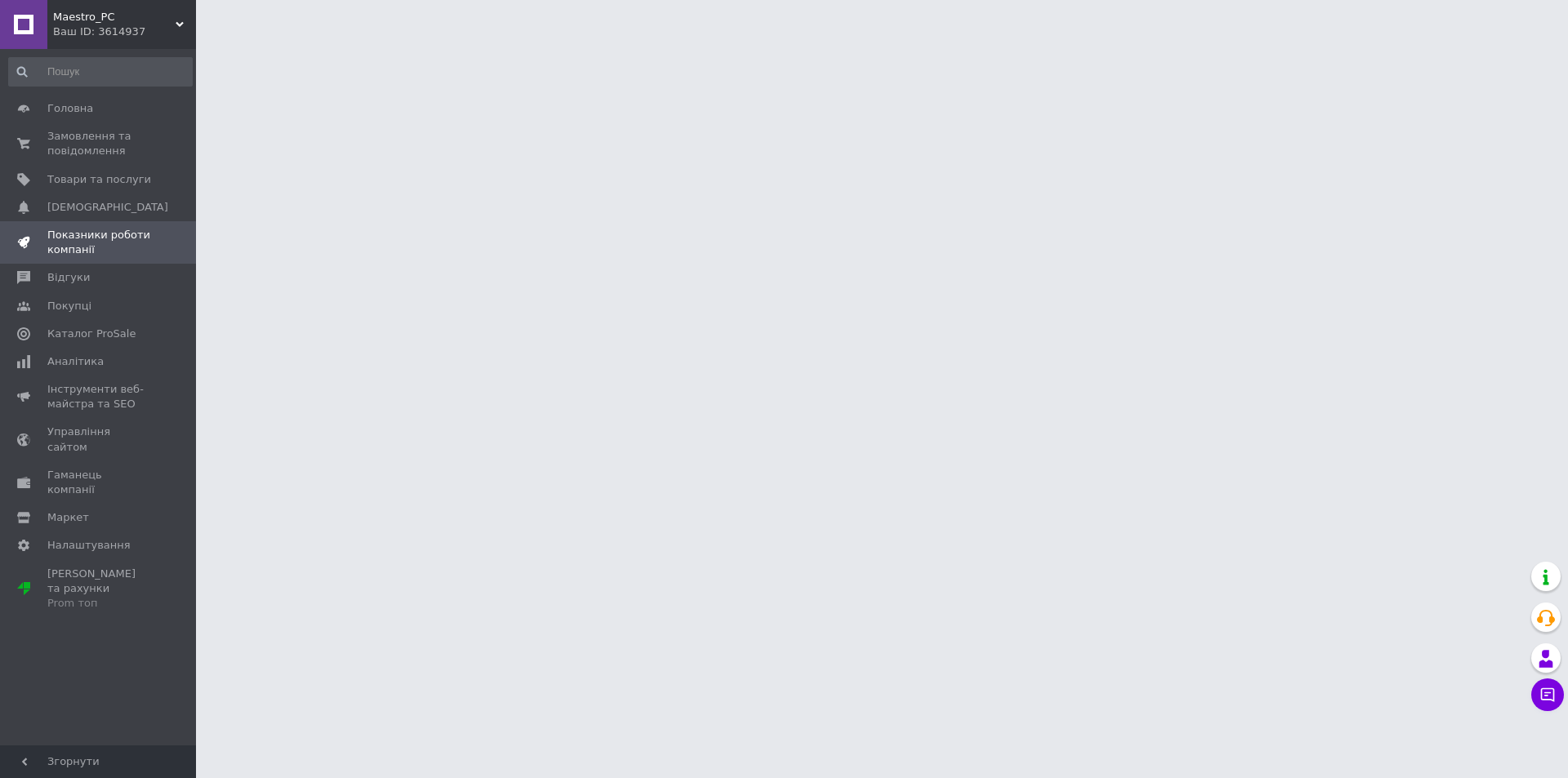
click at [139, 694] on div "Головна Замовлення та повідомлення 0 0 Товари та послуги Сповіщення 0 0 Показни…" at bounding box center [100, 399] width 201 height 701
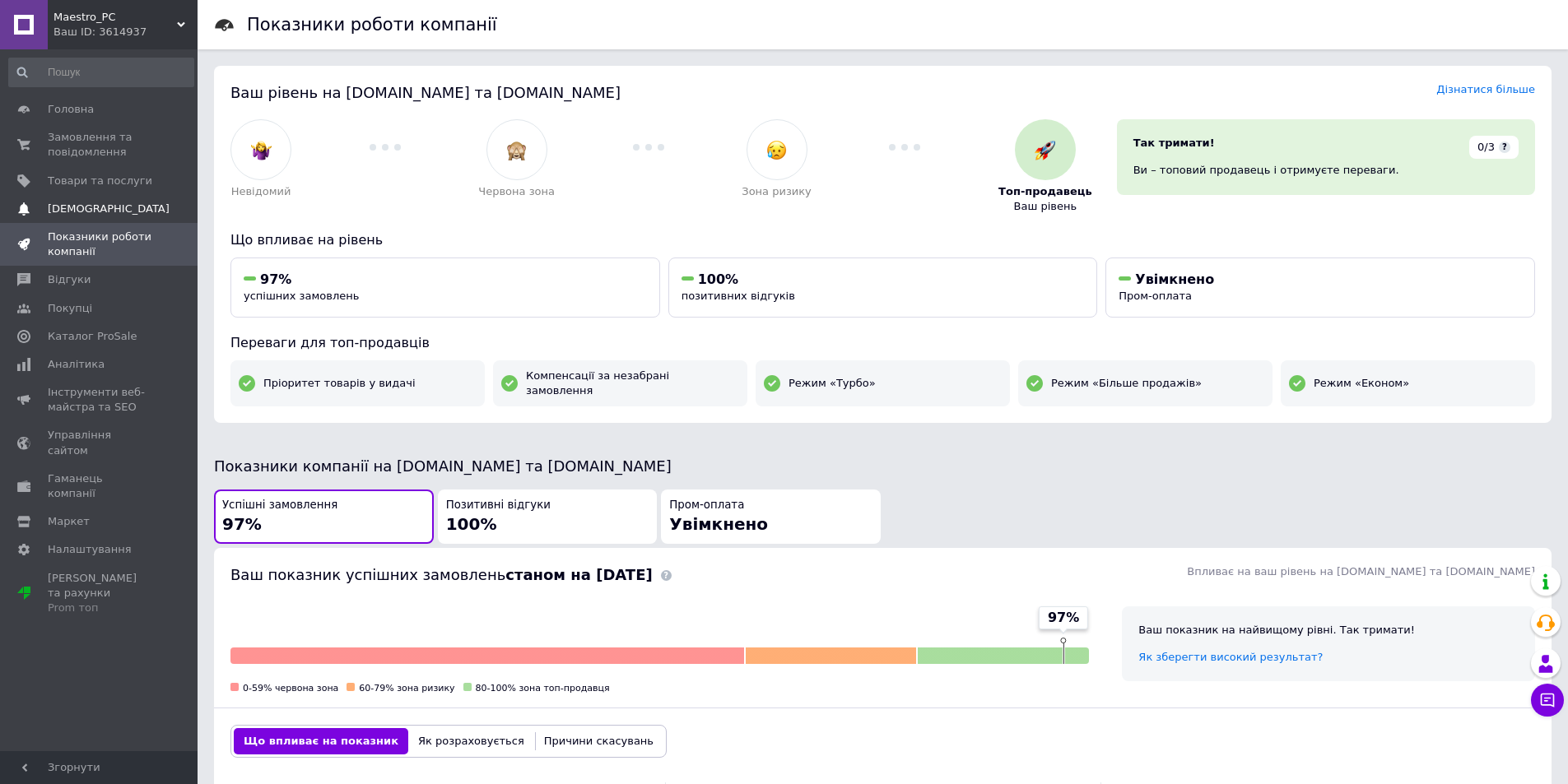
click at [110, 205] on span "[DEMOGRAPHIC_DATA]" at bounding box center [99, 209] width 104 height 15
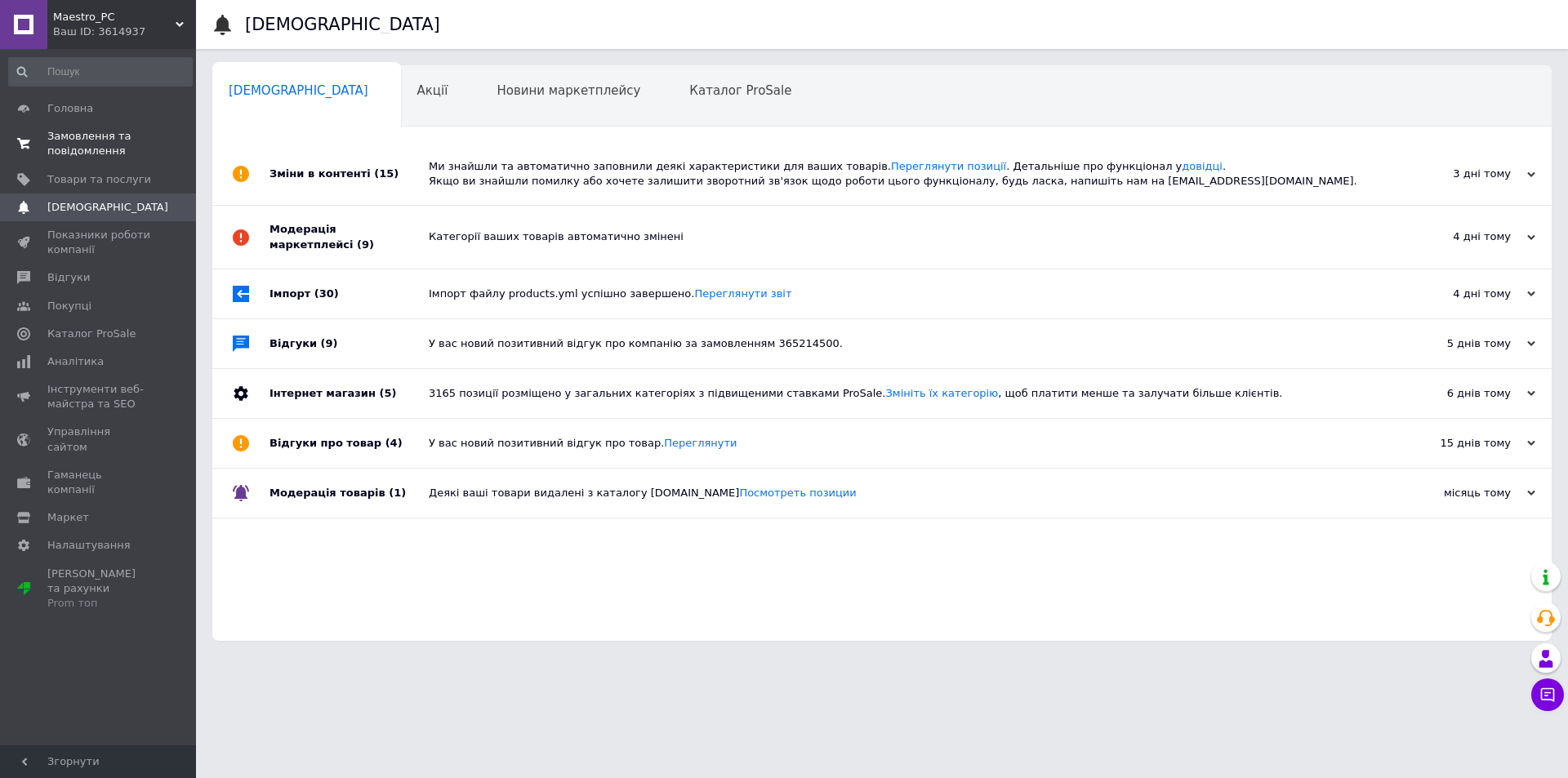
click at [97, 136] on span "Замовлення та повідомлення" at bounding box center [98, 144] width 104 height 29
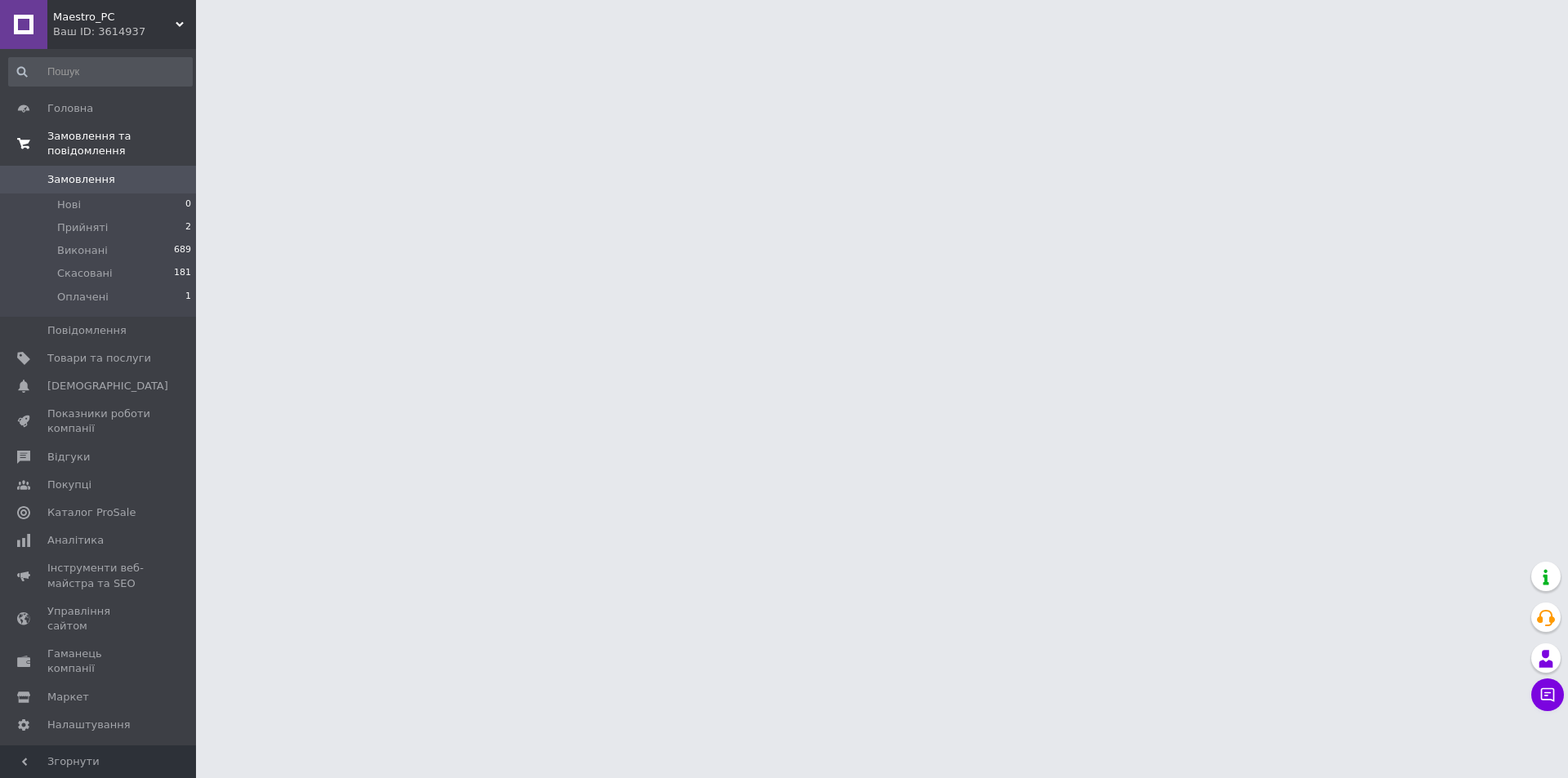
click at [93, 137] on span "Замовлення та повідомлення" at bounding box center [122, 144] width 149 height 29
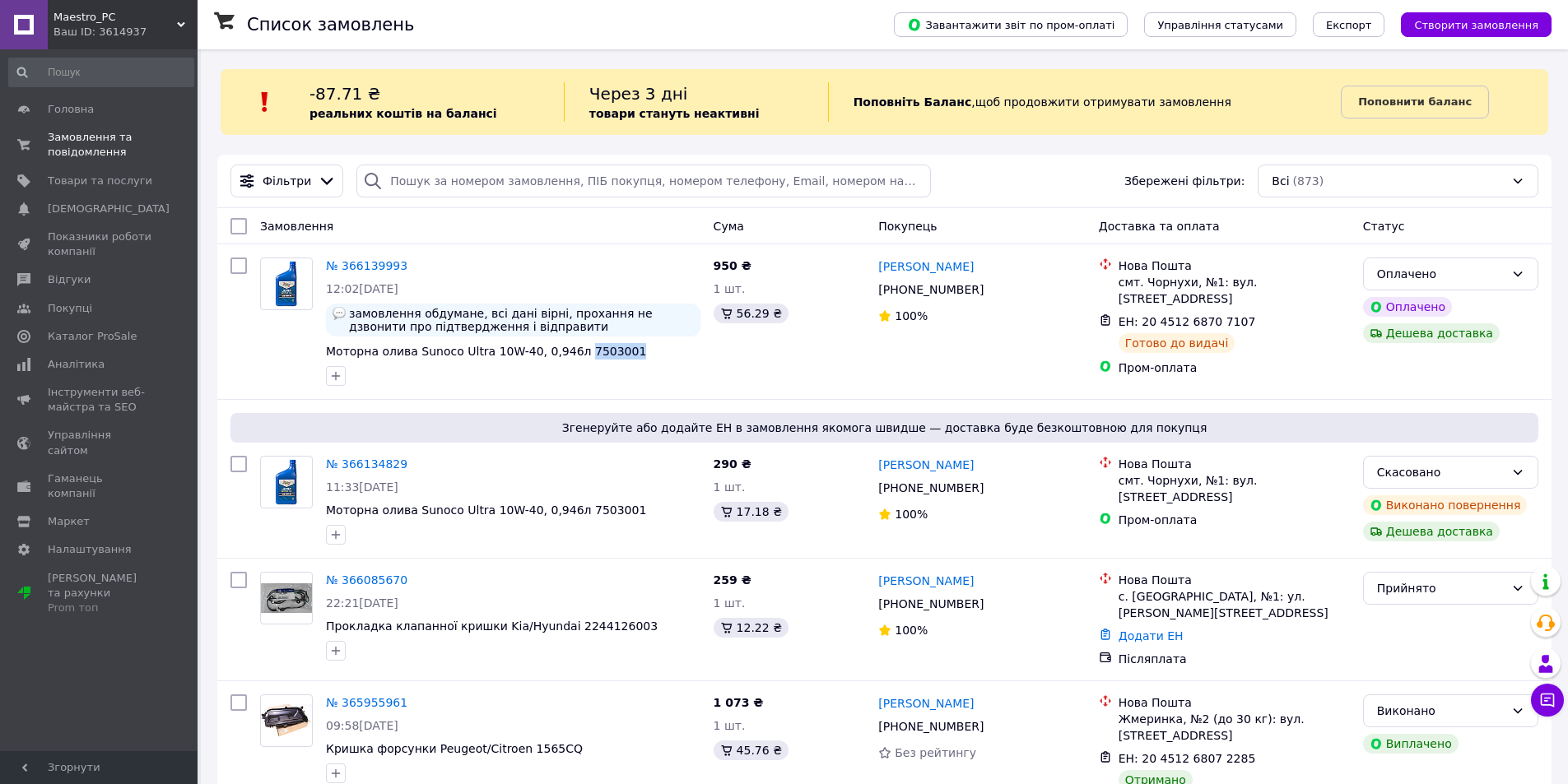
drag, startPoint x: 658, startPoint y: 355, endPoint x: 855, endPoint y: 116, distance: 309.7
click at [563, 356] on span "Моторна олива Sunoco Ultra 10W-40, 0,946л 7503001" at bounding box center [513, 351] width 375 height 16
copy span "7503001"
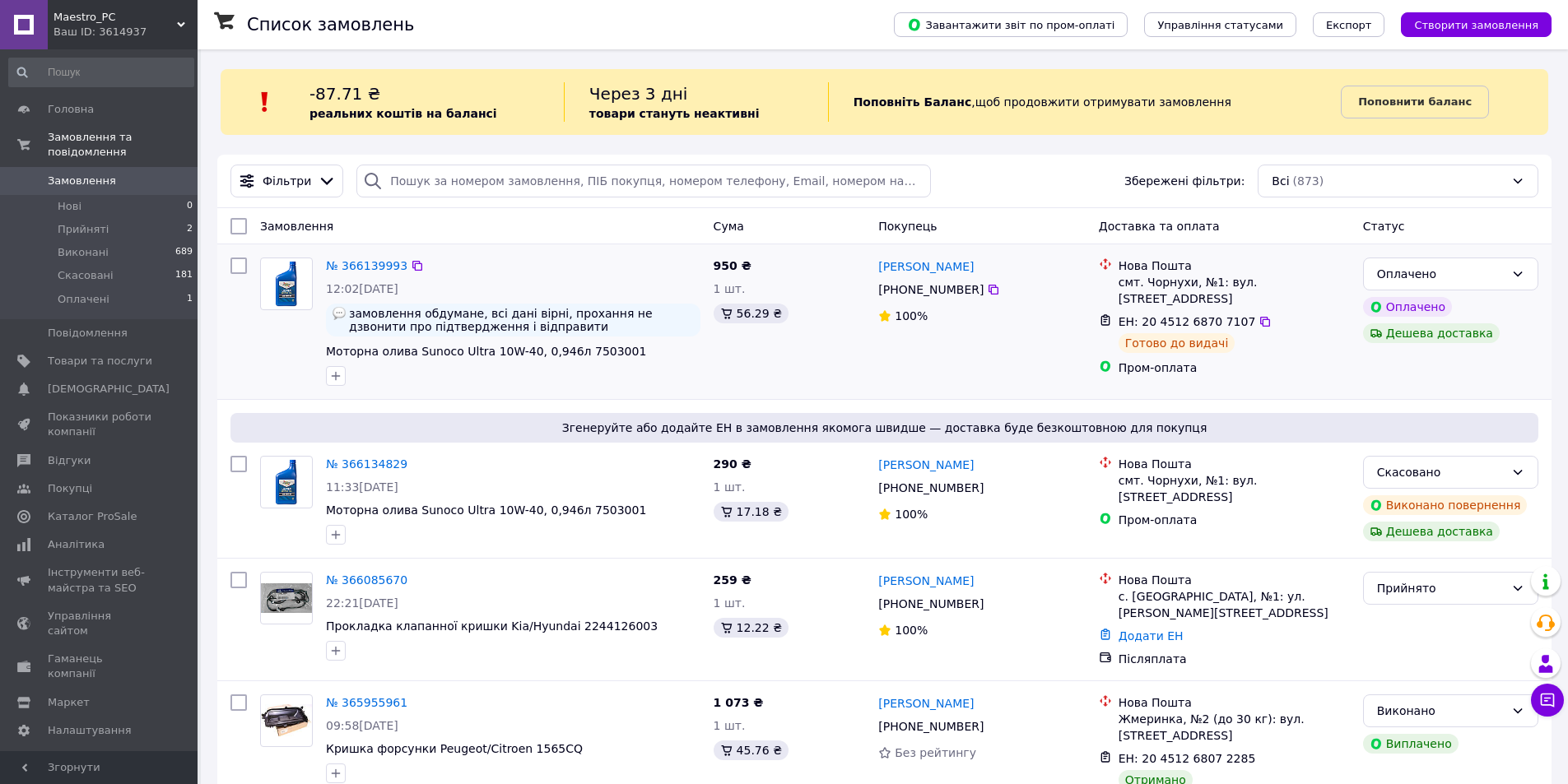
click at [667, 377] on div at bounding box center [513, 376] width 381 height 27
drag, startPoint x: 649, startPoint y: 513, endPoint x: 564, endPoint y: 516, distance: 85.1
click at [564, 516] on span "Моторна олива Sunoco Ultra 10W-40, 0,946л 7503001" at bounding box center [513, 510] width 375 height 16
copy span "7503001"
click at [579, 402] on div "Згенеруйте або додайте ЕН в замовлення якомога швидше — доставка буде безкоштов…" at bounding box center [885, 478] width 1334 height 158
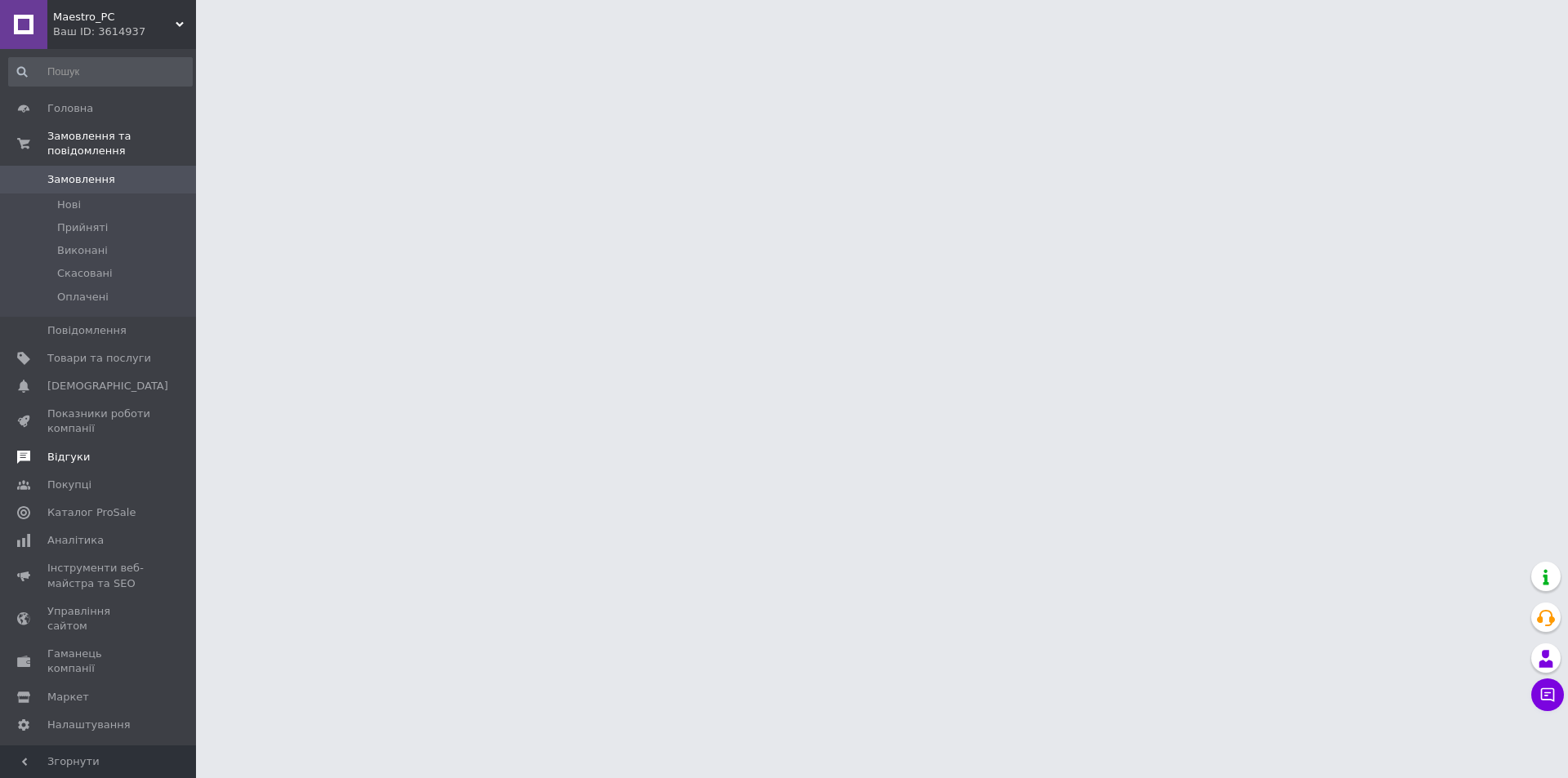
click at [65, 449] on span "Відгуки" at bounding box center [69, 456] width 43 height 15
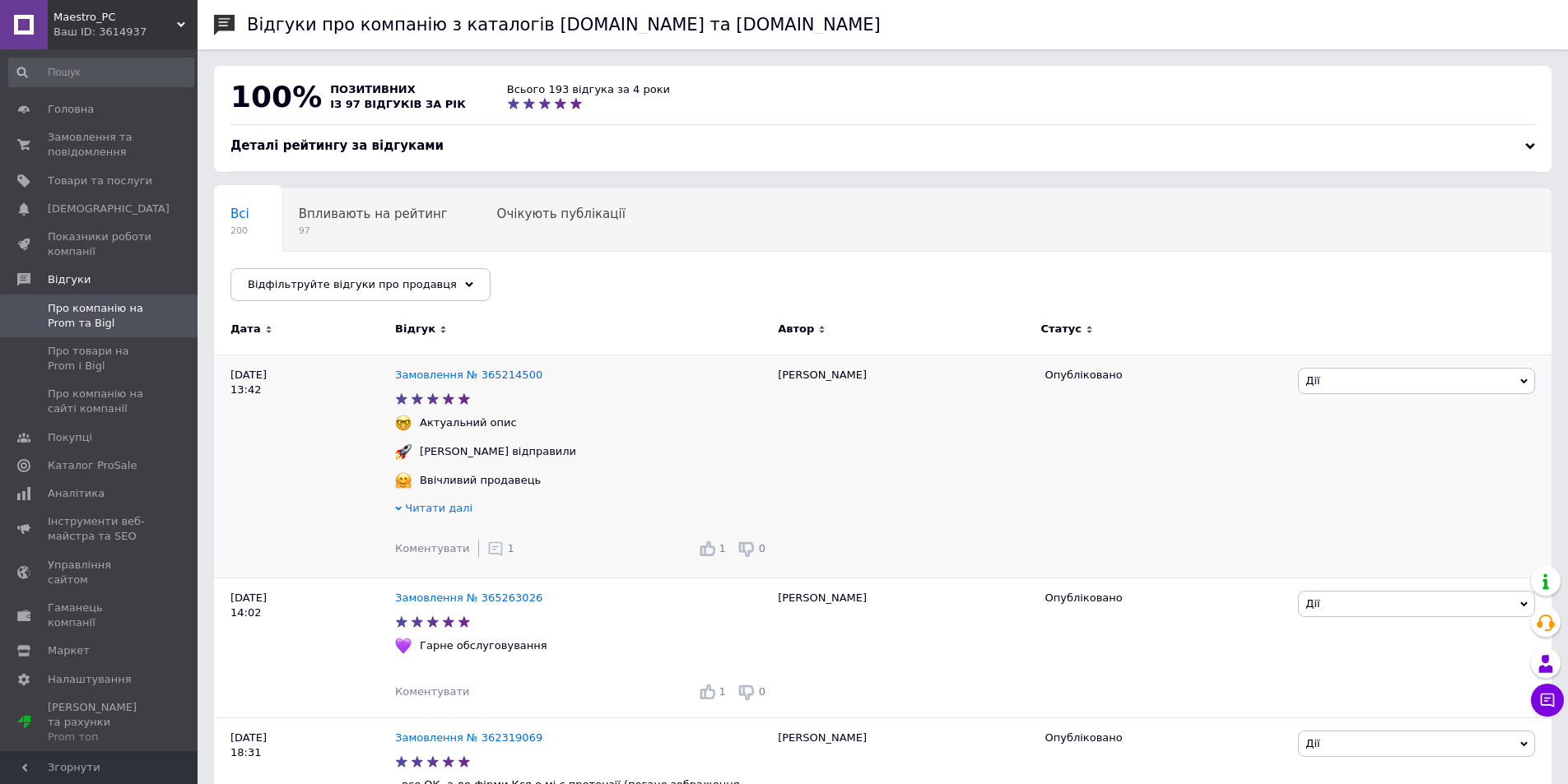
click at [488, 556] on use at bounding box center [494, 549] width 14 height 14
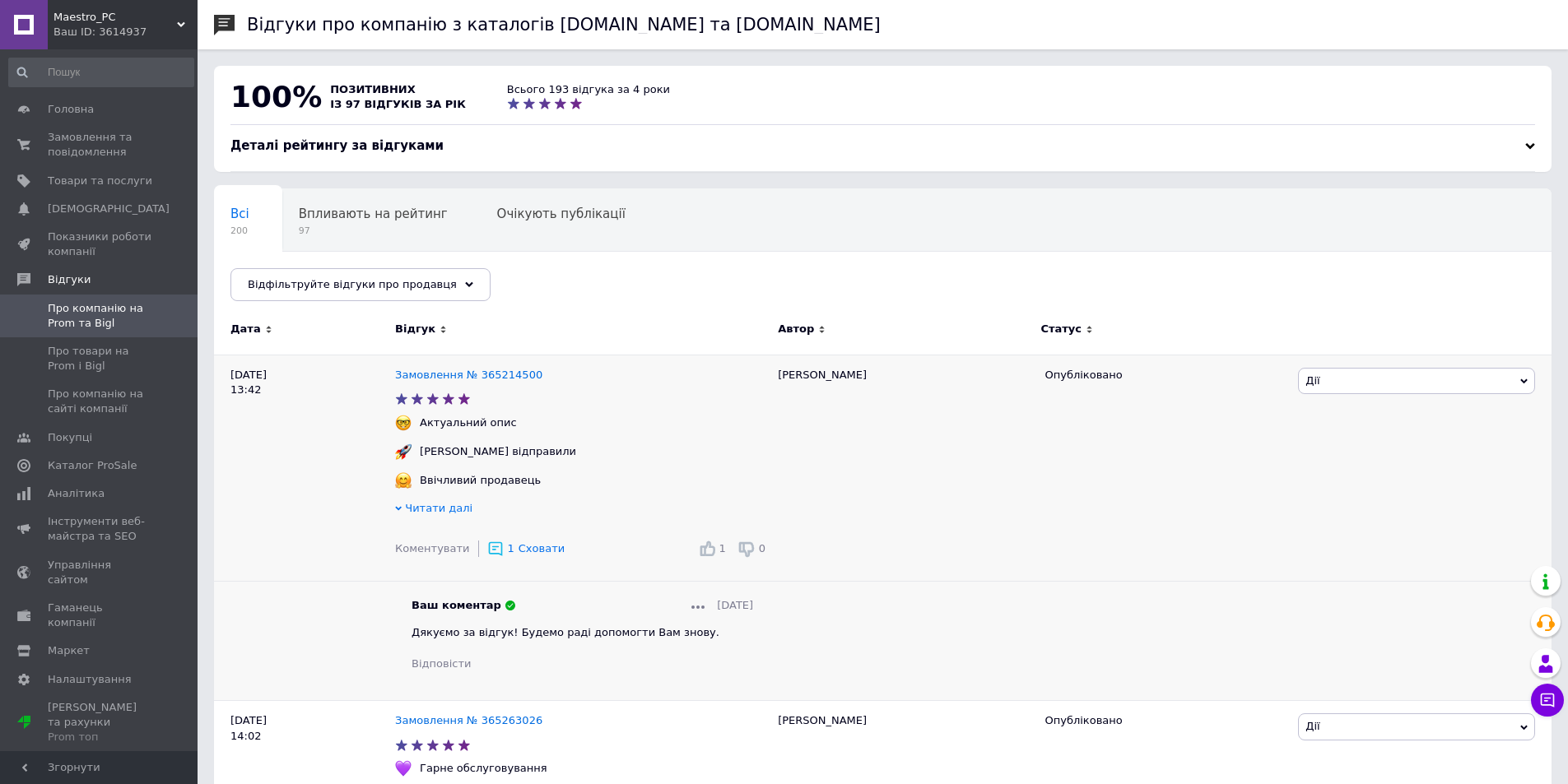
click at [490, 550] on use at bounding box center [494, 549] width 14 height 14
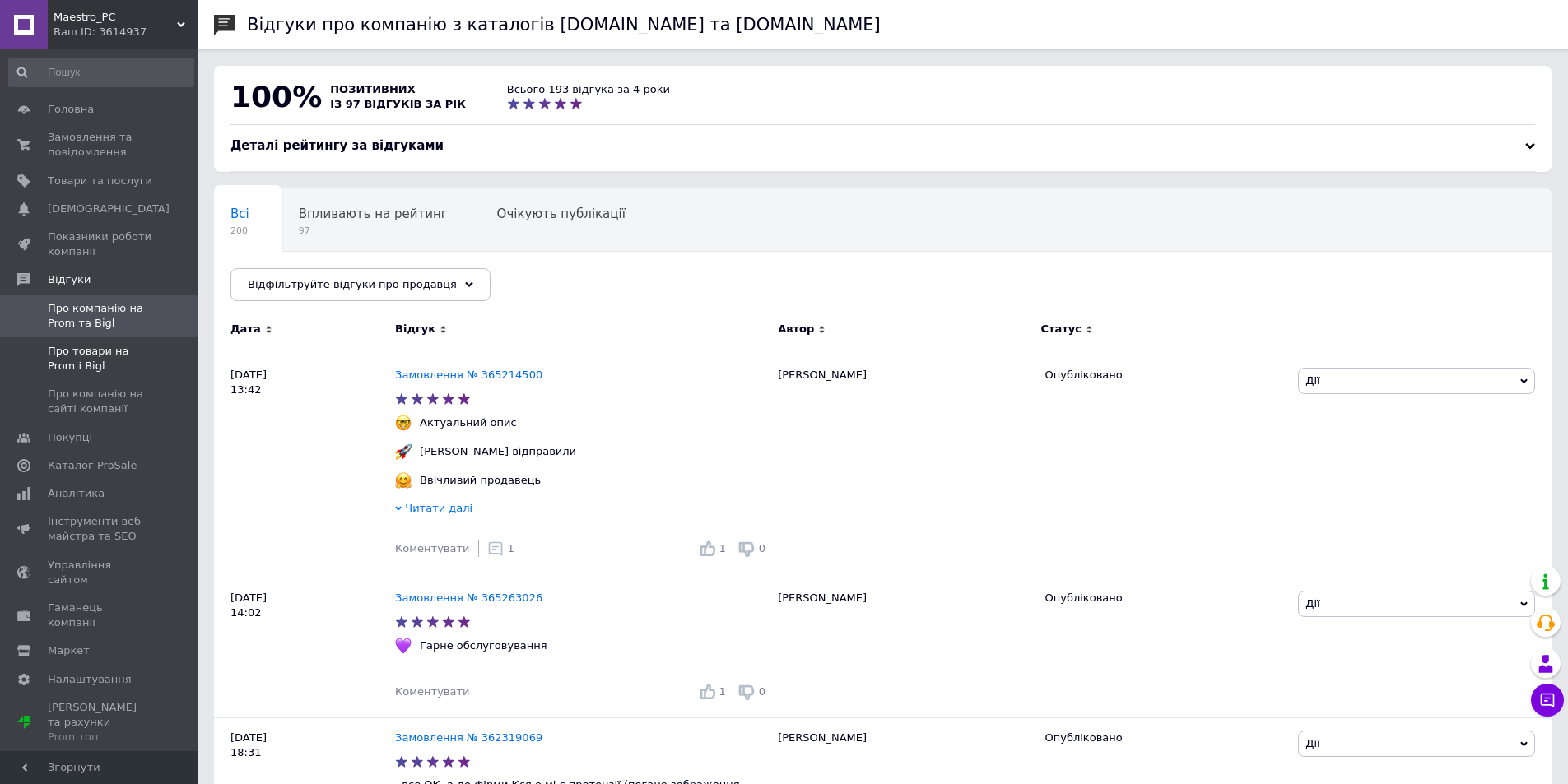
click at [85, 363] on span "Про товари на Prom і Bigl" at bounding box center [99, 359] width 104 height 29
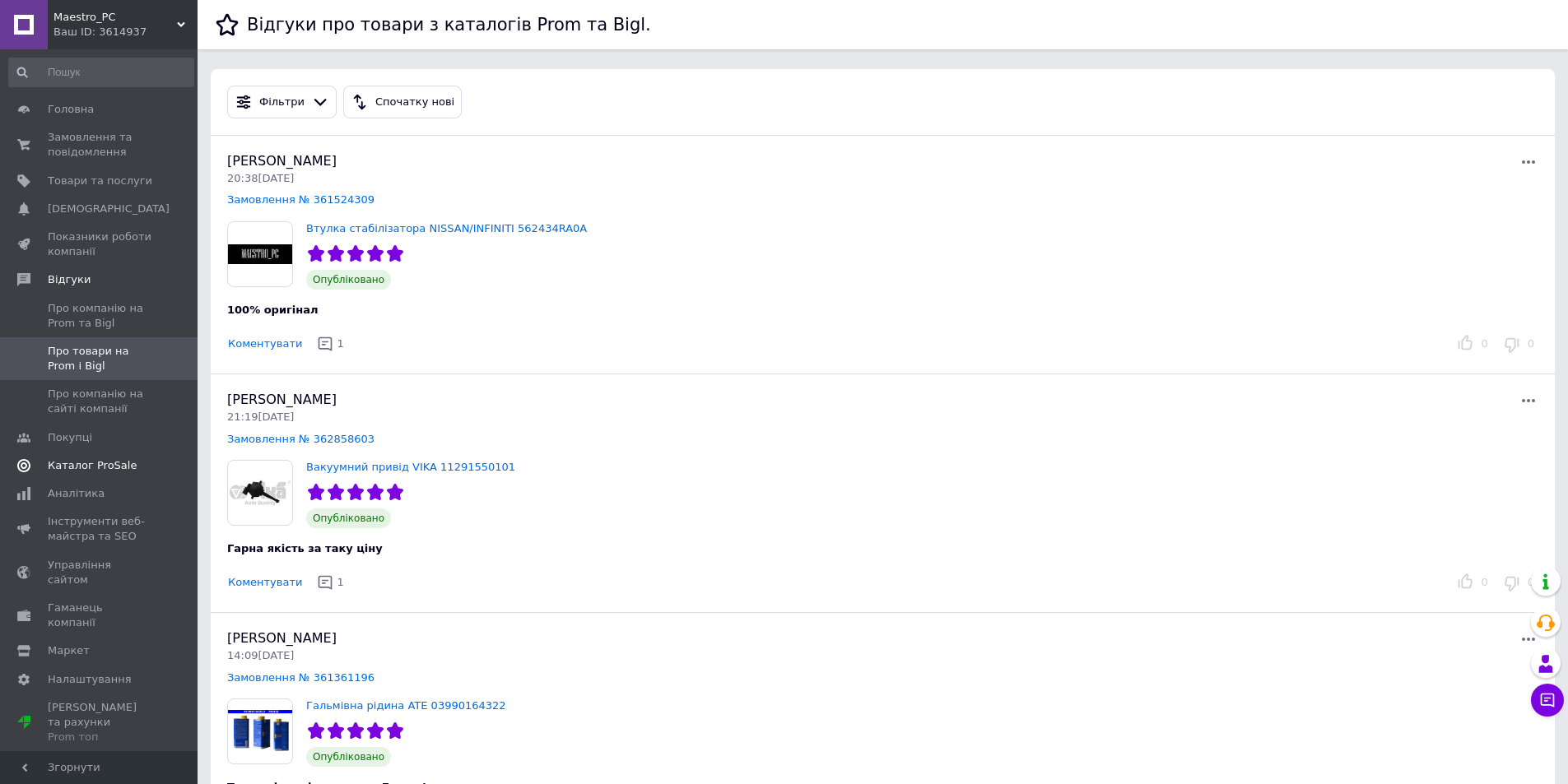
click at [104, 473] on link "Каталог ProSale" at bounding box center [101, 466] width 203 height 28
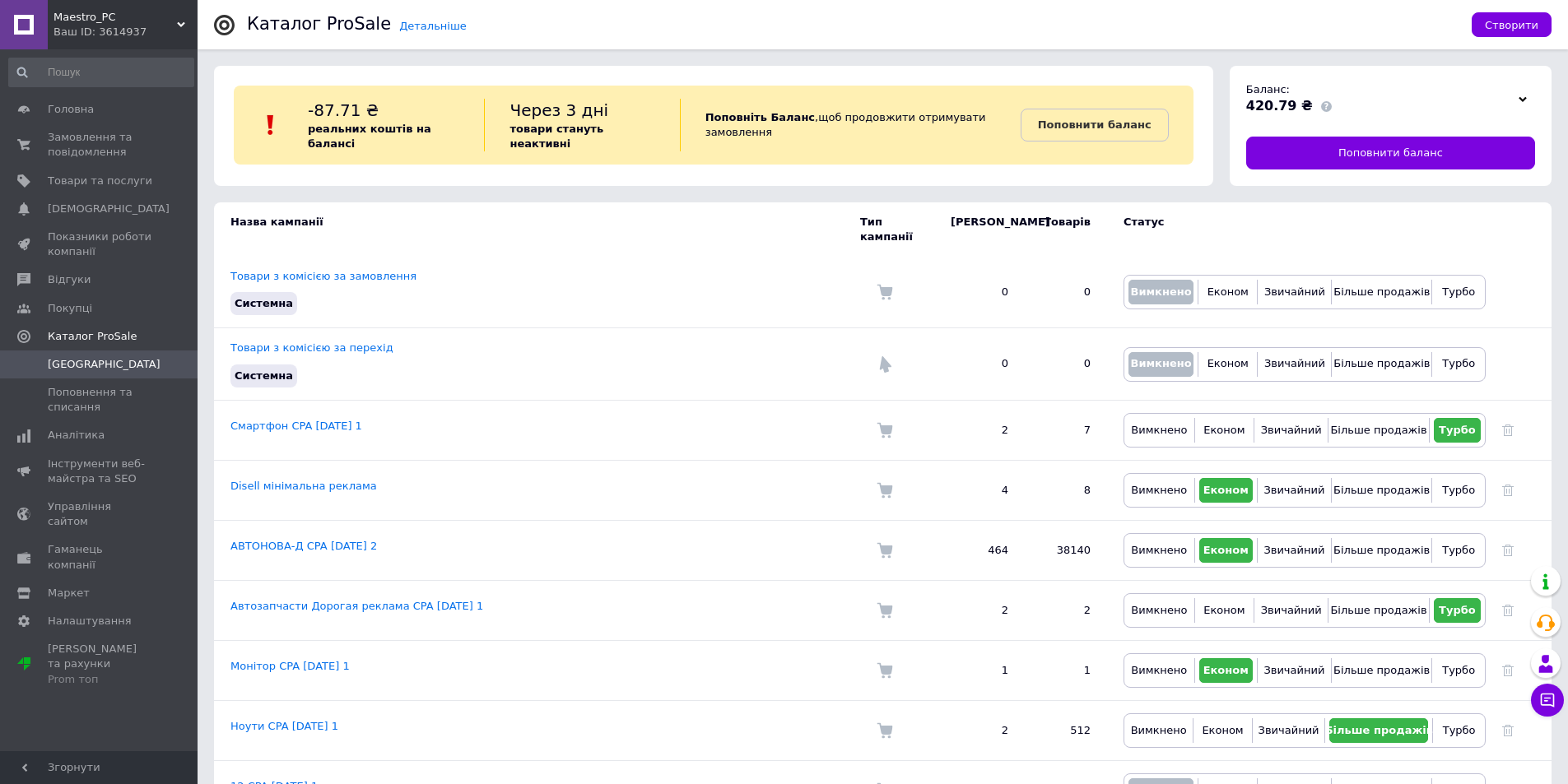
click at [1530, 99] on div at bounding box center [1522, 98] width 25 height 23
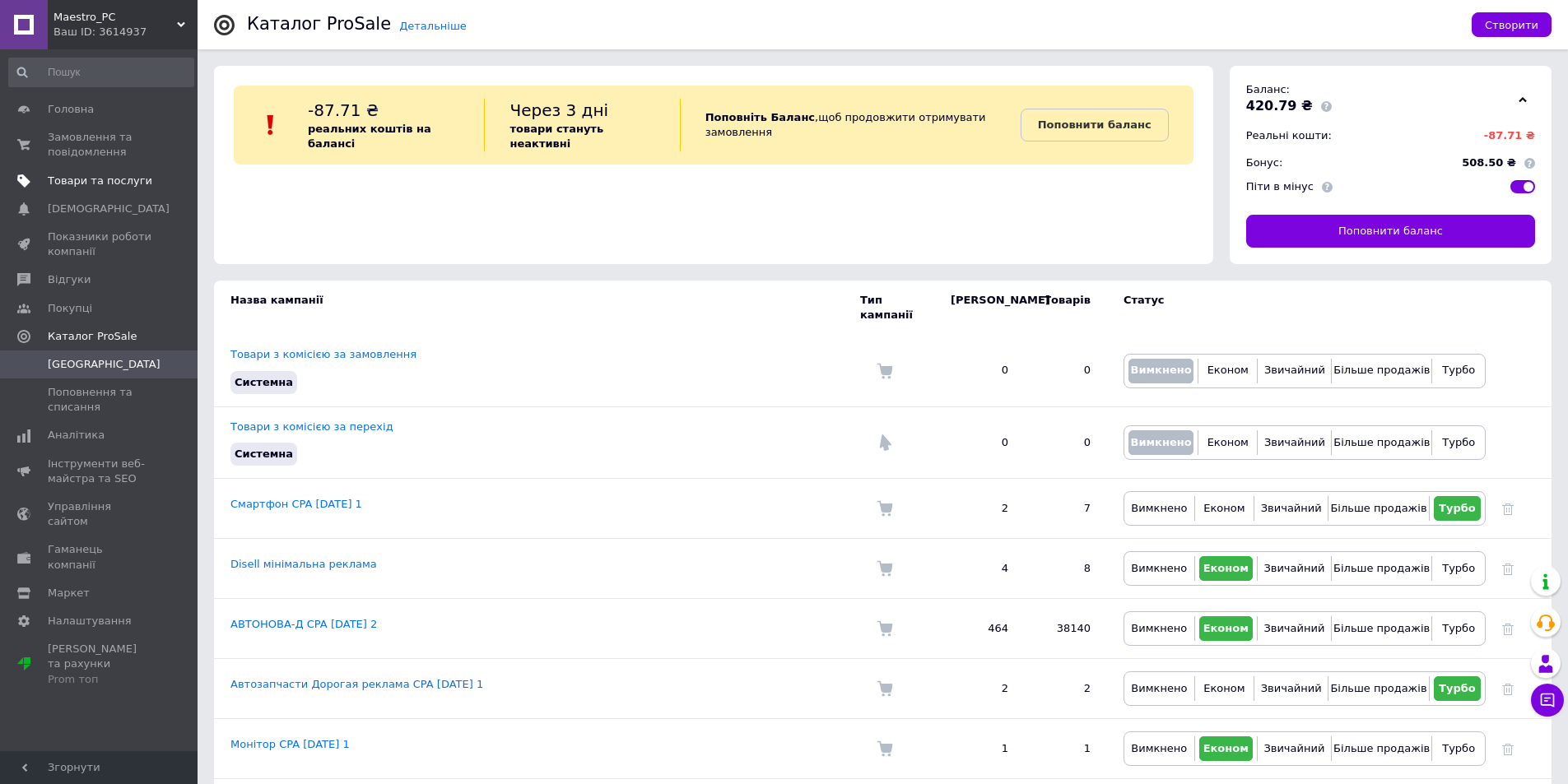
click at [77, 172] on link "Товари та послуги" at bounding box center [101, 181] width 203 height 28
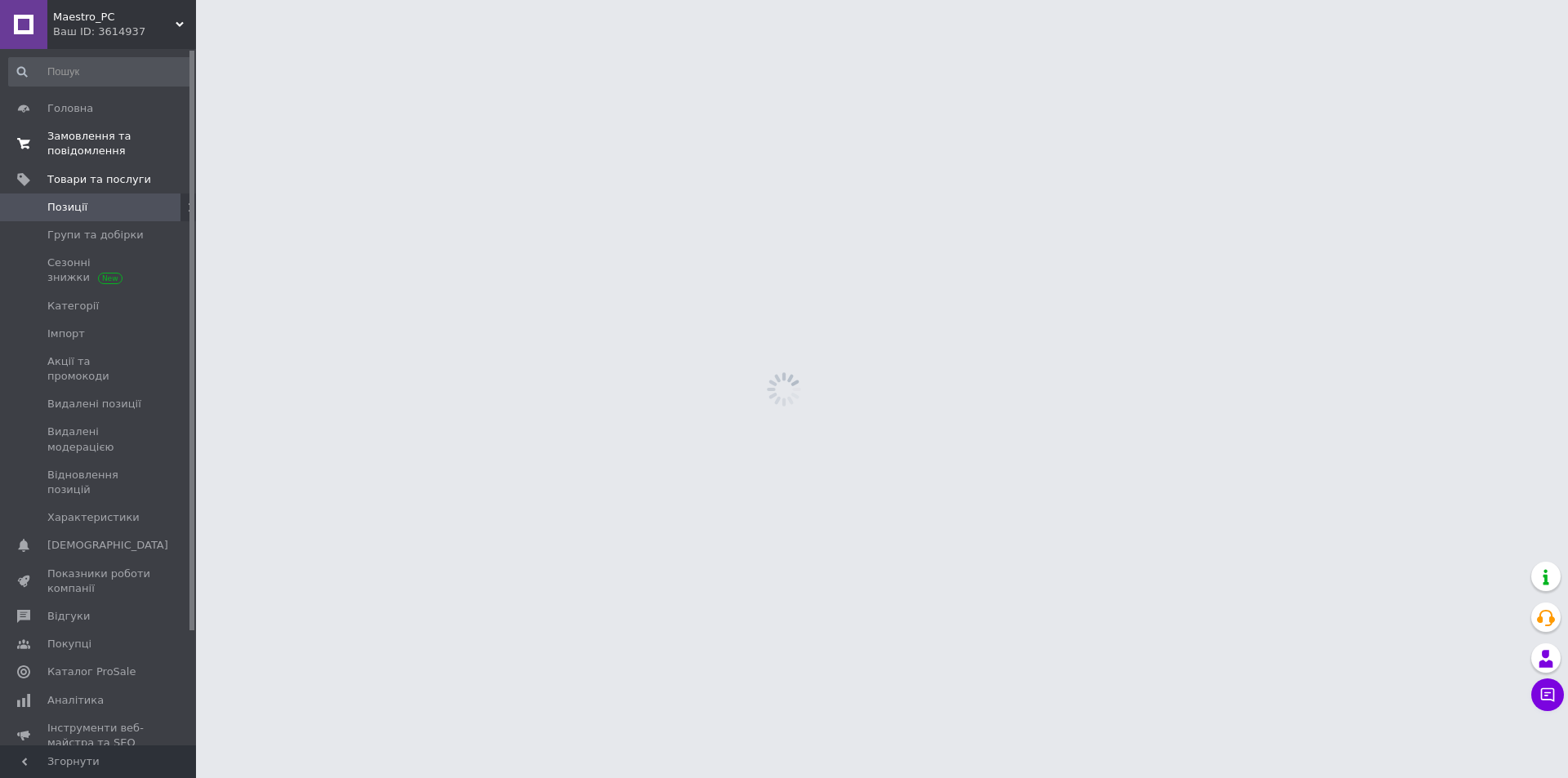
click at [99, 148] on span "Замовлення та повідомлення" at bounding box center [98, 144] width 104 height 29
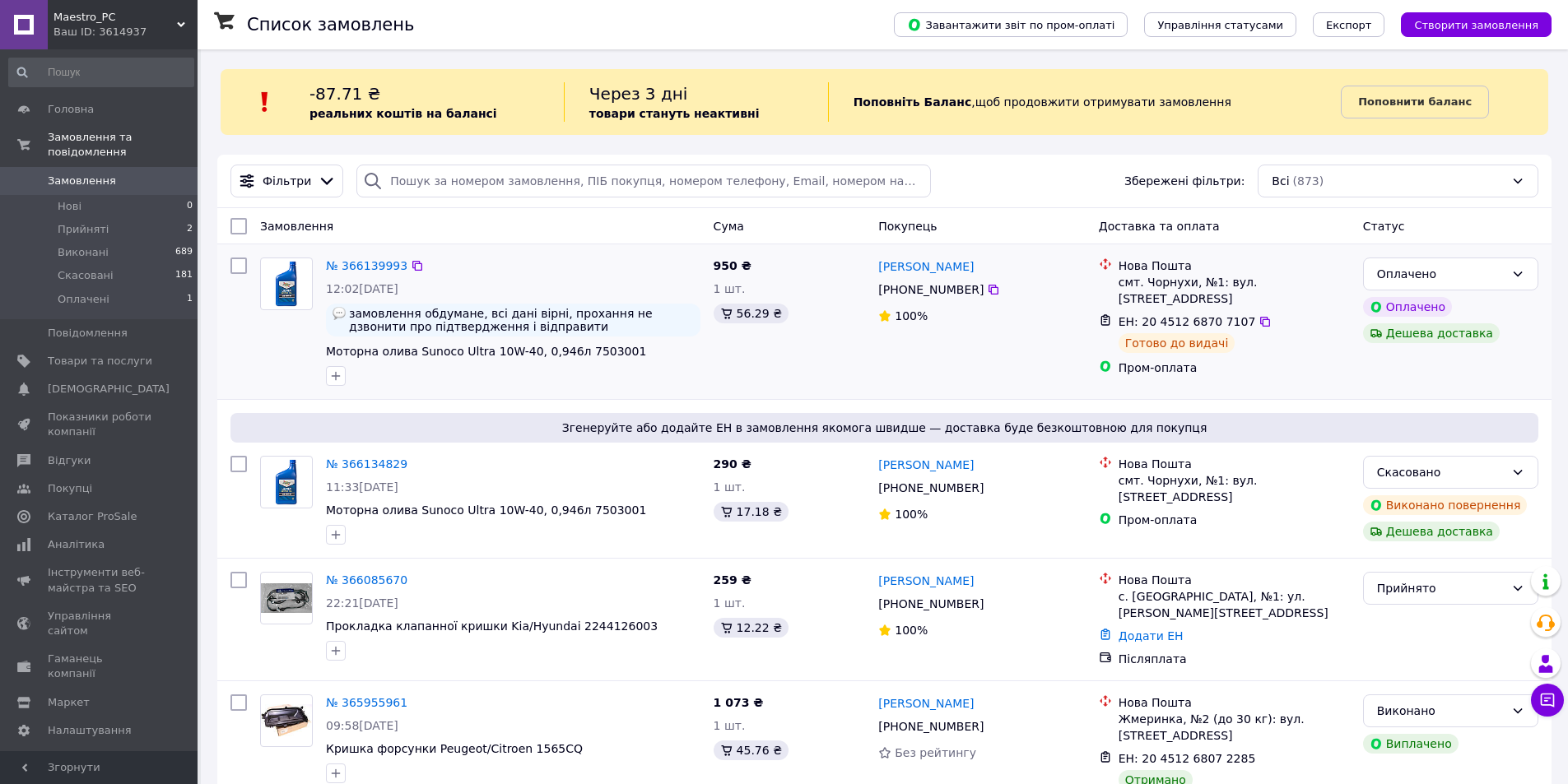
click at [650, 382] on div at bounding box center [513, 376] width 381 height 27
drag, startPoint x: 602, startPoint y: 253, endPoint x: 577, endPoint y: 235, distance: 30.8
click at [280, 365] on div at bounding box center [287, 322] width 66 height 141
drag, startPoint x: 634, startPoint y: 351, endPoint x: 695, endPoint y: 269, distance: 102.2
click at [565, 354] on span "Моторна олива Sunoco Ultra 10W-40, 0,946л 7503001" at bounding box center [513, 351] width 375 height 16
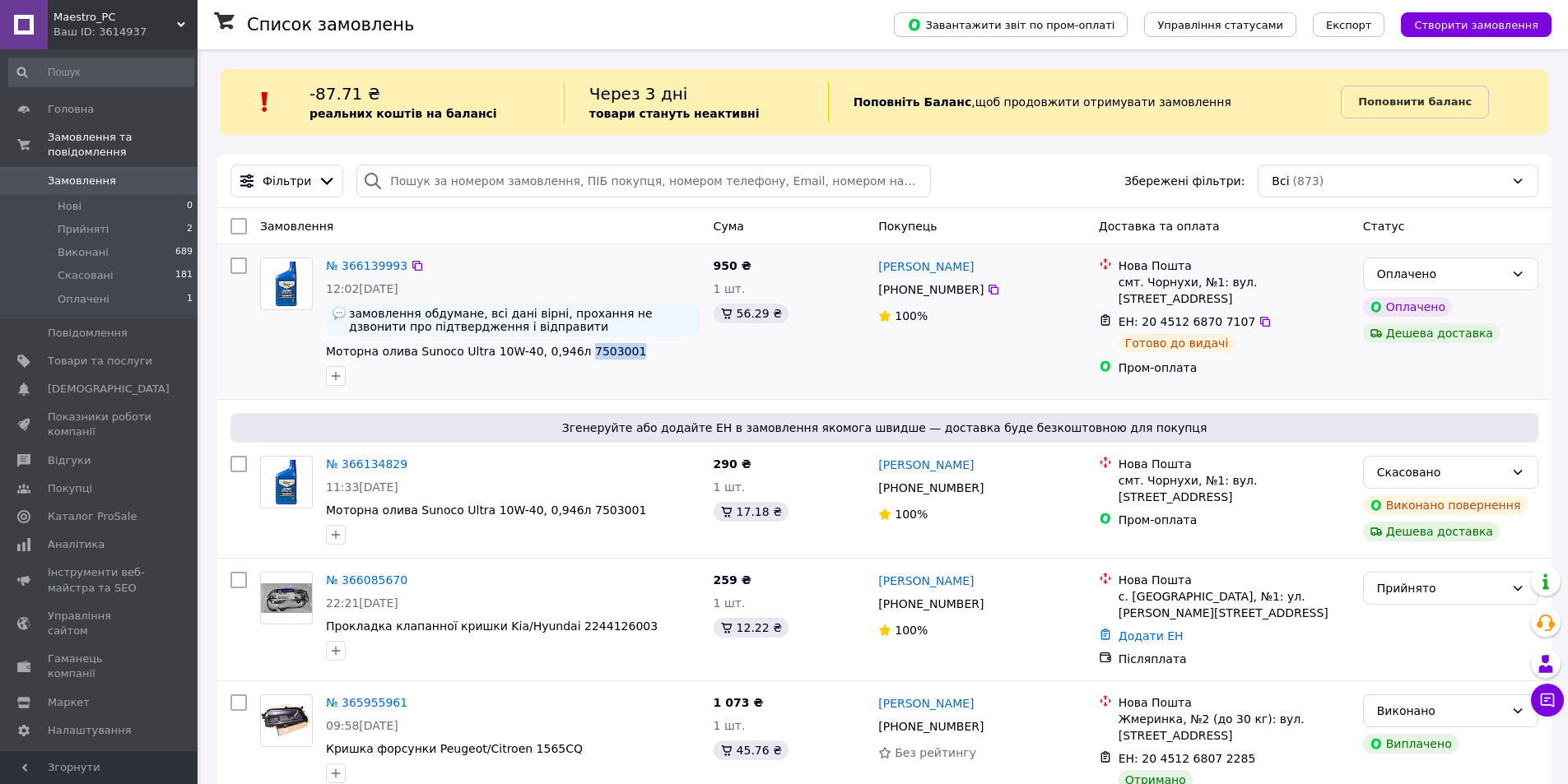
copy span "7503001"
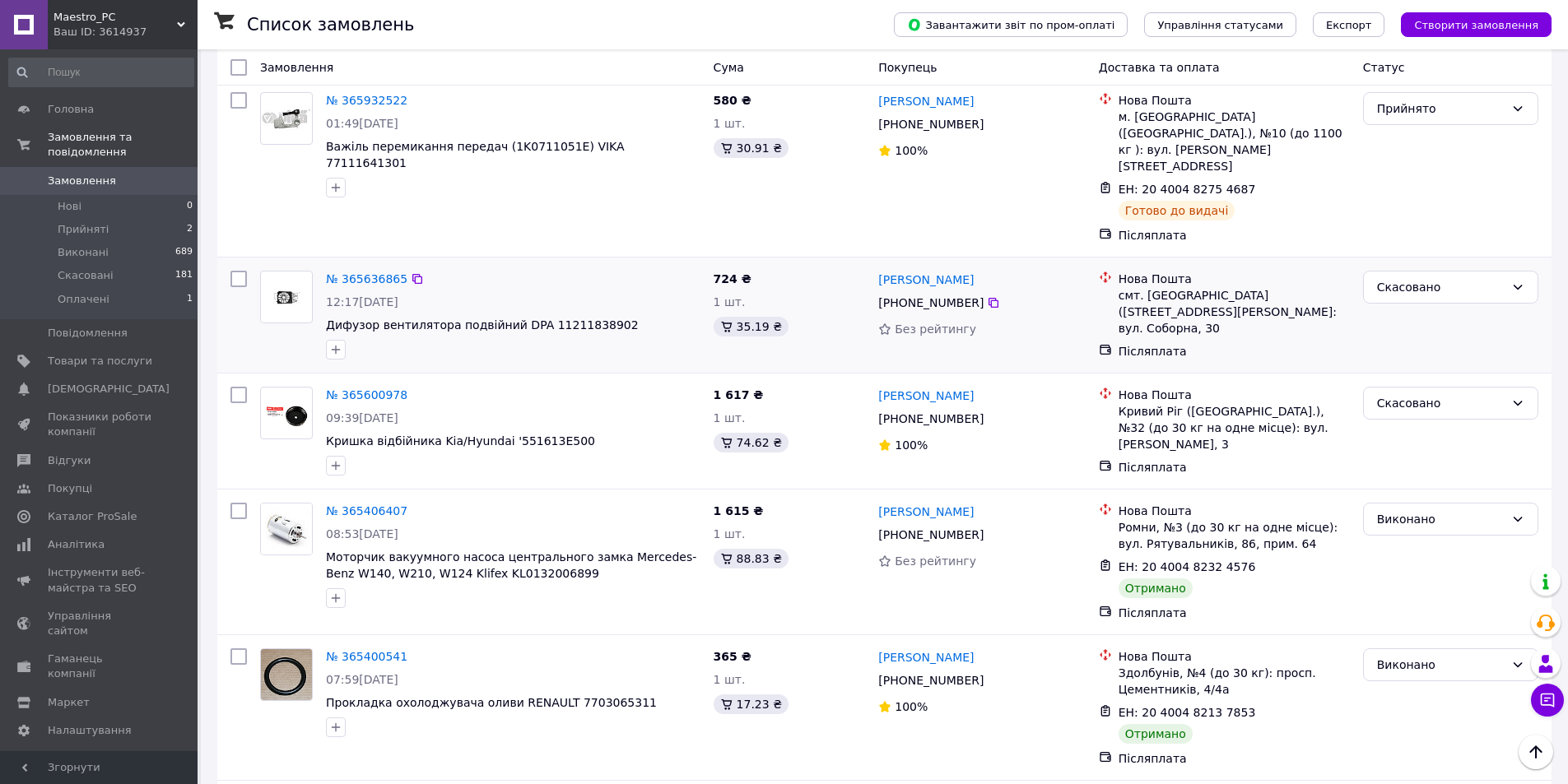
scroll to position [905, 0]
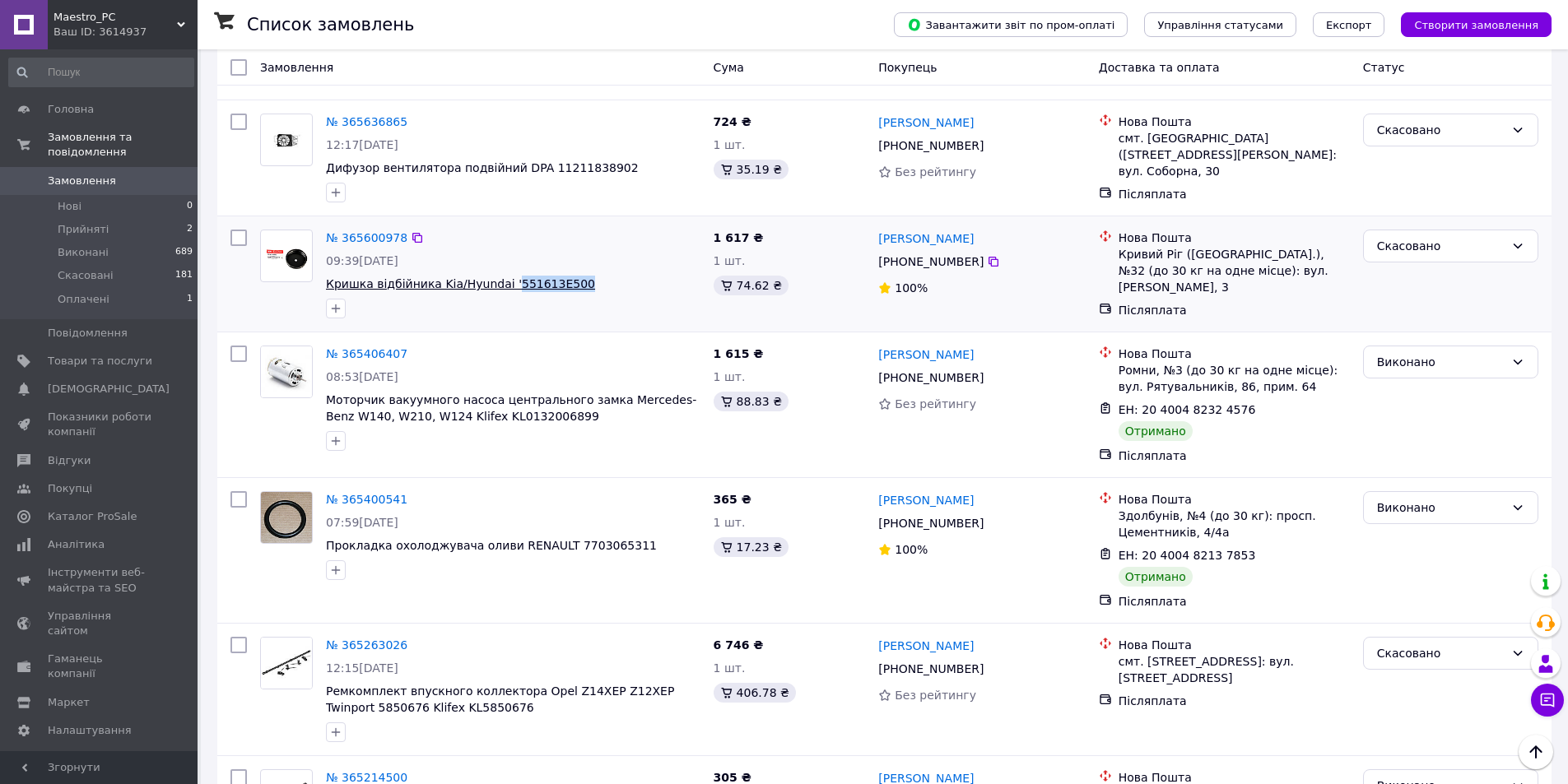
drag, startPoint x: 578, startPoint y: 258, endPoint x: 498, endPoint y: 257, distance: 80.0
click at [498, 275] on span "Кришка відбійника Kia/Hyundai '551613E500" at bounding box center [513, 283] width 375 height 16
copy span "551613E500"
click at [607, 428] on div at bounding box center [513, 441] width 381 height 27
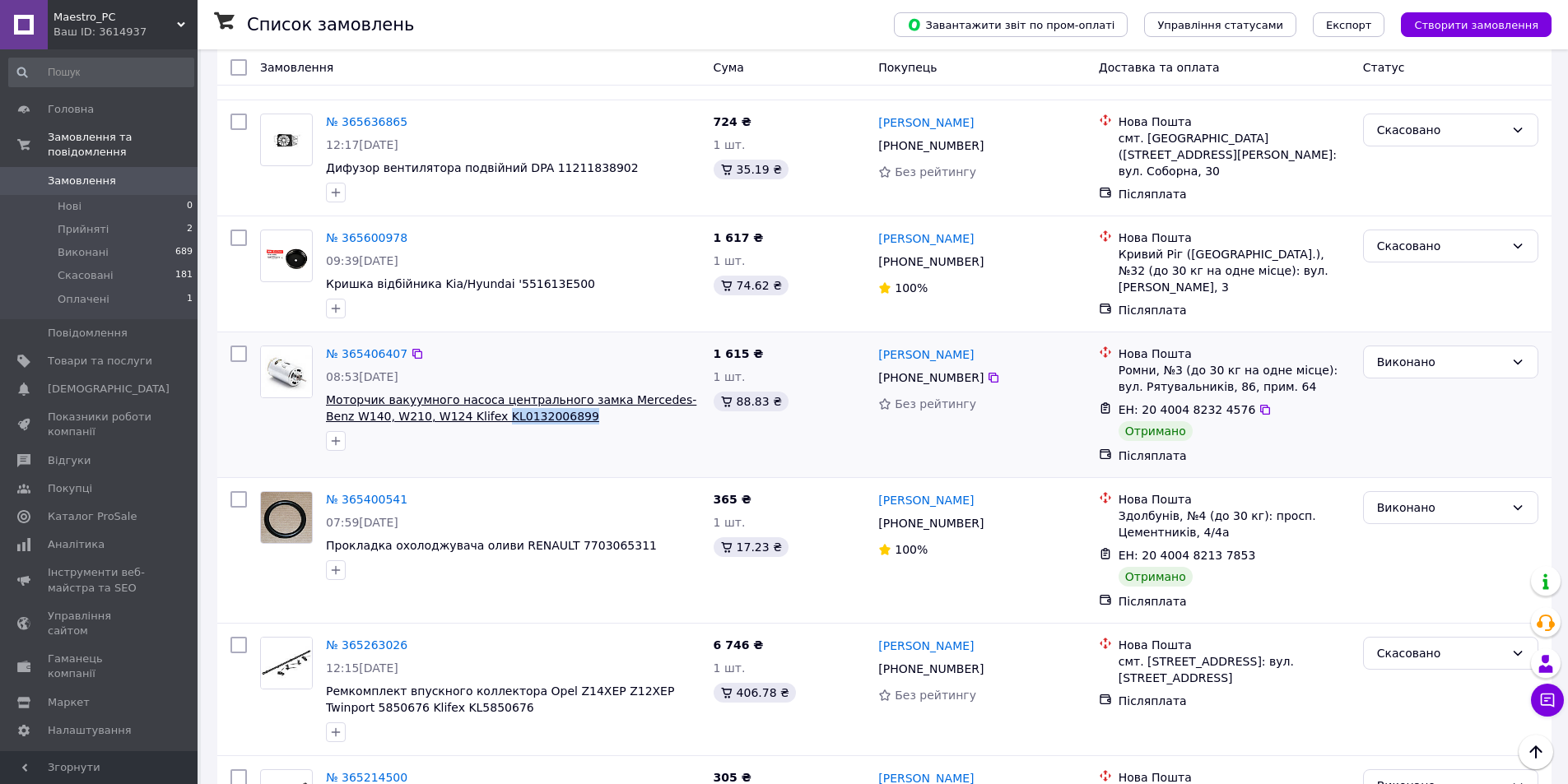
drag, startPoint x: 541, startPoint y: 382, endPoint x: 462, endPoint y: 382, distance: 79.0
click at [462, 392] on span "Моторчик вакуумного насоса центрального замка Mercedes-Benz W140, W210, W124 Kl…" at bounding box center [513, 408] width 375 height 33
copy span "KL0132006899"
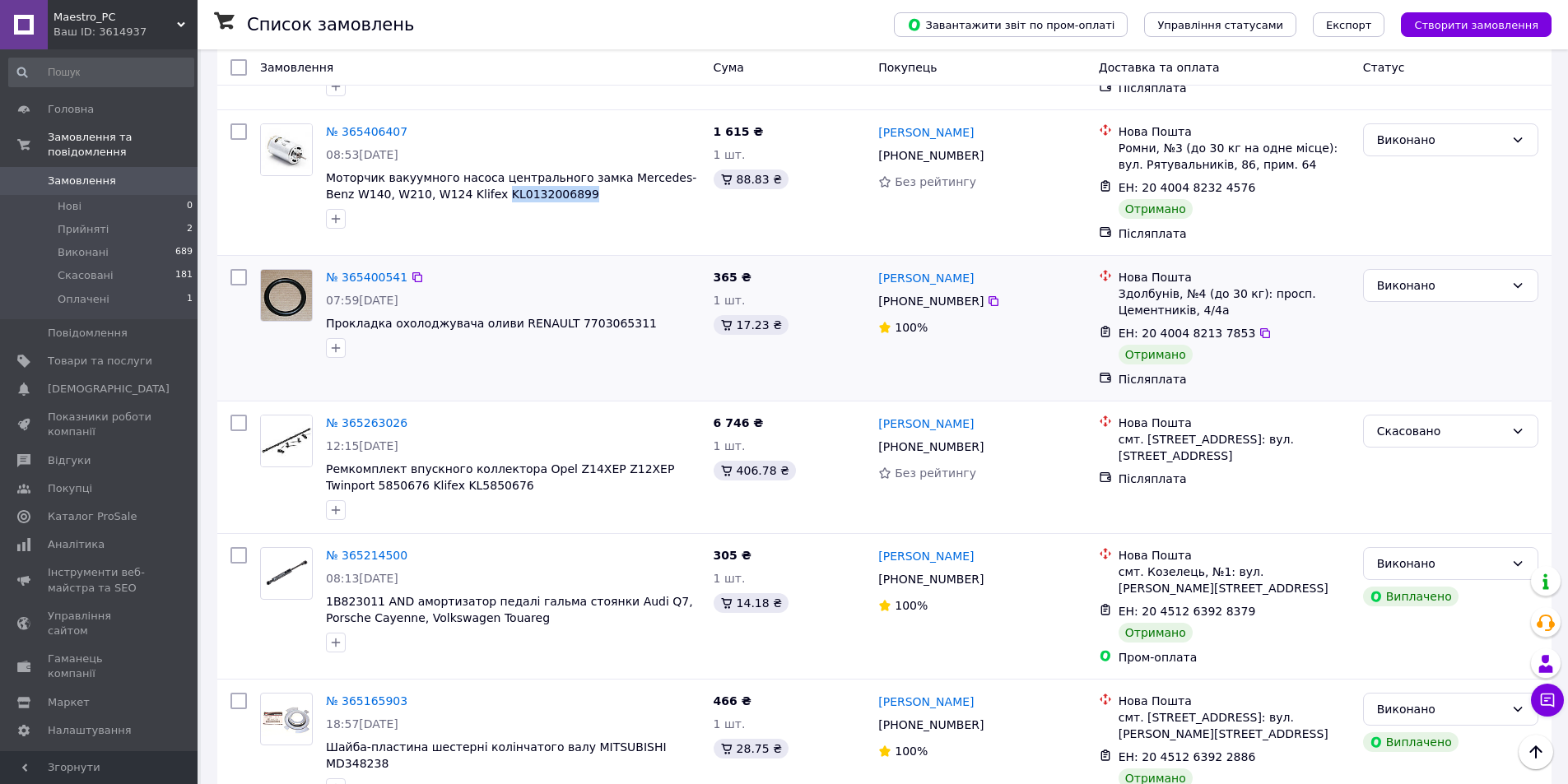
scroll to position [1151, 0]
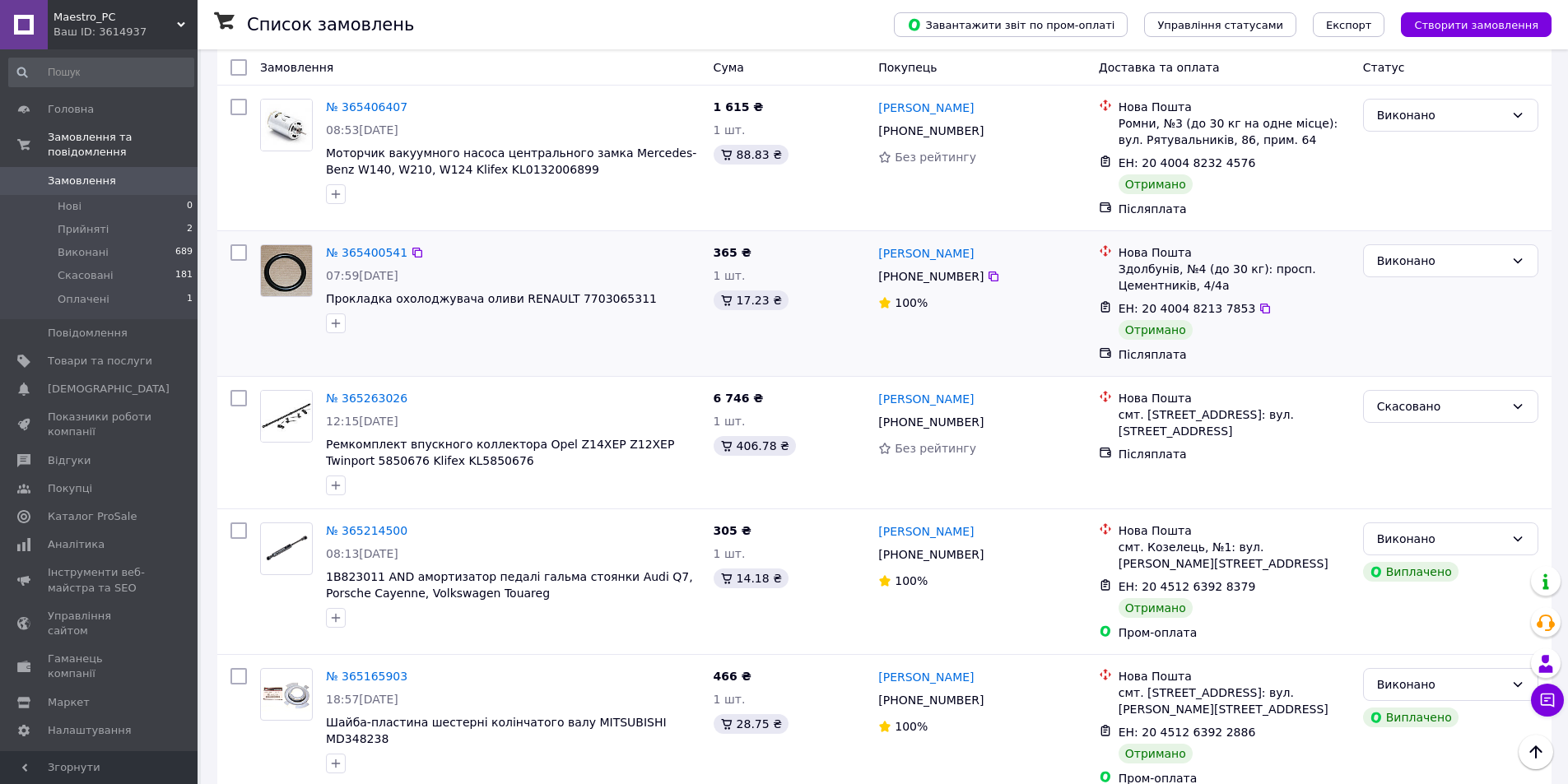
click at [620, 242] on div "№ 365400541" at bounding box center [513, 252] width 378 height 20
drag, startPoint x: 627, startPoint y: 268, endPoint x: 553, endPoint y: 269, distance: 74.0
click at [553, 291] on span "Прокладка охолоджувача оливи RENAULT 7703065311" at bounding box center [513, 298] width 375 height 16
copy span "7703065311"
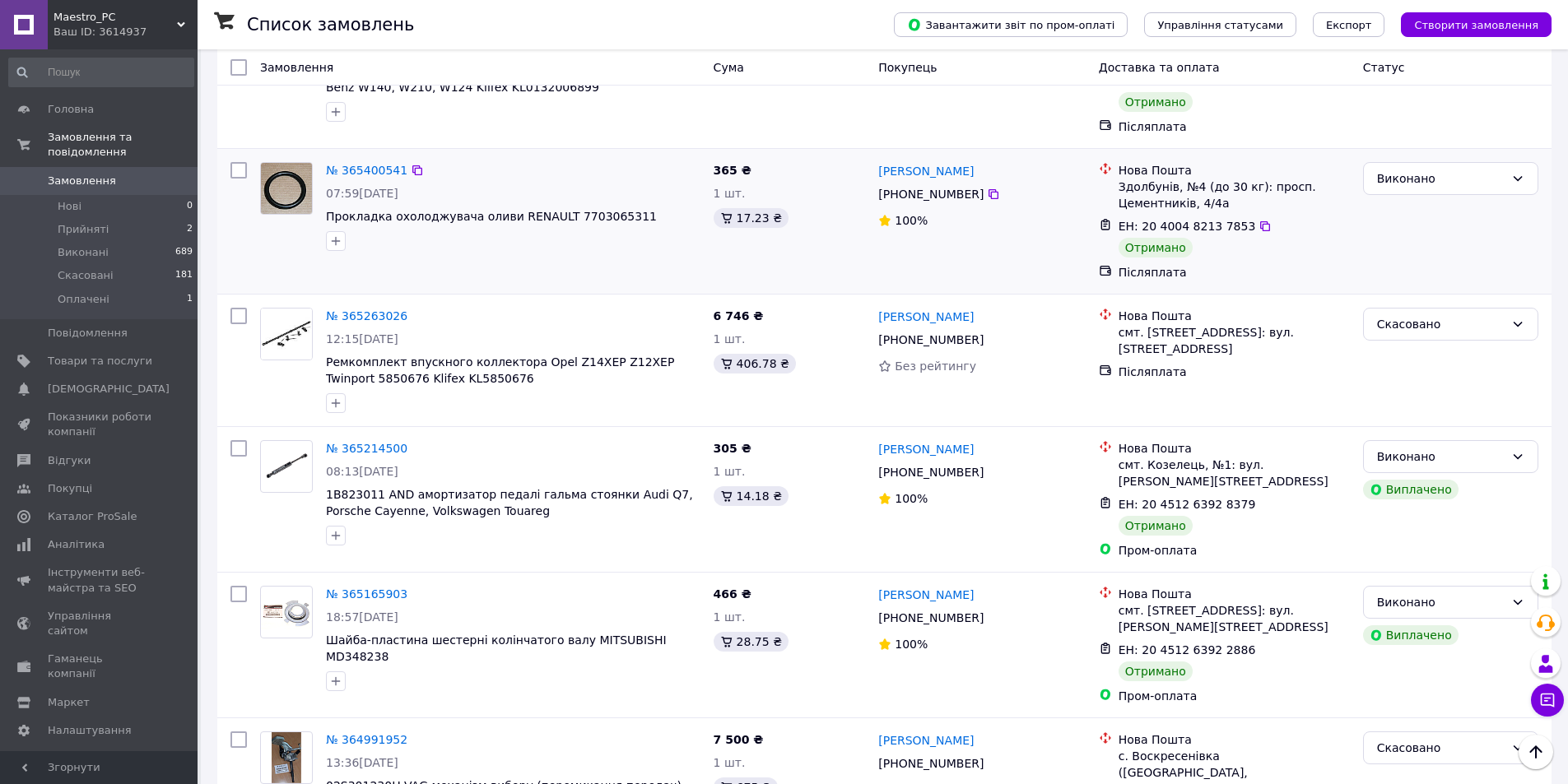
click at [566, 228] on div at bounding box center [513, 241] width 381 height 27
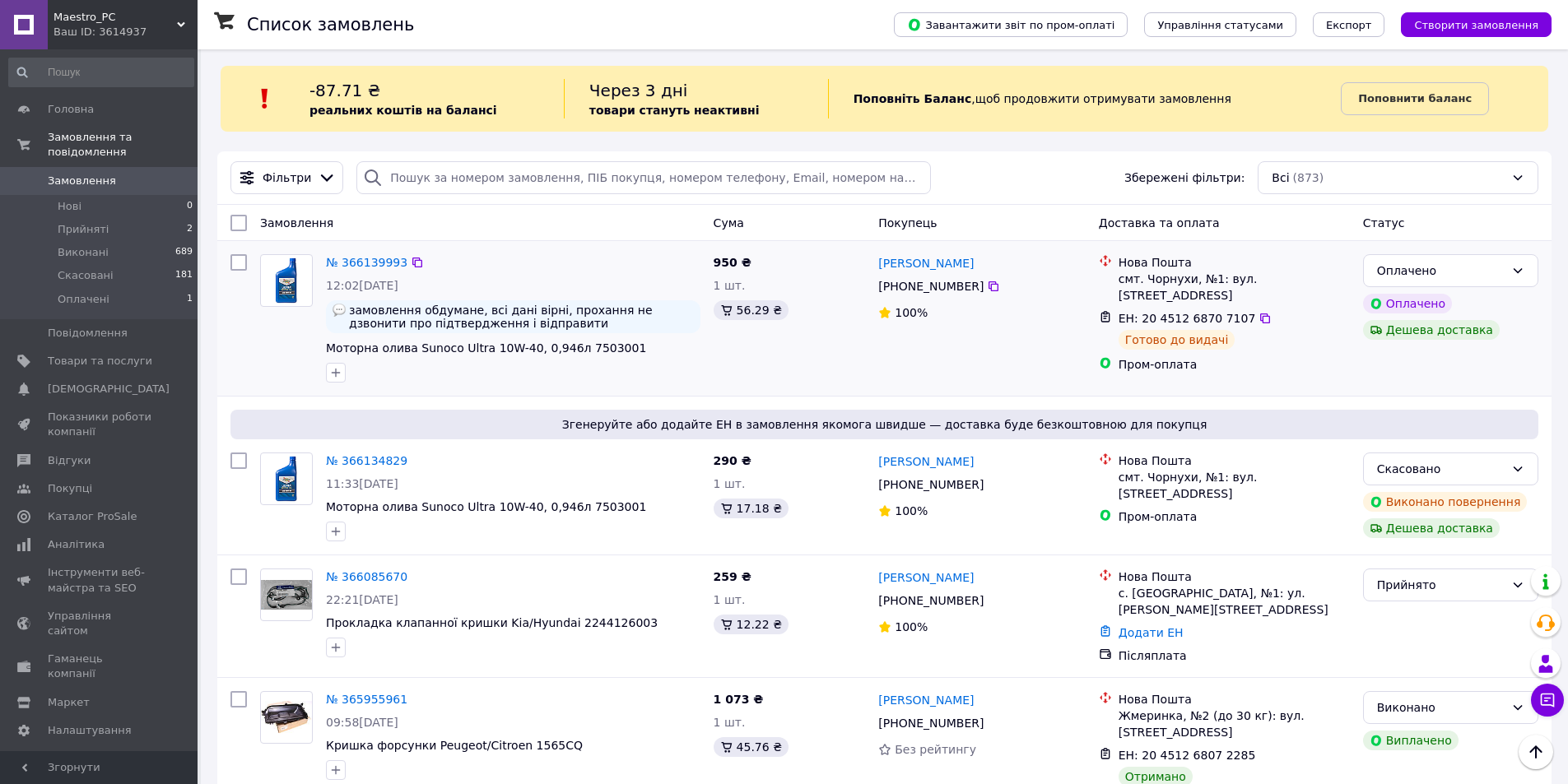
scroll to position [0, 0]
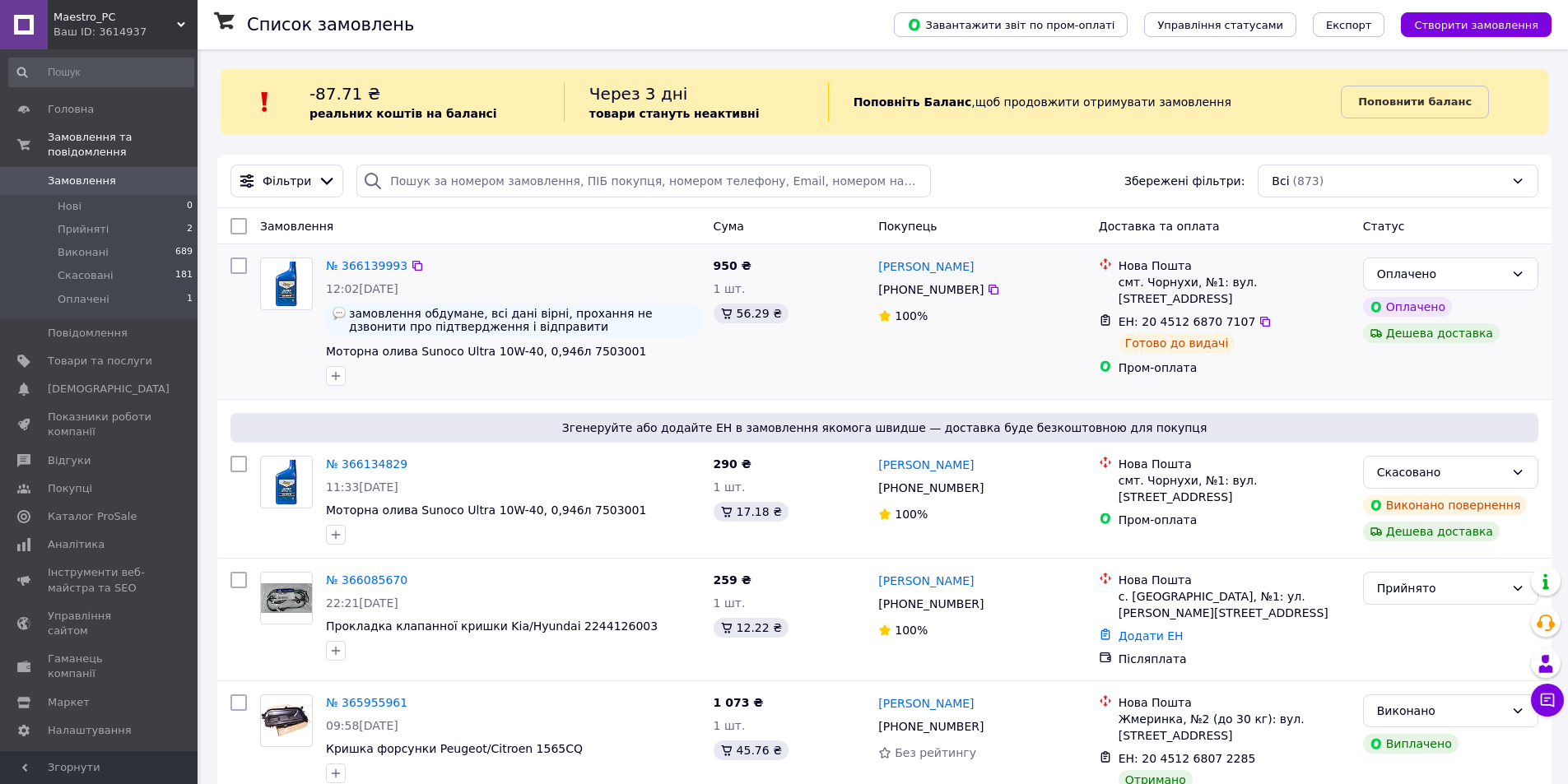
click at [664, 391] on div "№ 366139993 12:02[DATE] замовлення обдумане, всі дані вірні, прохання не дзвони…" at bounding box center [513, 322] width 387 height 141
drag, startPoint x: 609, startPoint y: 359, endPoint x: 564, endPoint y: 353, distance: 45.4
click at [564, 353] on span "Моторна олива Sunoco Ultra 10W-40, 0,946л 7503001" at bounding box center [513, 351] width 375 height 16
copy span "7503001"
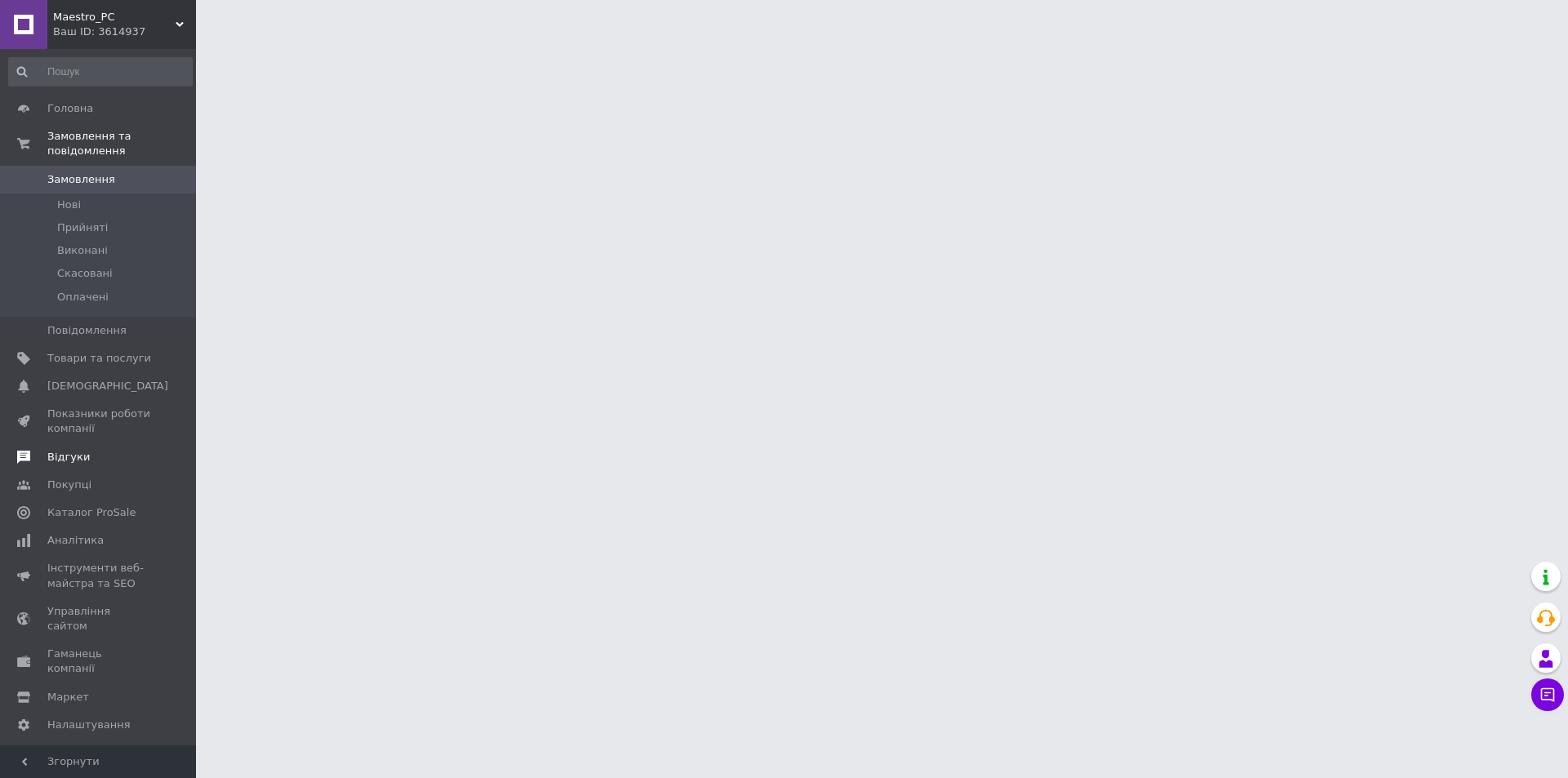
click at [72, 443] on link "Відгуки" at bounding box center [100, 457] width 201 height 27
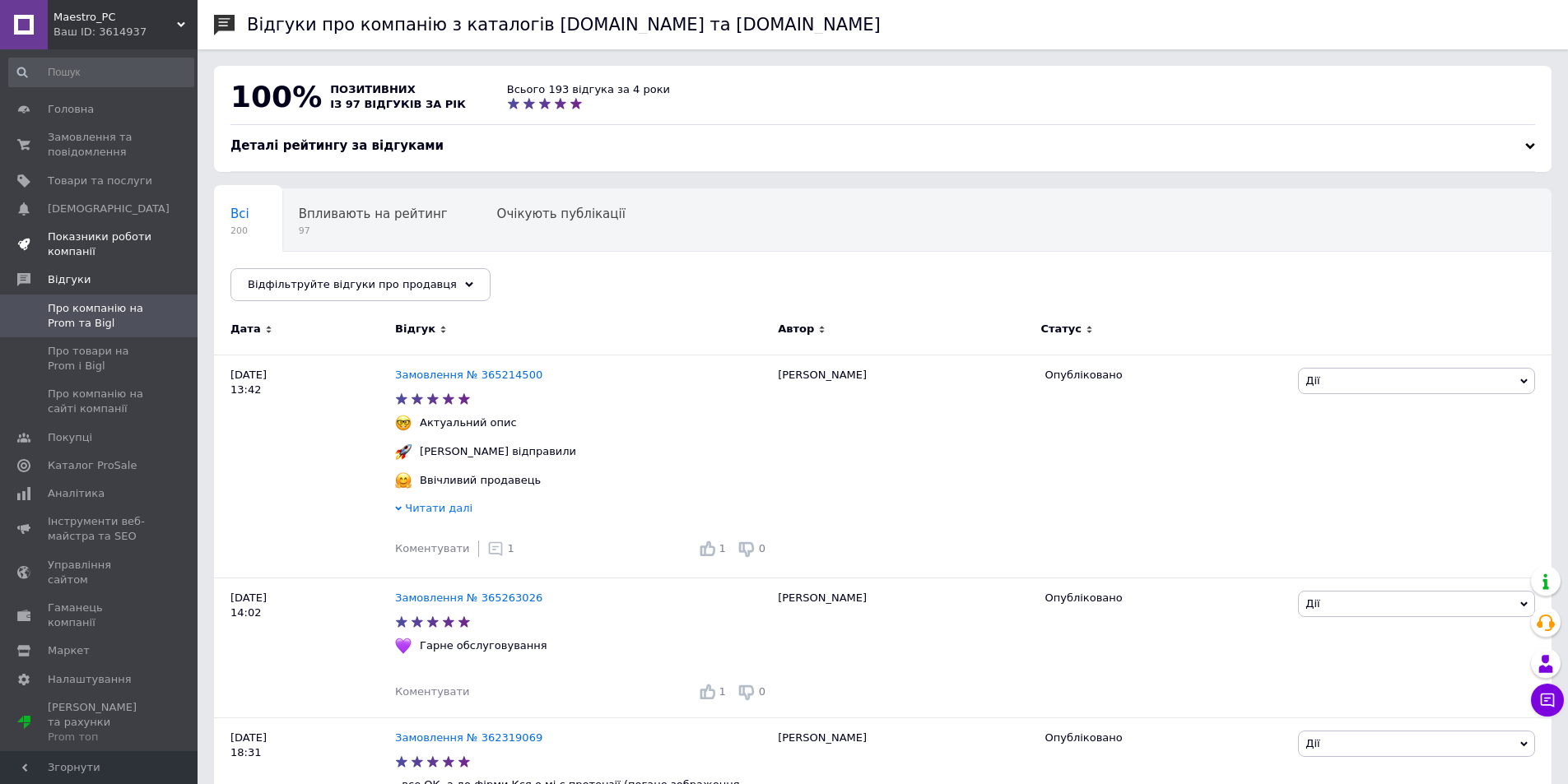
click at [82, 249] on span "Показники роботи компанії" at bounding box center [99, 244] width 104 height 29
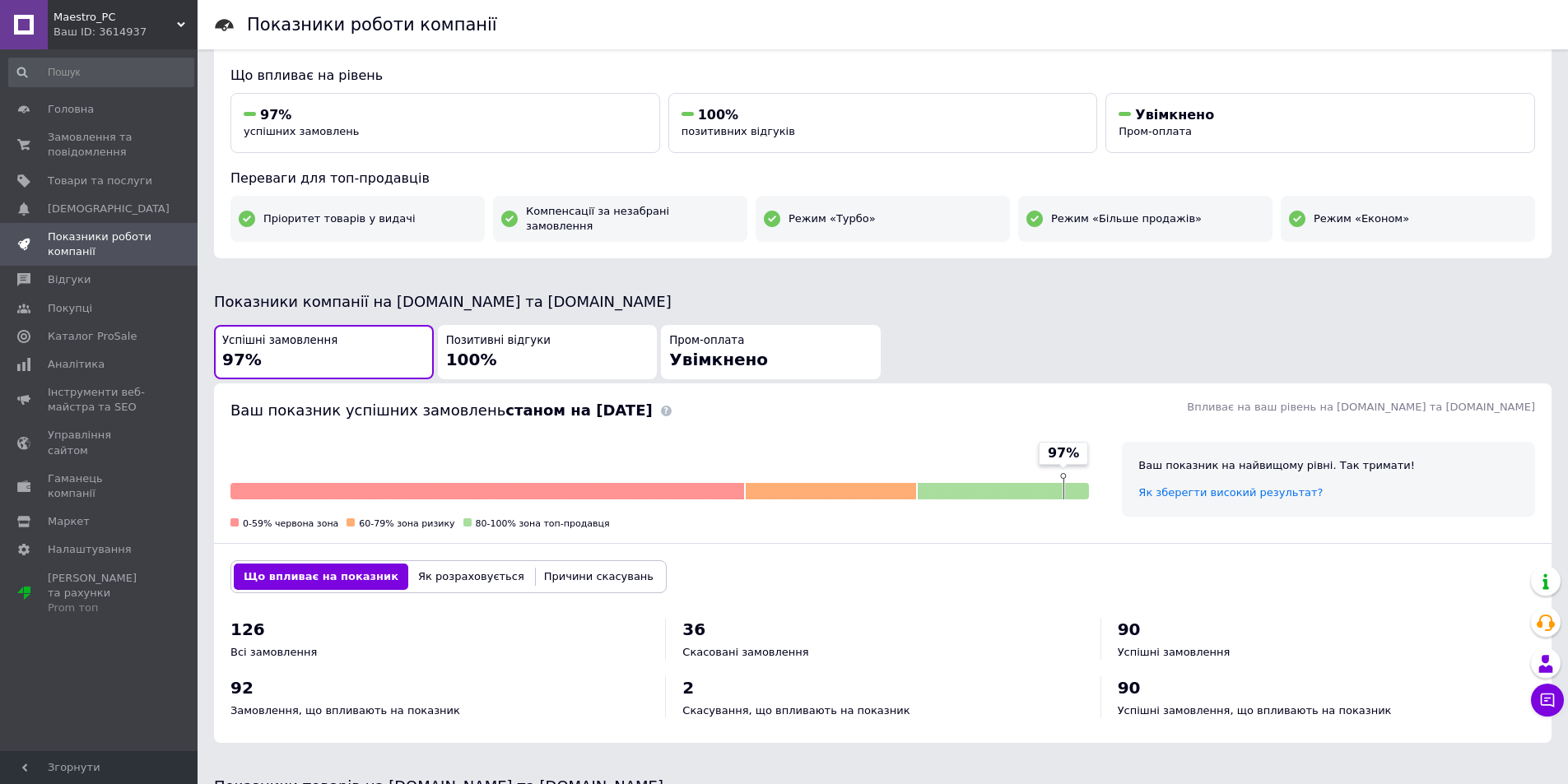
click at [980, 562] on div "Що впливає на показник Як розраховується Причини скасувань" at bounding box center [883, 576] width 1338 height 66
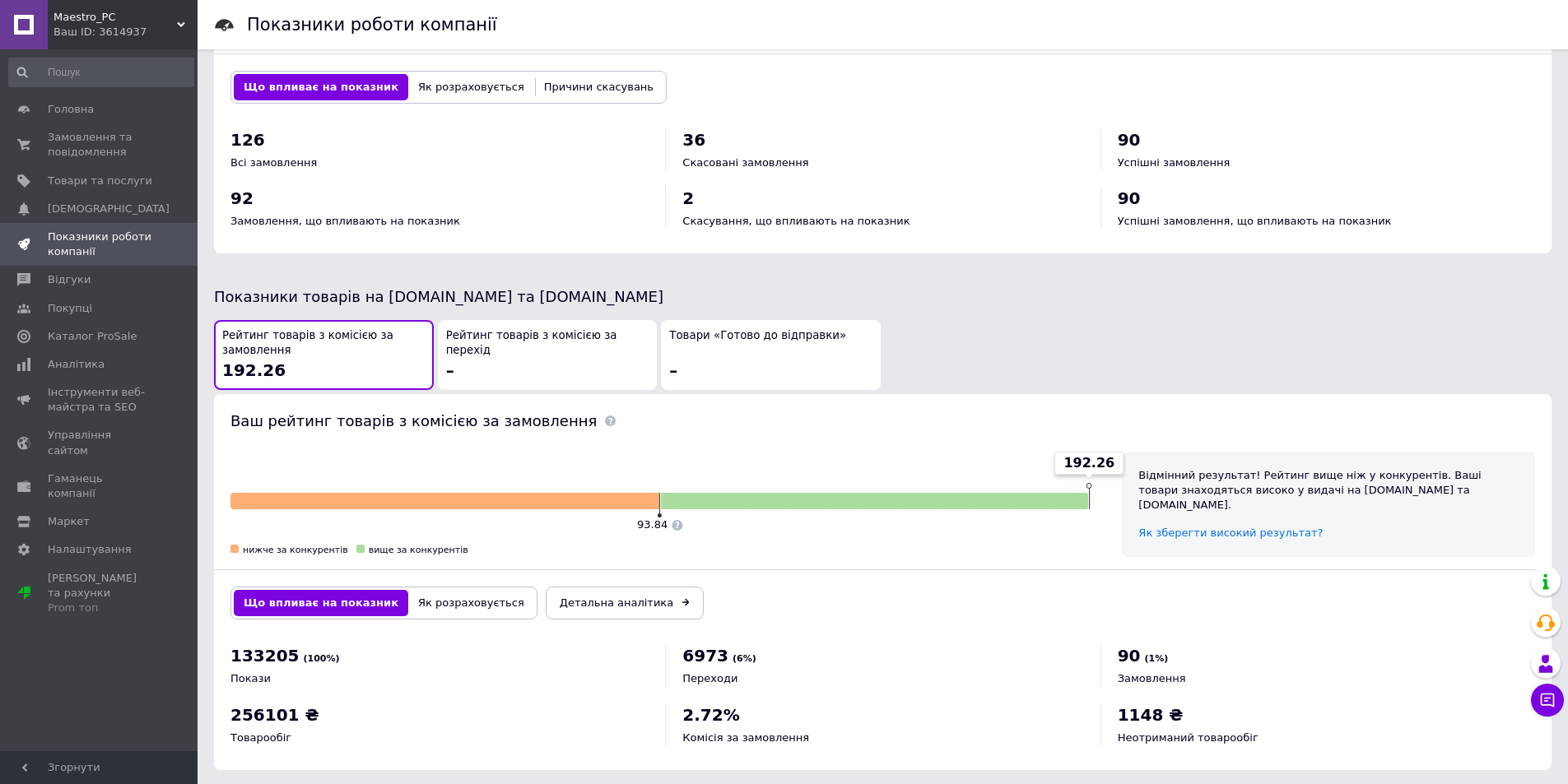
scroll to position [659, 0]
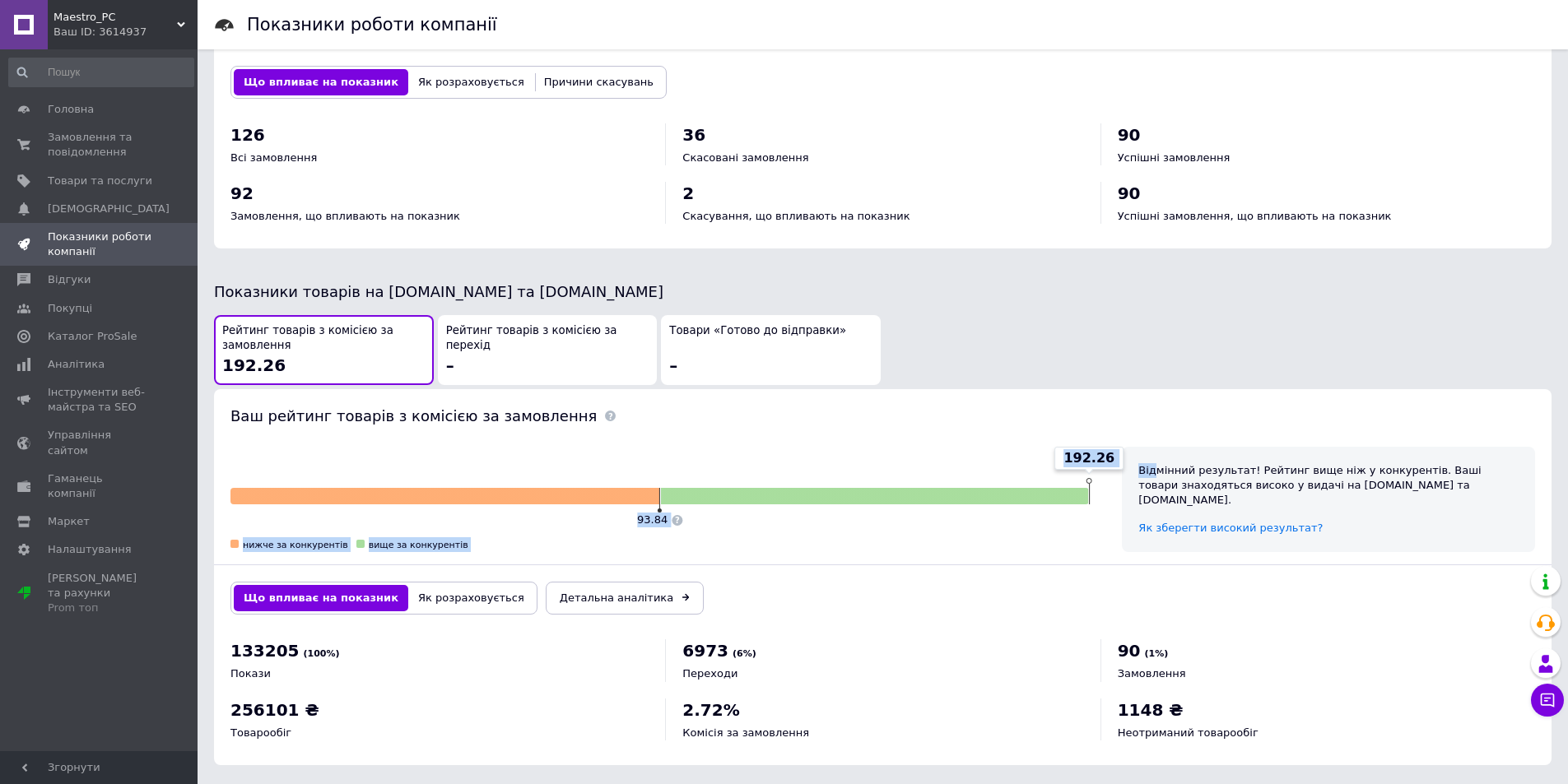
drag, startPoint x: 1067, startPoint y: 443, endPoint x: 1156, endPoint y: 449, distance: 89.2
click at [1156, 449] on div "192.26 93.84 нижче за конкурентів вище за конкурентів Відмінний результат! Рейт…" at bounding box center [883, 499] width 1338 height 138
click at [1129, 447] on div "Відмінний результат! Рейтинг вище ніж у конкурентів. Ваші товари знаходяться ви…" at bounding box center [1328, 499] width 413 height 105
click at [1101, 449] on span "192.26" at bounding box center [1088, 458] width 51 height 18
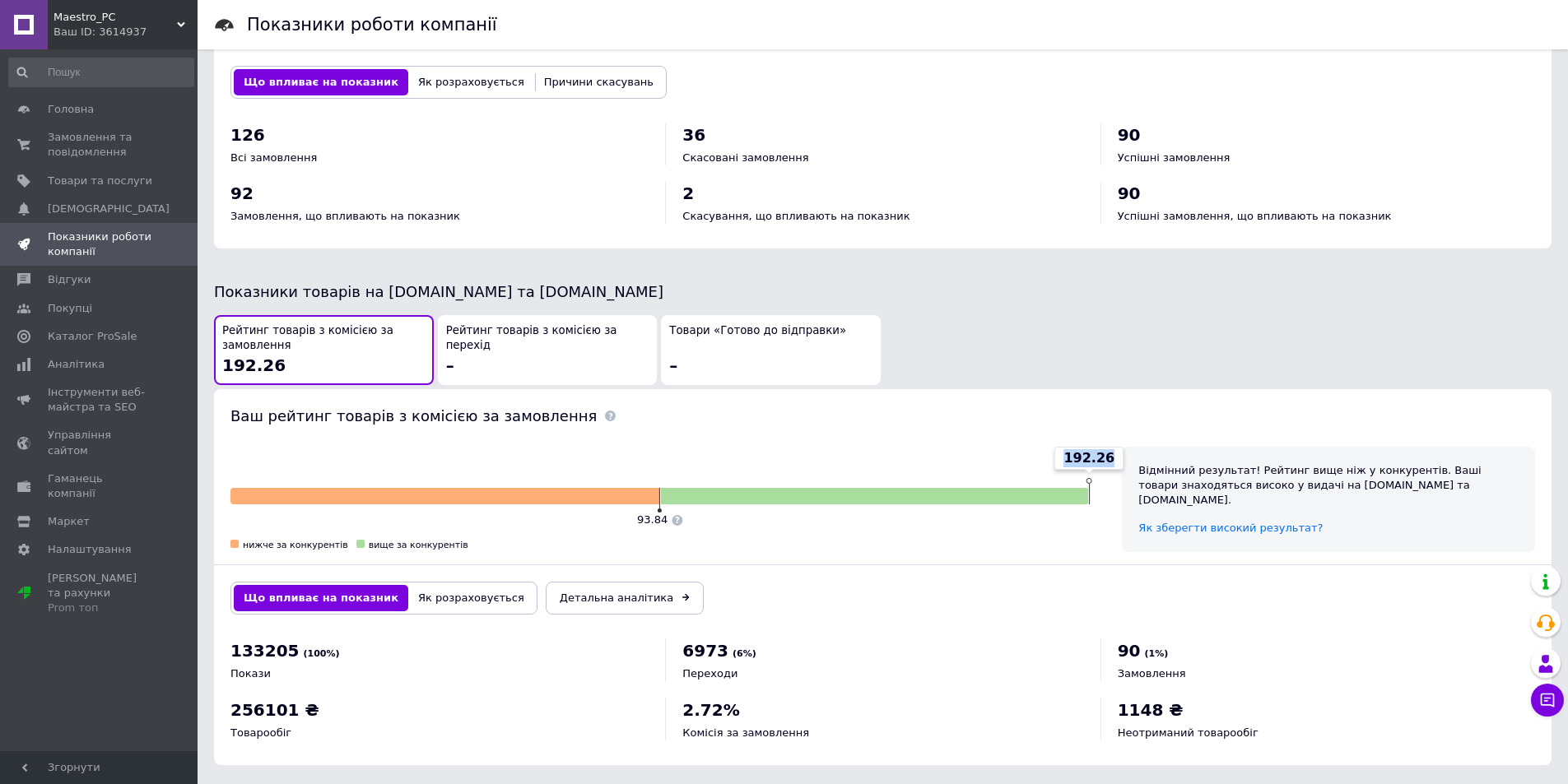
click at [1101, 449] on span "192.26" at bounding box center [1088, 458] width 51 height 18
click at [1079, 449] on span "192.26" at bounding box center [1088, 458] width 51 height 18
click at [1064, 555] on div "192.26 93.84 нижче за конкурентів вище за конкурентів" at bounding box center [659, 499] width 891 height 138
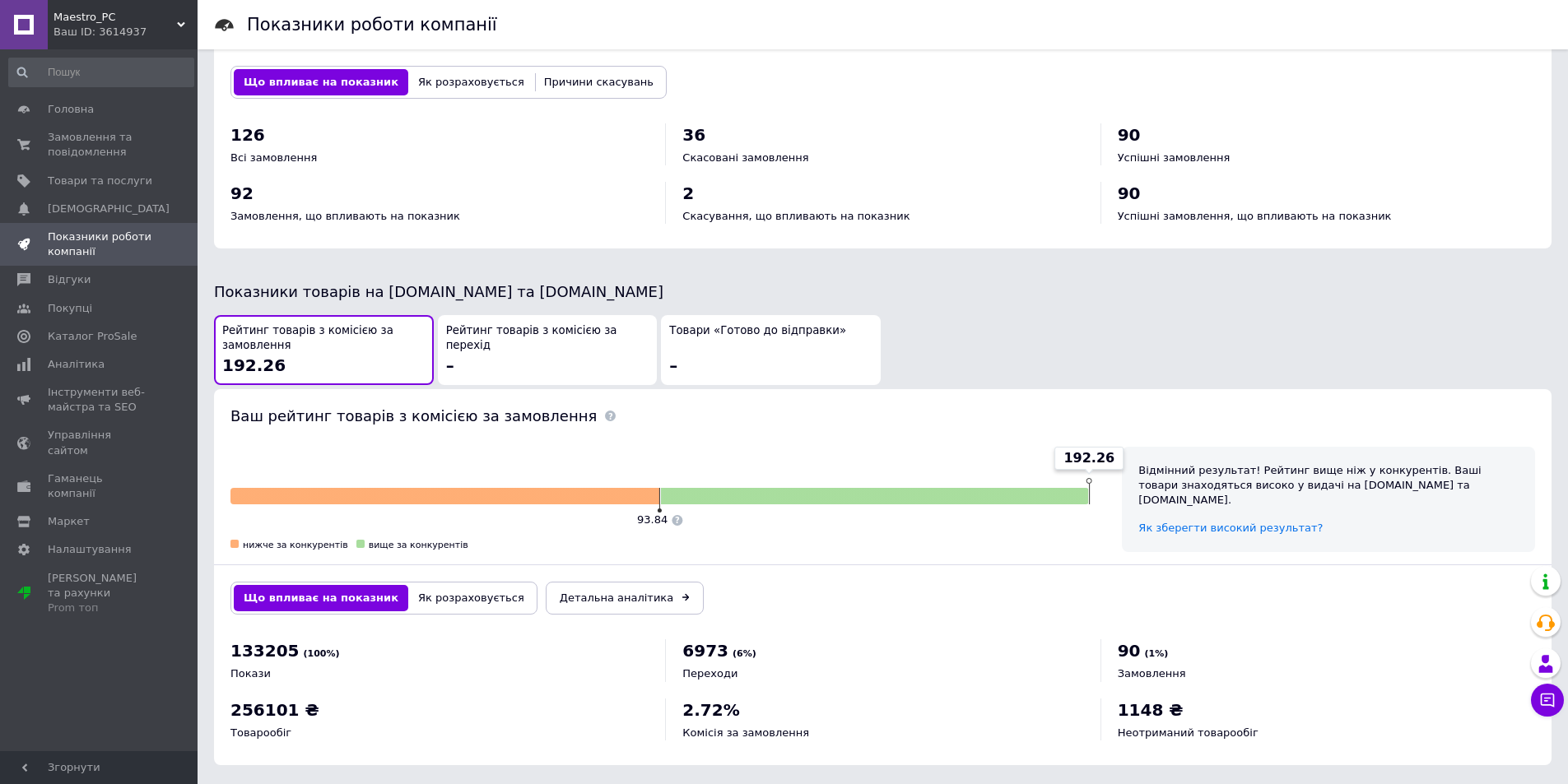
click at [1086, 573] on div "Що впливає на показник Як розраховується Детальна аналітика" at bounding box center [883, 598] width 1338 height 66
click at [577, 536] on div "нижче за конкурентів вище за конкурентів" at bounding box center [659, 544] width 866 height 23
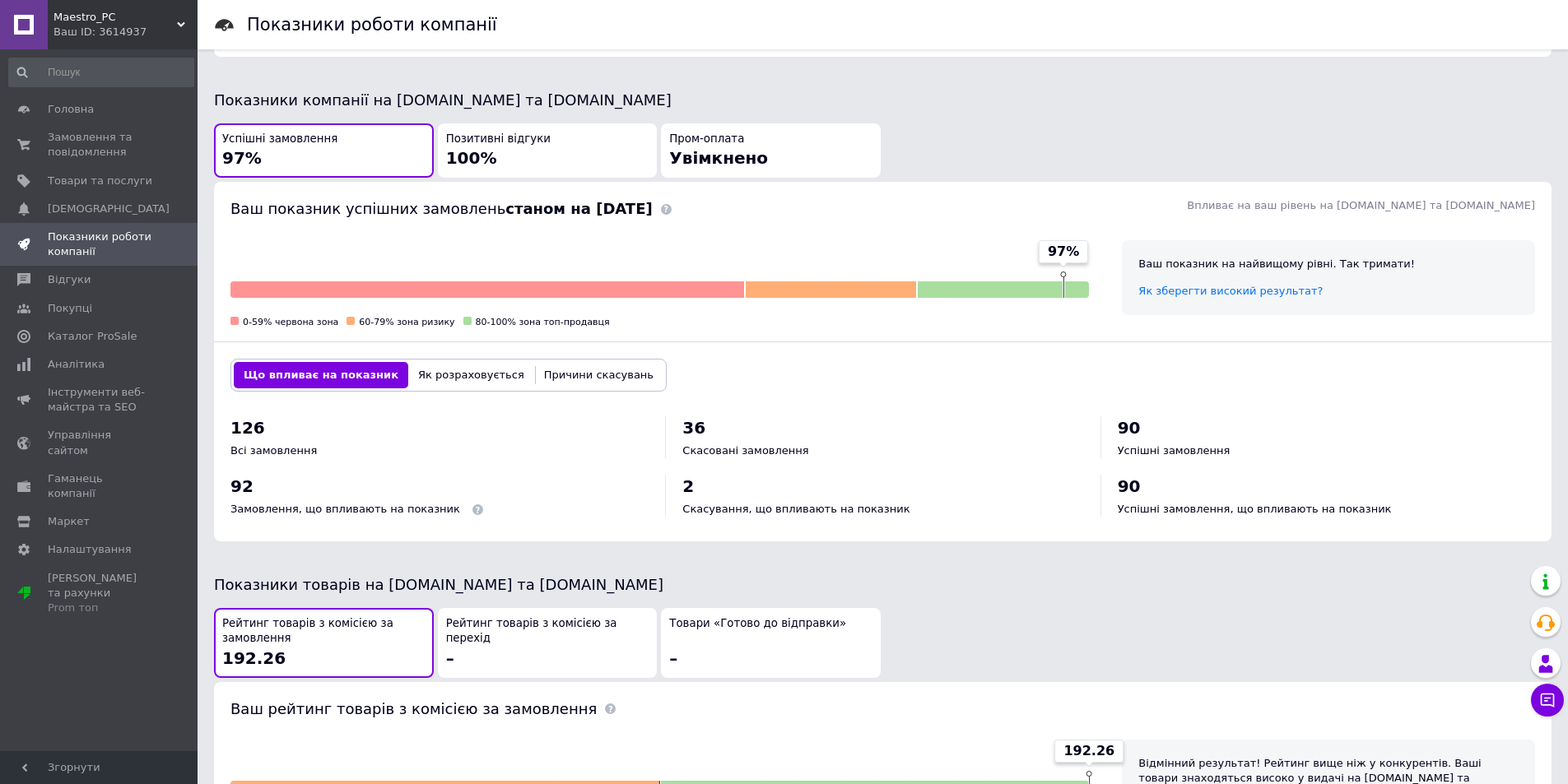
scroll to position [576, 0]
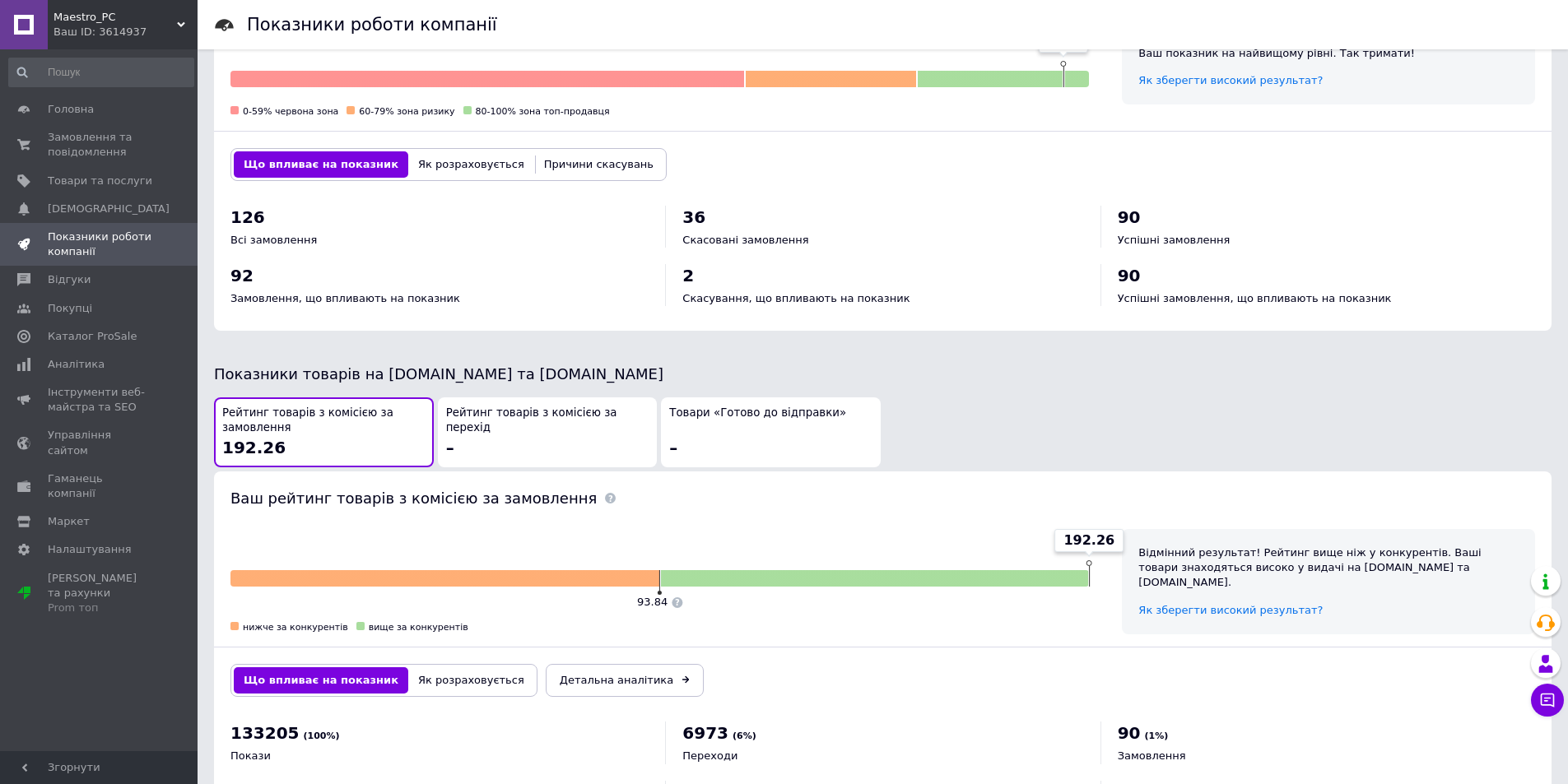
drag, startPoint x: 237, startPoint y: 417, endPoint x: 214, endPoint y: 398, distance: 29.8
click at [214, 398] on button "Рейтинг товарів з комісією за замовлення 192.26" at bounding box center [324, 432] width 220 height 70
drag, startPoint x: 224, startPoint y: 397, endPoint x: 302, endPoint y: 417, distance: 80.5
click at [302, 417] on span "Рейтинг товарів з комісією за замовлення" at bounding box center [324, 420] width 204 height 30
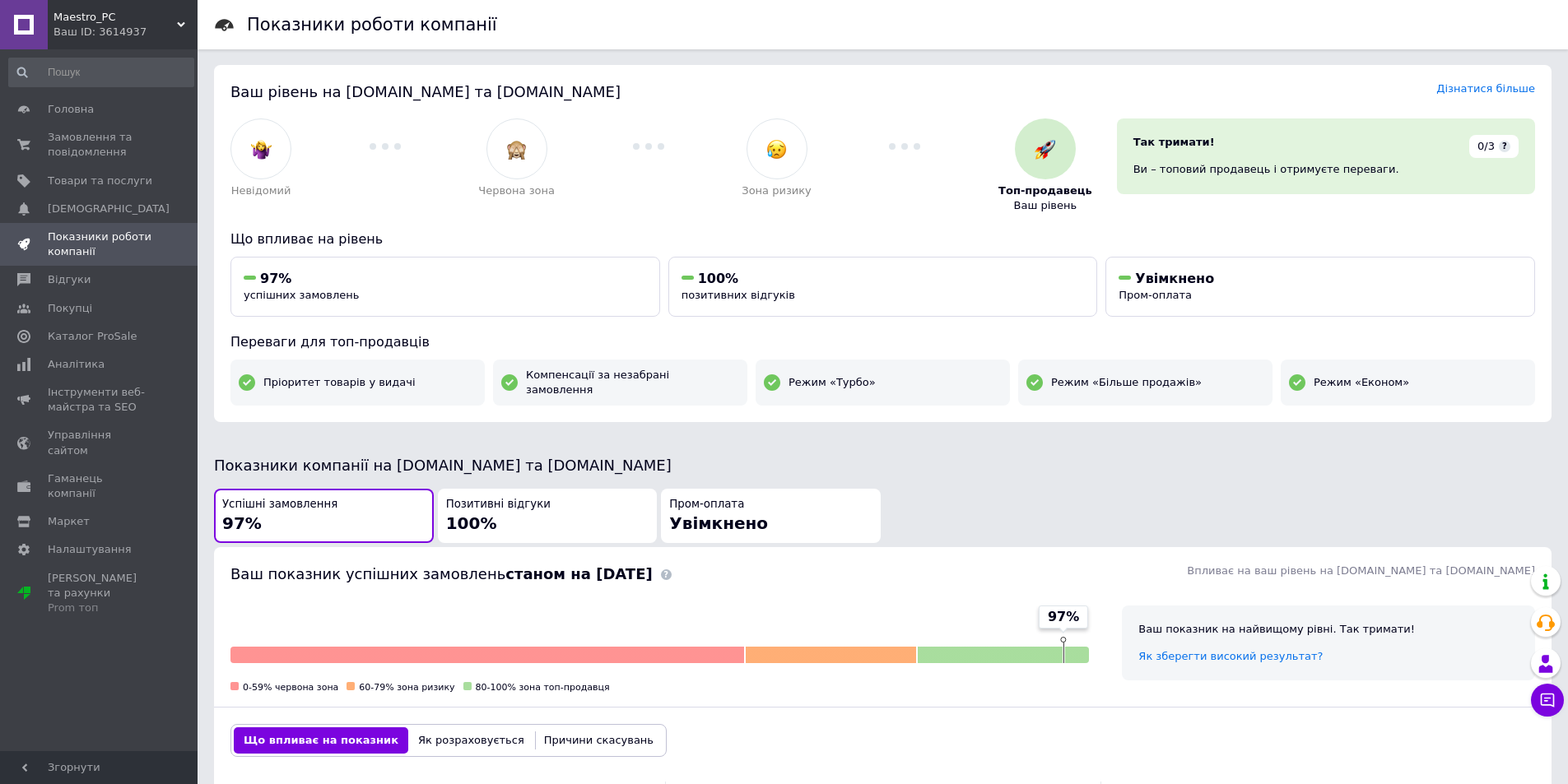
scroll to position [0, 0]
drag, startPoint x: 1007, startPoint y: 482, endPoint x: 979, endPoint y: 507, distance: 37.5
click at [1007, 487] on div "Успішні замовлення 97% Позитивні відгуки 100% Пром-оплата Увімкнено" at bounding box center [883, 517] width 1341 height 60
click at [73, 140] on span "Замовлення та повідомлення" at bounding box center [99, 145] width 104 height 29
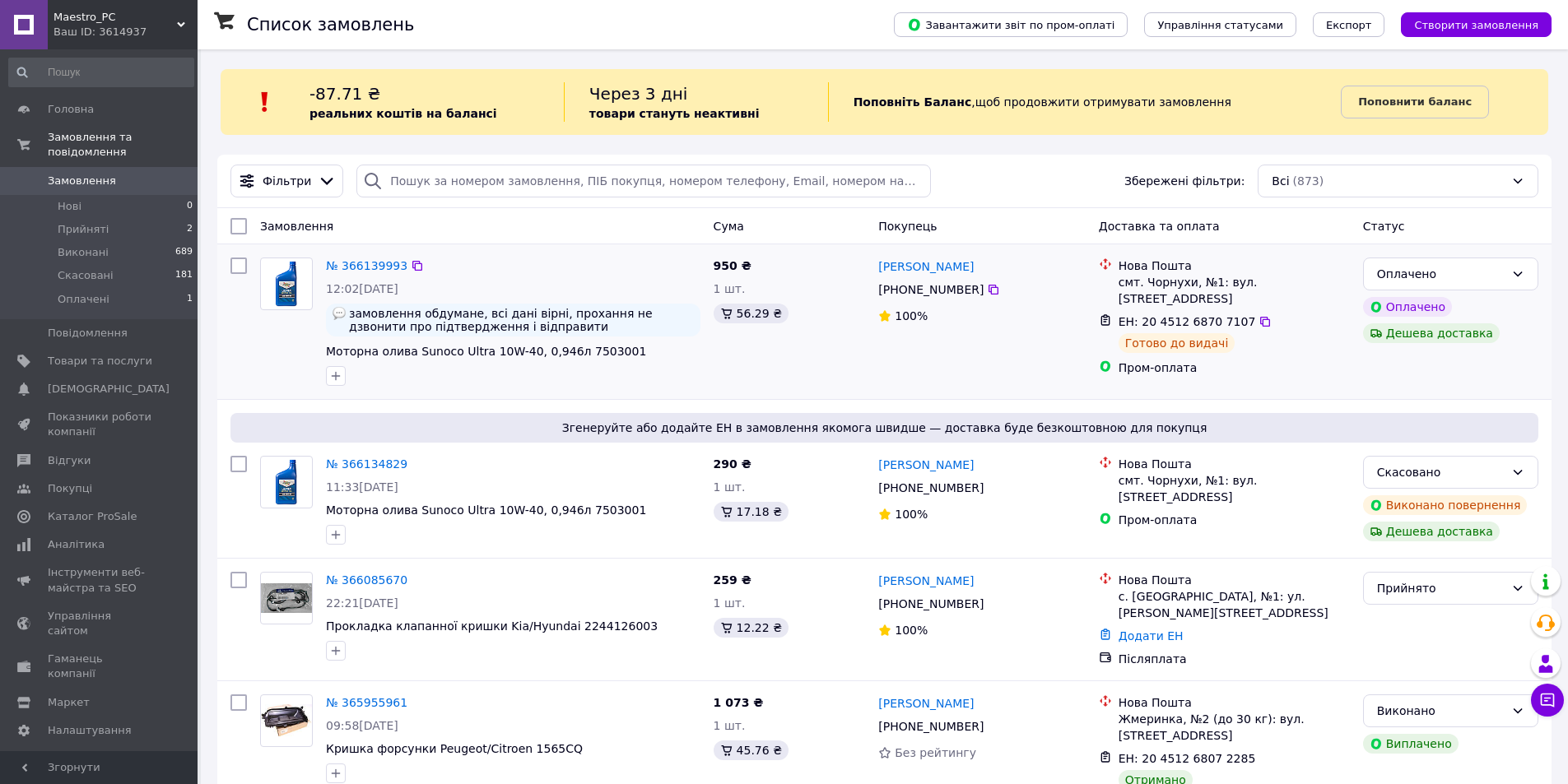
click at [665, 361] on div "№ 366139993 12:02, 11.10.2025 замовлення обдумане, всі дані вірні, прохання не …" at bounding box center [513, 322] width 387 height 141
click at [89, 453] on span "Відгуки" at bounding box center [99, 460] width 104 height 15
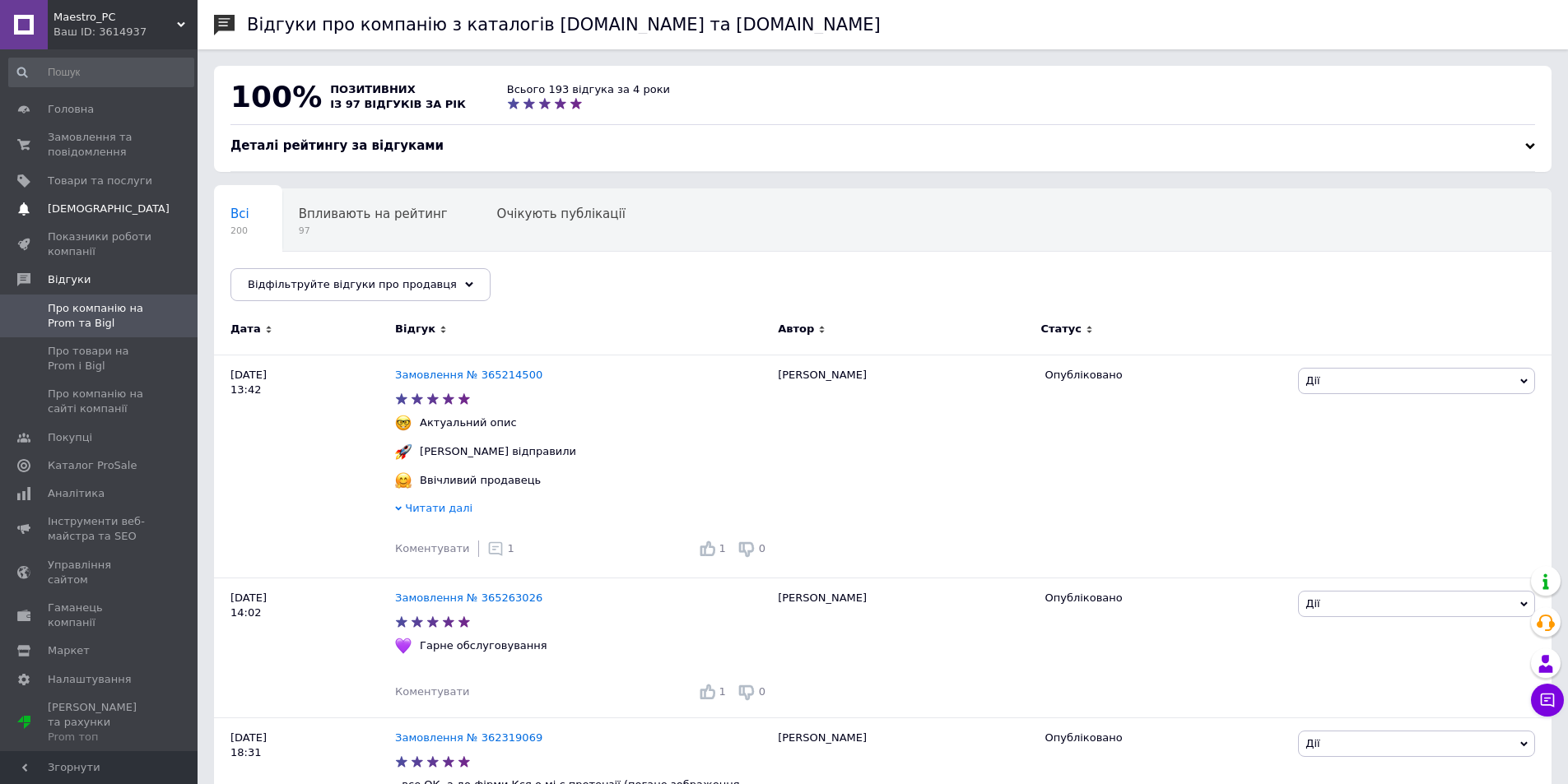
click at [111, 203] on span "[DEMOGRAPHIC_DATA]" at bounding box center [99, 209] width 104 height 15
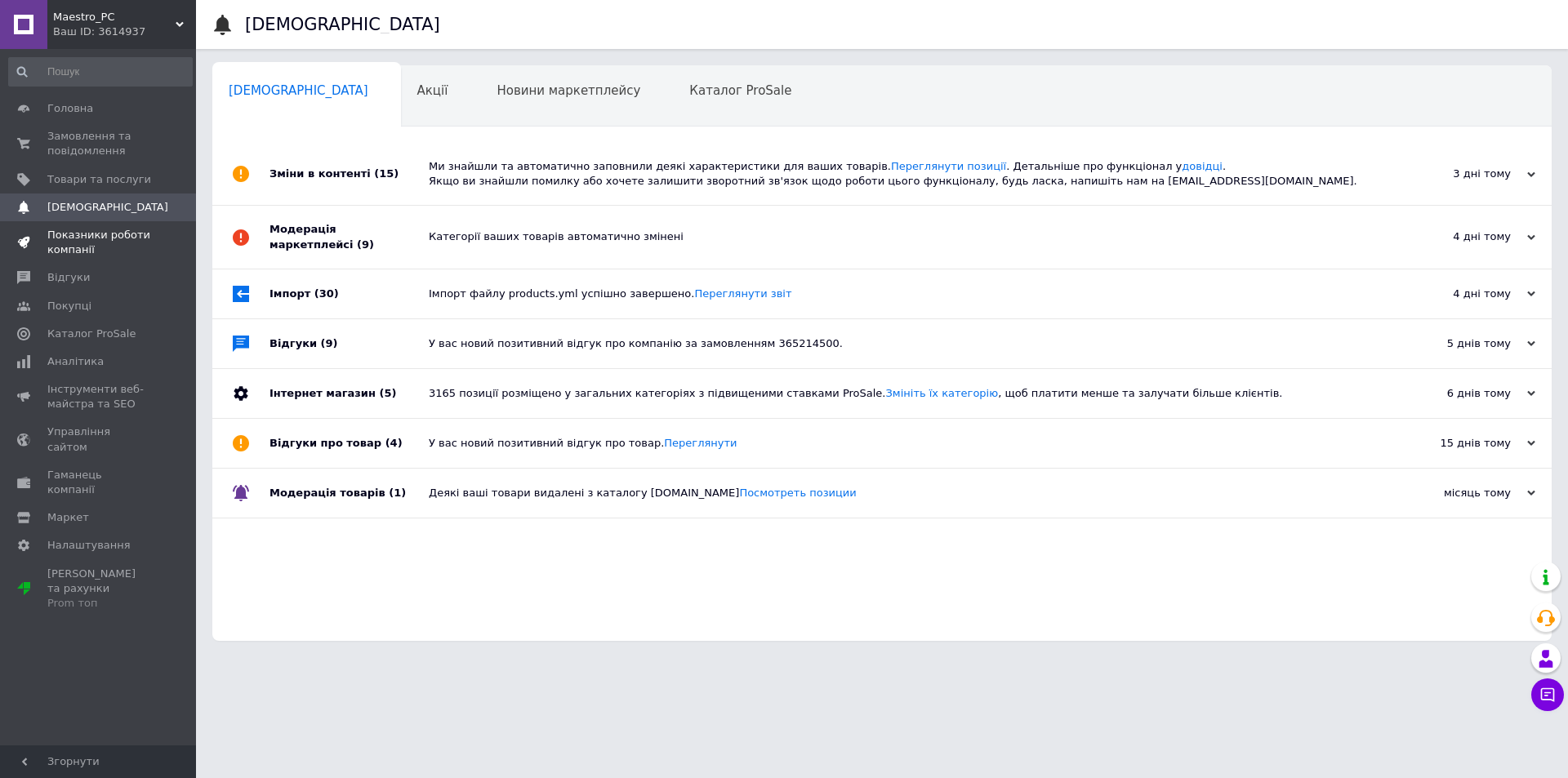
click at [118, 241] on span "Показники роботи компанії" at bounding box center [98, 242] width 104 height 29
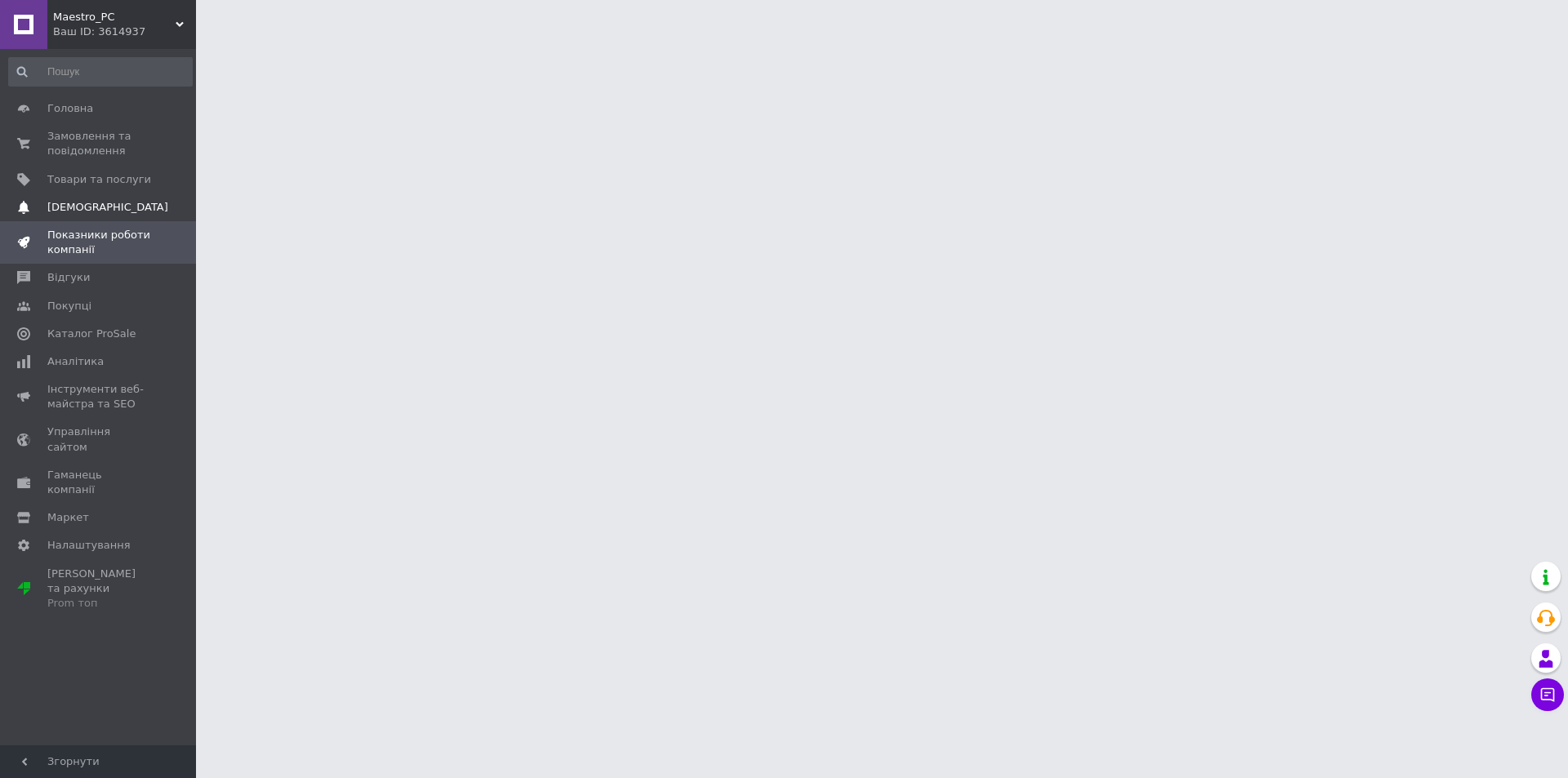
click at [92, 208] on span "[DEMOGRAPHIC_DATA]" at bounding box center [107, 207] width 121 height 15
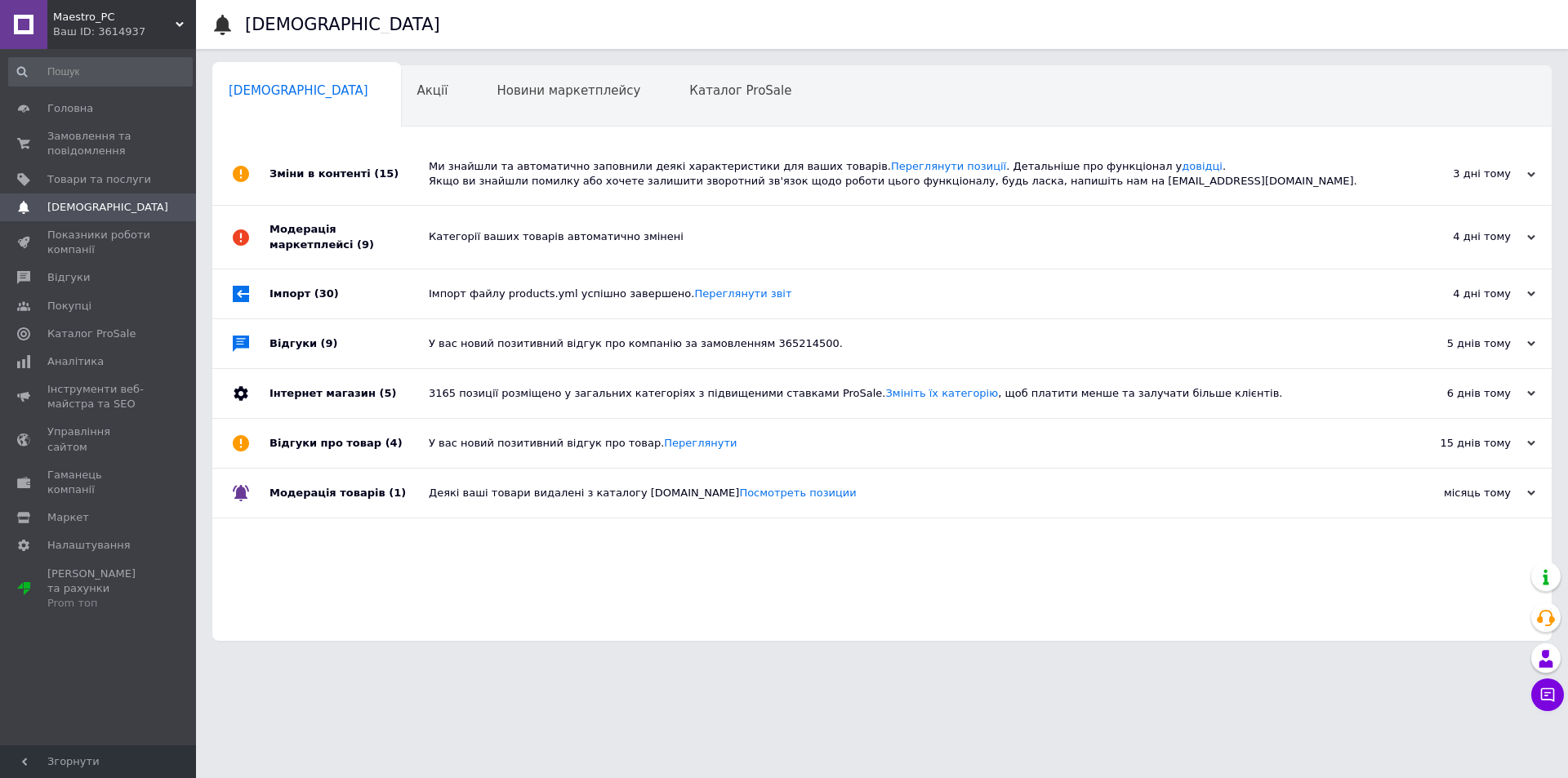
drag, startPoint x: 548, startPoint y: 126, endPoint x: 551, endPoint y: 140, distance: 14.3
click at [548, 128] on div "Сповіщення 0 Акції 0 Новини маркетплейсу 0 Каталог ProSale 0 Навчання та заходи…" at bounding box center [882, 353] width 1339 height 575
click at [554, 172] on div "Ми знайшли та автоматично заповнили деякі характеристики для ваших товарів. Пер…" at bounding box center [900, 174] width 943 height 29
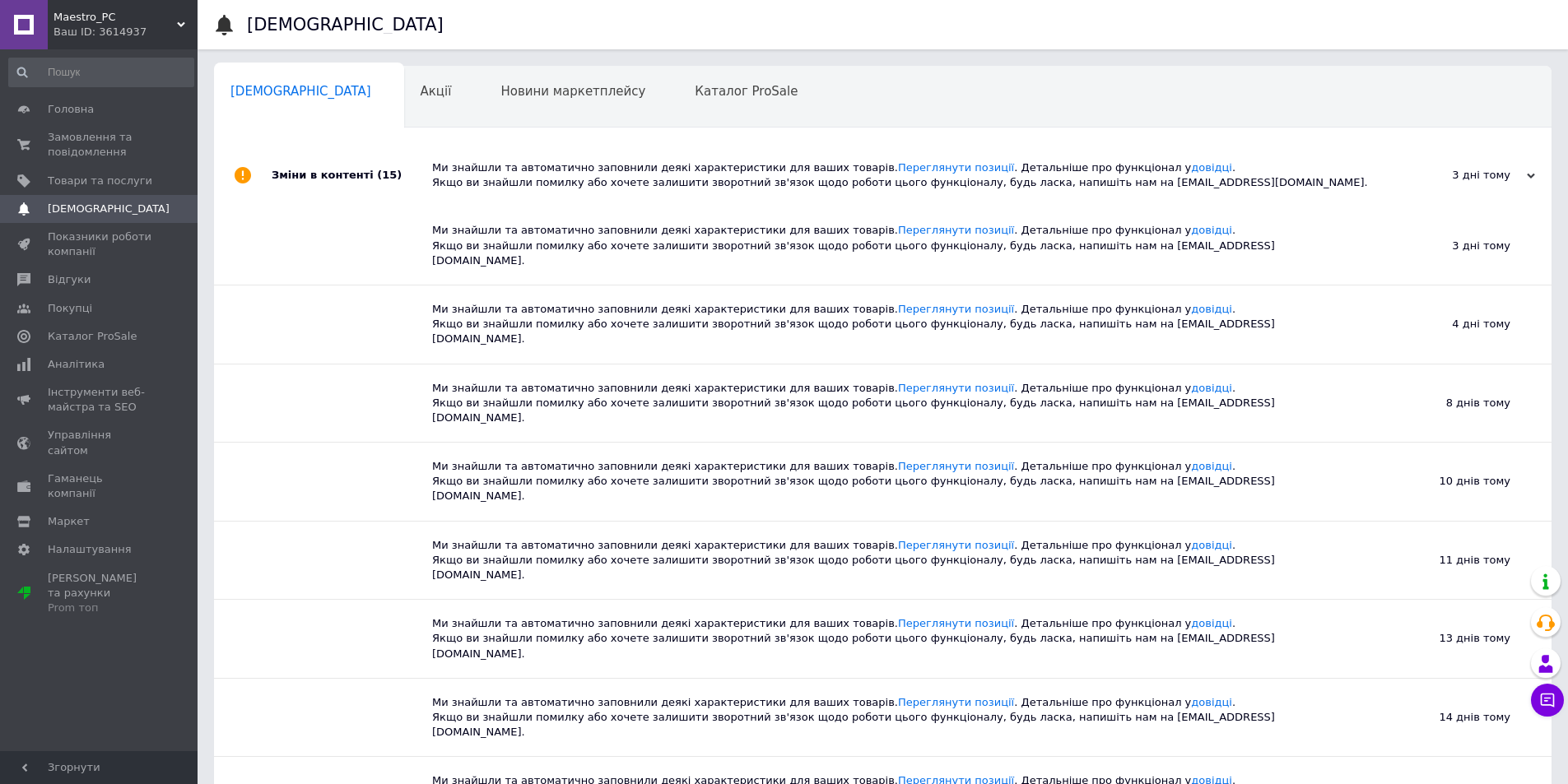
click at [499, 172] on div "Ми знайшли та автоматично заповнили деякі характеристики для ваших товарів. Пер…" at bounding box center [901, 175] width 938 height 29
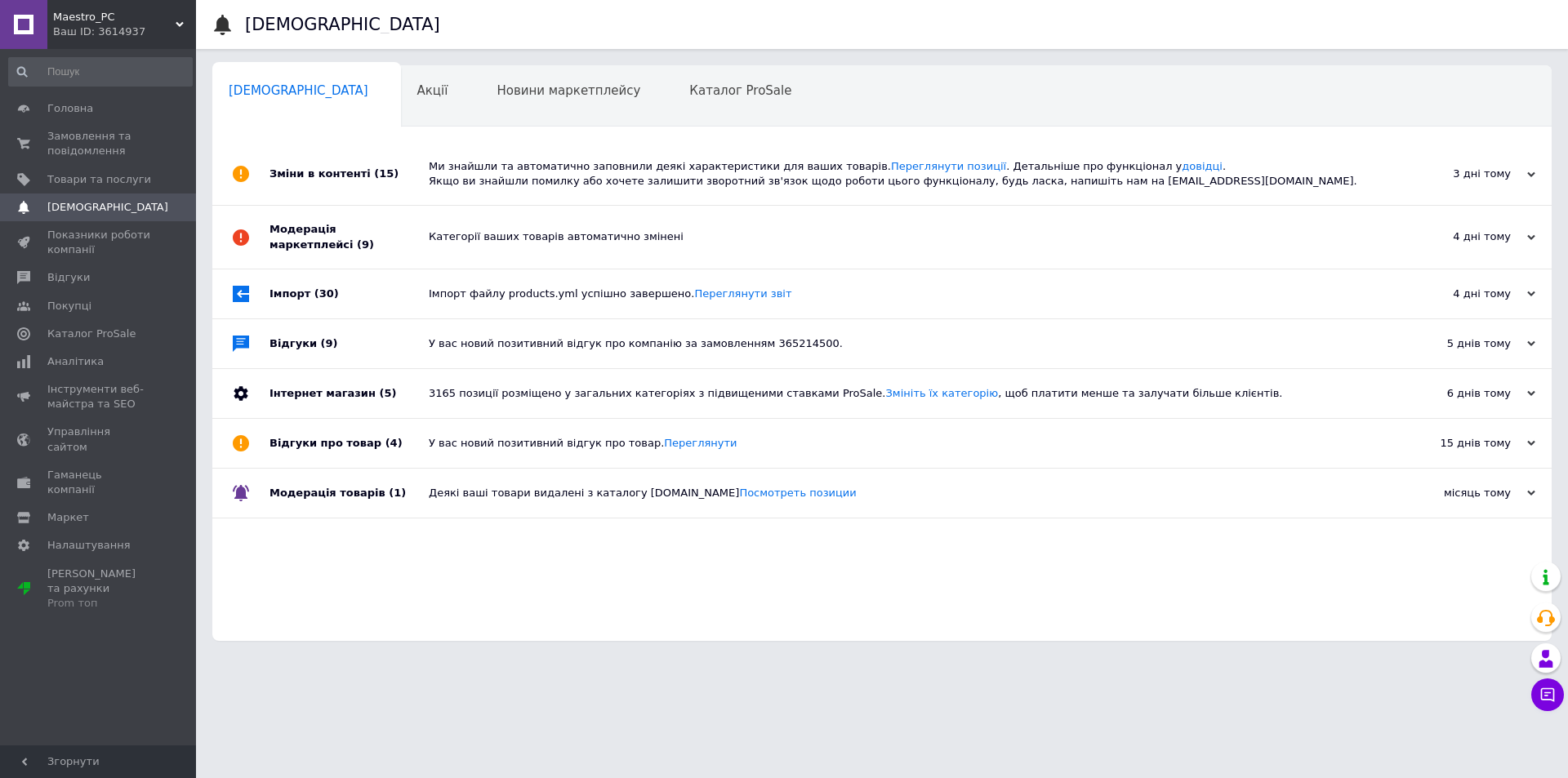
click at [473, 232] on div "Категорії ваших товарів автоматично змінені" at bounding box center [900, 236] width 943 height 15
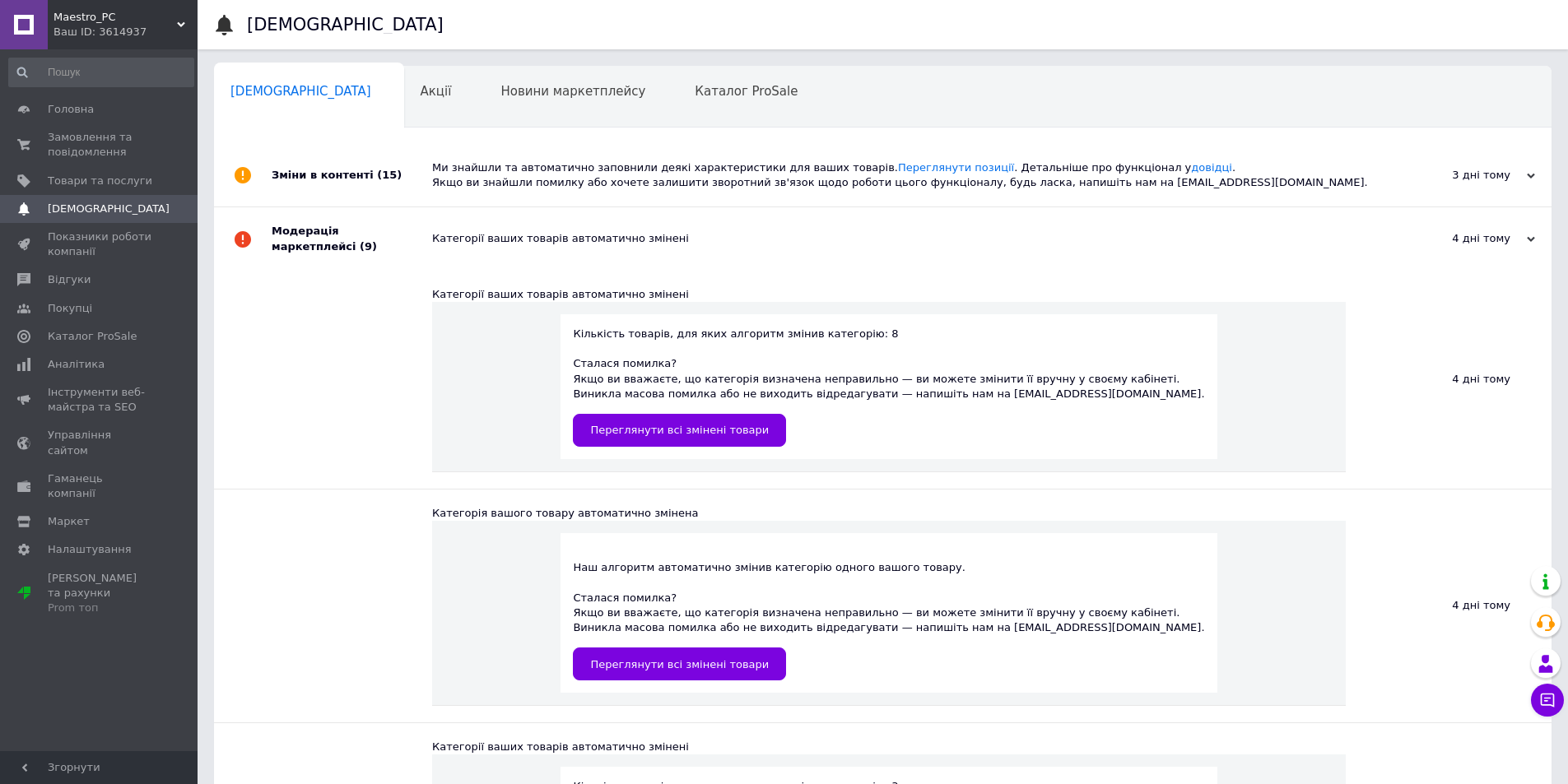
click at [476, 234] on div "Категорії ваших товарів автоматично змінені" at bounding box center [901, 238] width 938 height 15
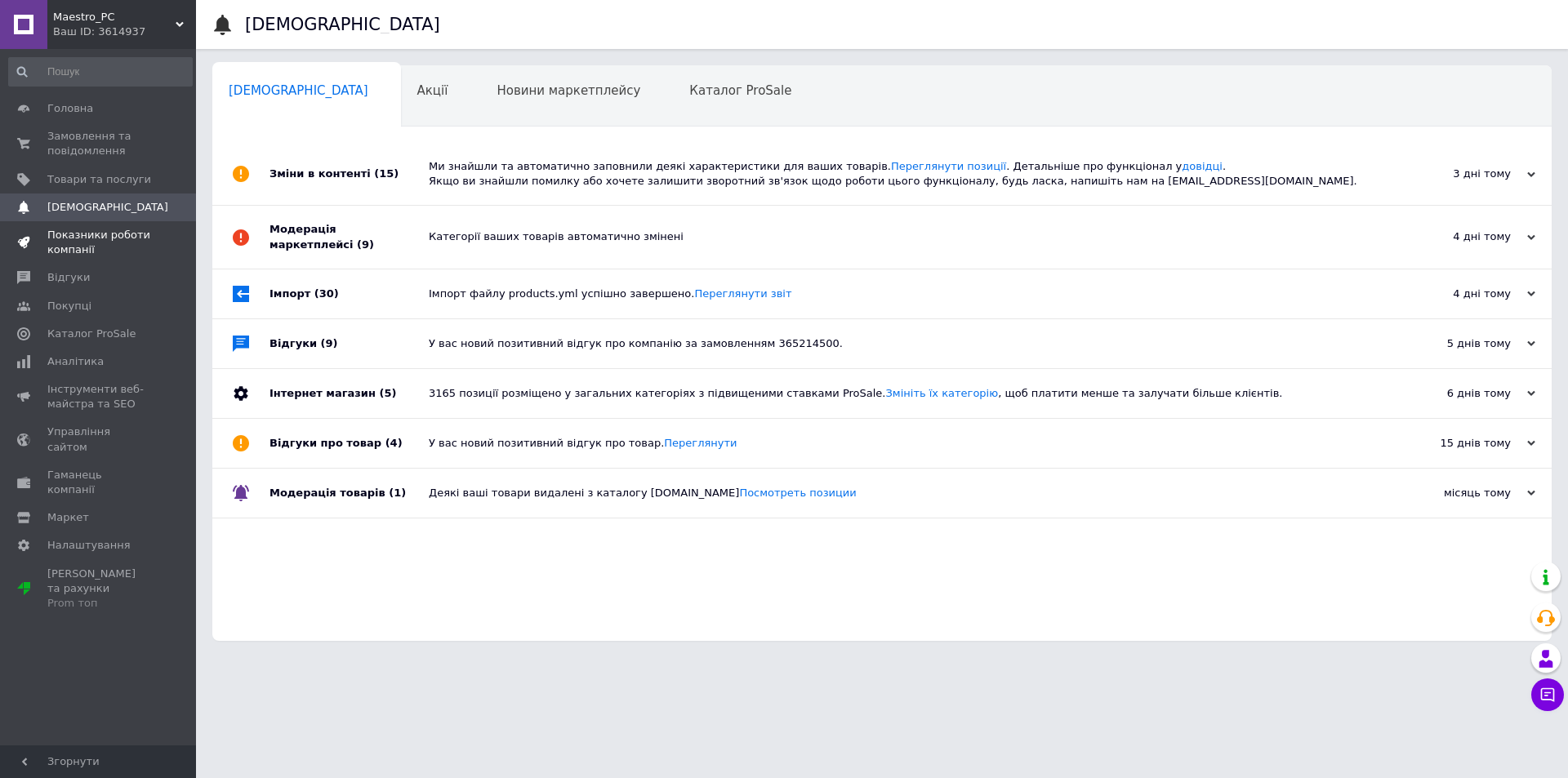
click at [65, 251] on span "Показники роботи компанії" at bounding box center [98, 242] width 104 height 29
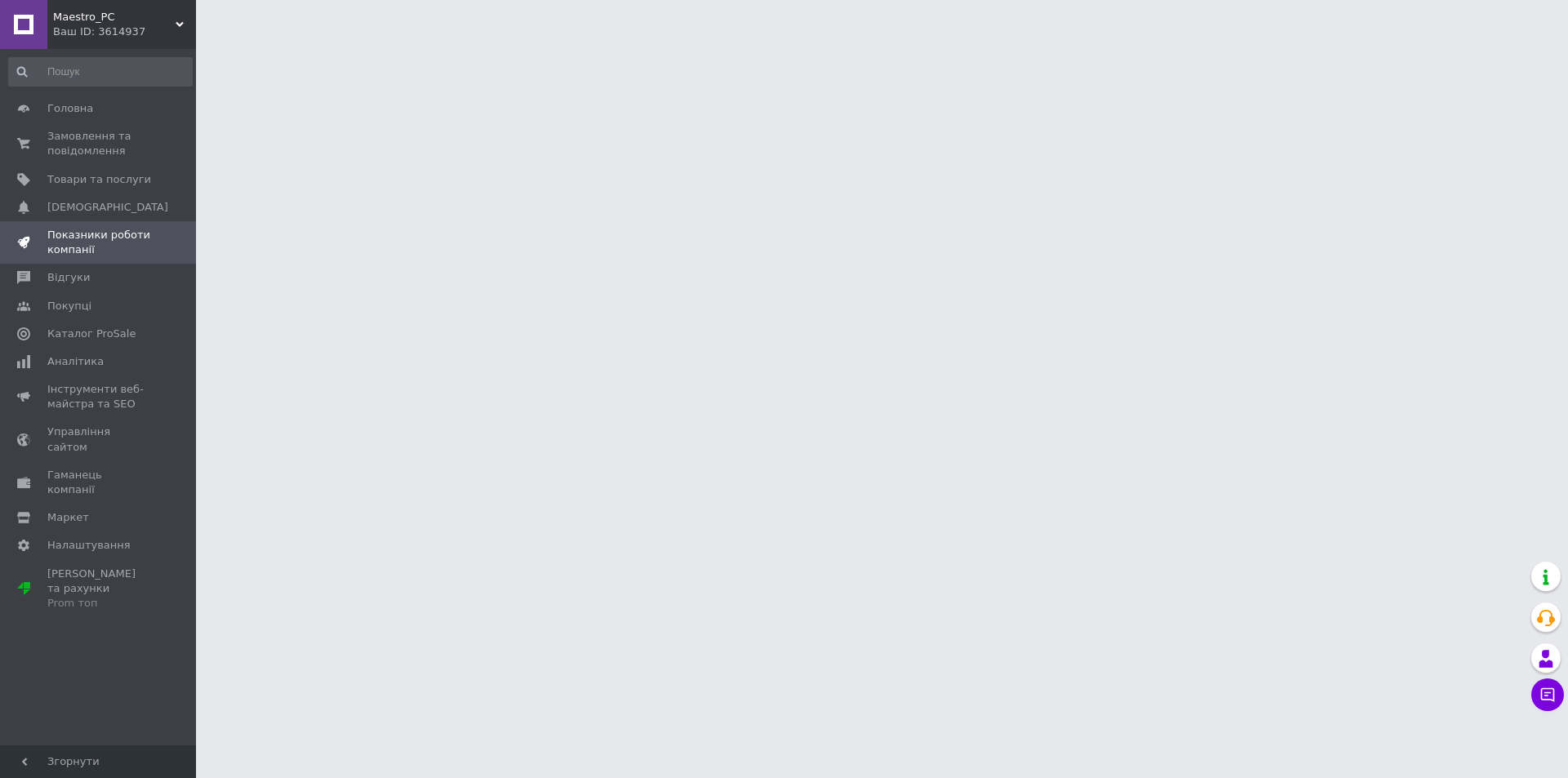
drag, startPoint x: 1133, startPoint y: 638, endPoint x: 1112, endPoint y: 635, distance: 21.2
click at [1114, 0] on html "Maestro_PC Ваш ID: 3614937 Сайт Maestro_PC Кабінет покупця Перевірити стан сист…" at bounding box center [784, 0] width 1568 height 0
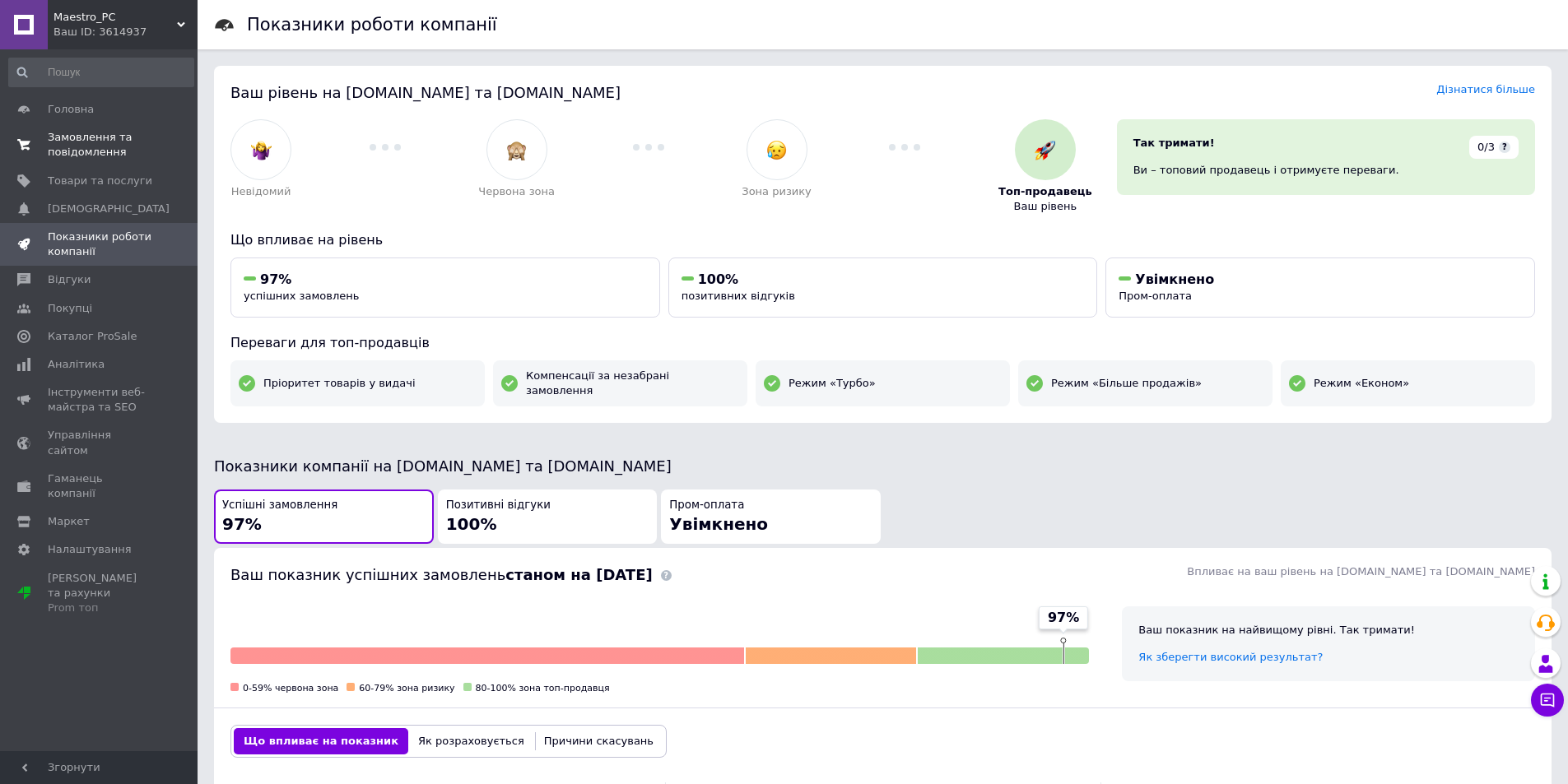
click at [90, 139] on span "Замовлення та повідомлення" at bounding box center [99, 145] width 104 height 29
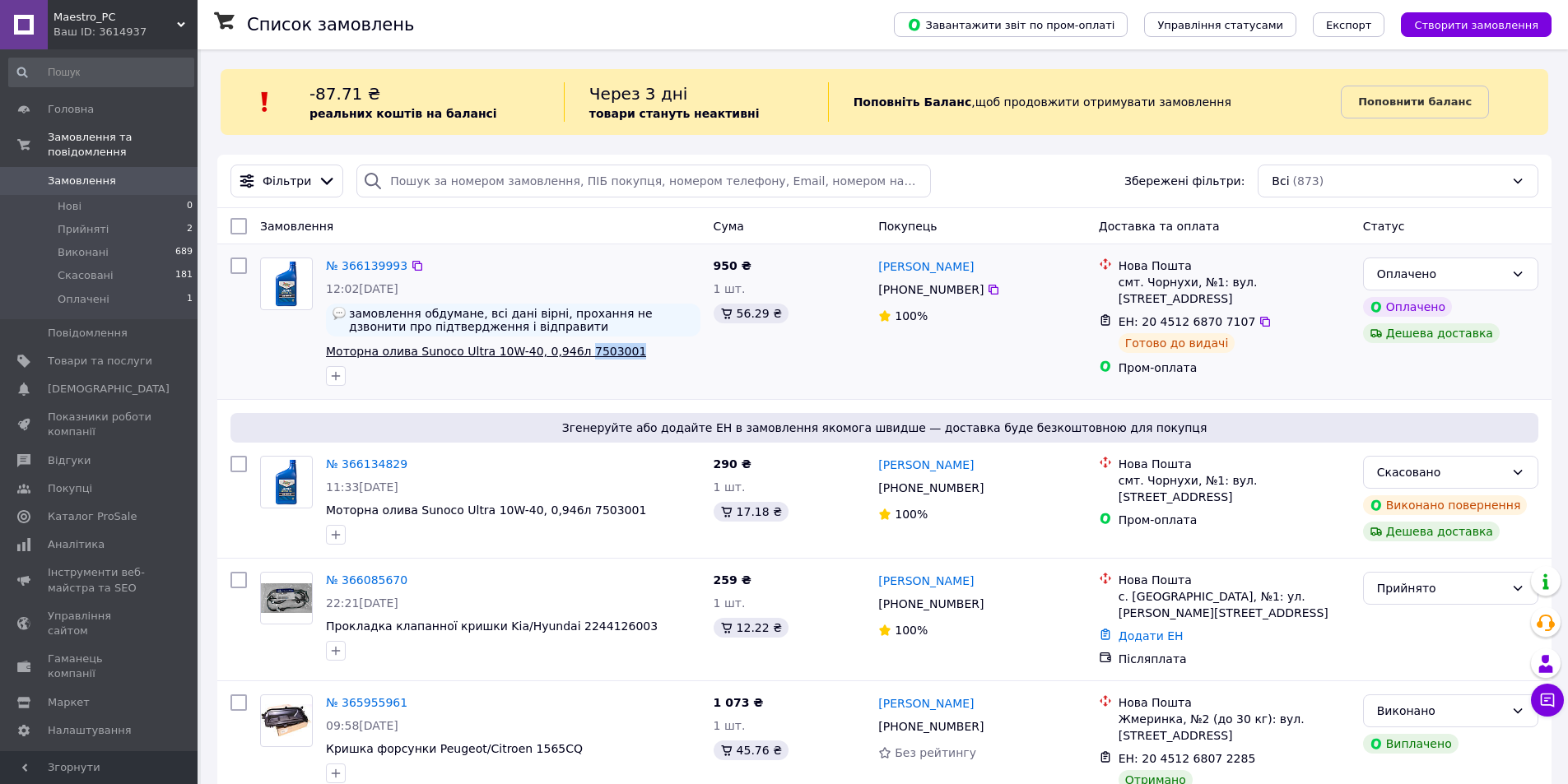
drag, startPoint x: 627, startPoint y: 359, endPoint x: 562, endPoint y: 346, distance: 66.3
click at [562, 346] on span "Моторна олива Sunoco Ultra 10W-40, 0,946л 7503001" at bounding box center [513, 351] width 375 height 16
copy span "7503001"
click at [504, 275] on div "№ 366139993" at bounding box center [513, 266] width 378 height 20
click at [485, 241] on div "Замовлення Cума Покупець Доставка та оплата Статус" at bounding box center [885, 226] width 1334 height 36
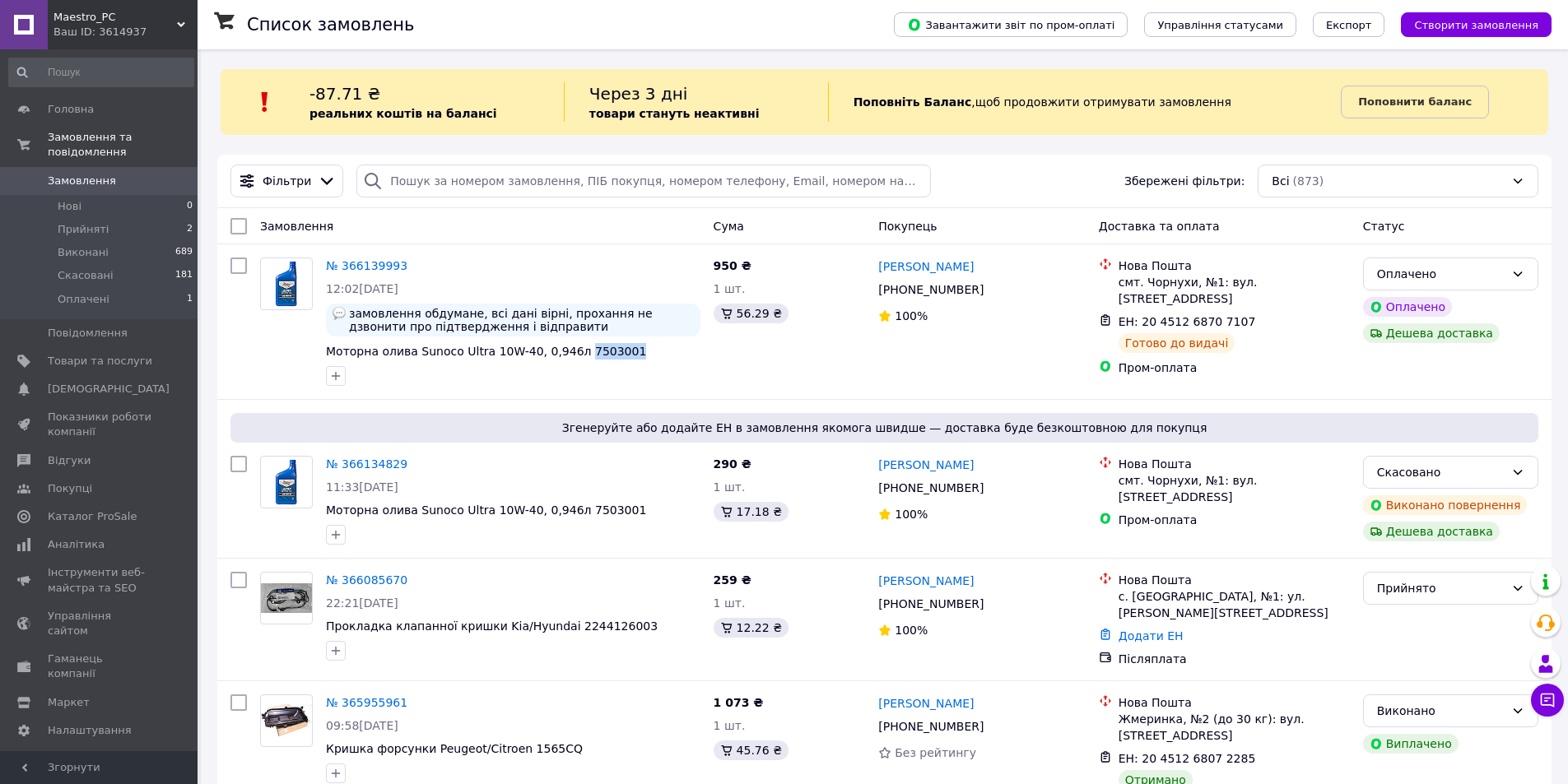
drag, startPoint x: 626, startPoint y: 356, endPoint x: 512, endPoint y: 145, distance: 239.8
click at [563, 357] on span "Моторна олива Sunoco Ultra 10W-40, 0,946л 7503001" at bounding box center [513, 351] width 375 height 16
copy span "7503001"
